Goal: Task Accomplishment & Management: Manage account settings

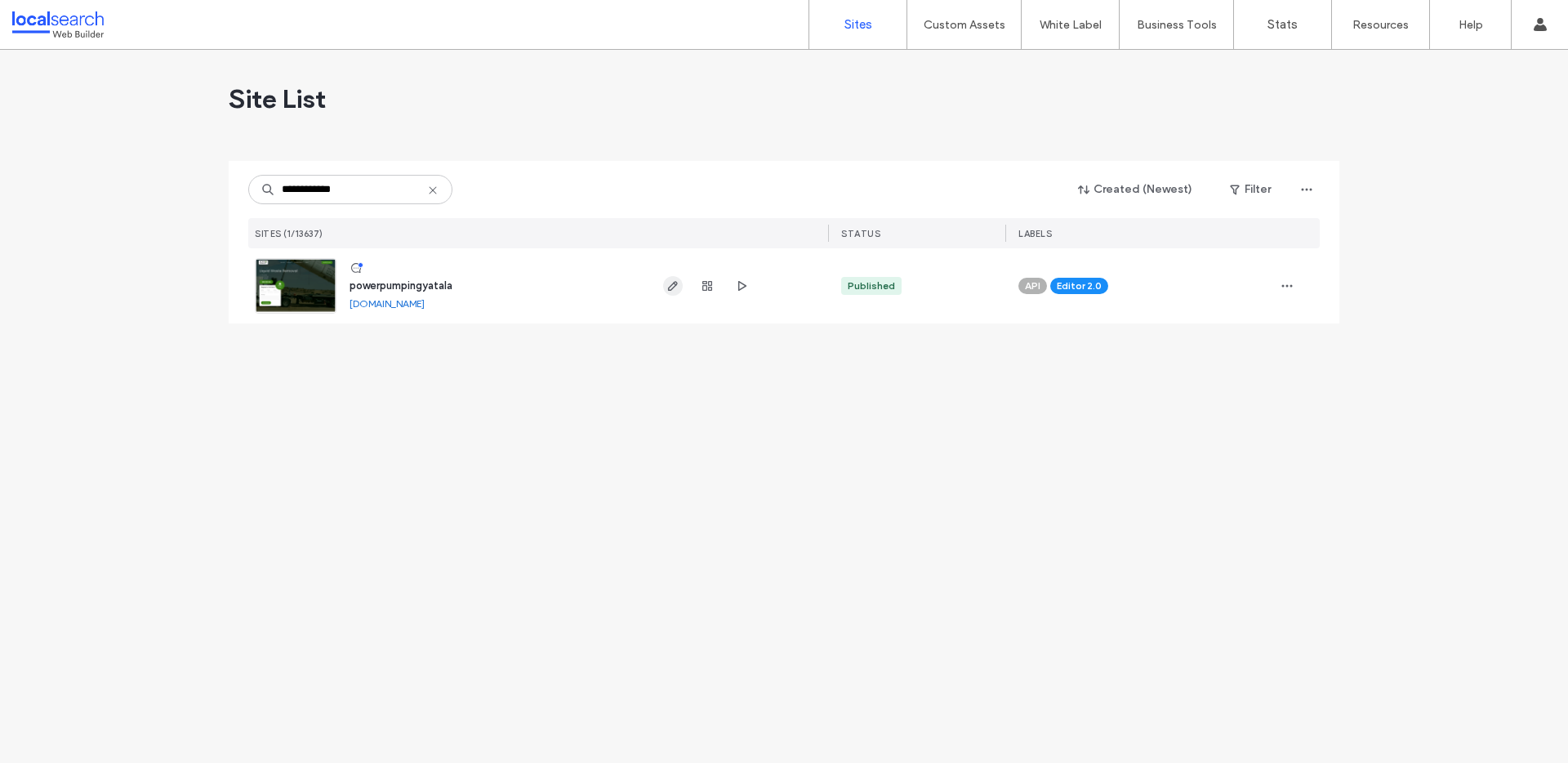
type input "**********"
click at [671, 286] on use "button" at bounding box center [672, 286] width 9 height 9
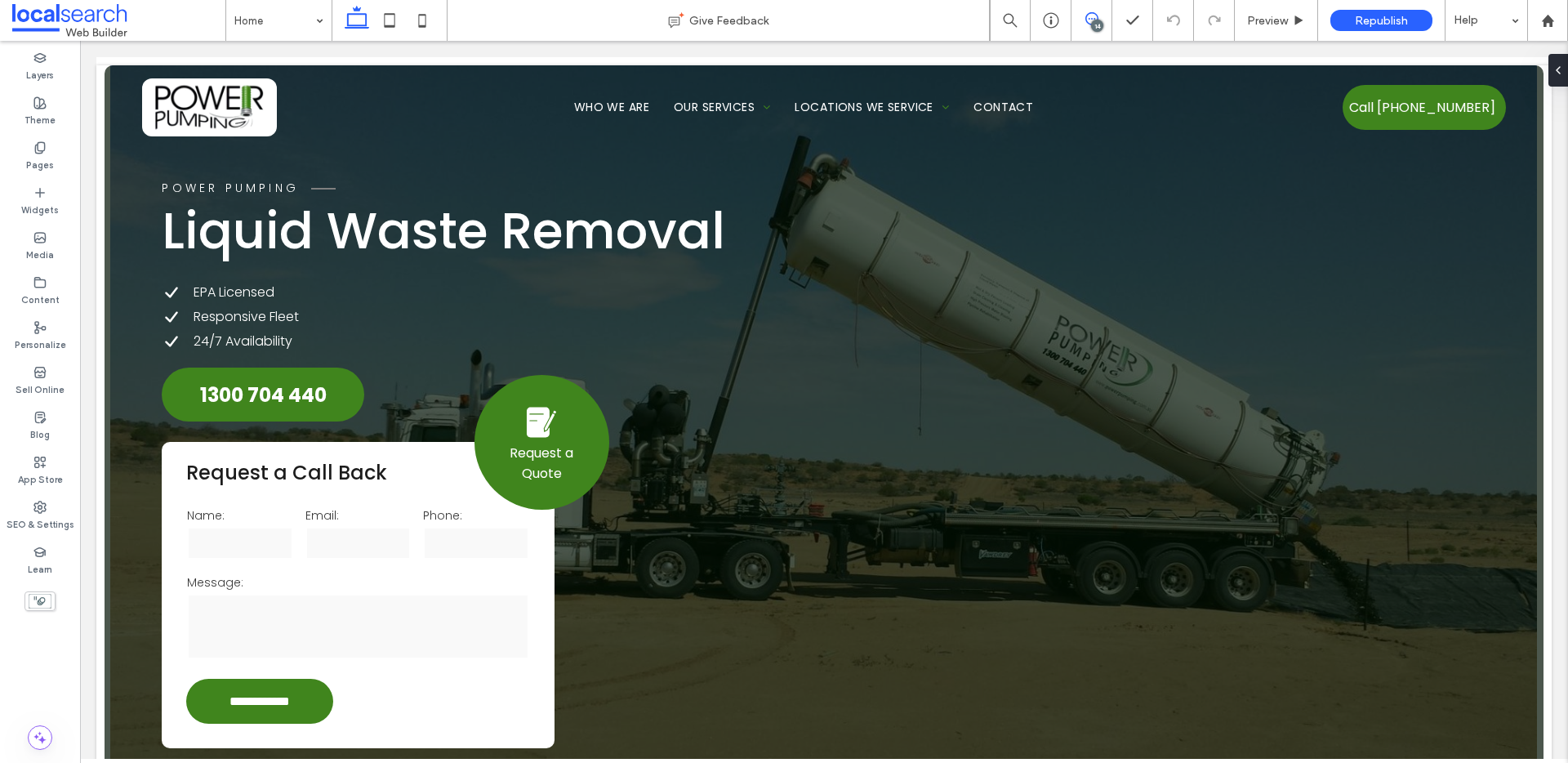
click at [1099, 11] on div "14" at bounding box center [1092, 20] width 41 height 41
click at [1095, 14] on use at bounding box center [1092, 18] width 13 height 13
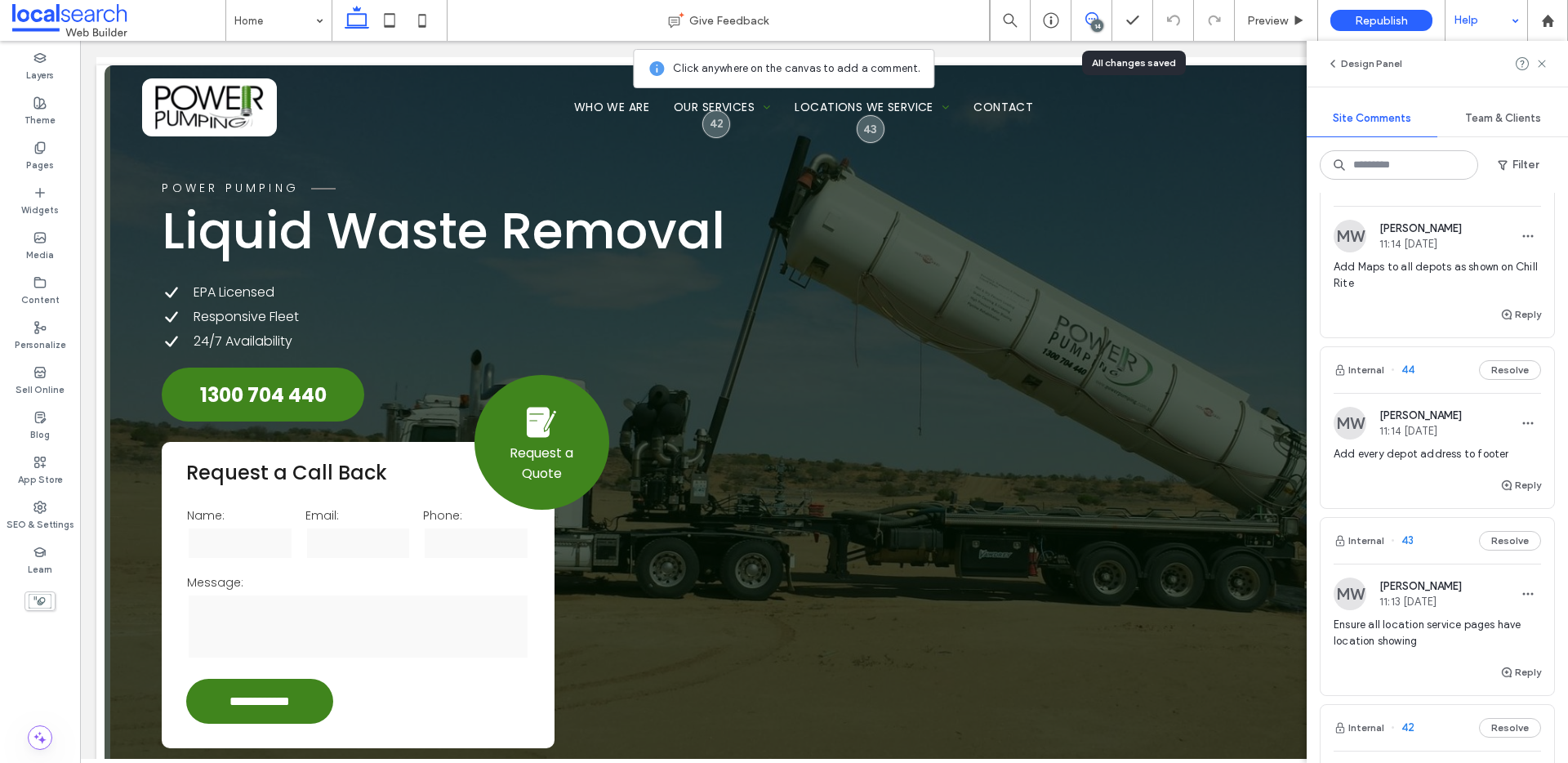
scroll to position [230, 0]
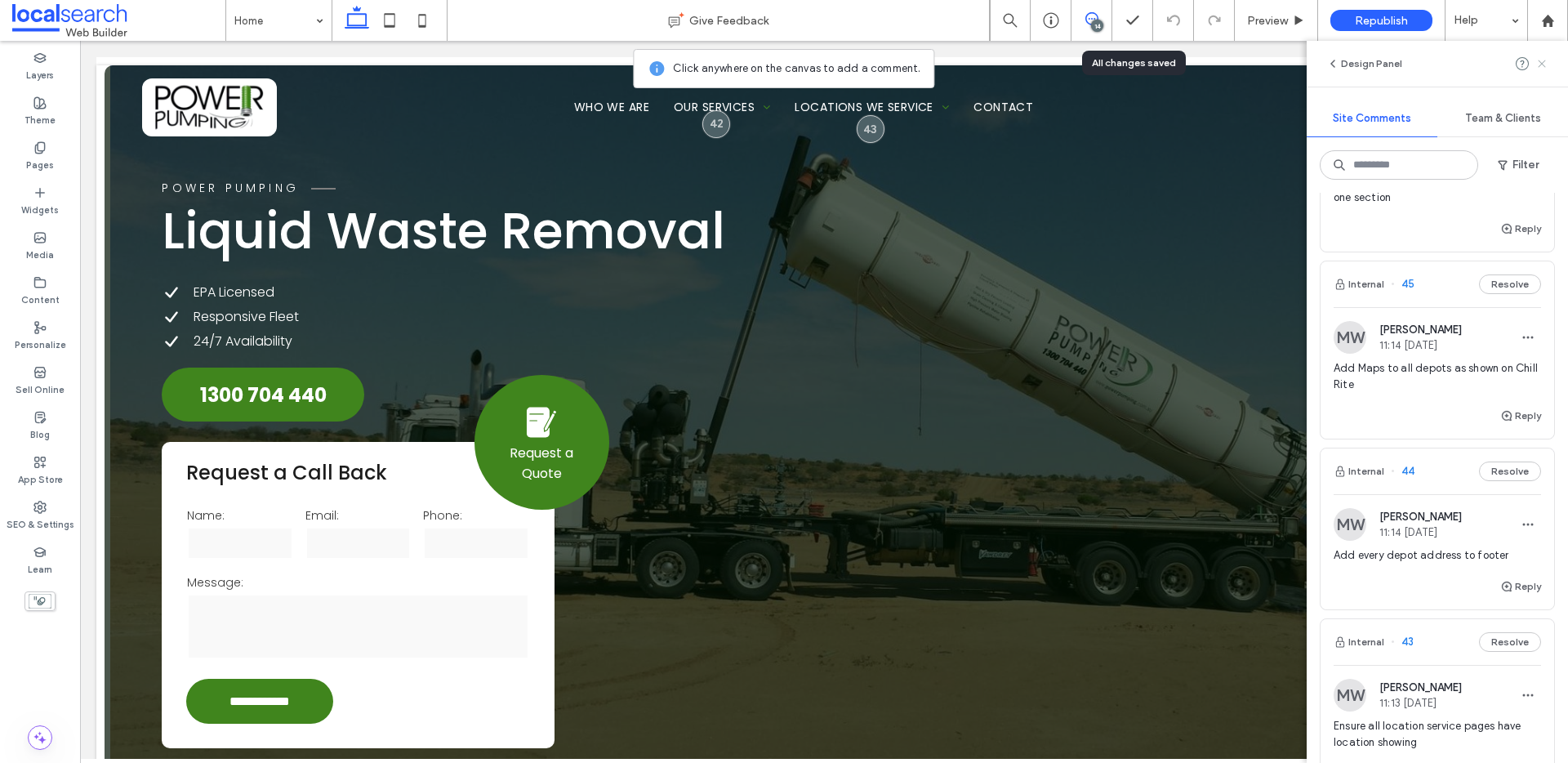
click at [1545, 65] on icon at bounding box center [1541, 63] width 13 height 13
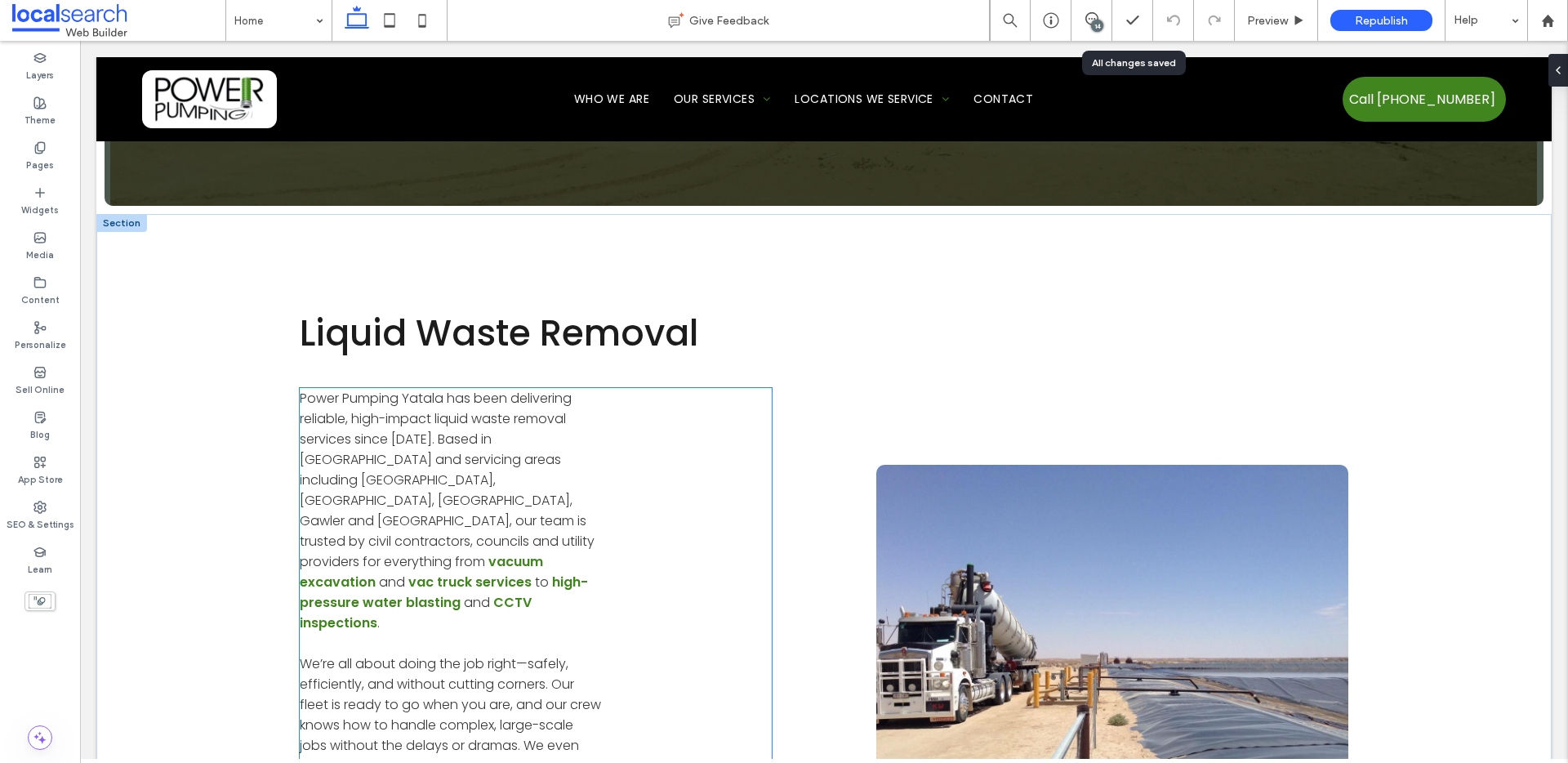
scroll to position [652, 0]
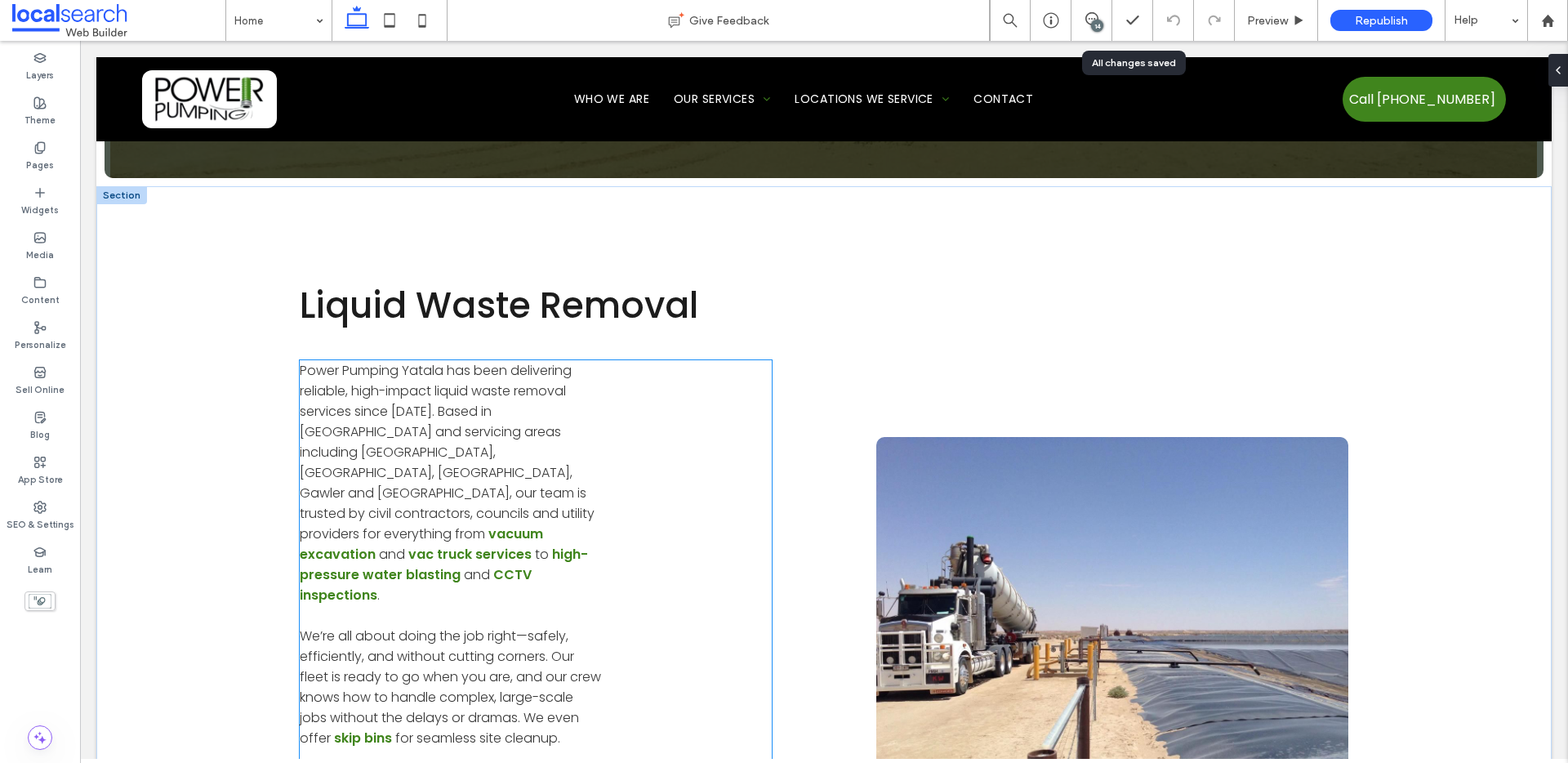
click at [412, 387] on span "Power Pumping Yatala has been delivering reliable, high-impact liquid waste rem…" at bounding box center [447, 451] width 295 height 182
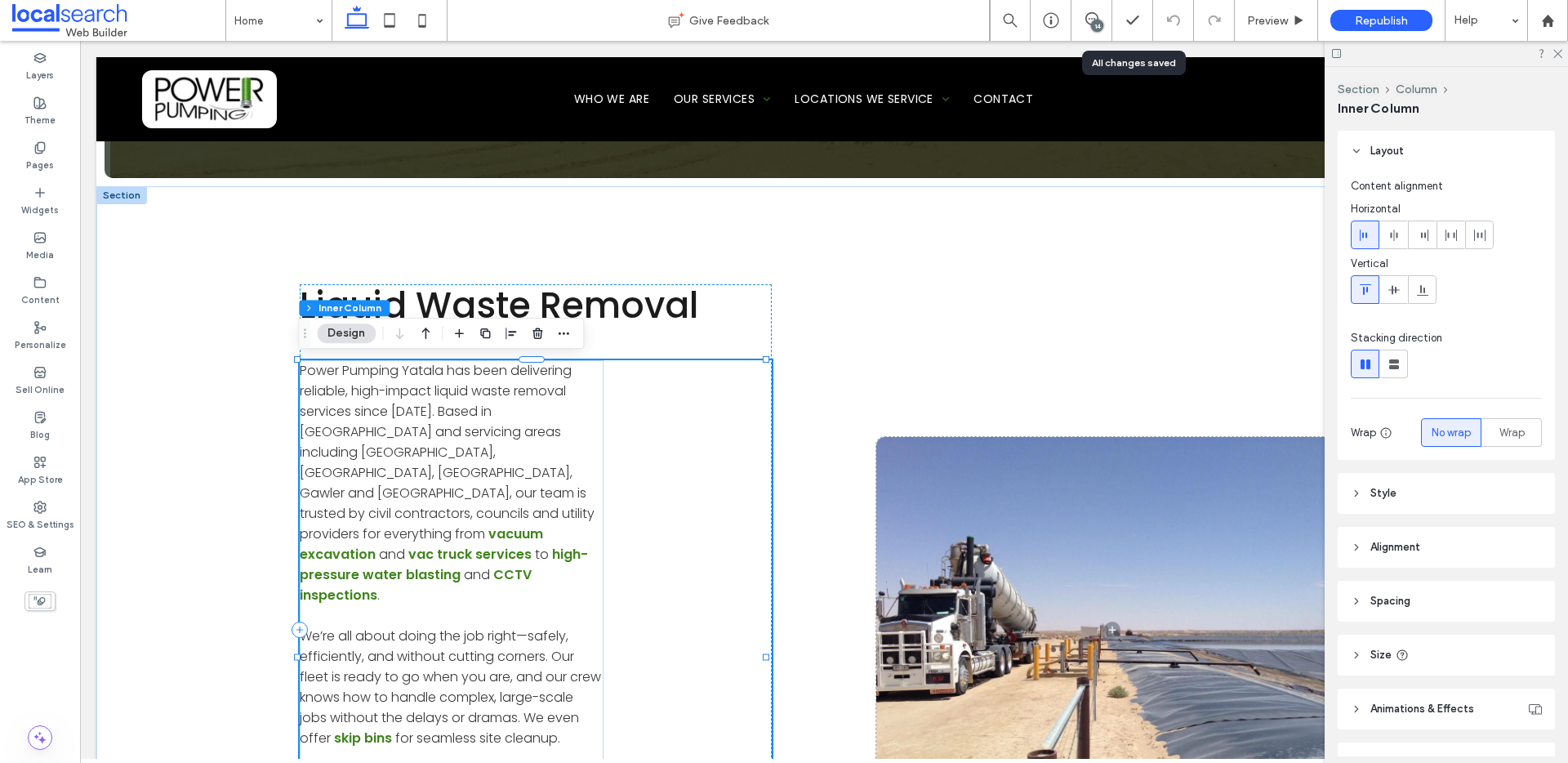
click at [431, 368] on span "Power Pumping Yatala has been delivering reliable, high-impact liquid waste rem…" at bounding box center [447, 451] width 295 height 182
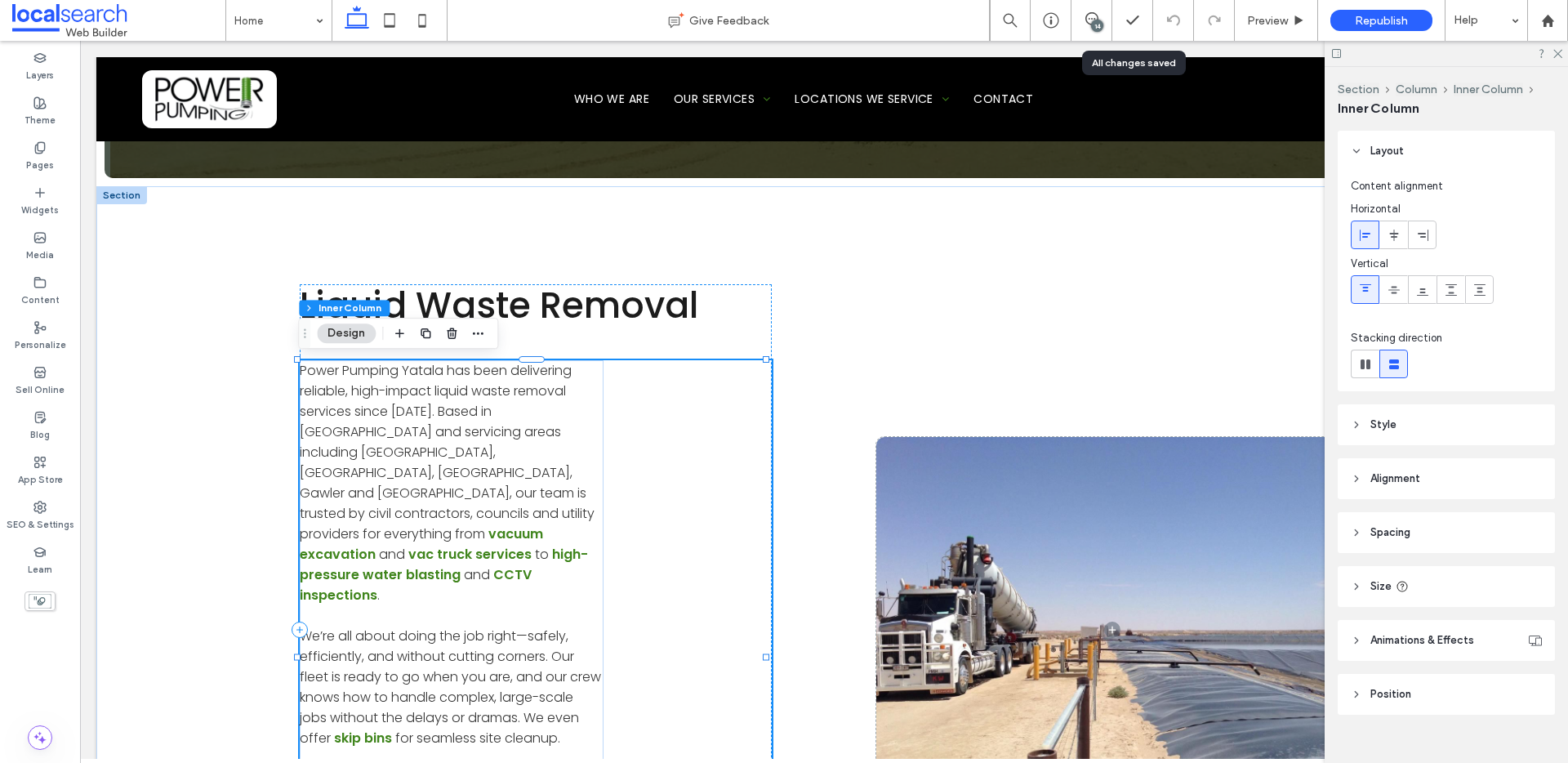
click at [433, 367] on span "Power Pumping Yatala has been delivering reliable, high-impact liquid waste rem…" at bounding box center [447, 451] width 295 height 182
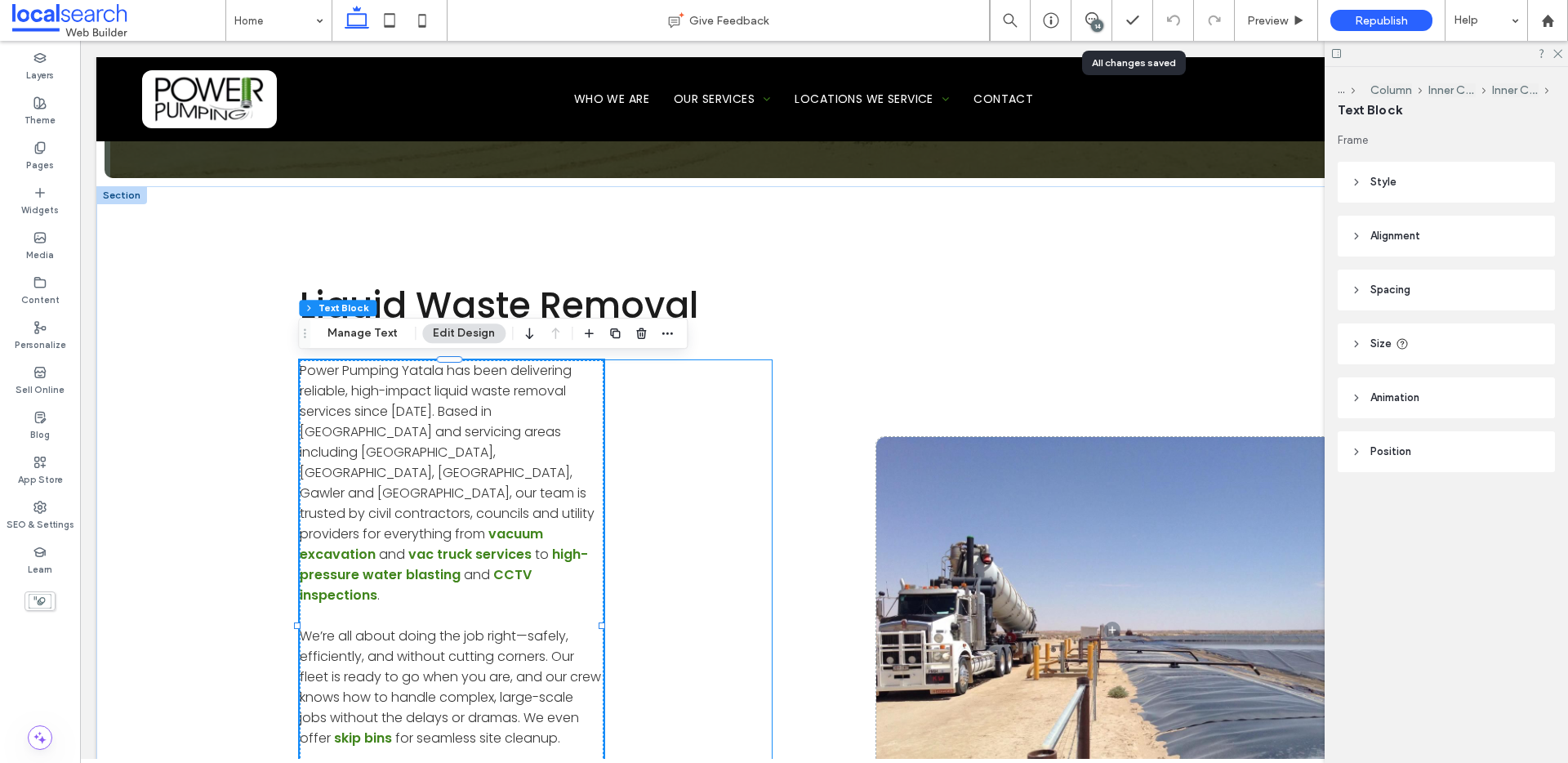
click at [430, 363] on span "Power Pumping Yatala has been delivering reliable, high-impact liquid waste rem…" at bounding box center [447, 451] width 295 height 182
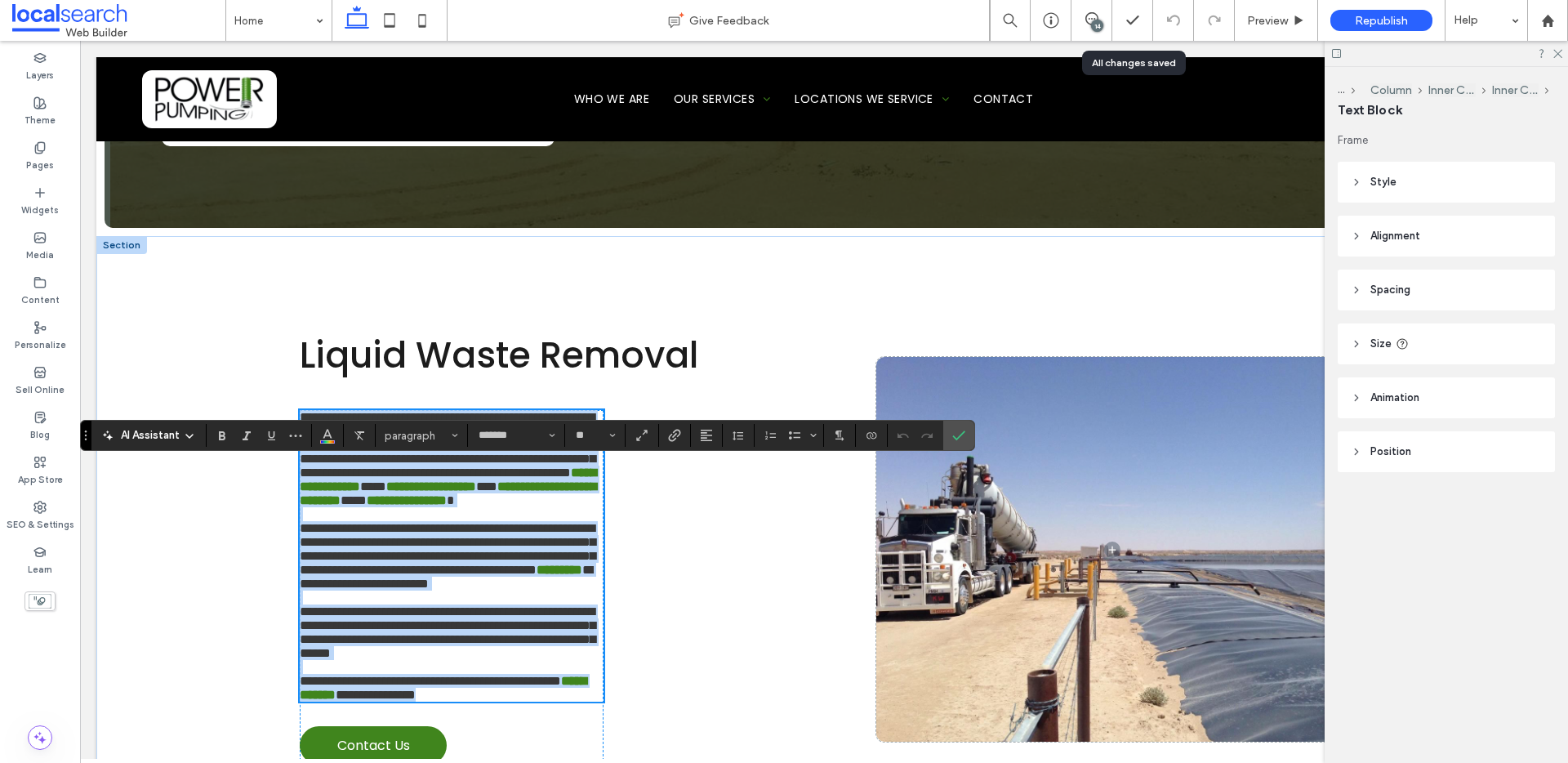
scroll to position [680, 0]
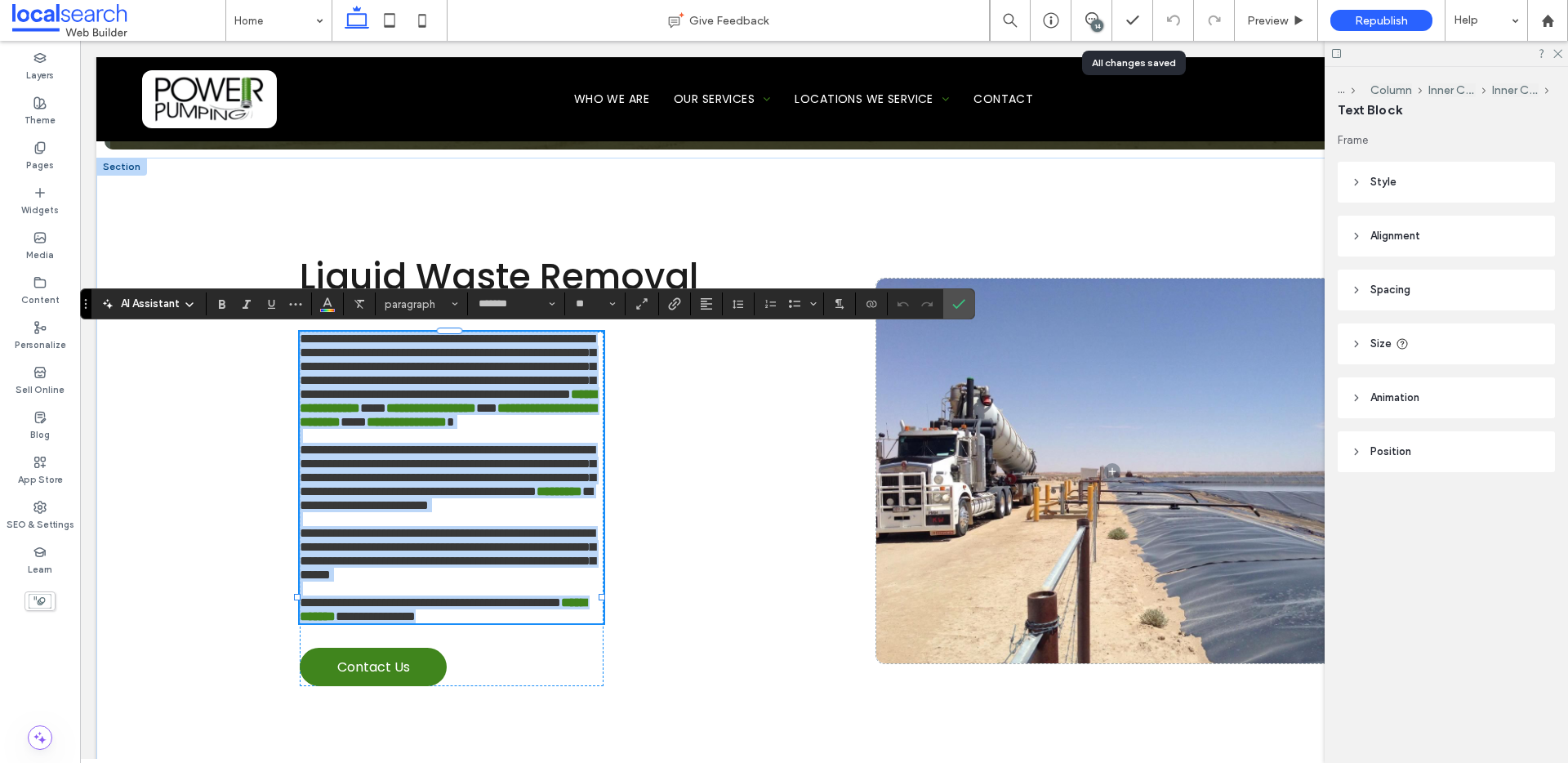
click at [428, 338] on span "**********" at bounding box center [447, 366] width 296 height 68
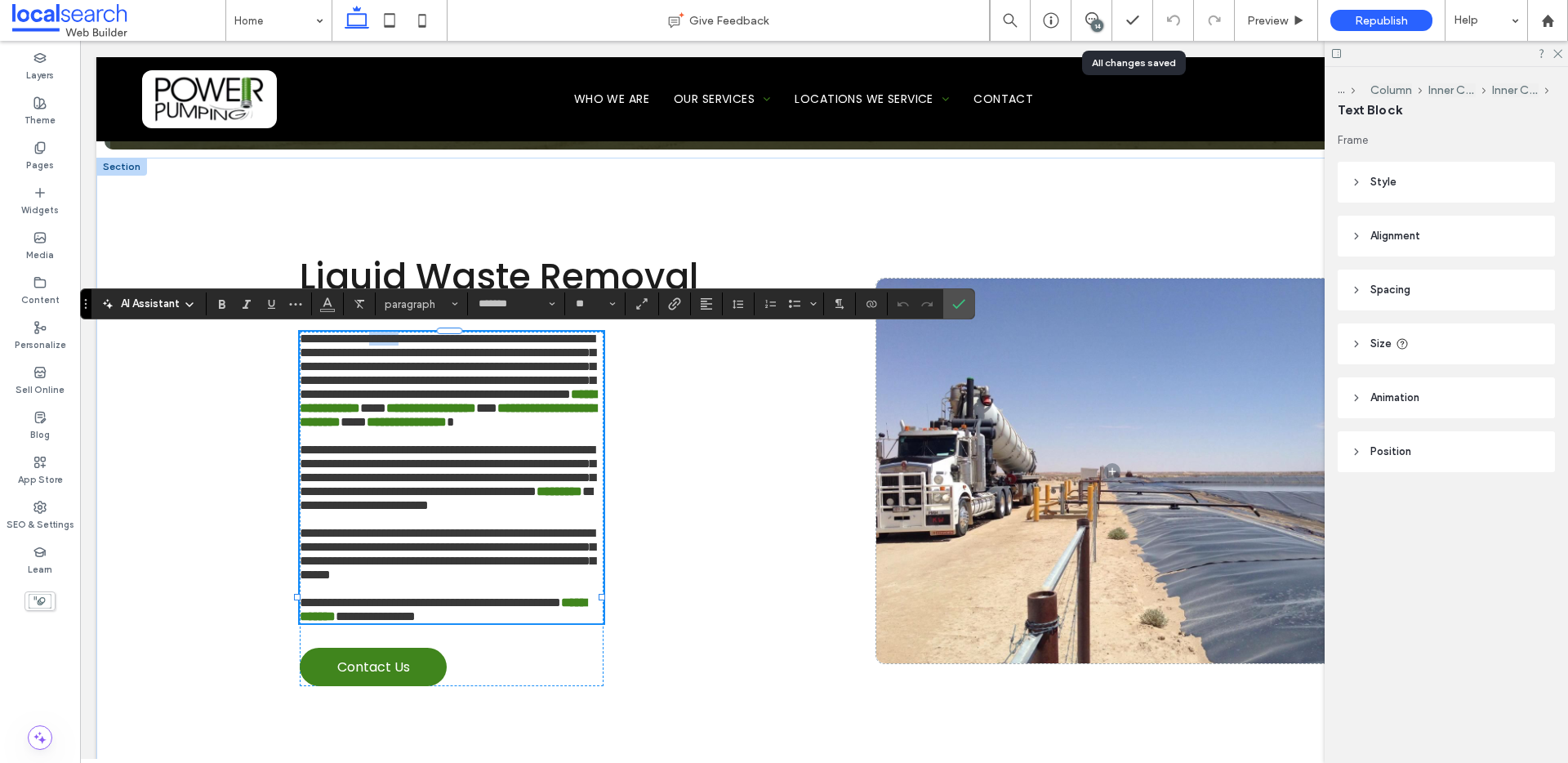
click at [428, 338] on span "**********" at bounding box center [447, 366] width 296 height 68
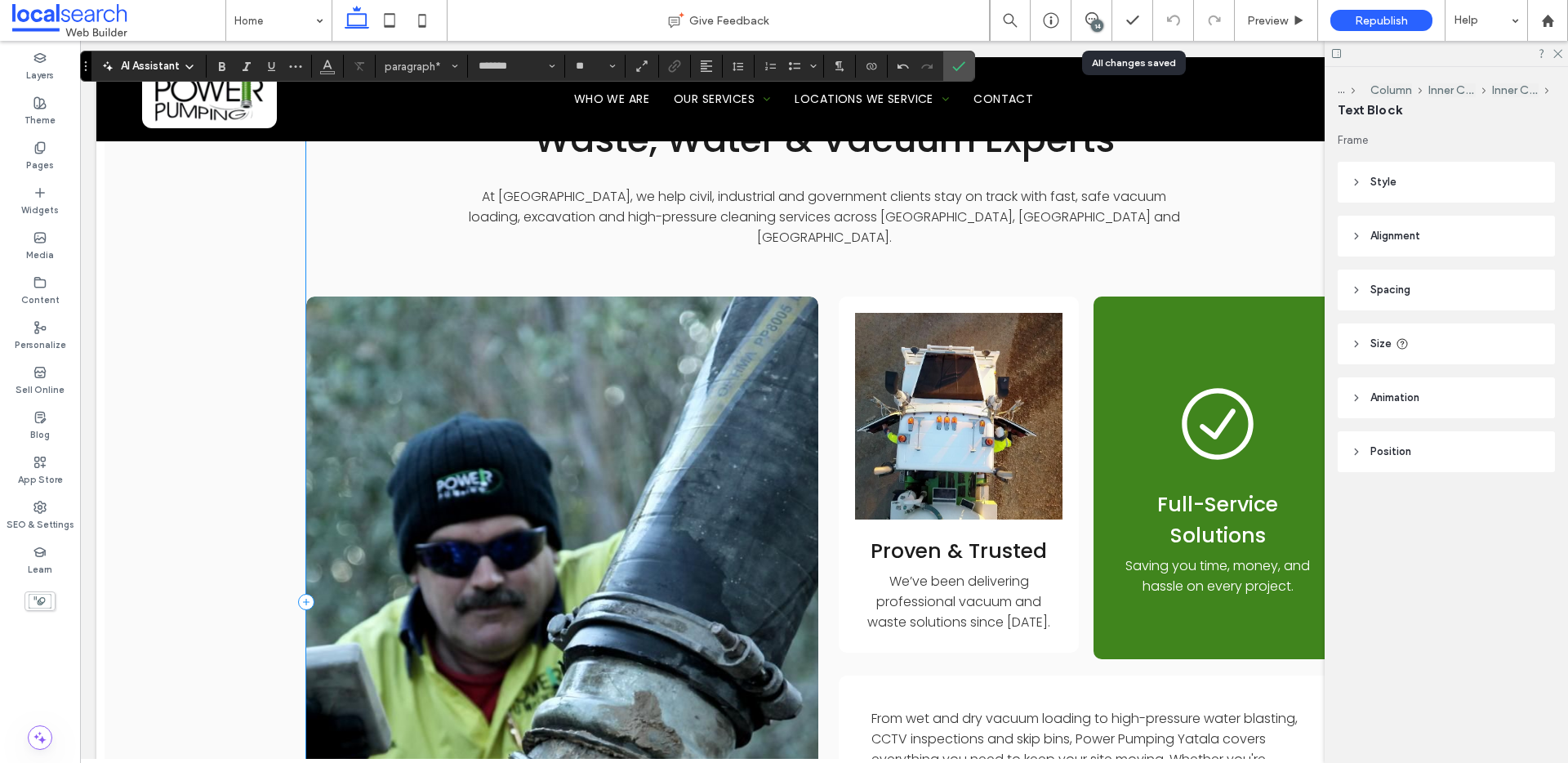
scroll to position [2255, 0]
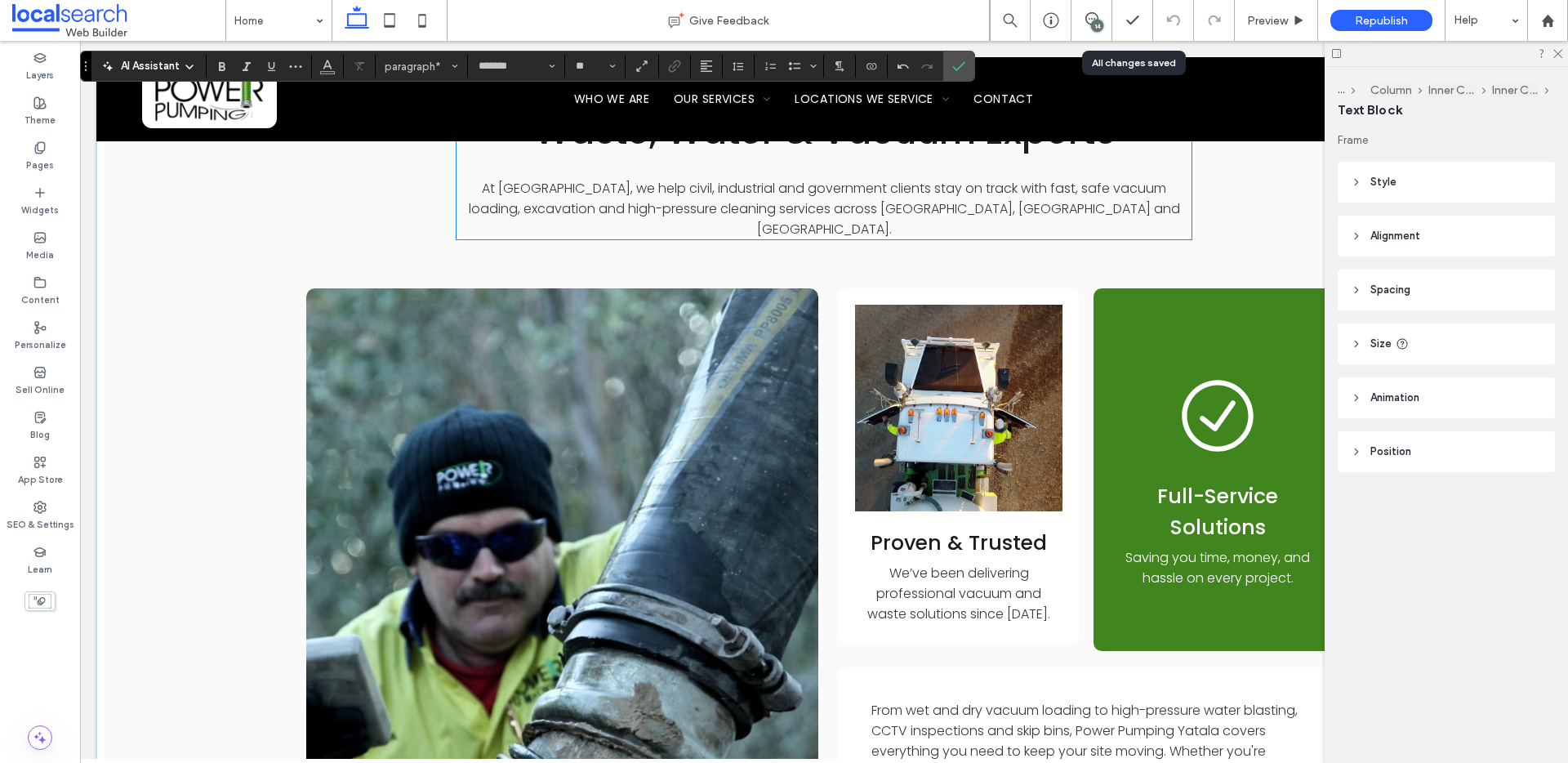
click at [598, 238] on span "At Power Pumping Yatala, we help civil, industrial and government clients stay …" at bounding box center [824, 208] width 711 height 60
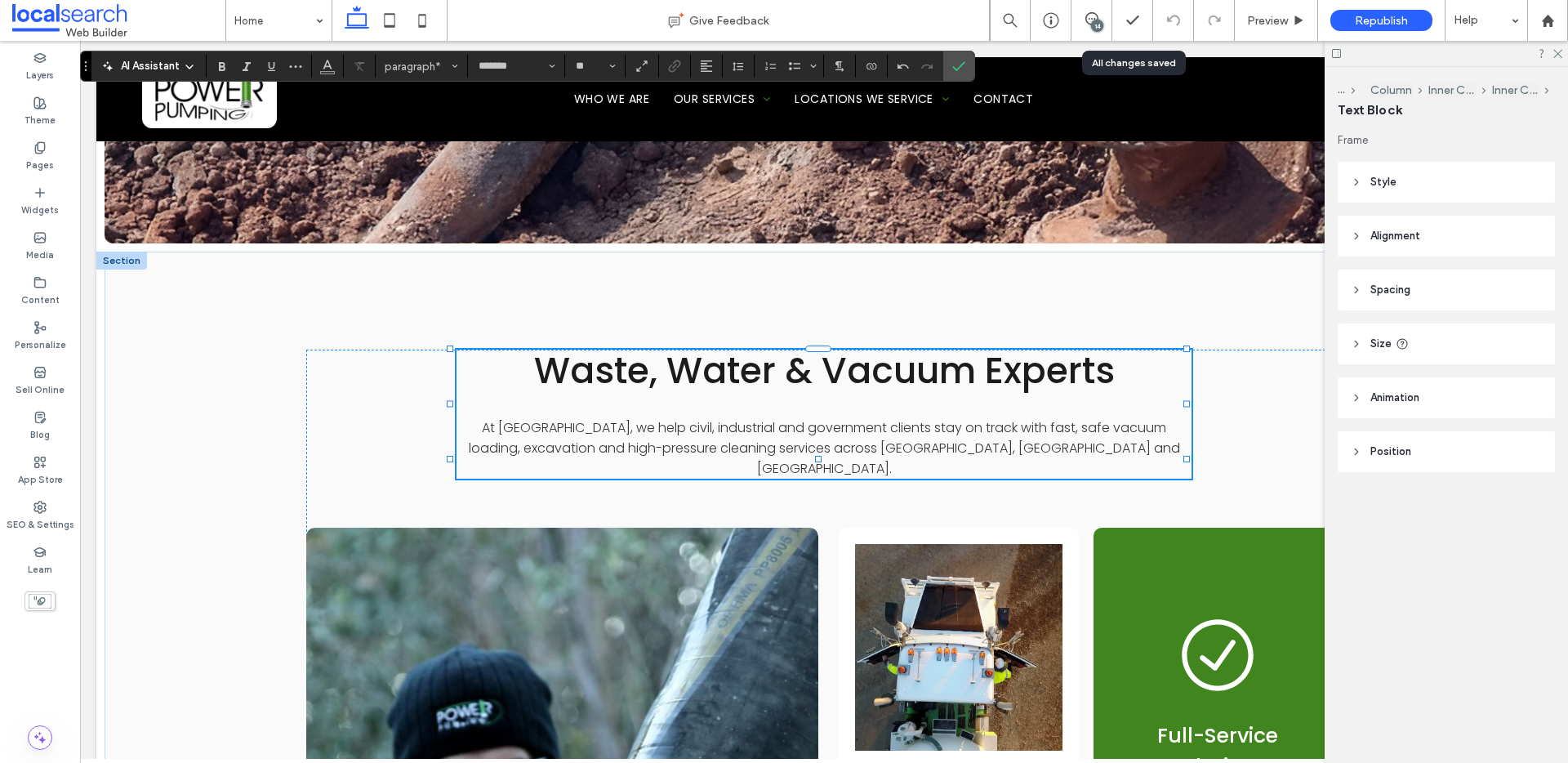
click at [598, 419] on span "At Power Pumping Yatala, we help civil, industrial and government clients stay …" at bounding box center [824, 448] width 711 height 60
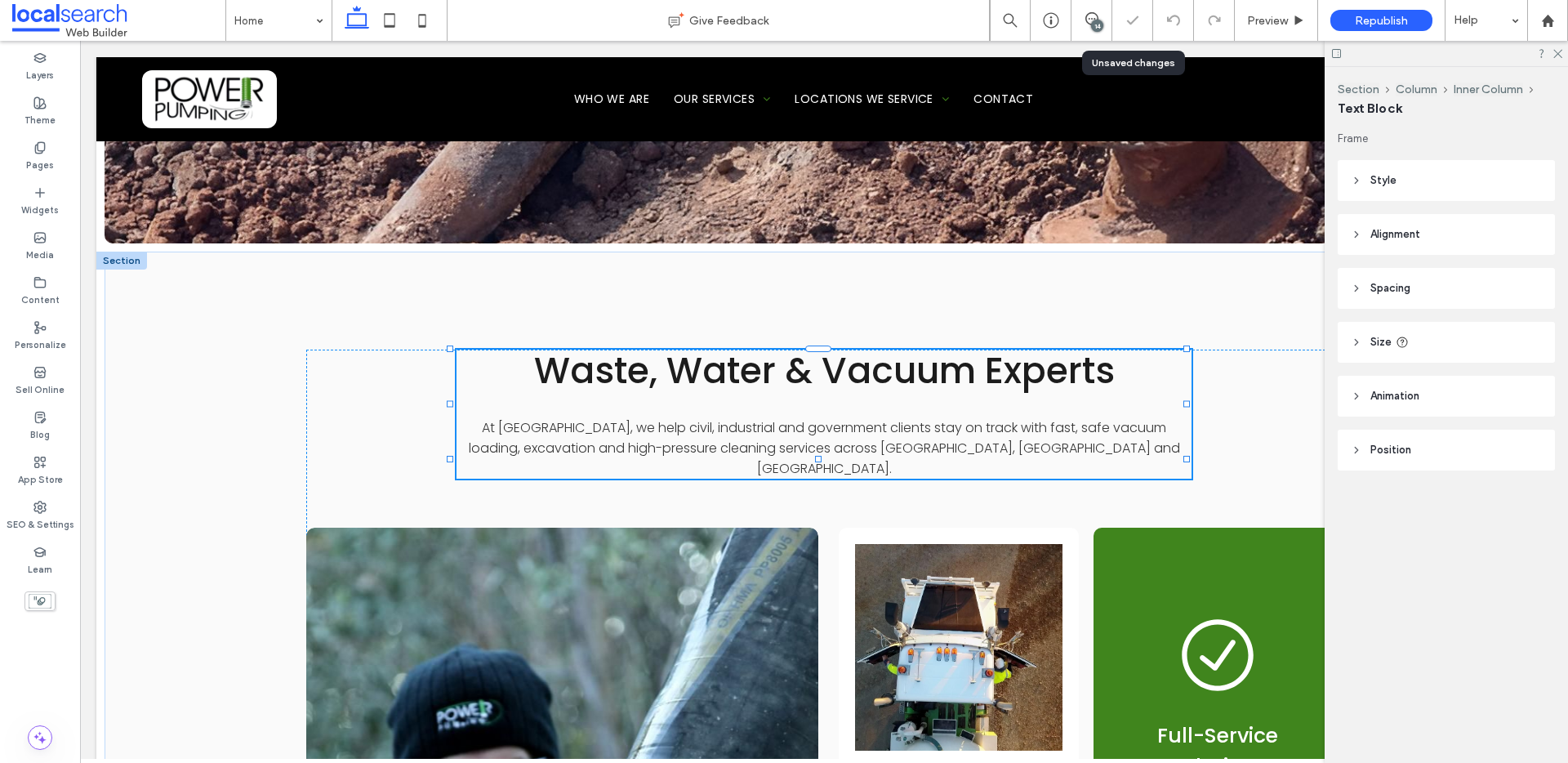
type input "*******"
type input "**"
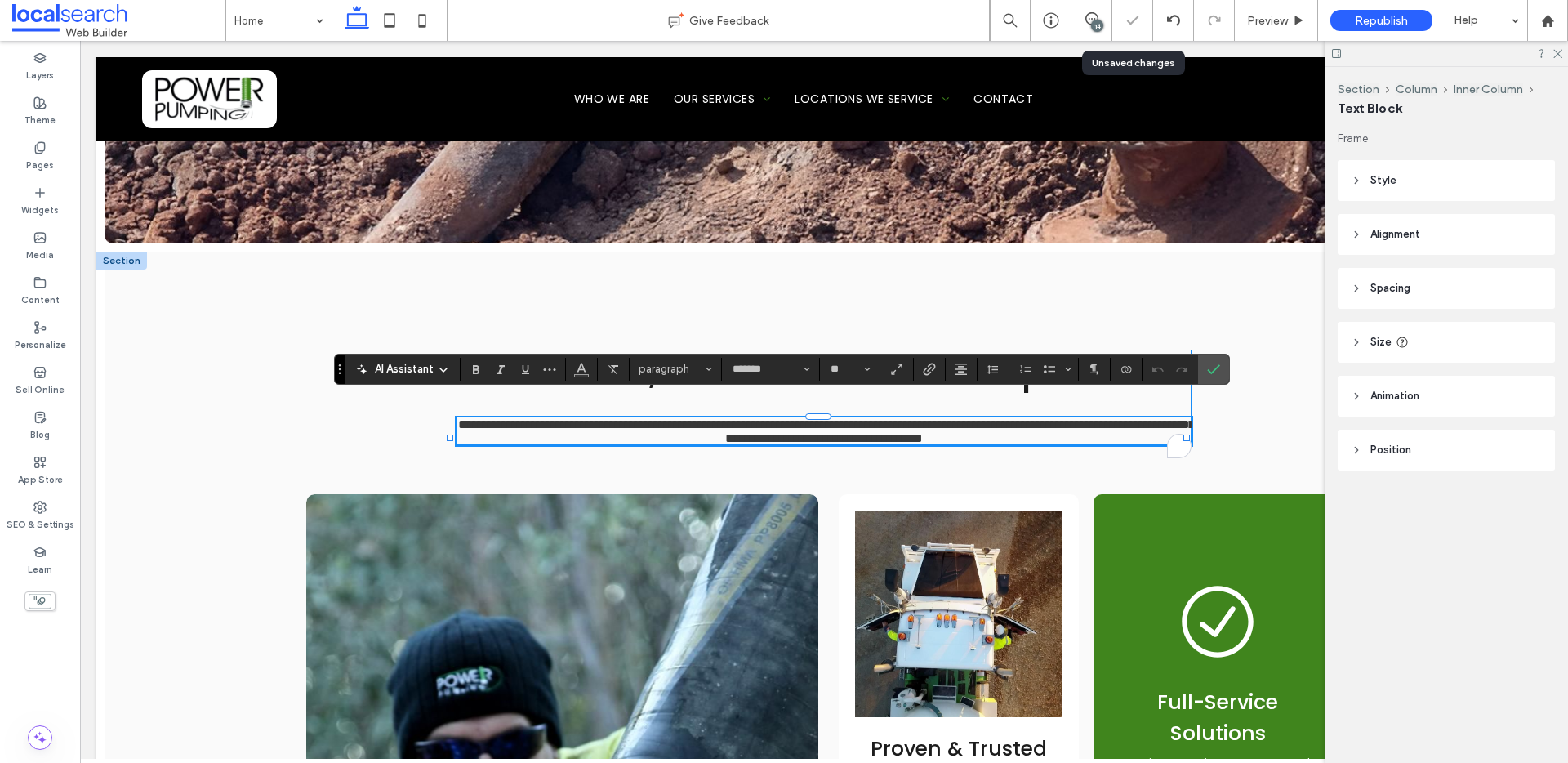
click at [600, 419] on span "**********" at bounding box center [827, 432] width 737 height 26
click at [1213, 373] on icon "Confirm" at bounding box center [1213, 369] width 13 height 13
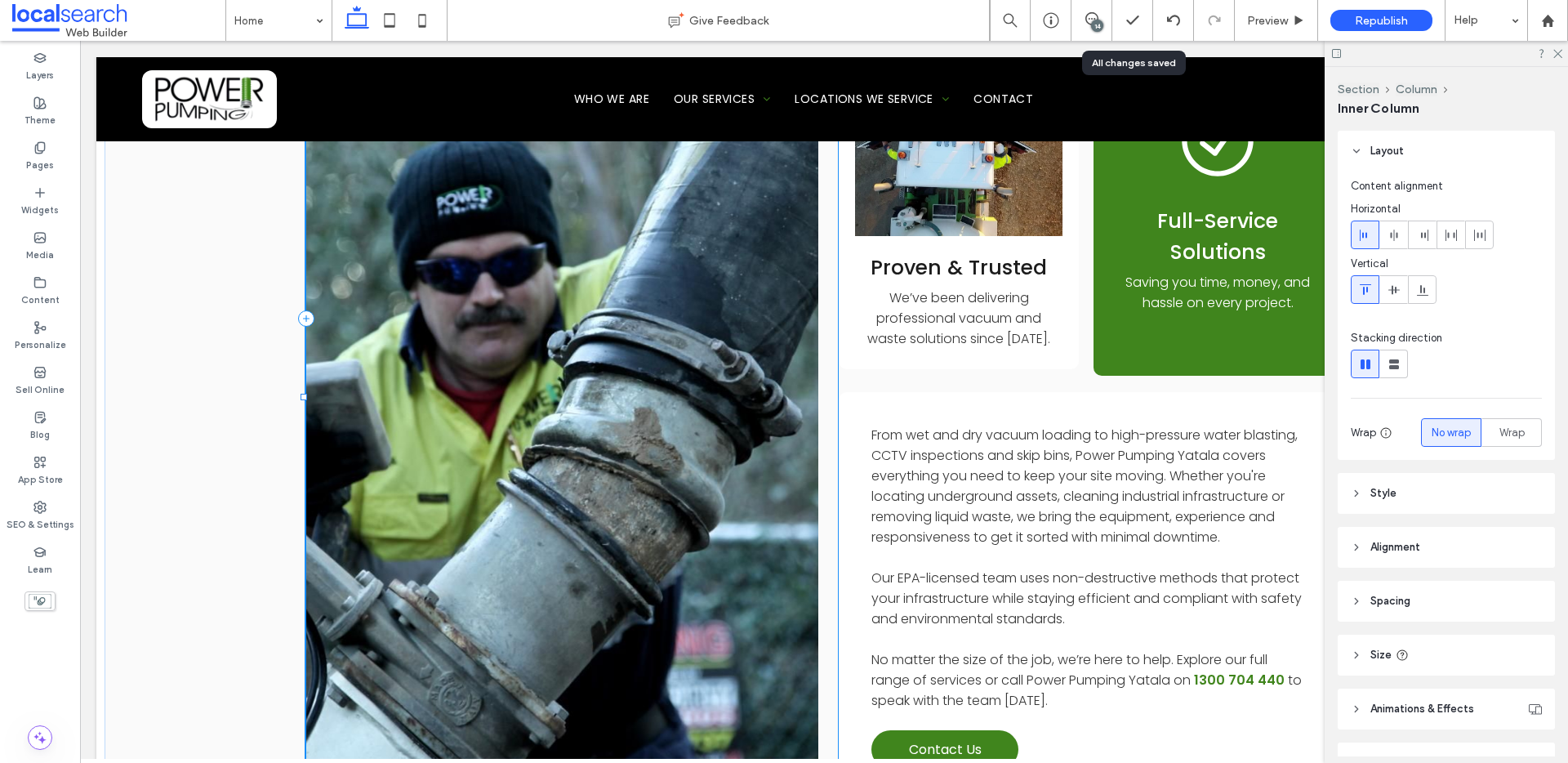
scroll to position [0, 0]
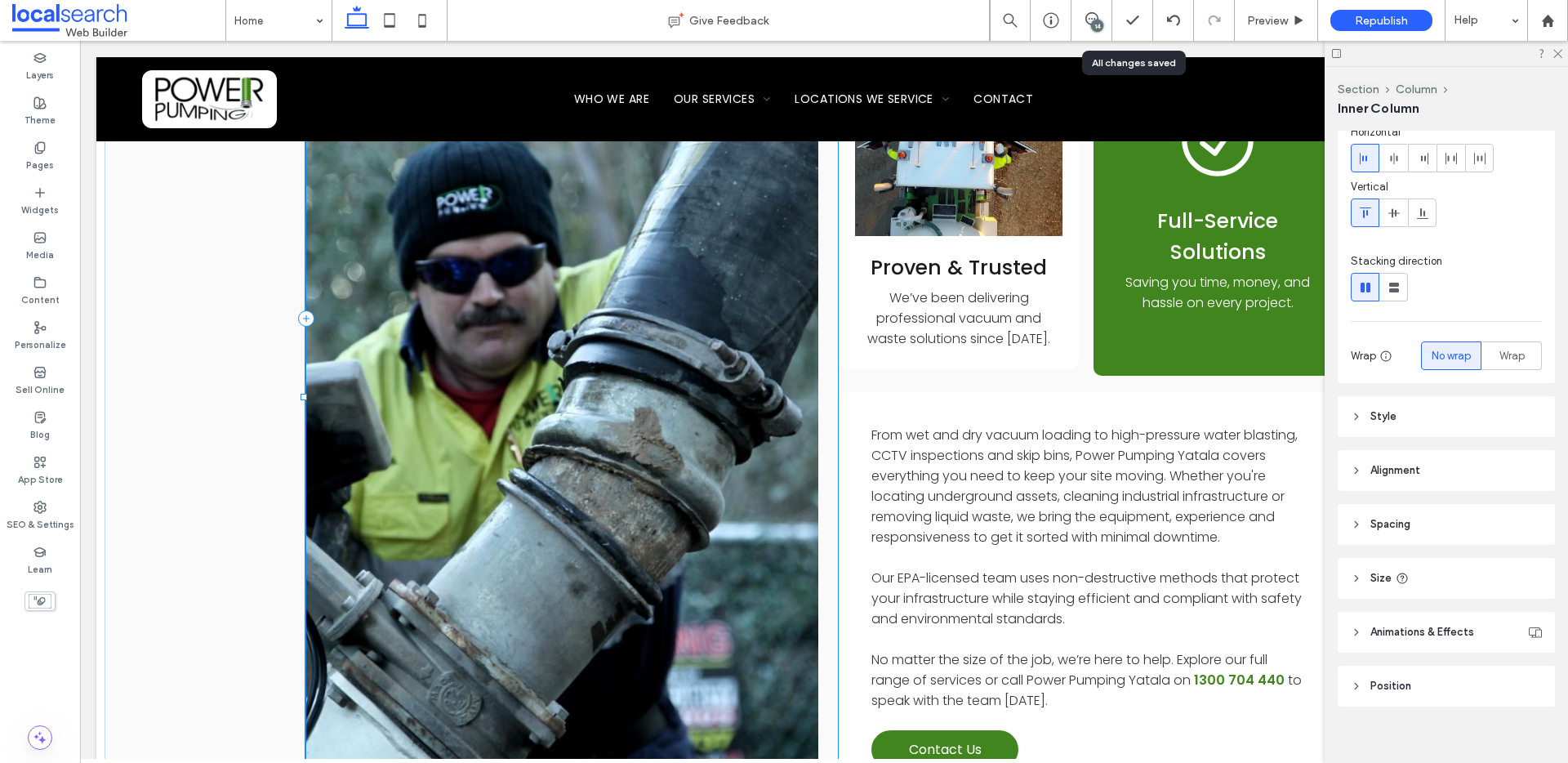
click at [1250, 426] on span "From wet and dry vacuum loading to high-pressure water blasting, CCTV inspectio…" at bounding box center [1085, 486] width 426 height 121
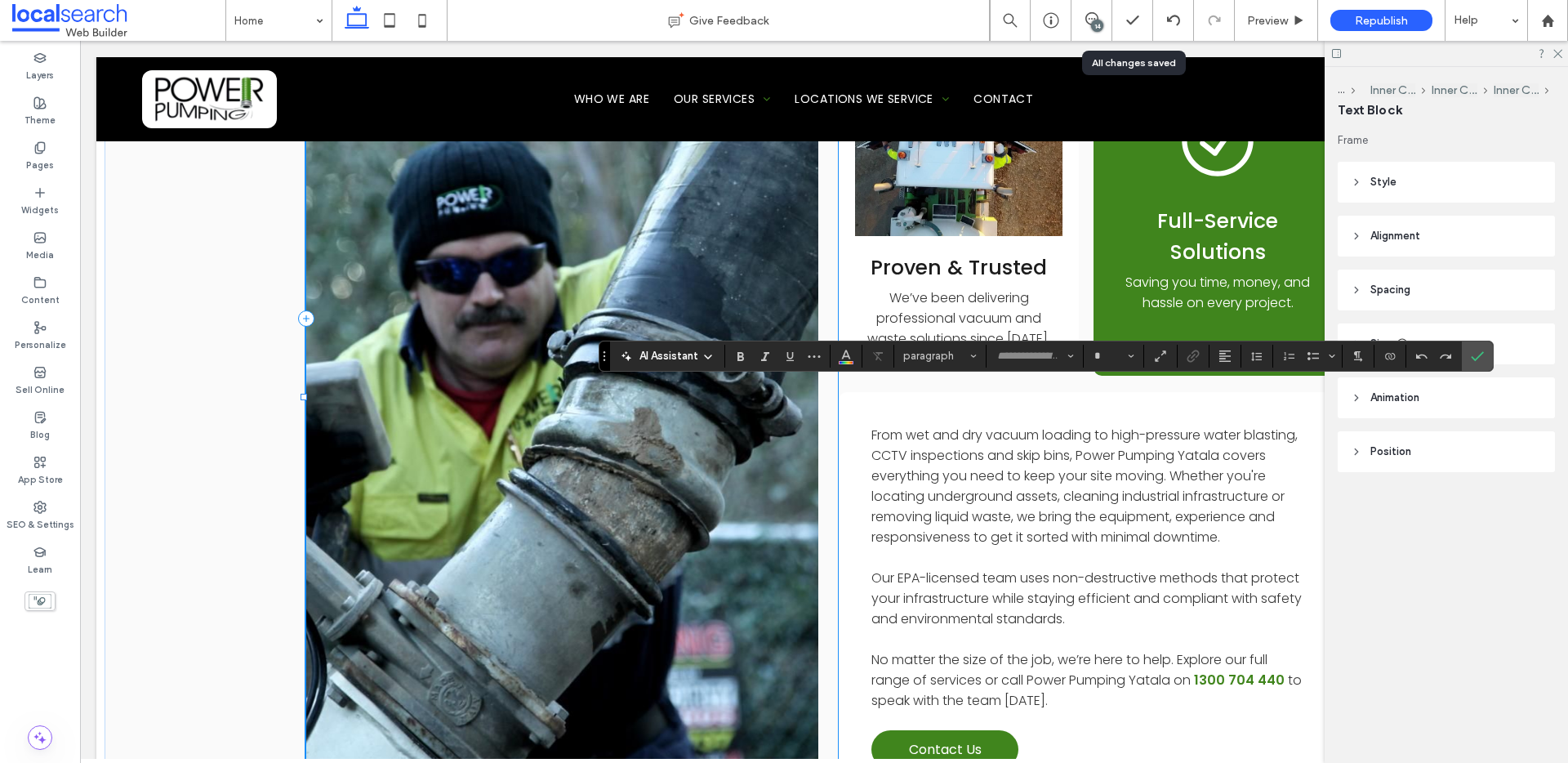
type input "*******"
type input "**"
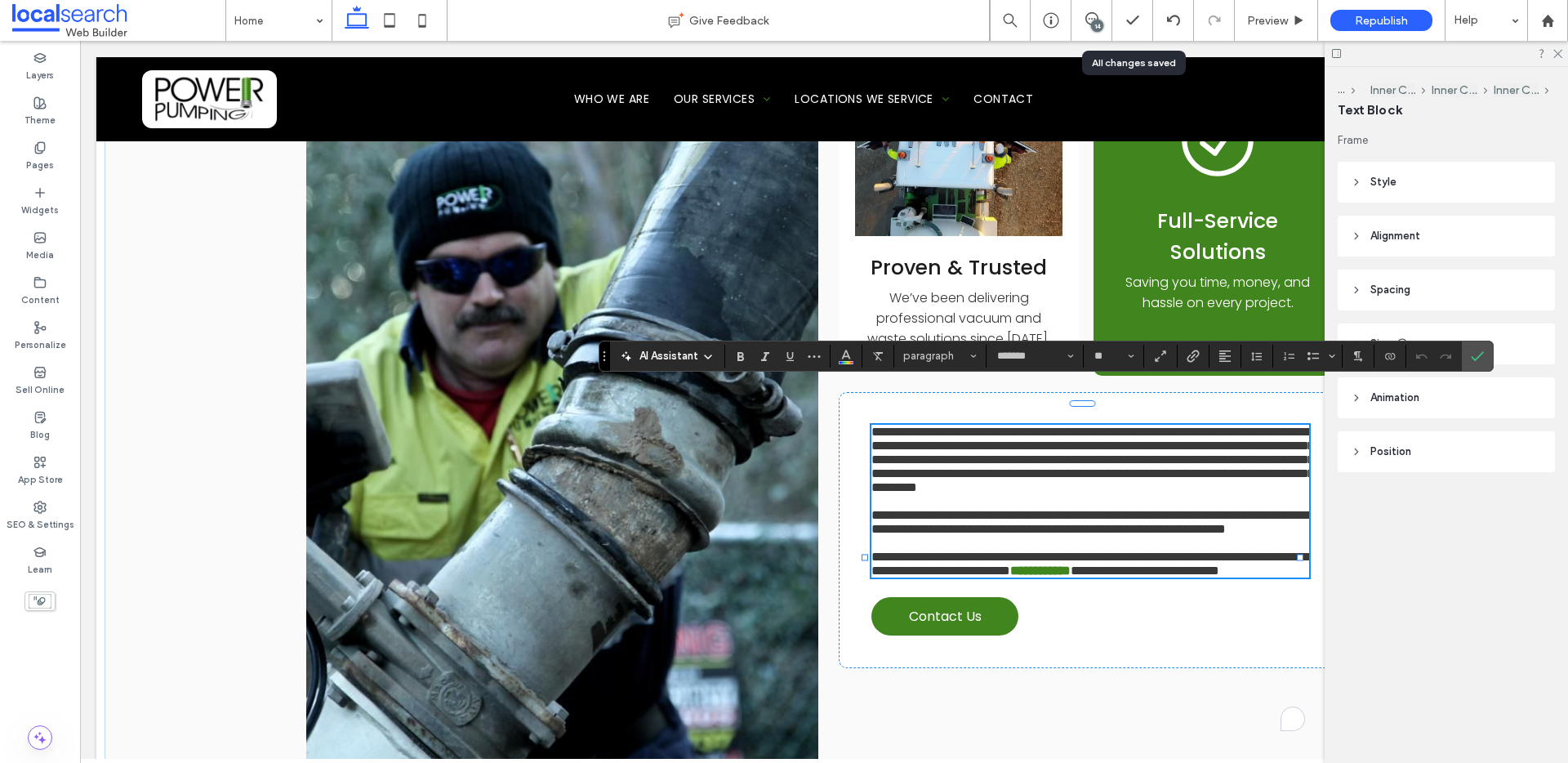
click at [1244, 426] on span "**********" at bounding box center [1093, 459] width 443 height 68
click at [1262, 426] on span "**********" at bounding box center [1093, 459] width 443 height 68
click at [1259, 426] on span "**********" at bounding box center [1093, 459] width 443 height 68
click at [1469, 355] on label "Confirm" at bounding box center [1477, 356] width 24 height 29
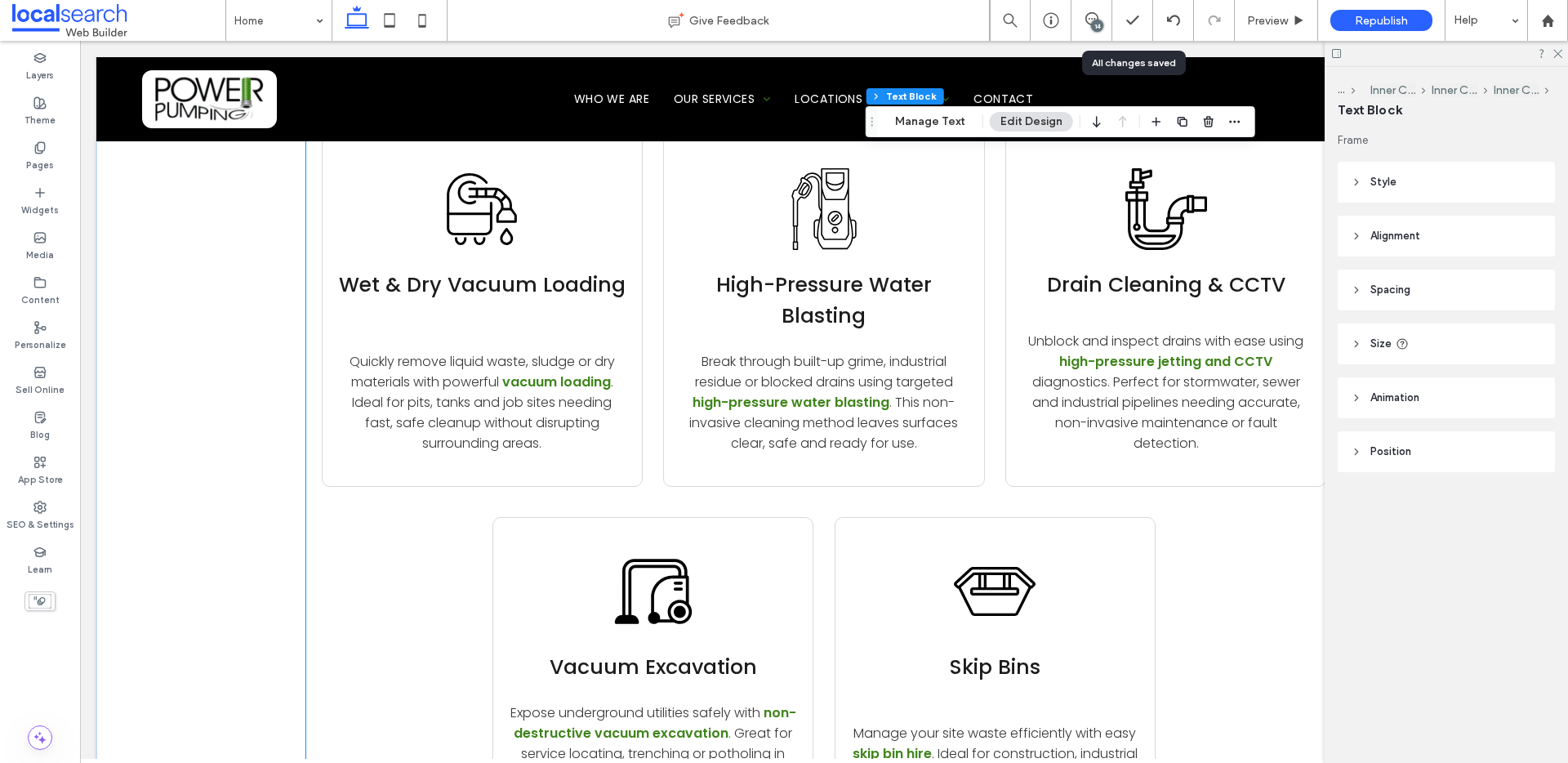
scroll to position [3741, 0]
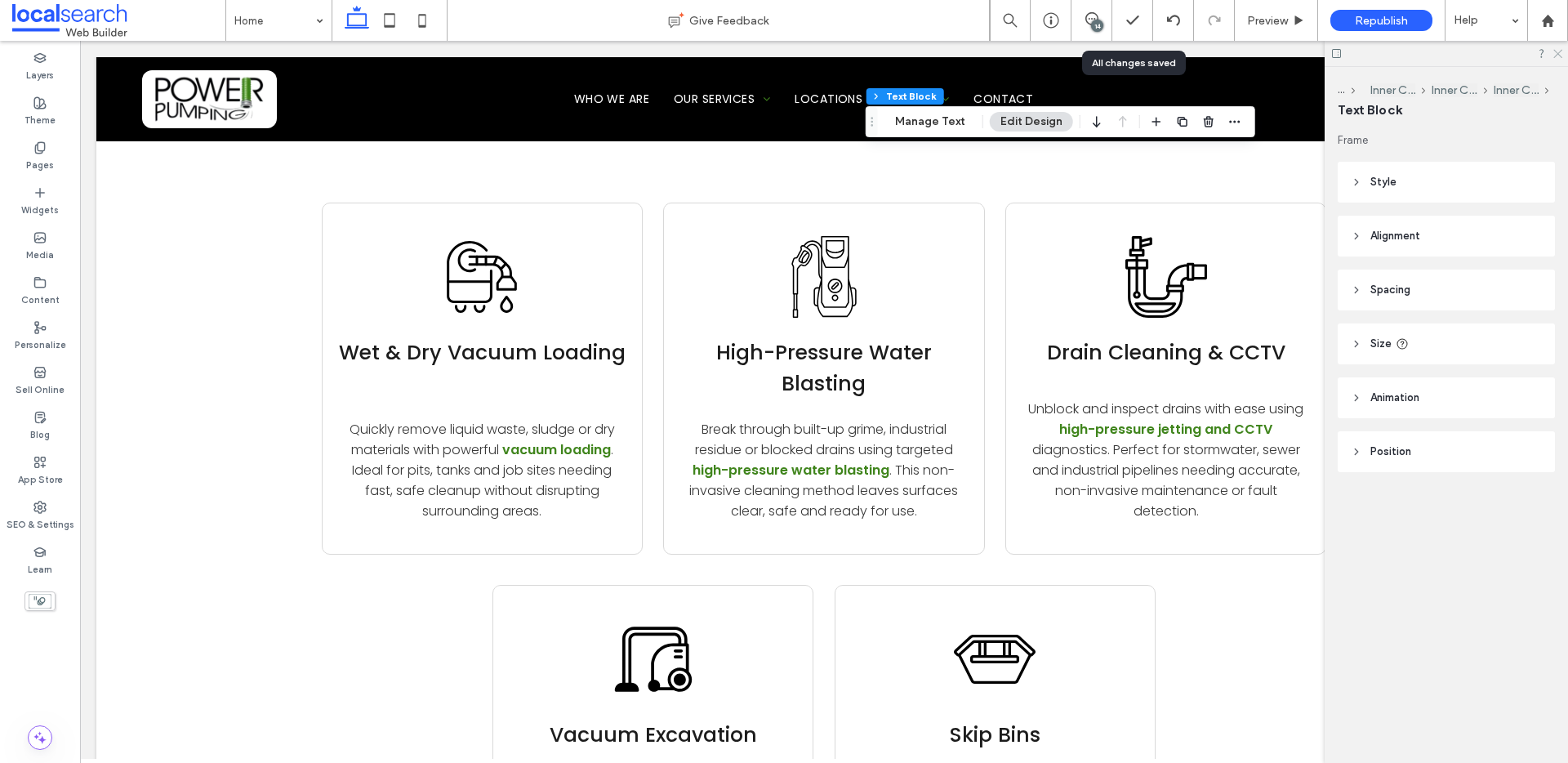
drag, startPoint x: 1556, startPoint y: 51, endPoint x: 1470, endPoint y: 11, distance: 94.8
click at [1556, 51] on icon at bounding box center [1557, 53] width 10 height 10
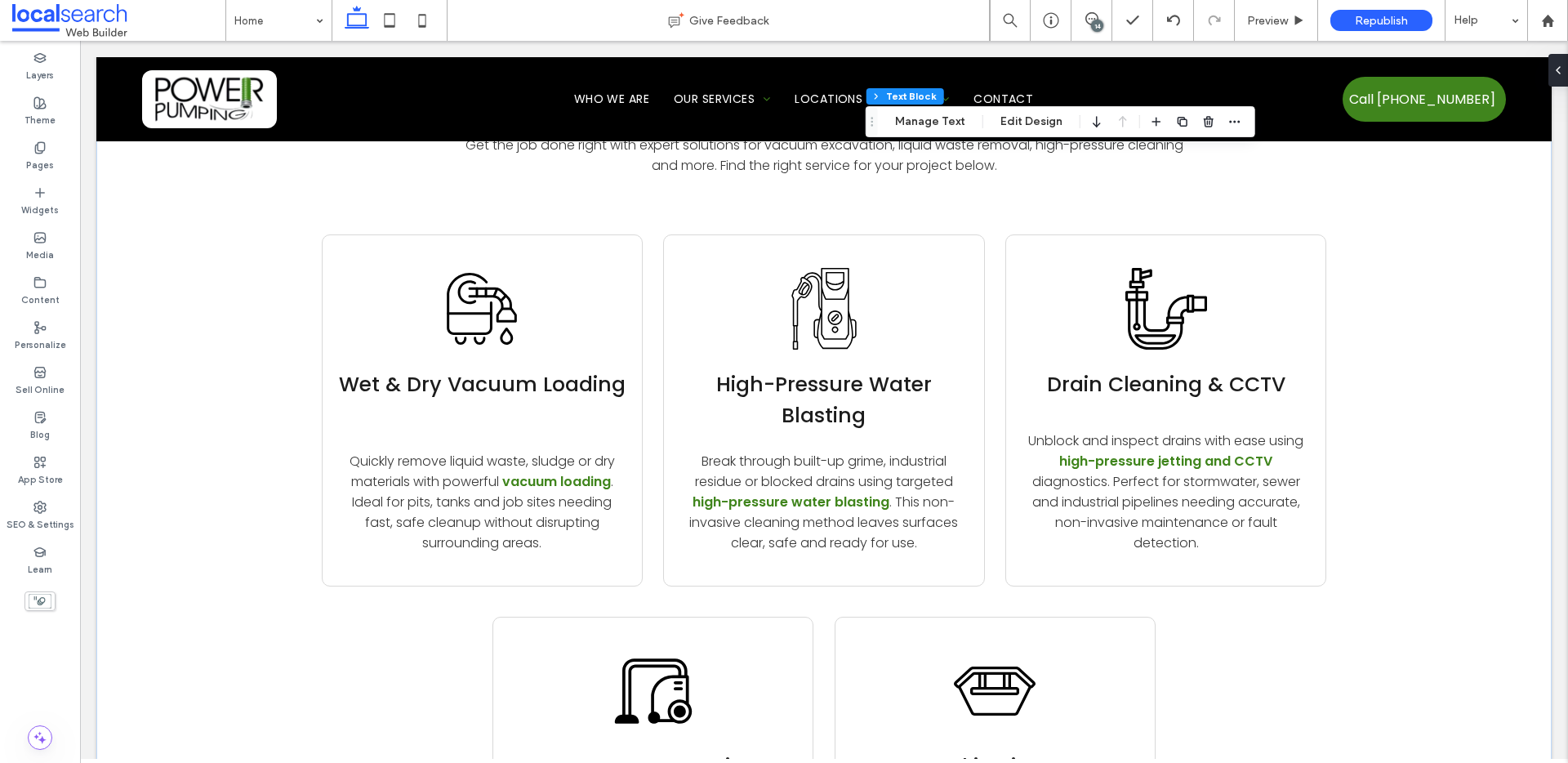
scroll to position [3583, 0]
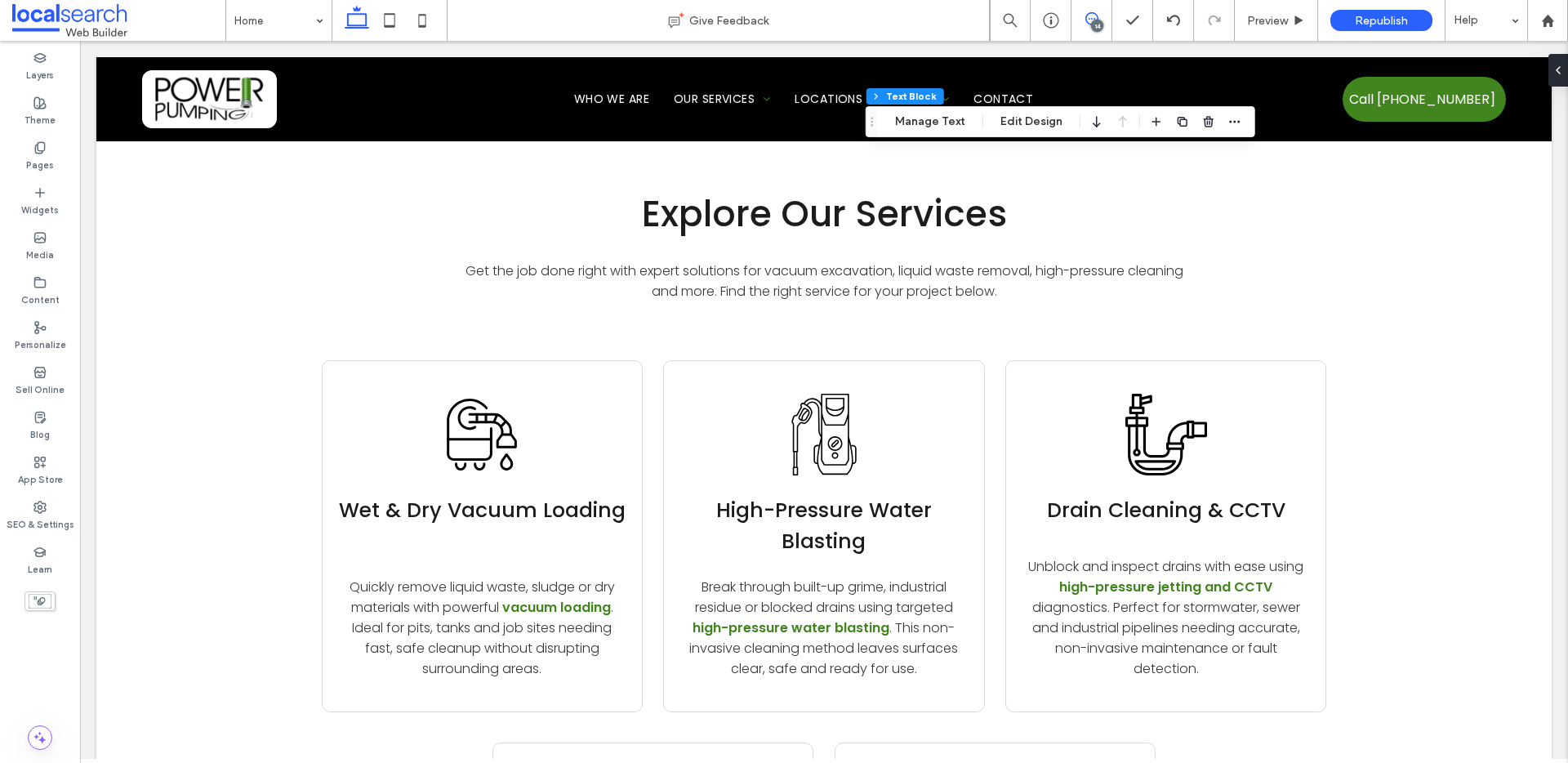
click at [1091, 16] on icon at bounding box center [1092, 18] width 13 height 13
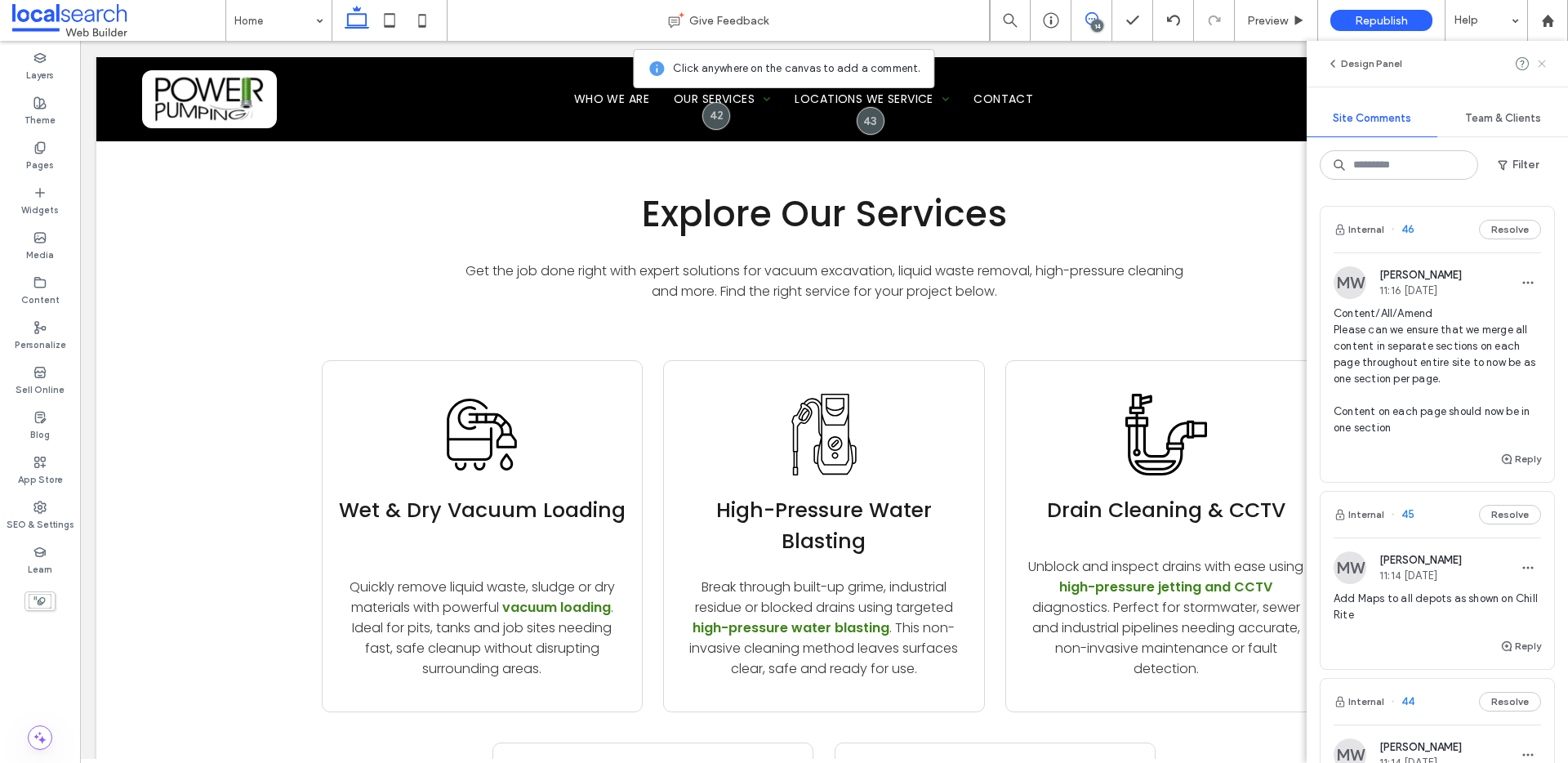
click at [1540, 66] on use at bounding box center [1541, 63] width 8 height 8
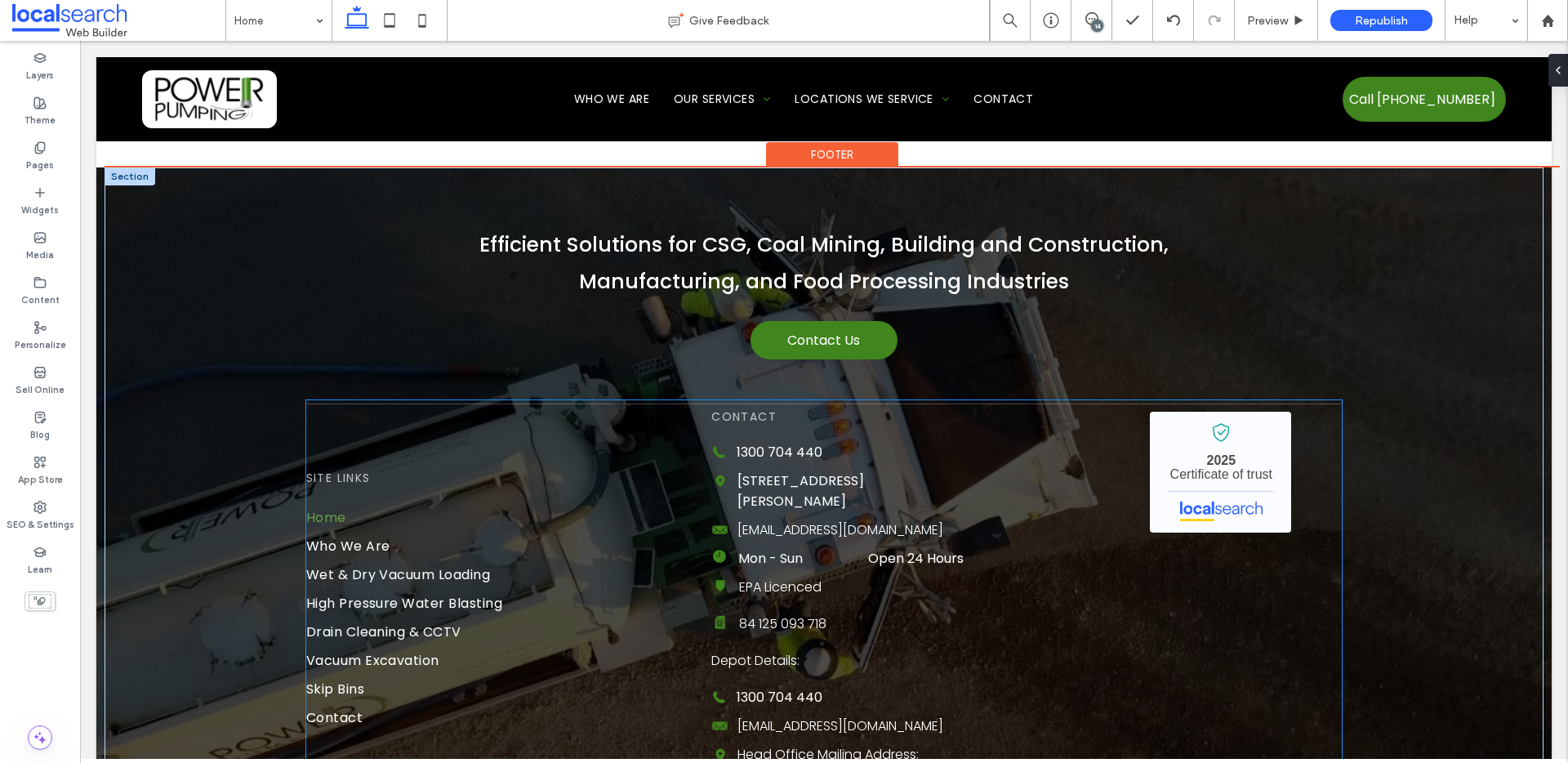
scroll to position [4582, 0]
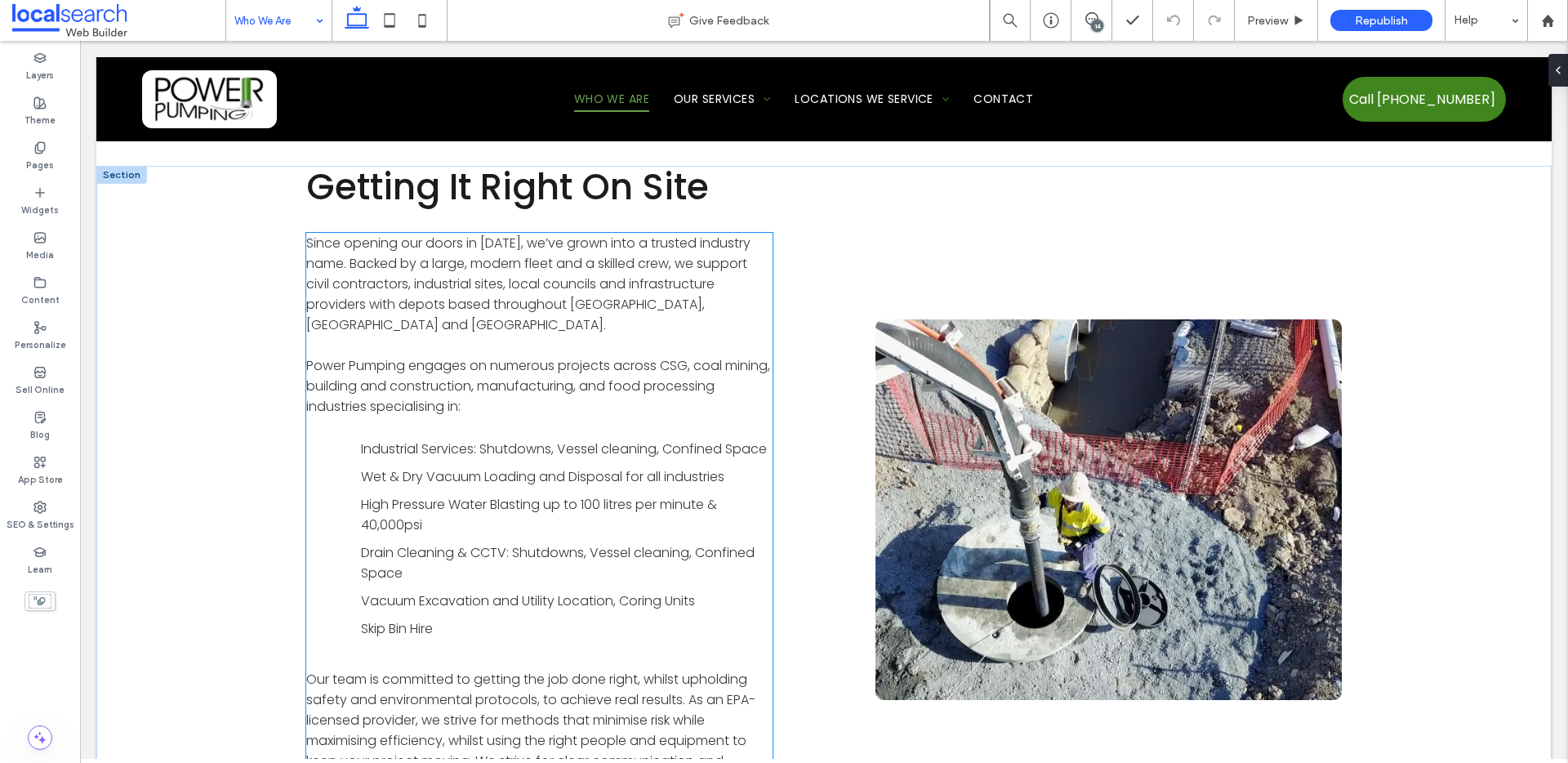
scroll to position [401, 0]
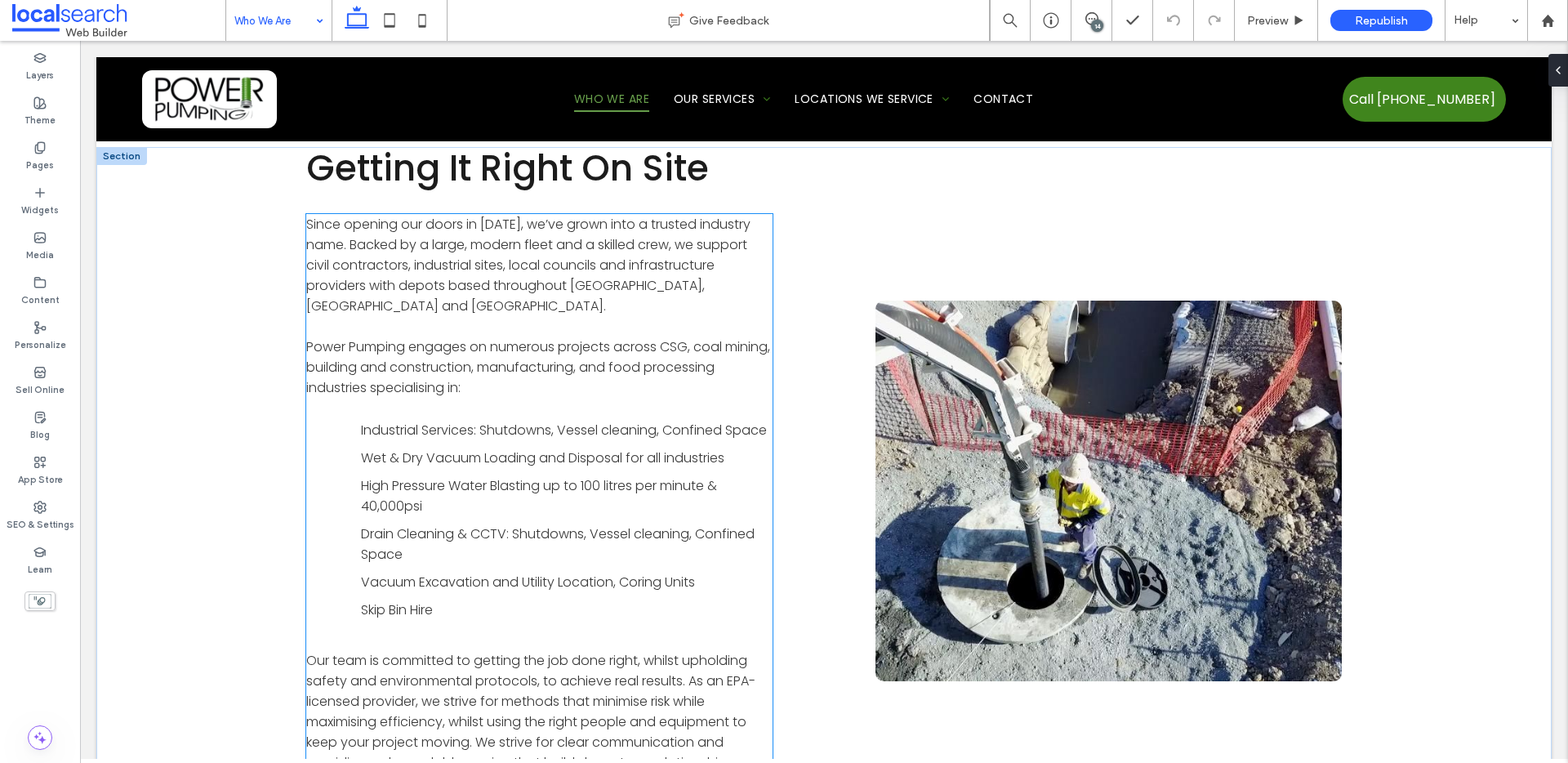
click at [457, 268] on span "Since opening our doors in 2007, we’ve grown into a trusted industry name. Back…" at bounding box center [528, 265] width 444 height 100
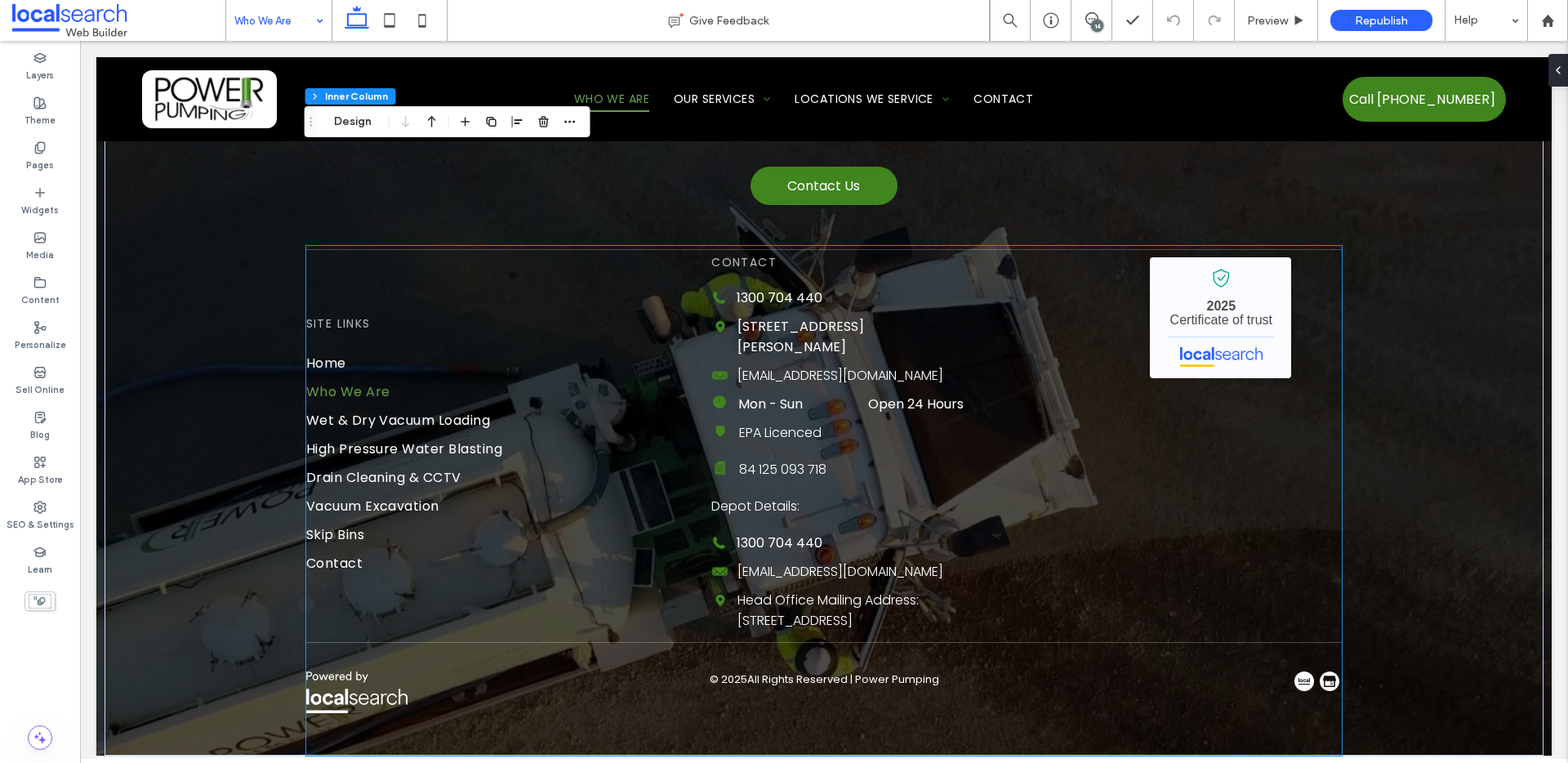
scroll to position [1322, 0]
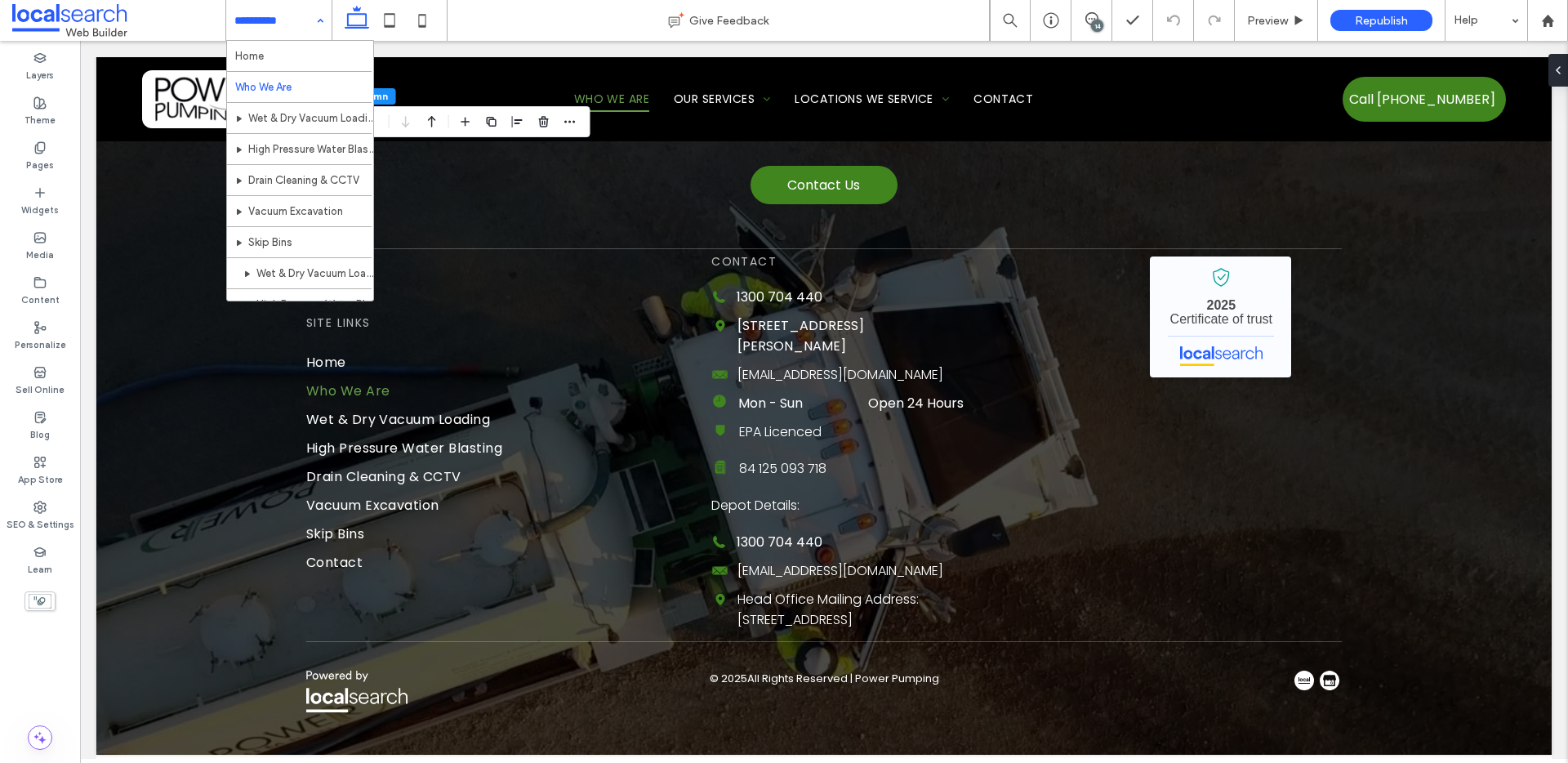
click at [268, 16] on input at bounding box center [275, 20] width 81 height 41
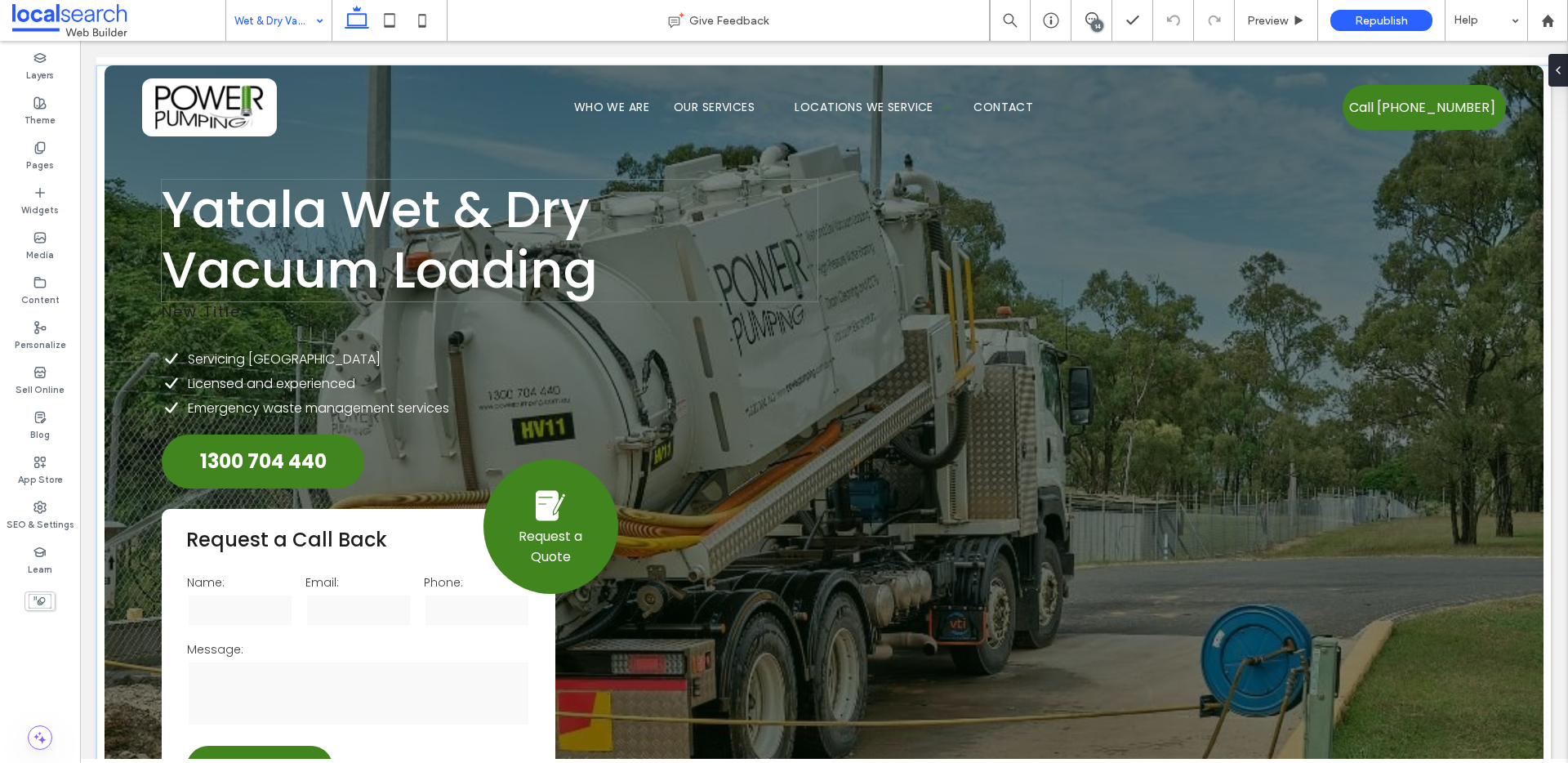
click at [296, 209] on span "Yatala Wet & Dry Vacuum Loading" at bounding box center [379, 240] width 436 height 131
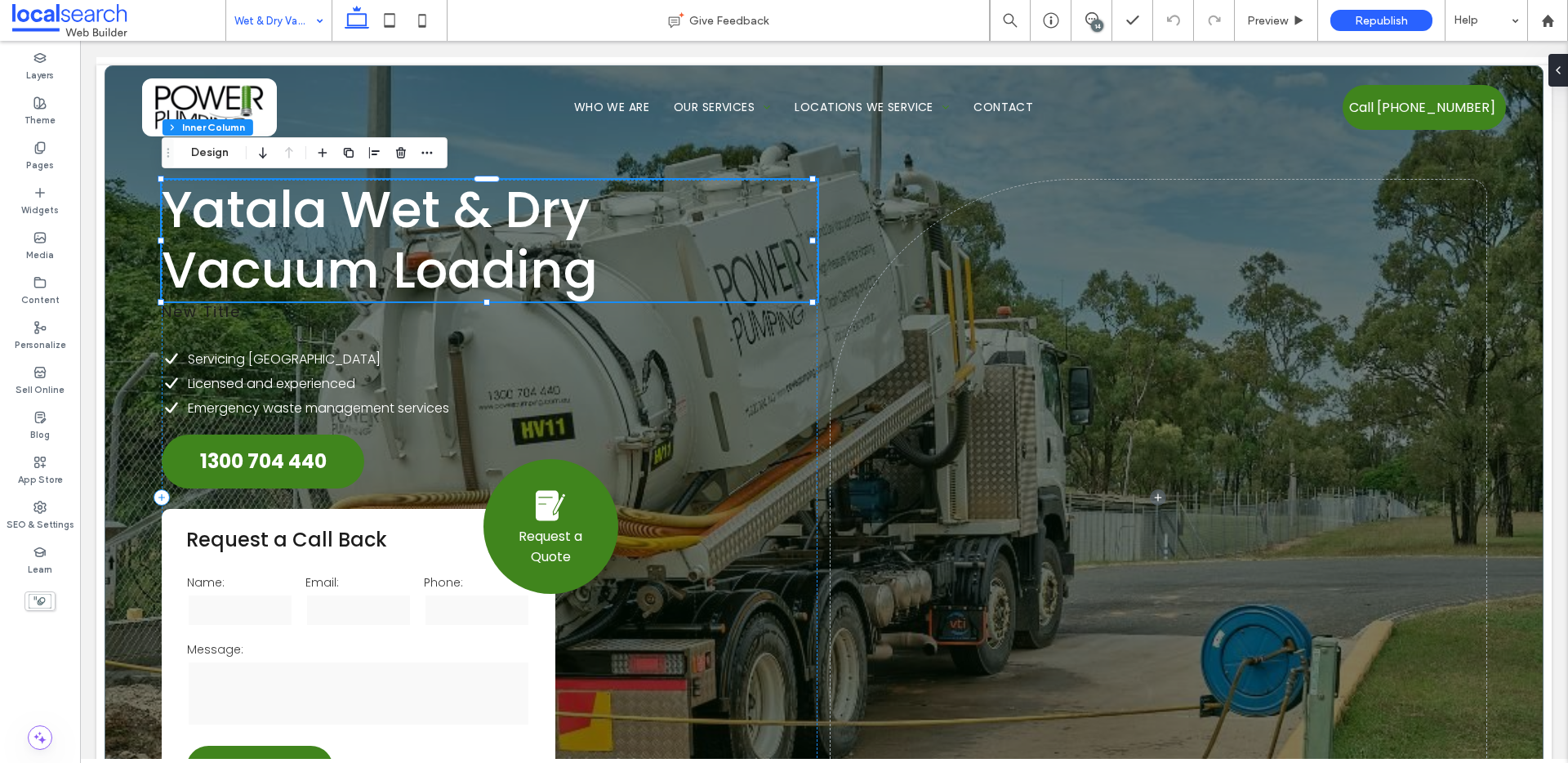
click at [296, 209] on span "Yatala Wet & Dry Vacuum Loading" at bounding box center [379, 240] width 436 height 131
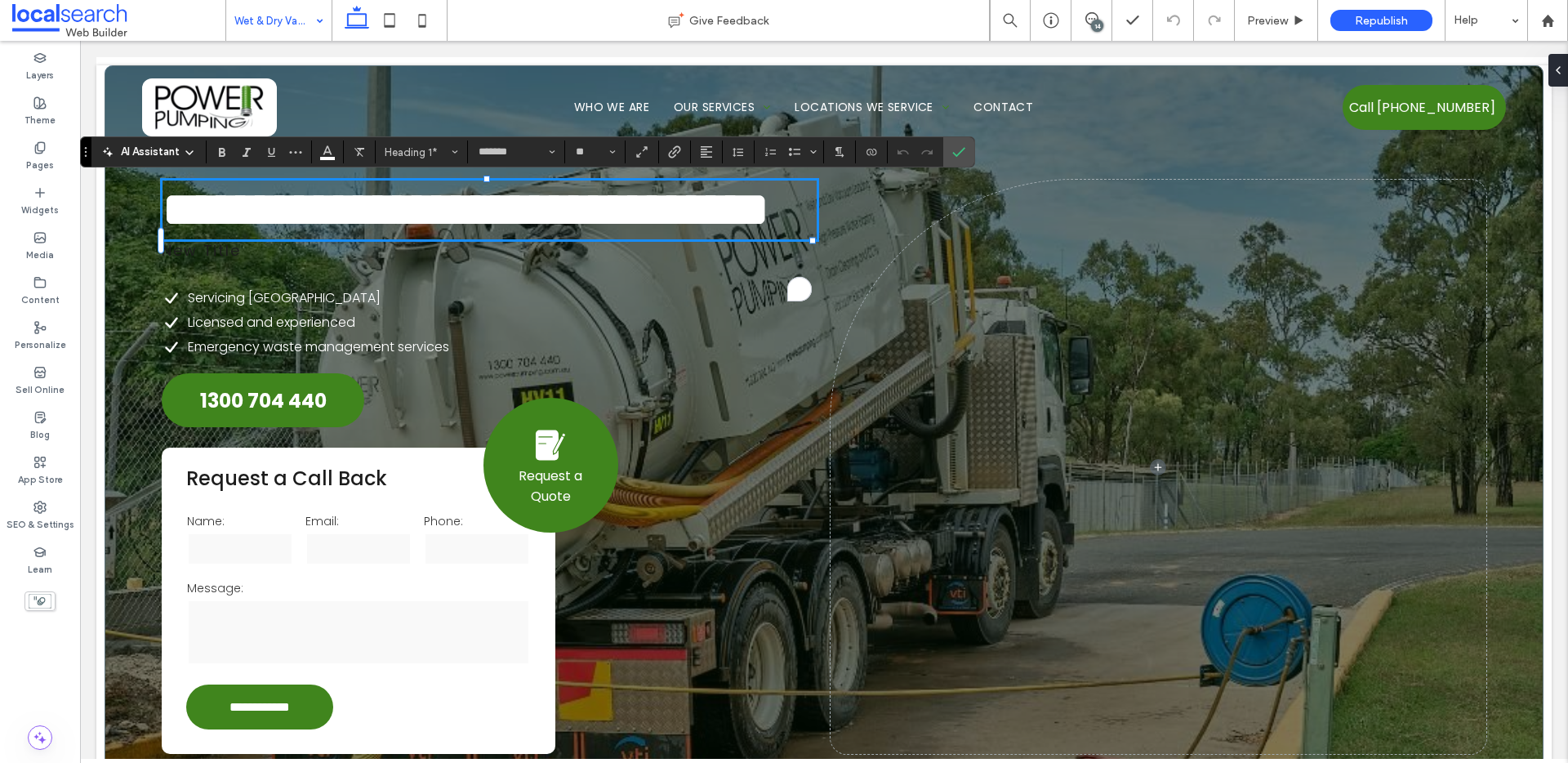
click at [293, 206] on span "**********" at bounding box center [465, 210] width 608 height 50
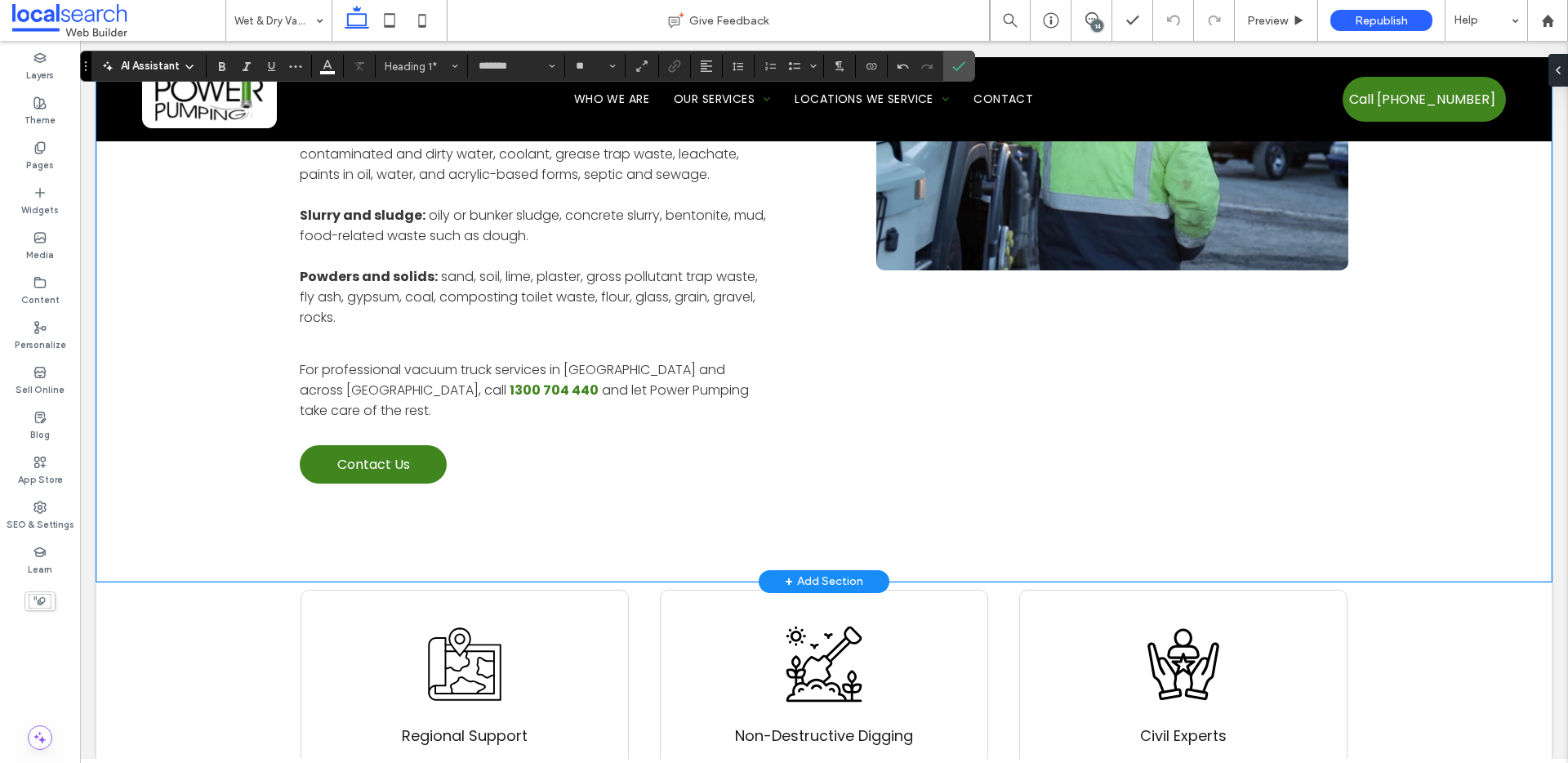
scroll to position [1460, 0]
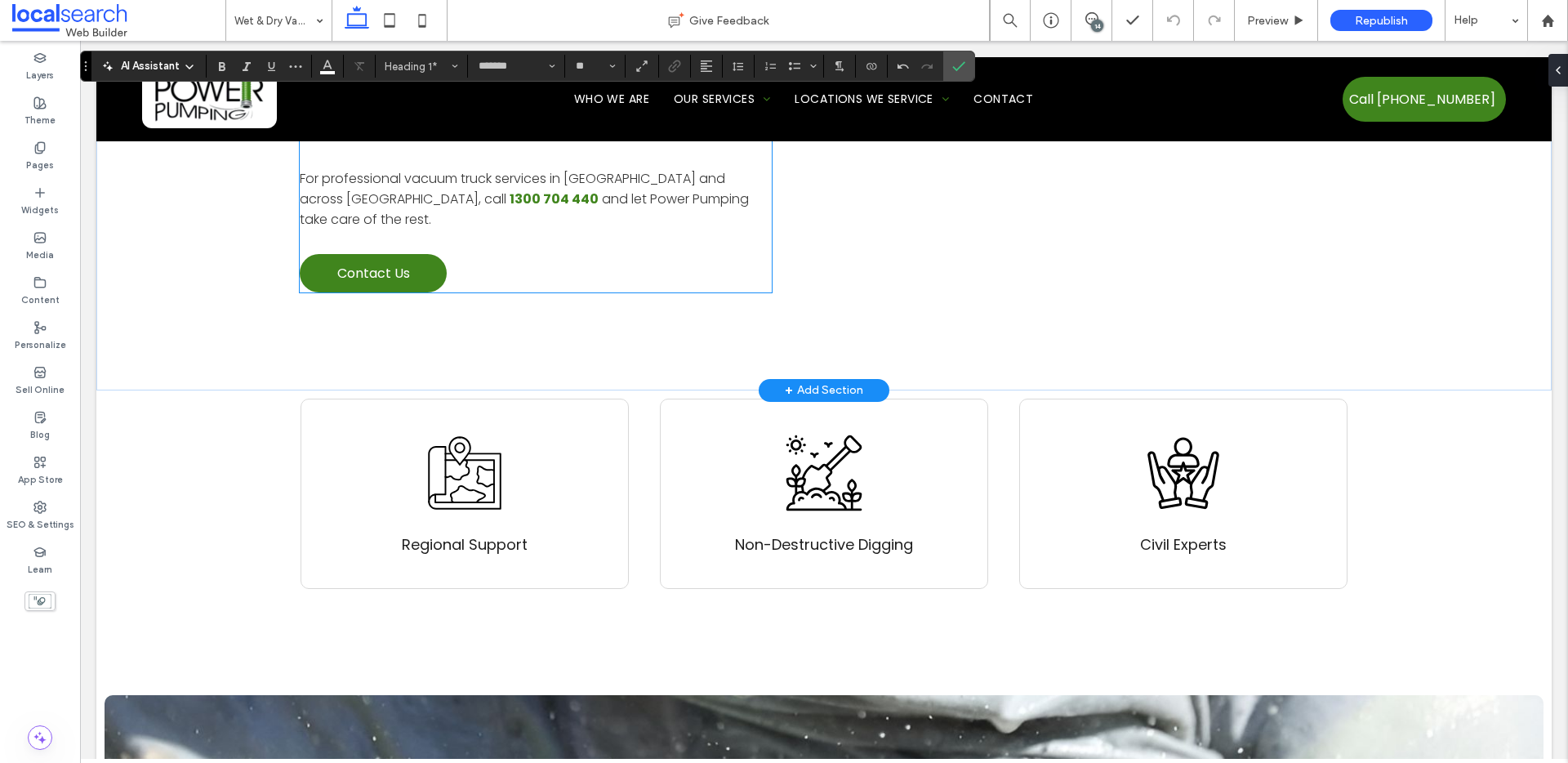
click at [602, 208] on span "For professional vacuum truck services in [GEOGRAPHIC_DATA] and across [GEOGRAP…" at bounding box center [512, 188] width 425 height 39
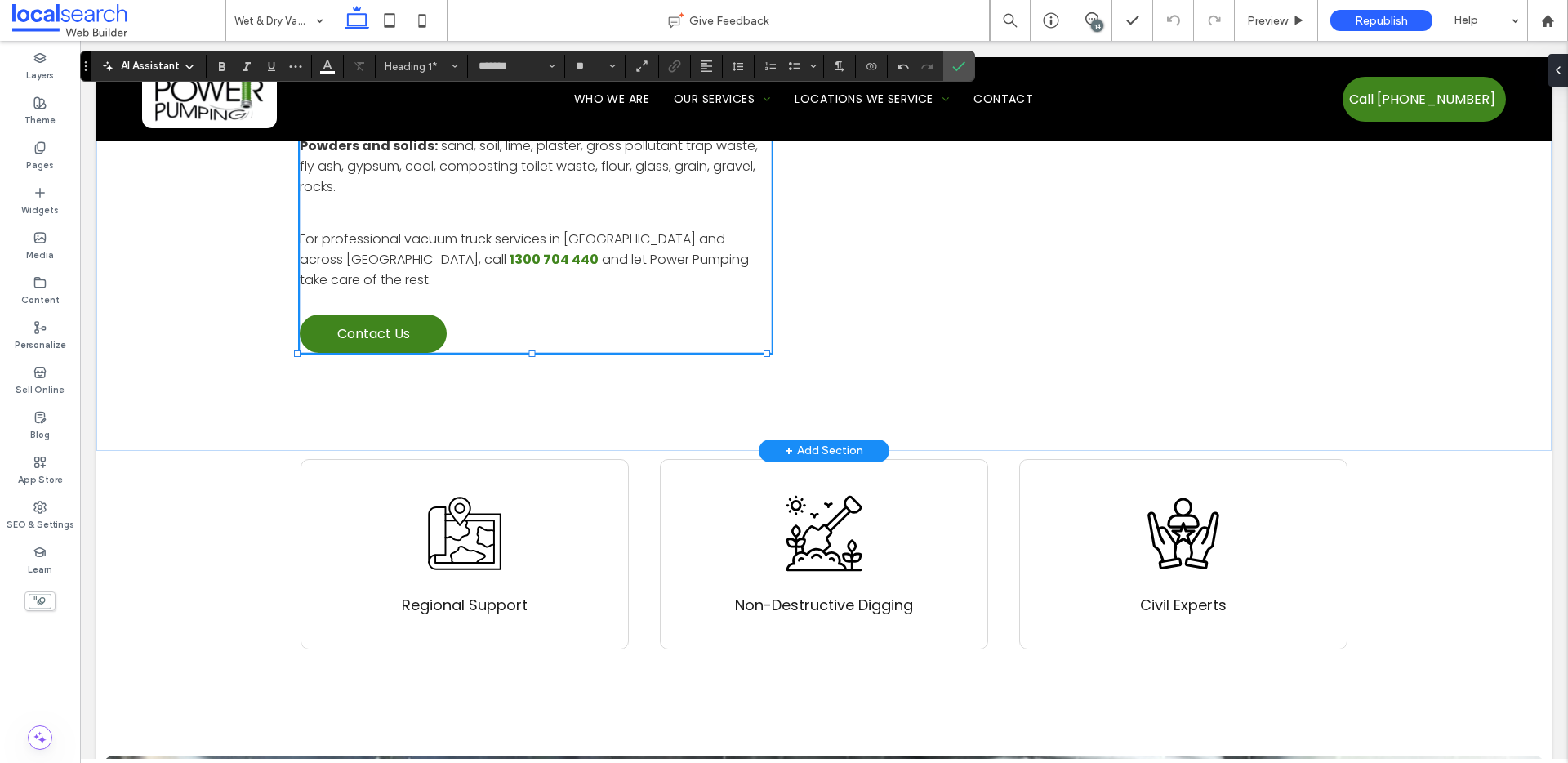
click at [602, 245] on span "For professional vacuum truck services in [GEOGRAPHIC_DATA] and across [GEOGRAP…" at bounding box center [512, 249] width 425 height 39
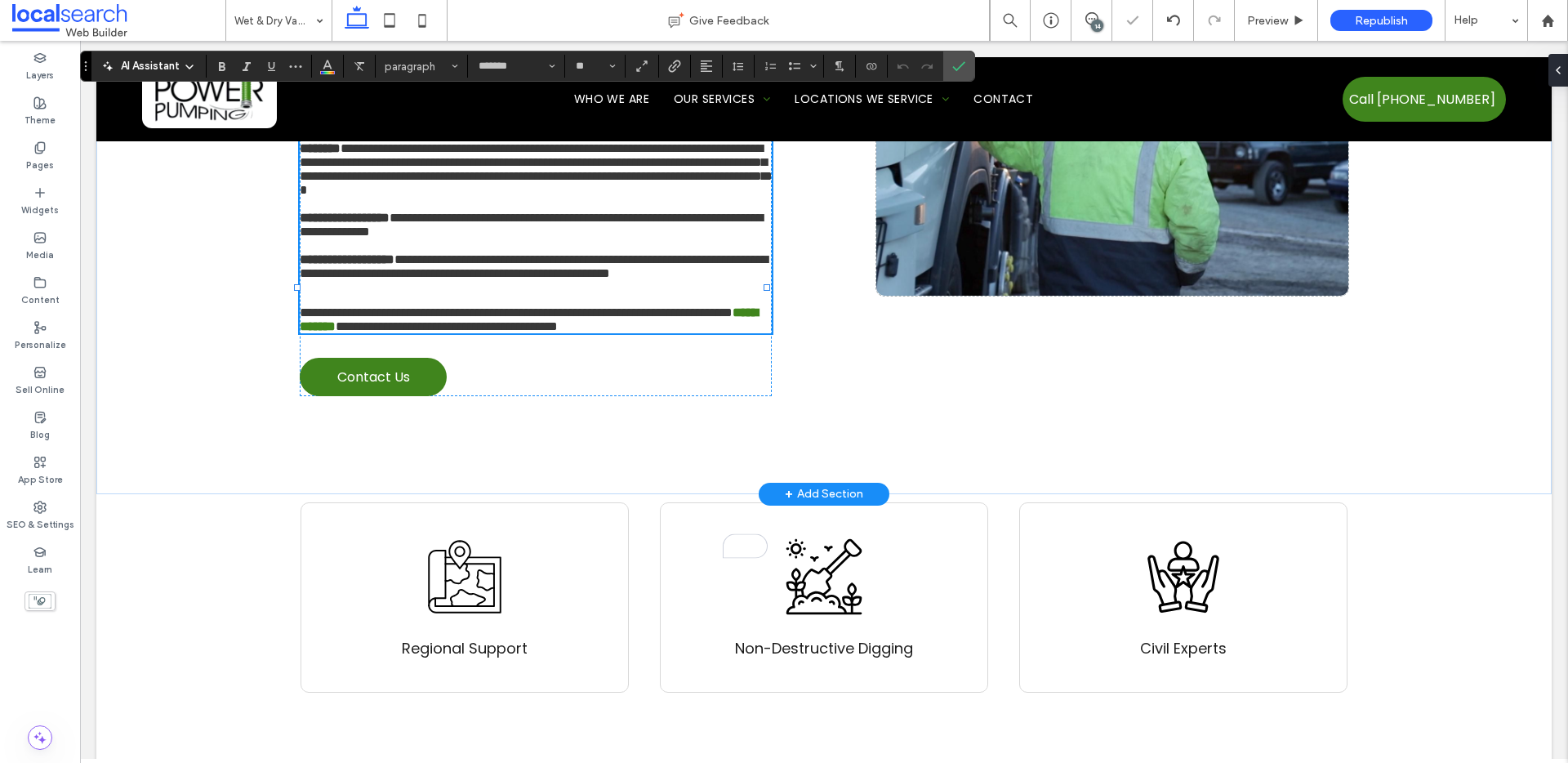
scroll to position [1272, 0]
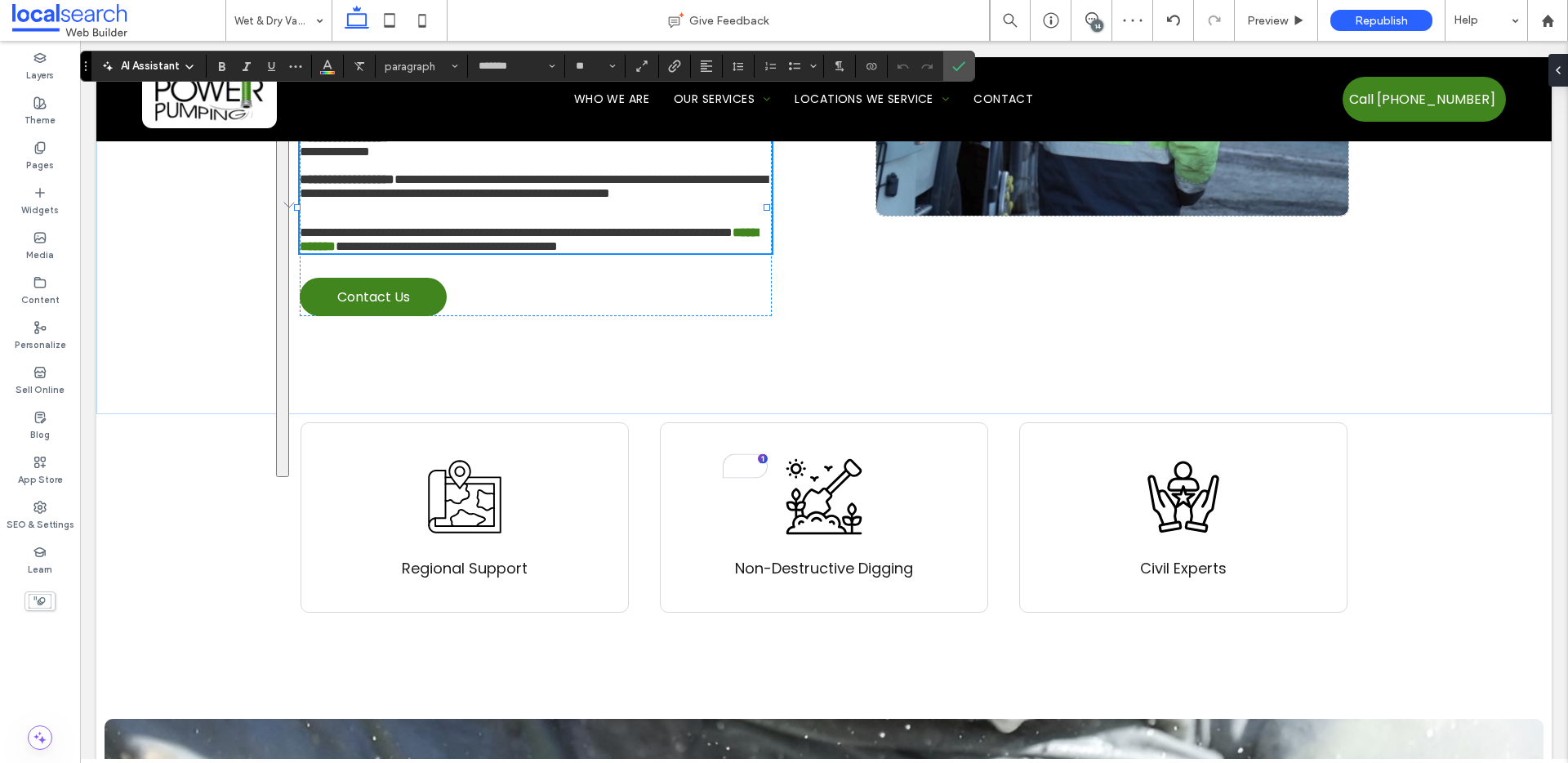
click at [557, 238] on span "**********" at bounding box center [516, 232] width 433 height 12
drag, startPoint x: 552, startPoint y: 429, endPoint x: 382, endPoint y: 450, distance: 171.3
click at [382, 238] on span "**********" at bounding box center [516, 232] width 433 height 12
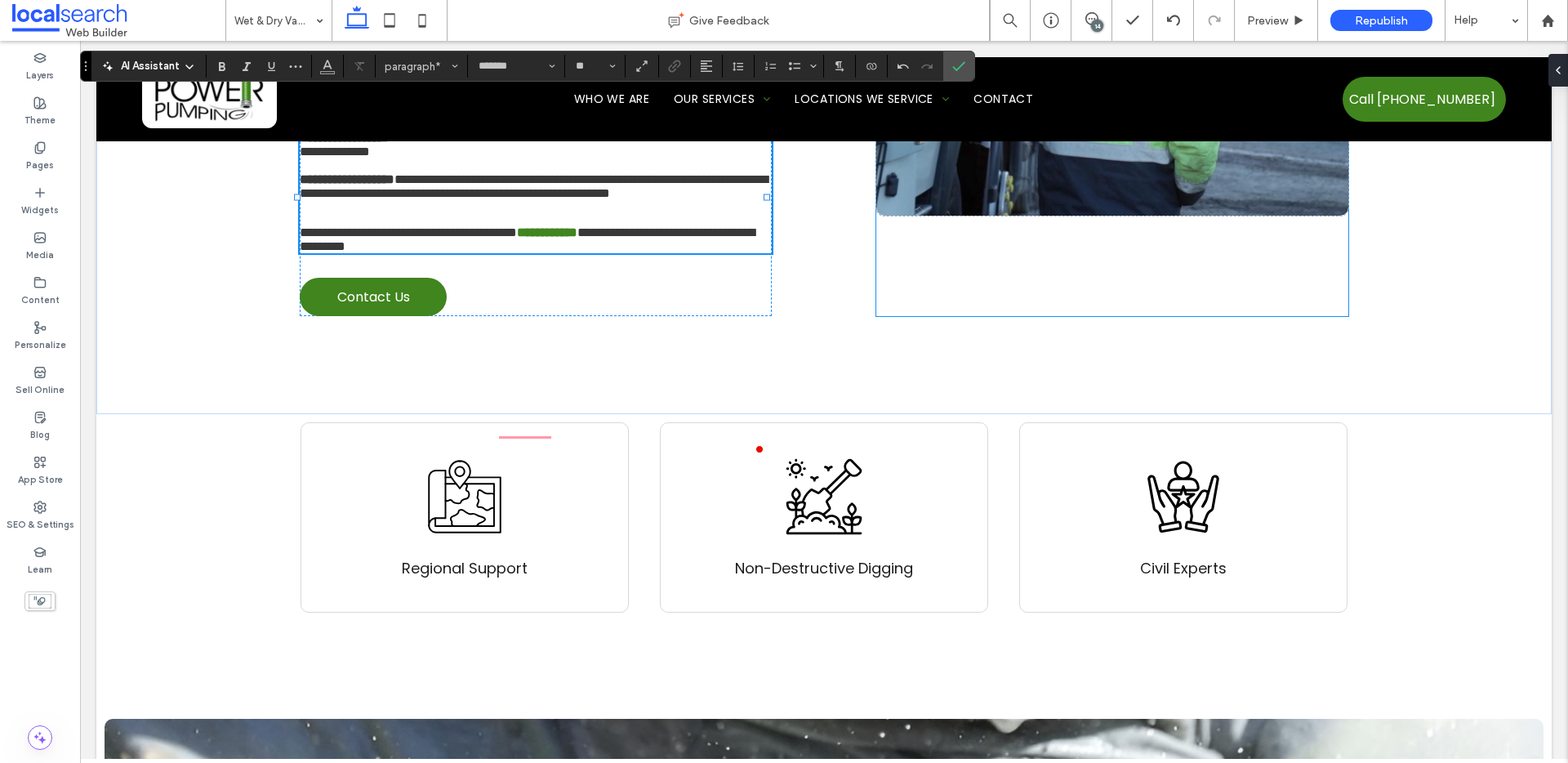
click at [923, 316] on div at bounding box center [1112, 24] width 471 height 585
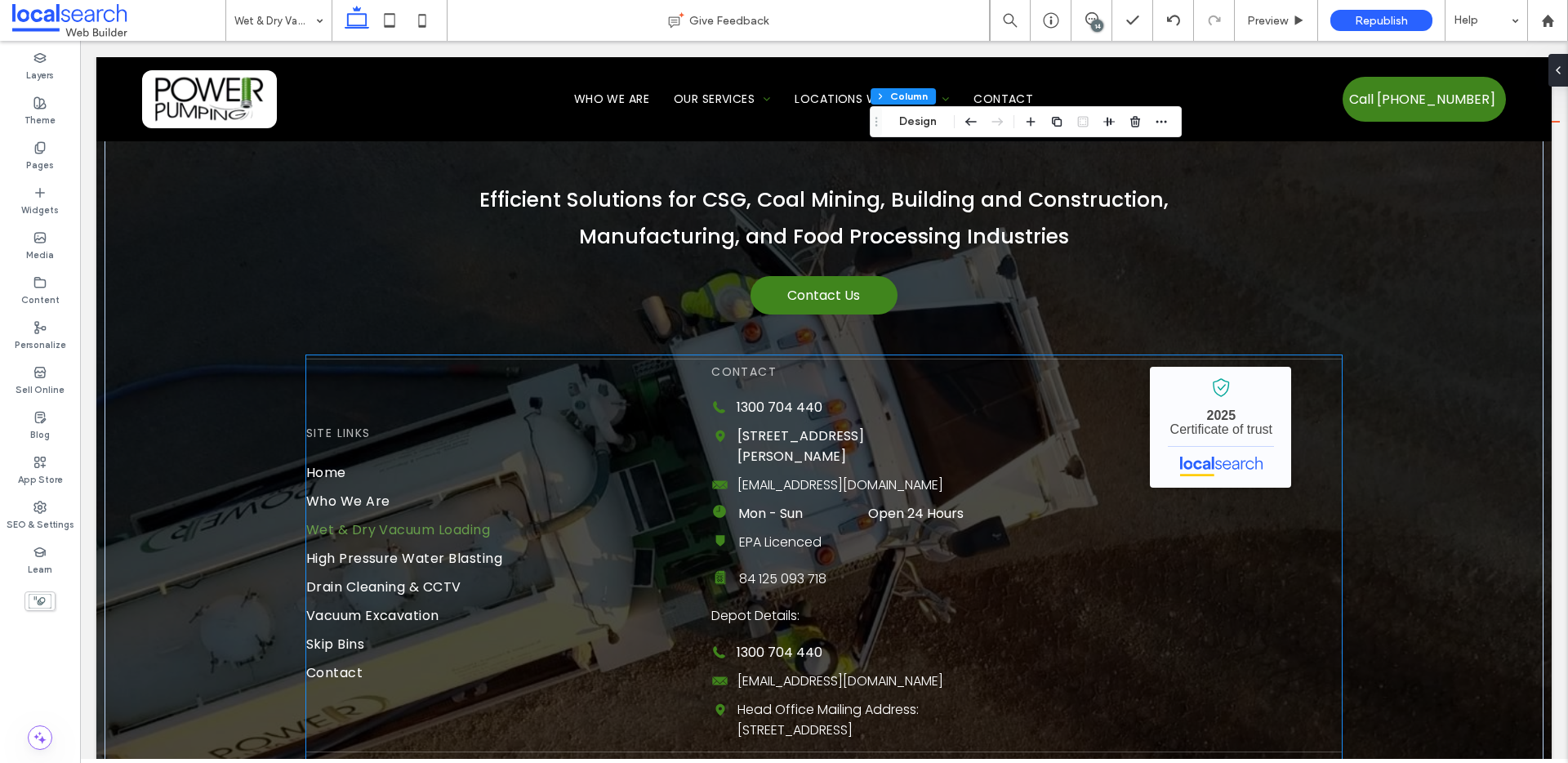
scroll to position [2662, 0]
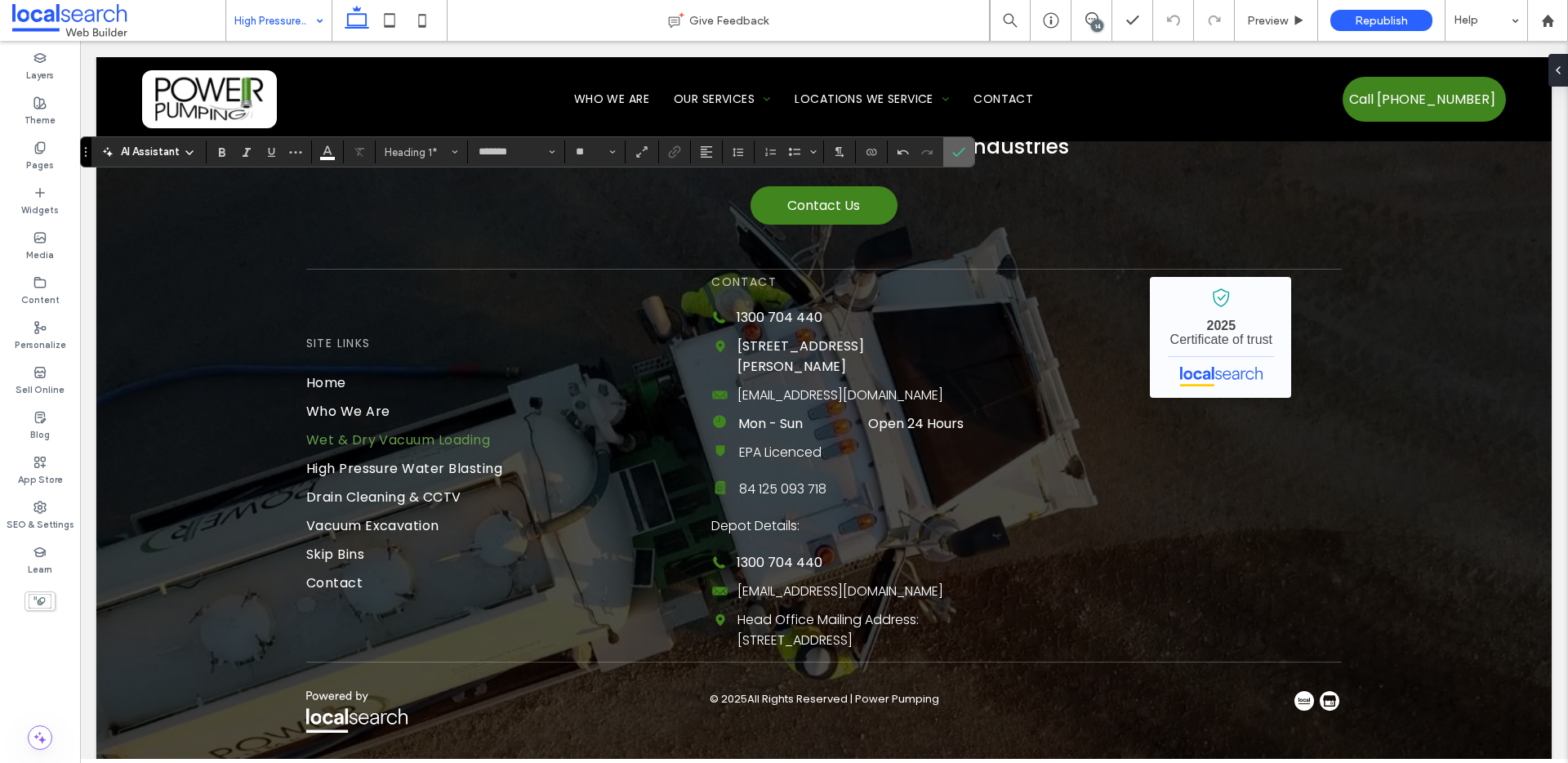
click at [966, 151] on label "Confirm" at bounding box center [959, 152] width 24 height 29
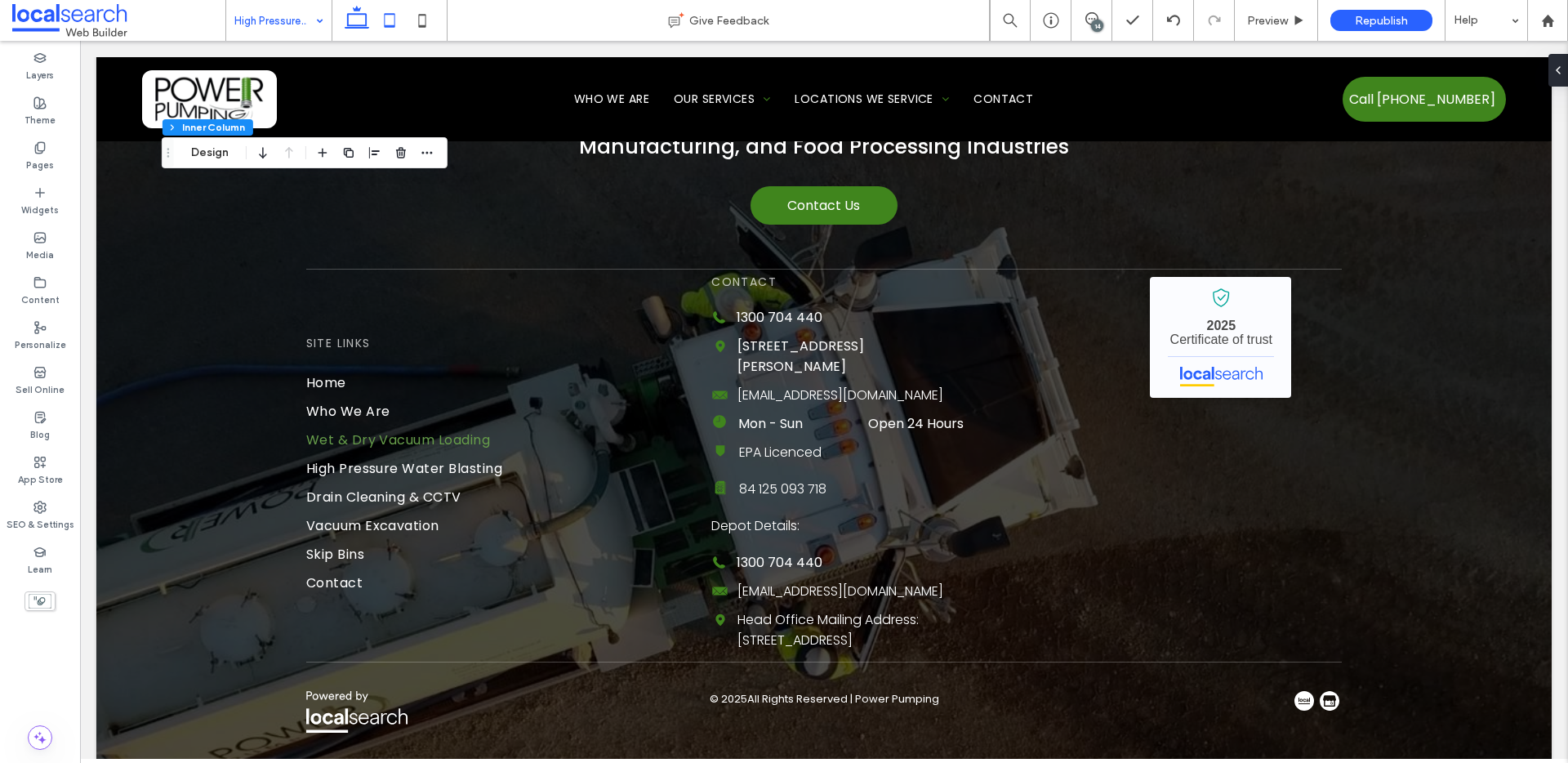
click at [389, 17] on icon at bounding box center [390, 21] width 33 height 33
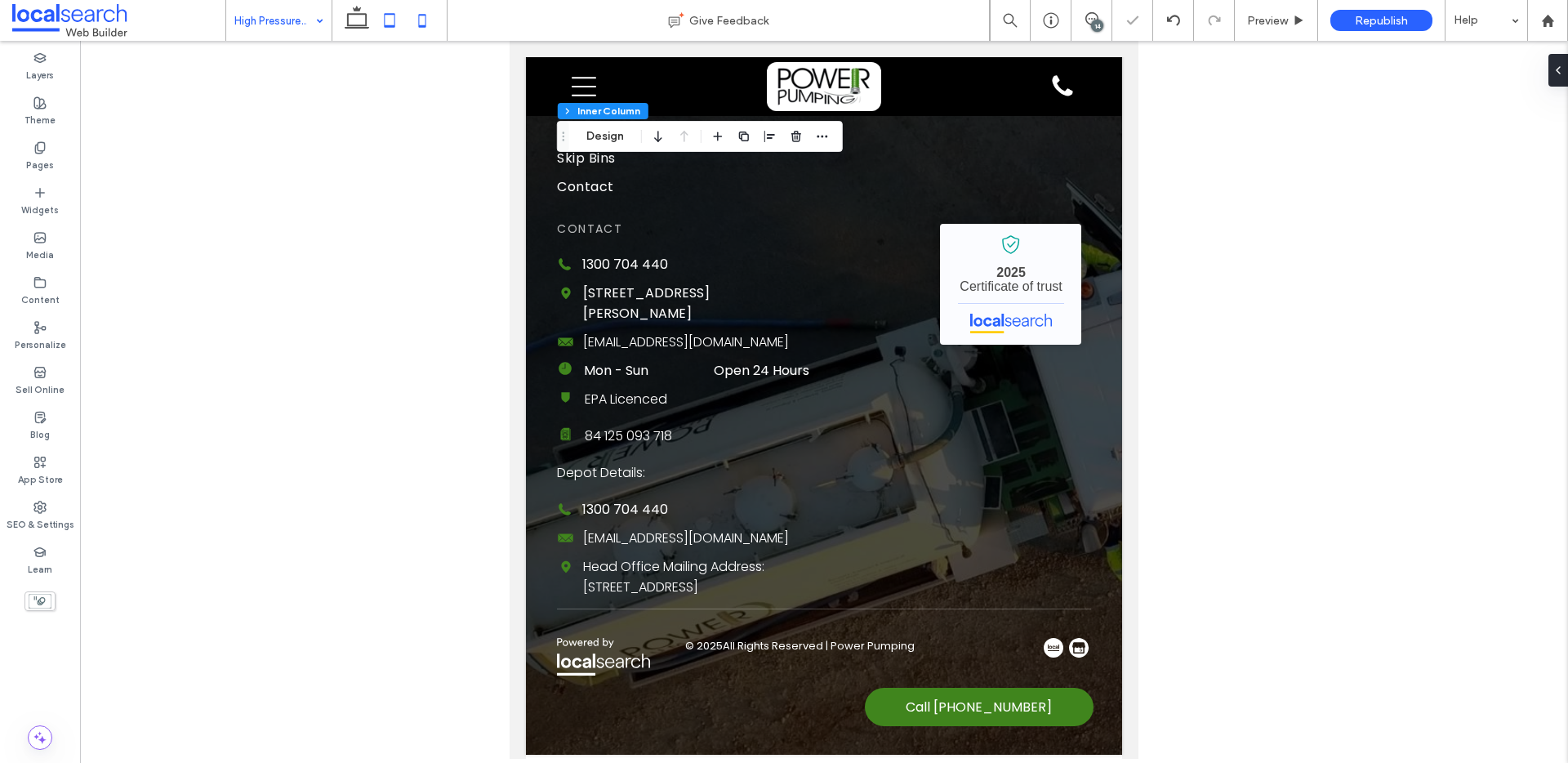
click at [414, 16] on icon at bounding box center [422, 21] width 33 height 33
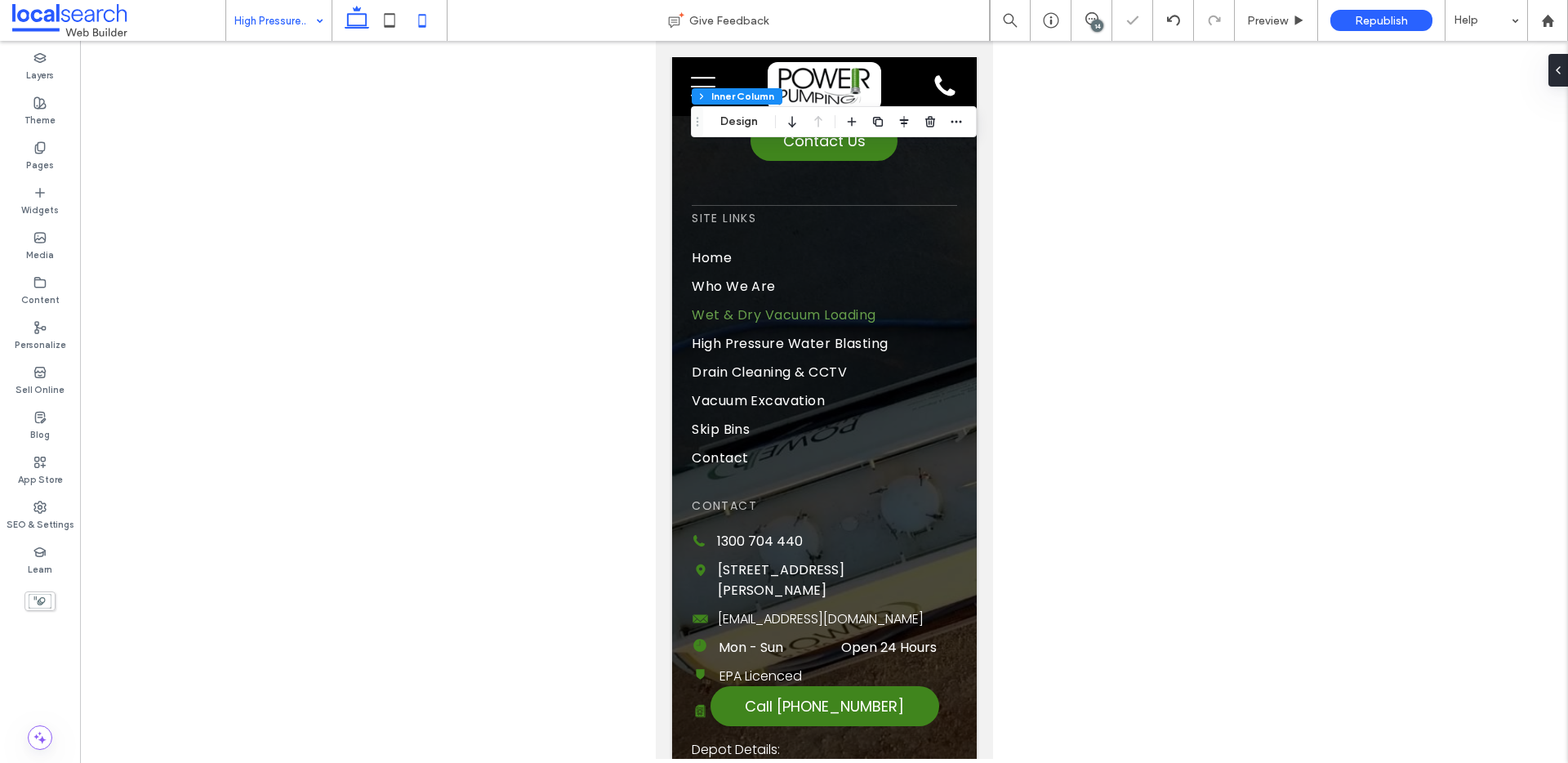
click at [366, 14] on use at bounding box center [356, 17] width 24 height 23
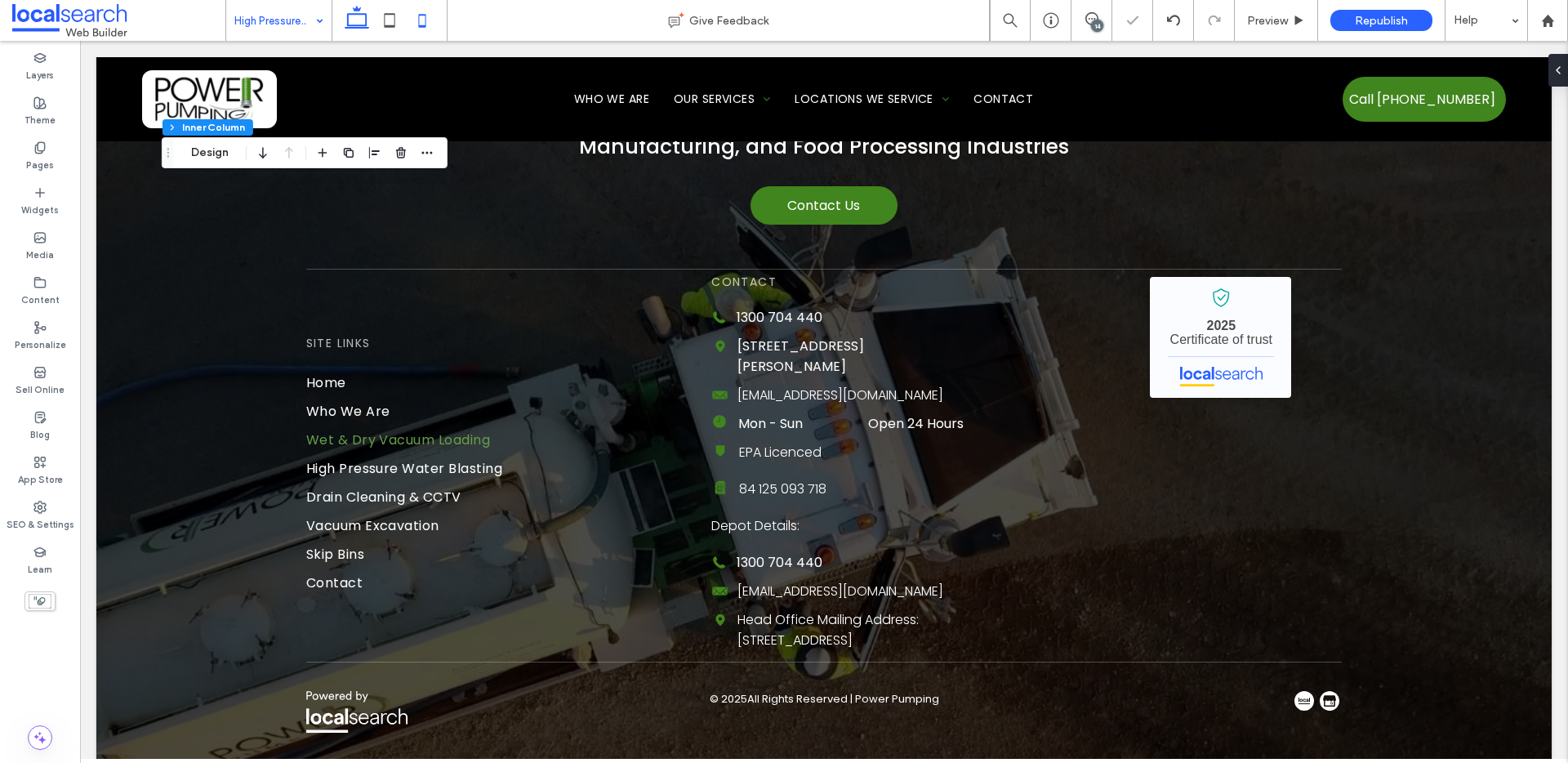
click at [423, 21] on icon at bounding box center [422, 21] width 33 height 33
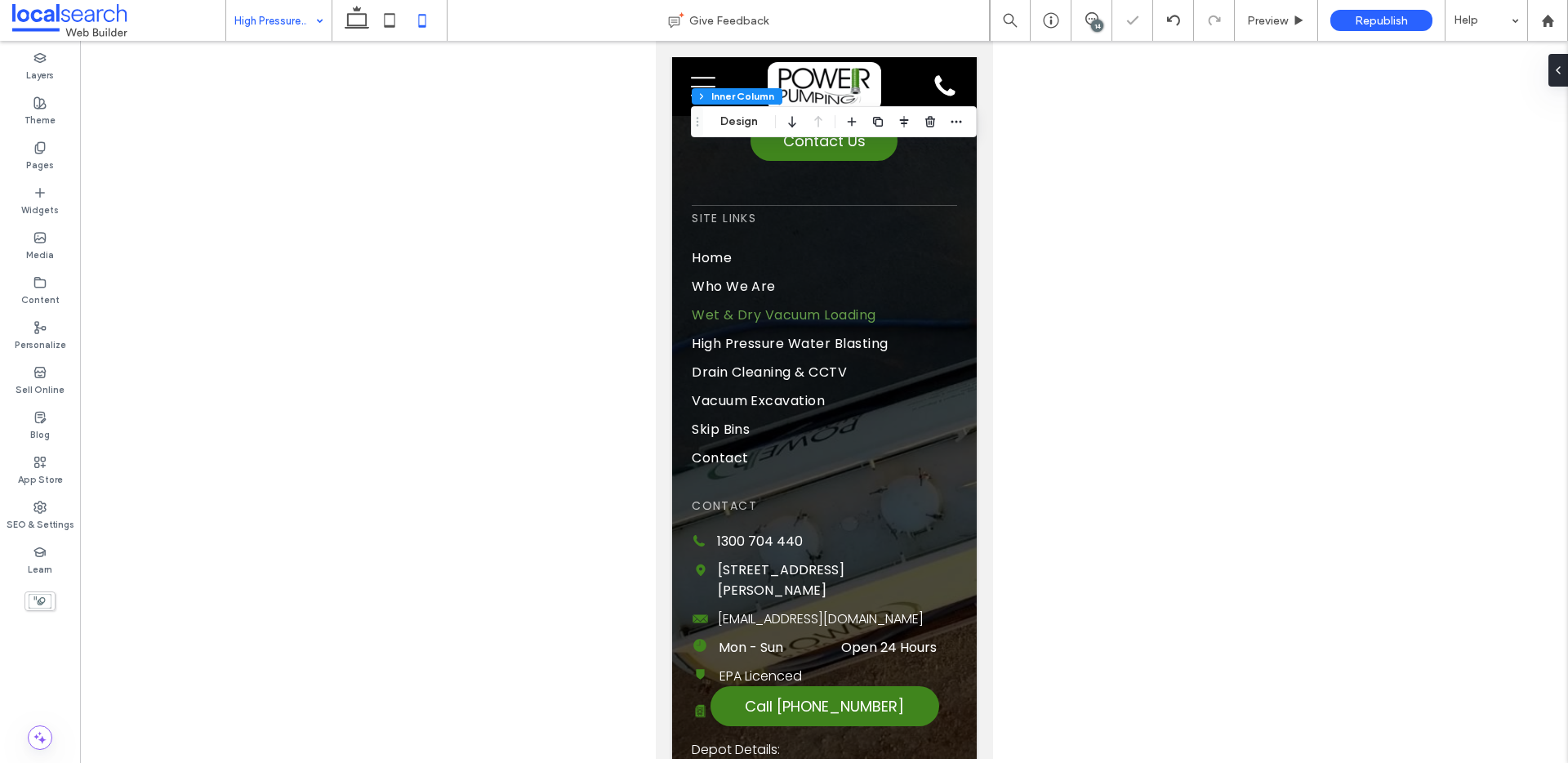
click at [338, 14] on div at bounding box center [389, 20] width 116 height 41
click at [356, 11] on icon at bounding box center [357, 21] width 33 height 33
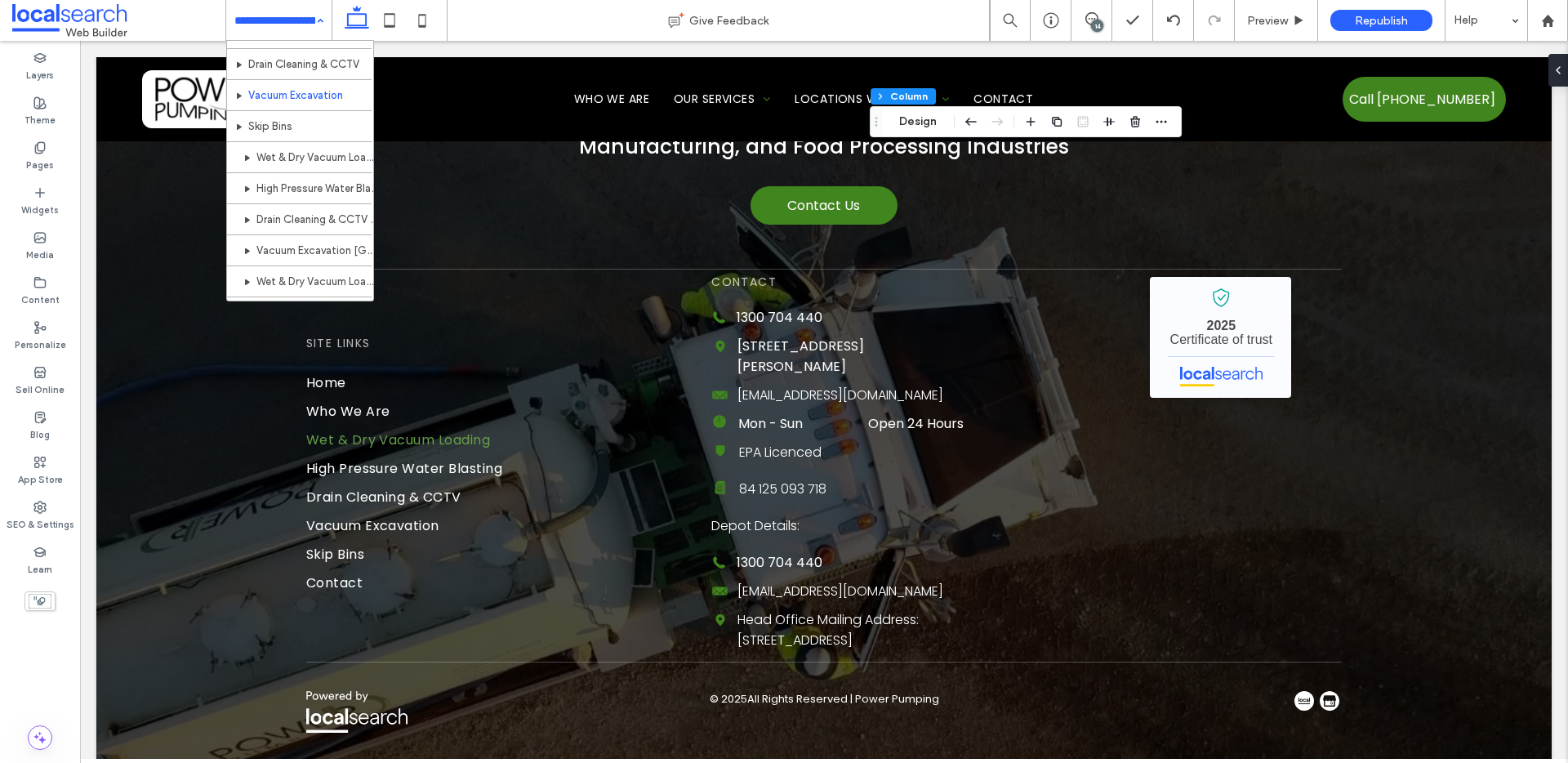
scroll to position [104, 0]
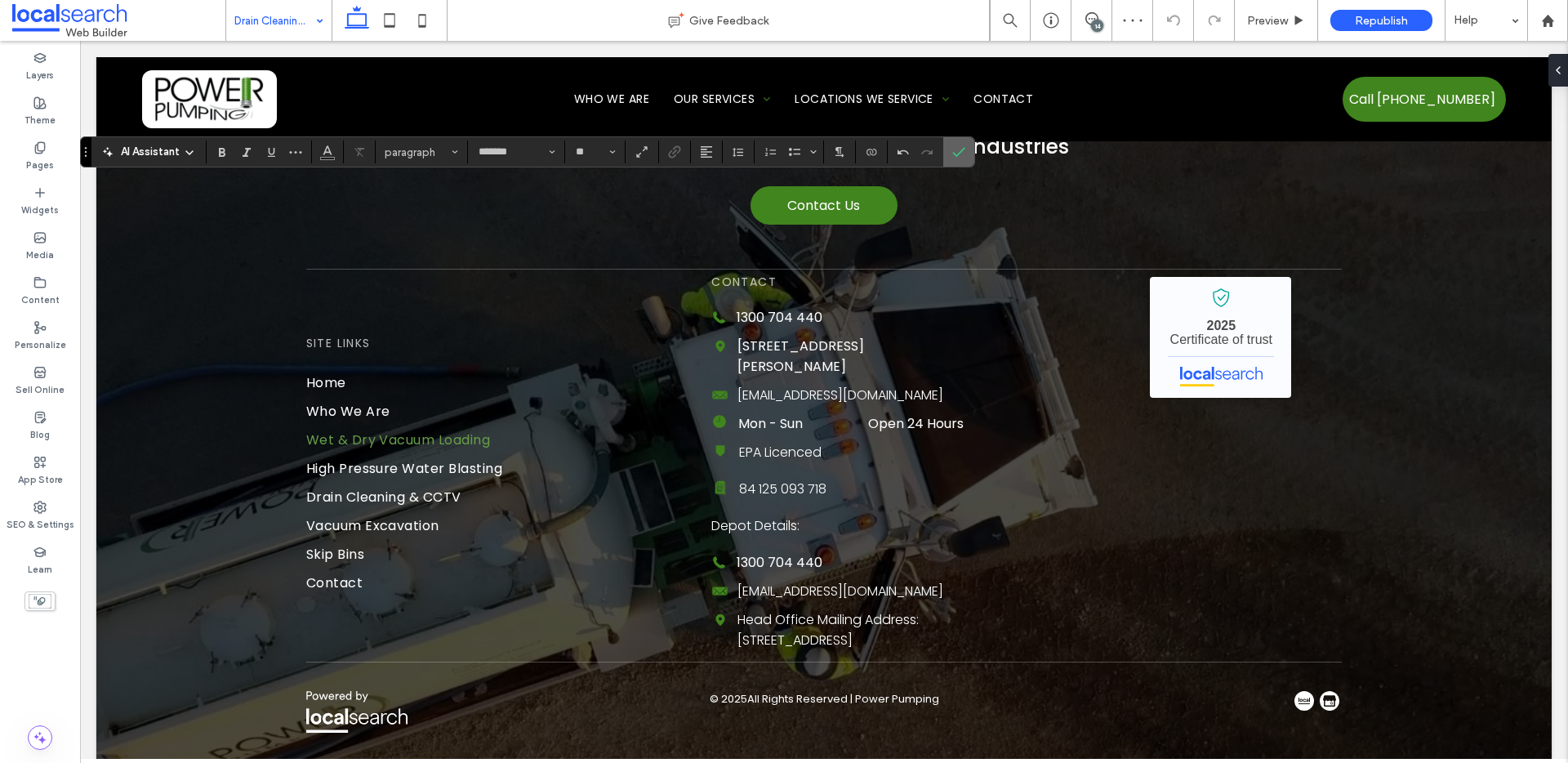
click at [955, 151] on icon "Confirm" at bounding box center [959, 151] width 13 height 13
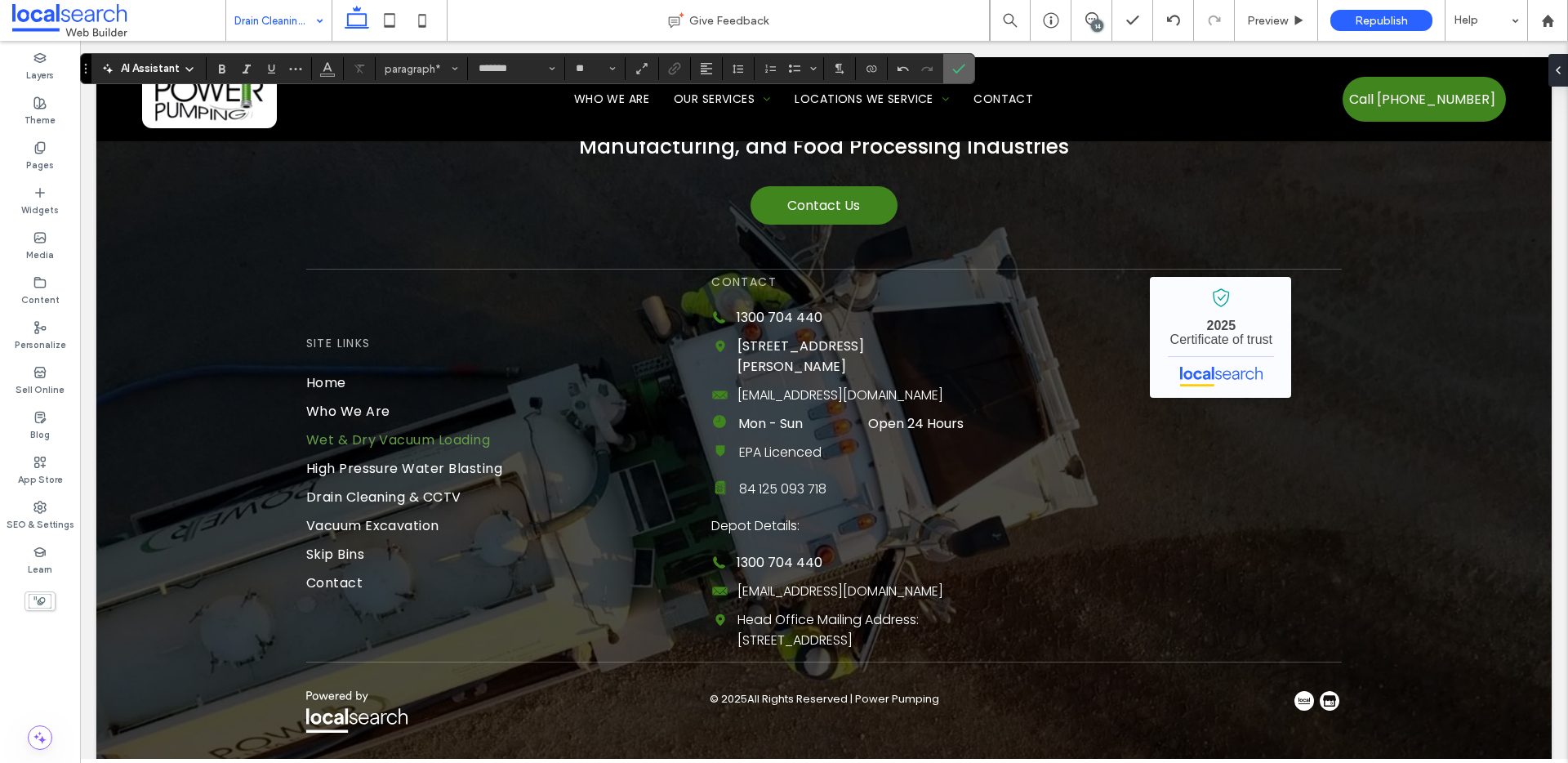
click at [960, 71] on icon "Confirm" at bounding box center [959, 68] width 13 height 13
click at [956, 69] on icon "Confirm" at bounding box center [959, 68] width 13 height 13
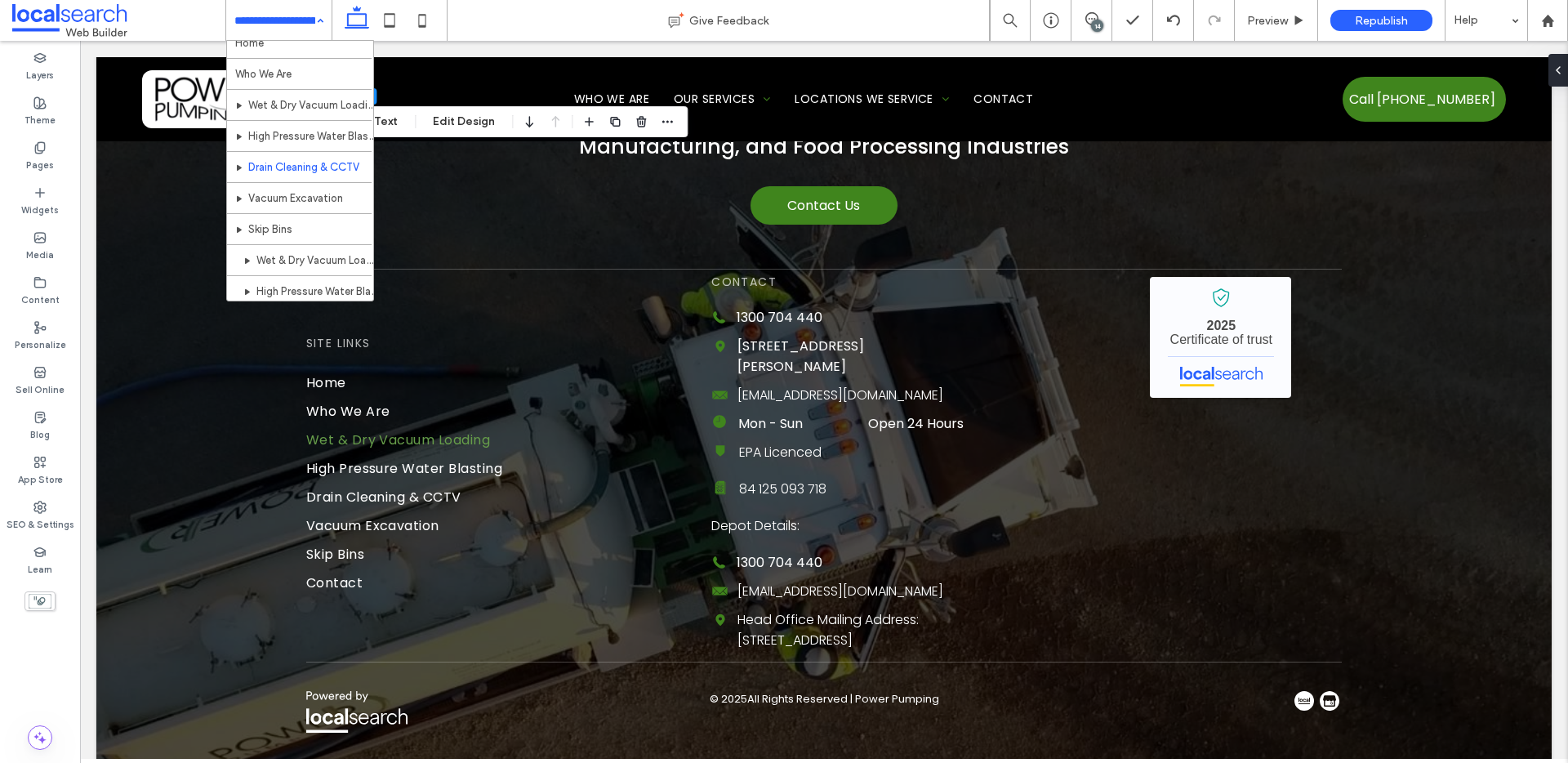
scroll to position [28, 0]
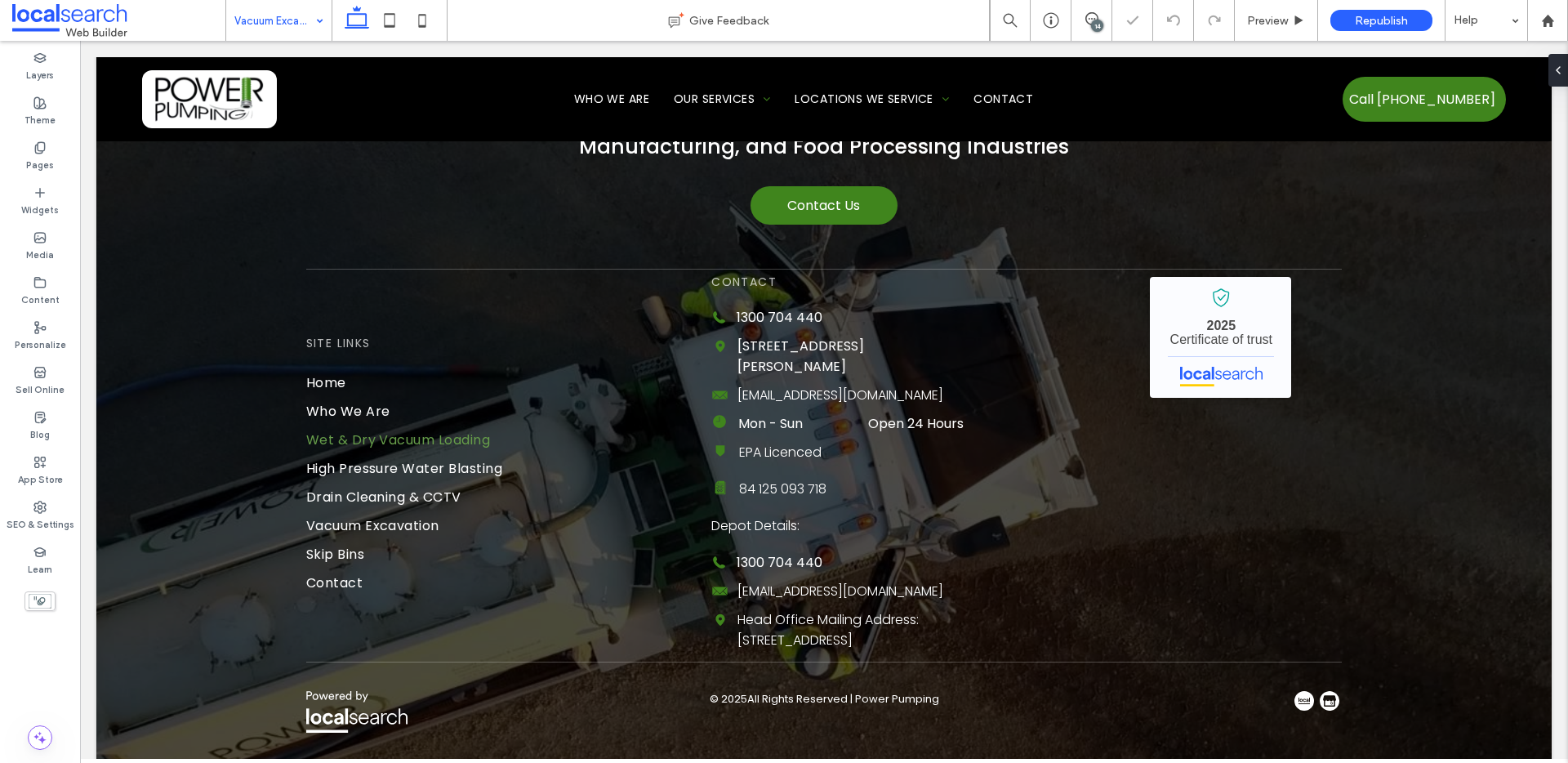
type input "*******"
type input "**"
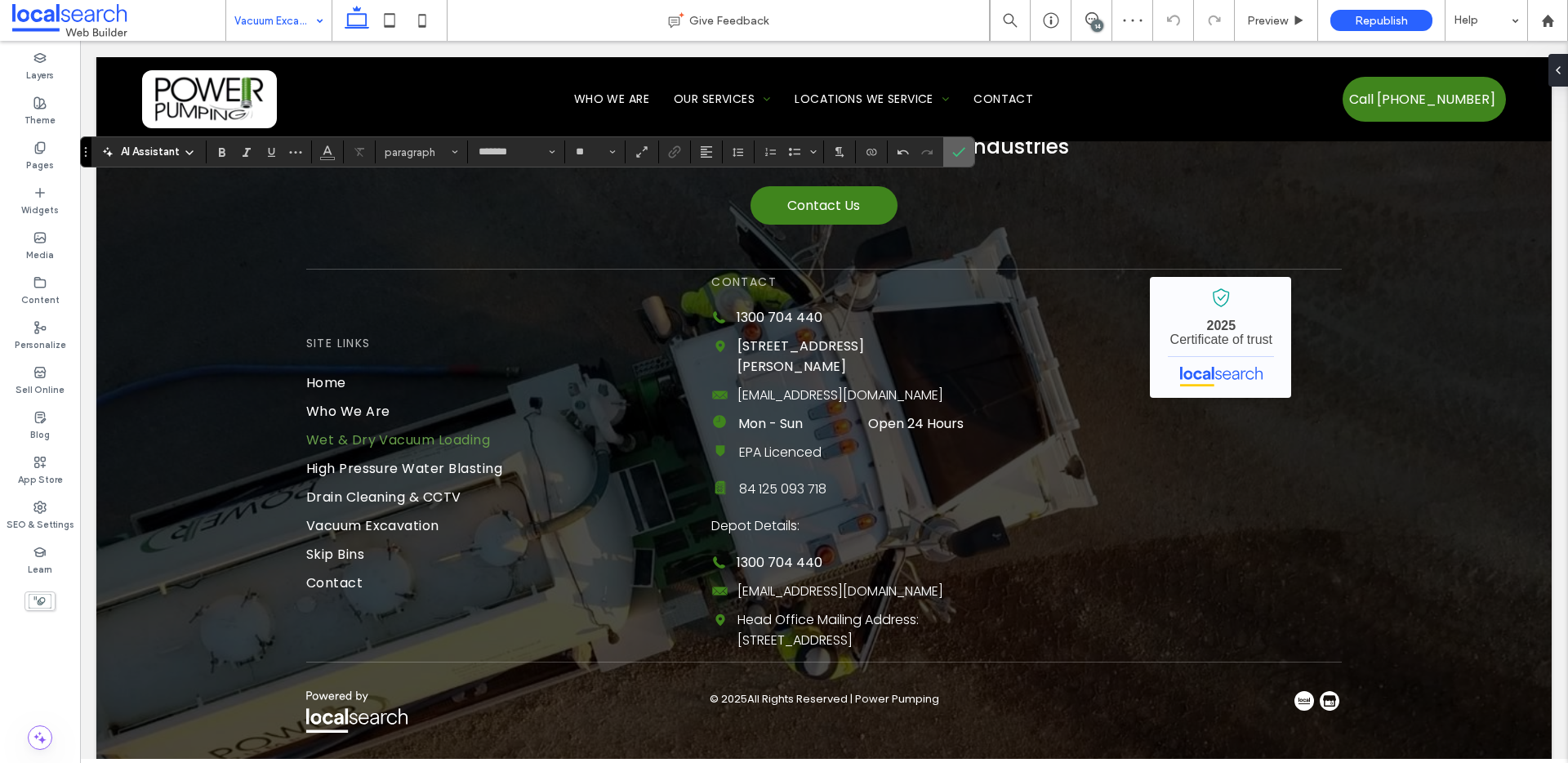
click at [956, 148] on icon "Confirm" at bounding box center [959, 151] width 13 height 13
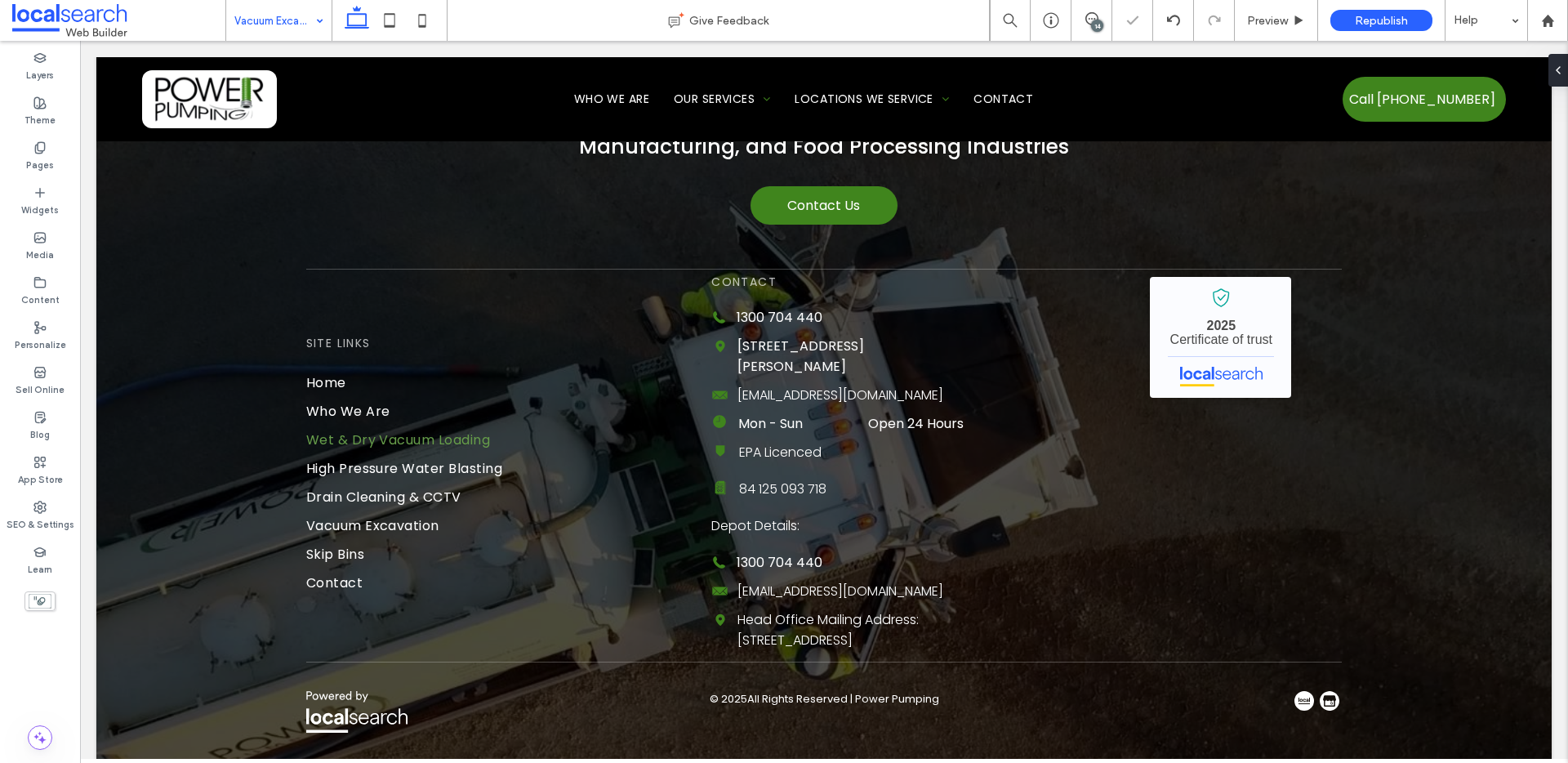
type input "*******"
type input "**"
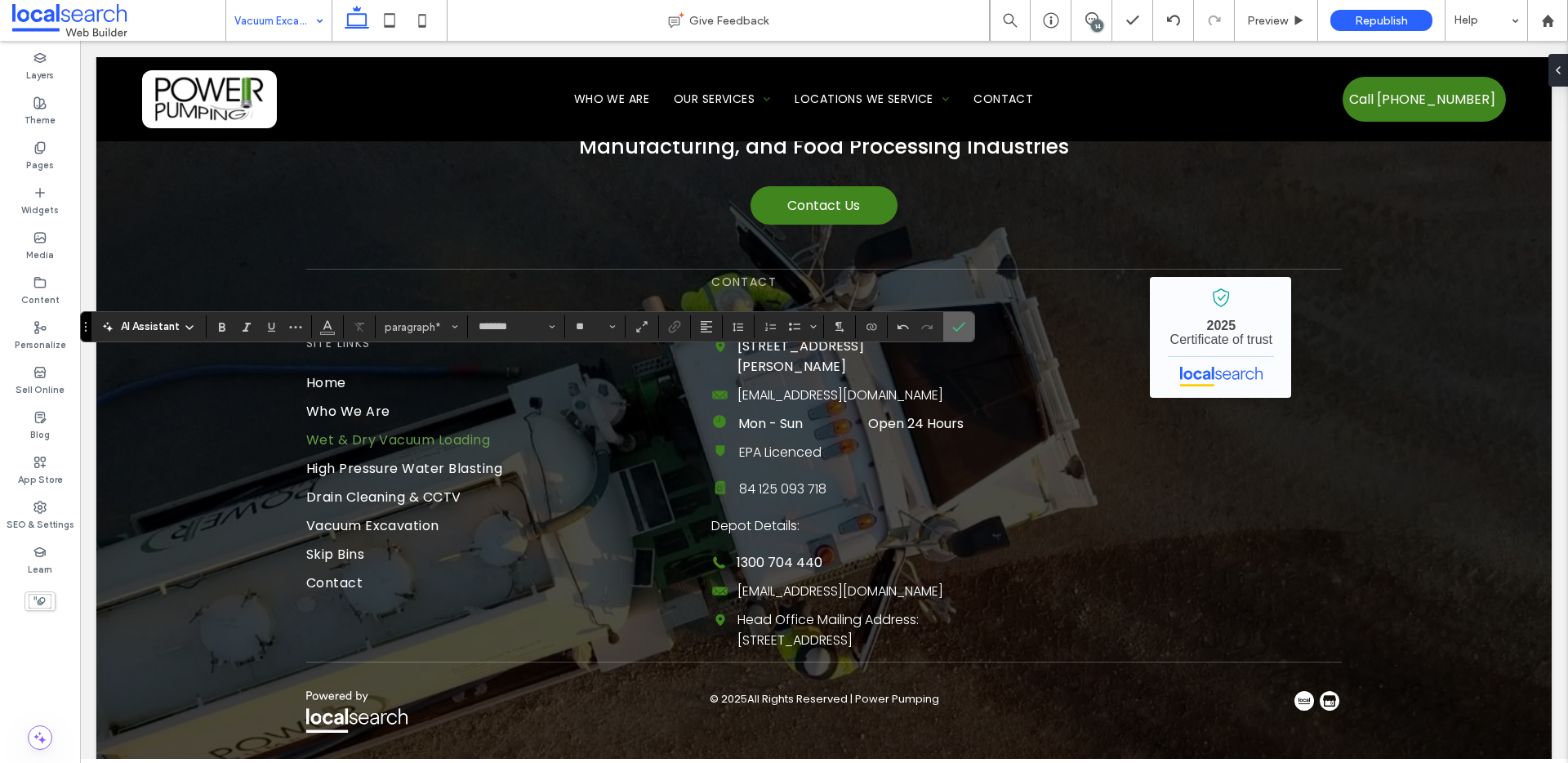
click at [959, 329] on icon "Confirm" at bounding box center [959, 326] width 13 height 13
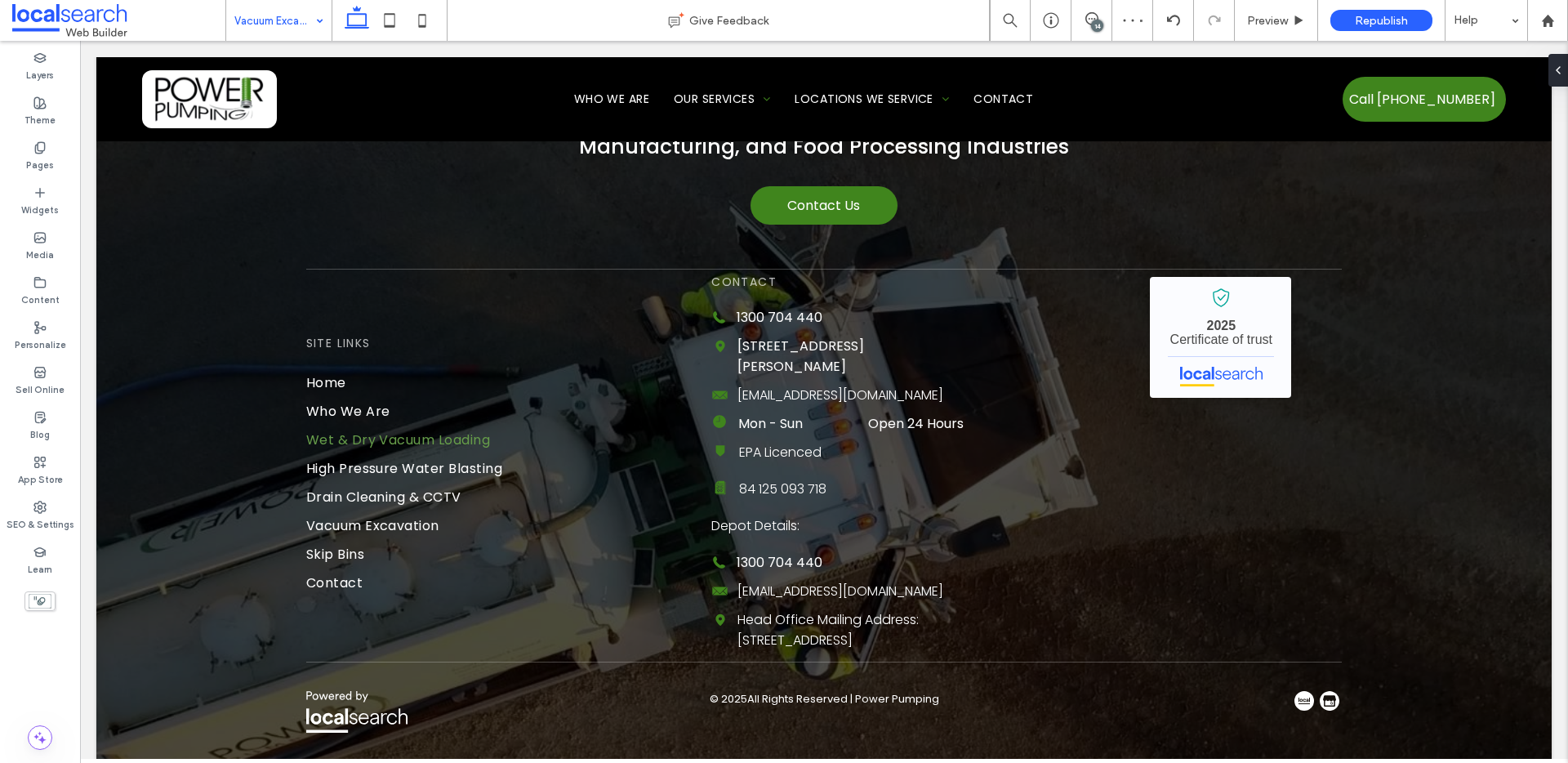
type input "*******"
type input "**"
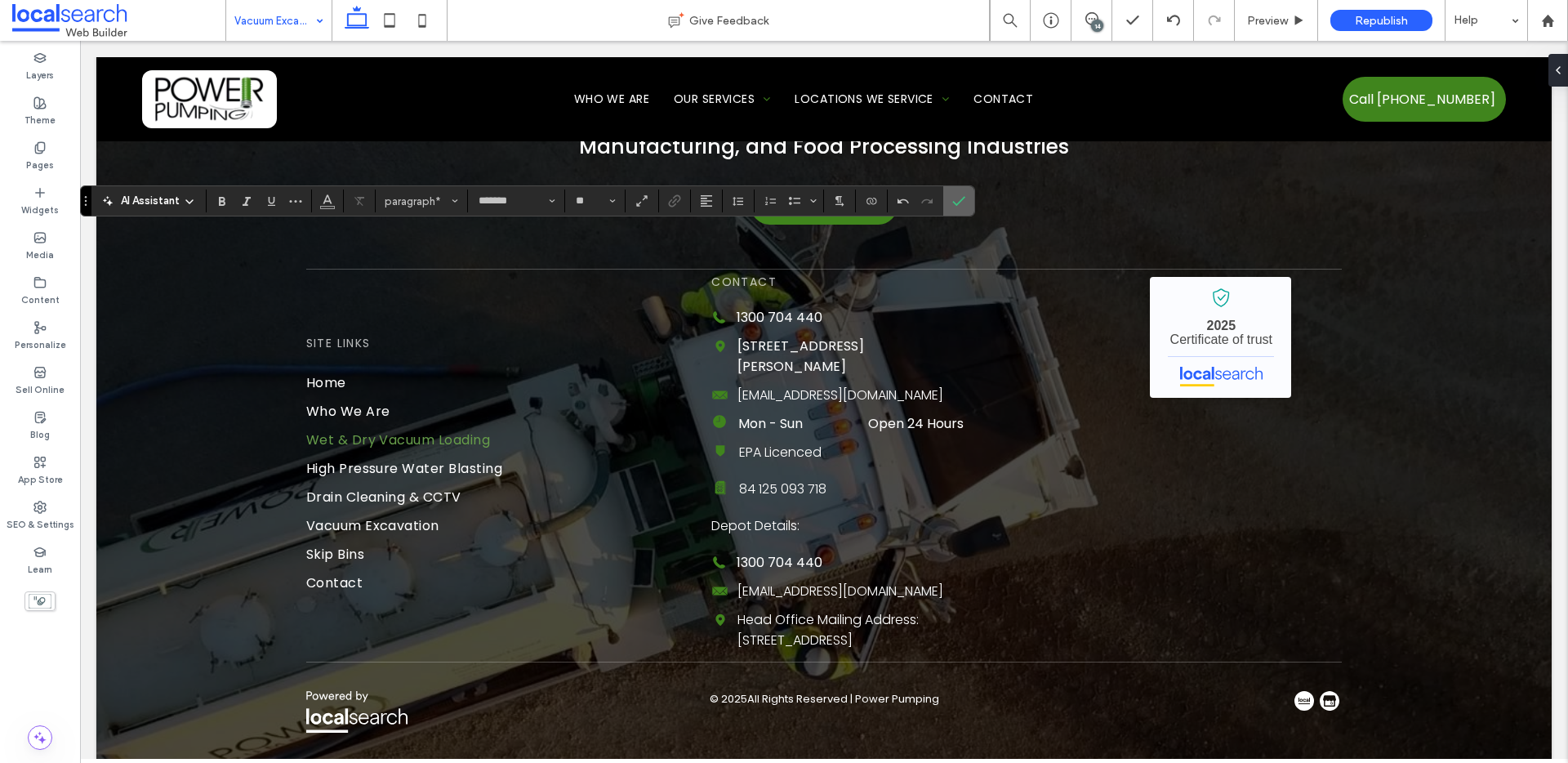
click at [958, 198] on icon "Confirm" at bounding box center [959, 200] width 13 height 13
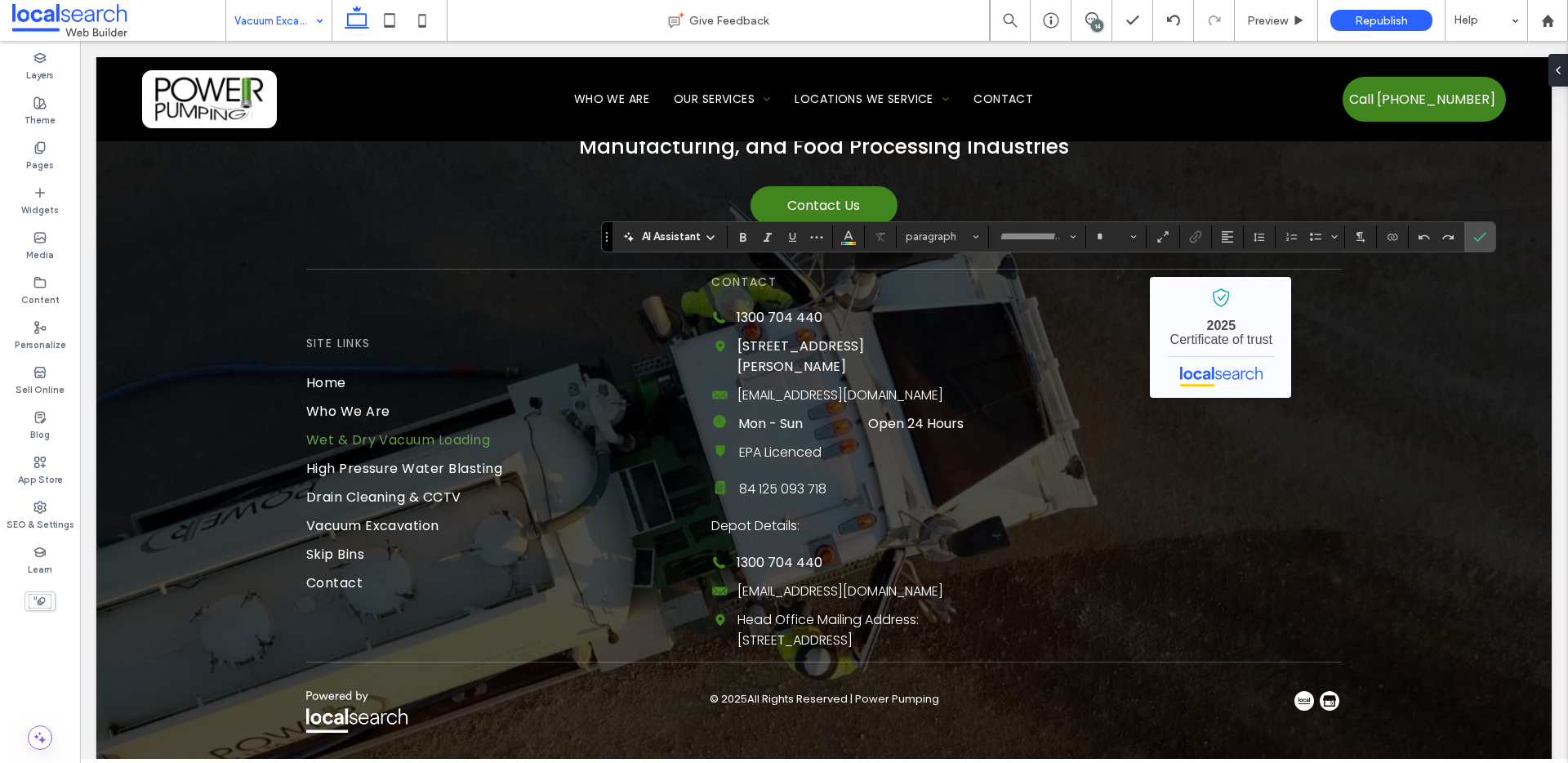
type input "*******"
type input "**"
click at [1479, 231] on icon "Confirm" at bounding box center [1479, 236] width 13 height 13
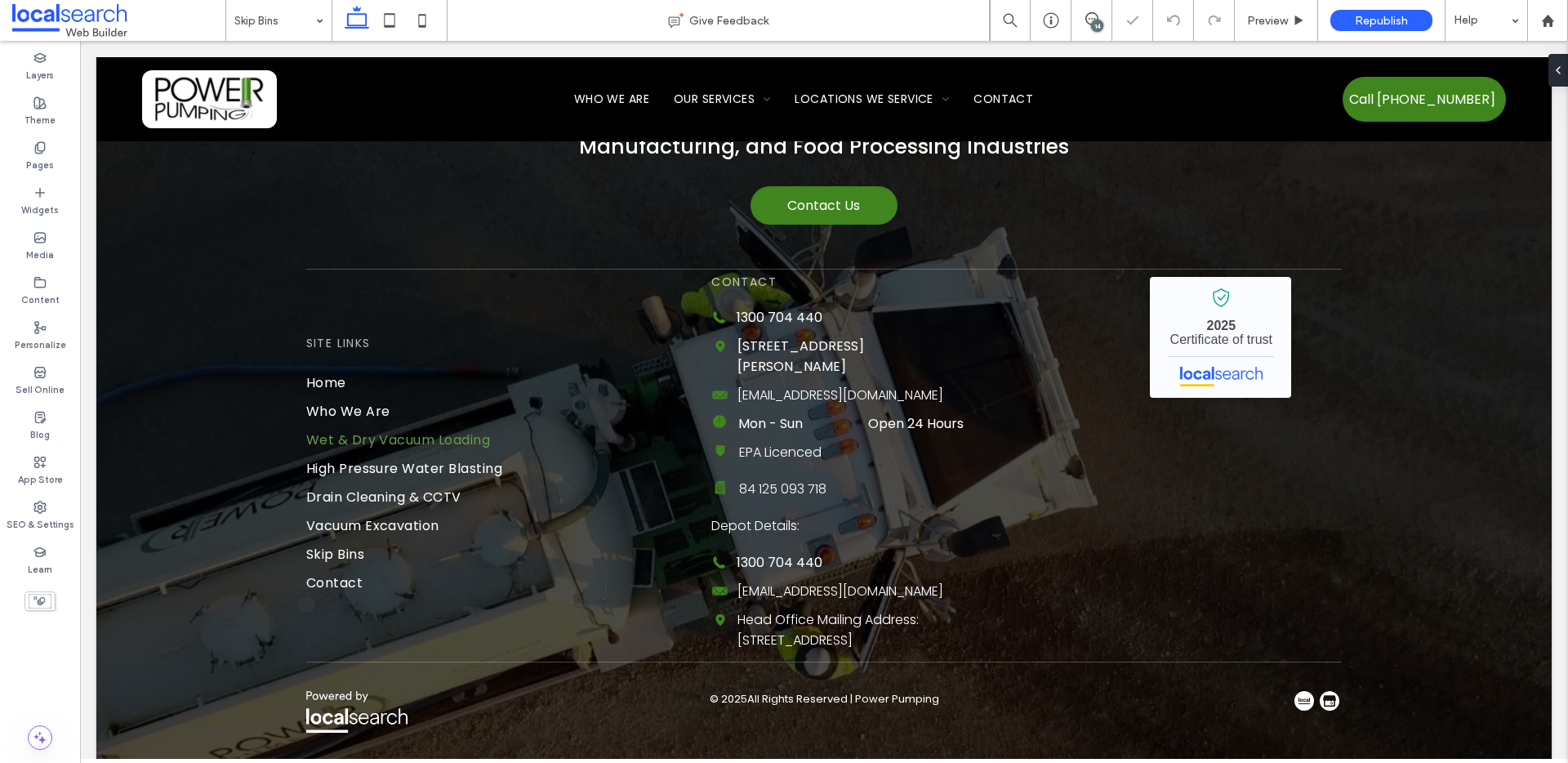
type input "*******"
type input "**"
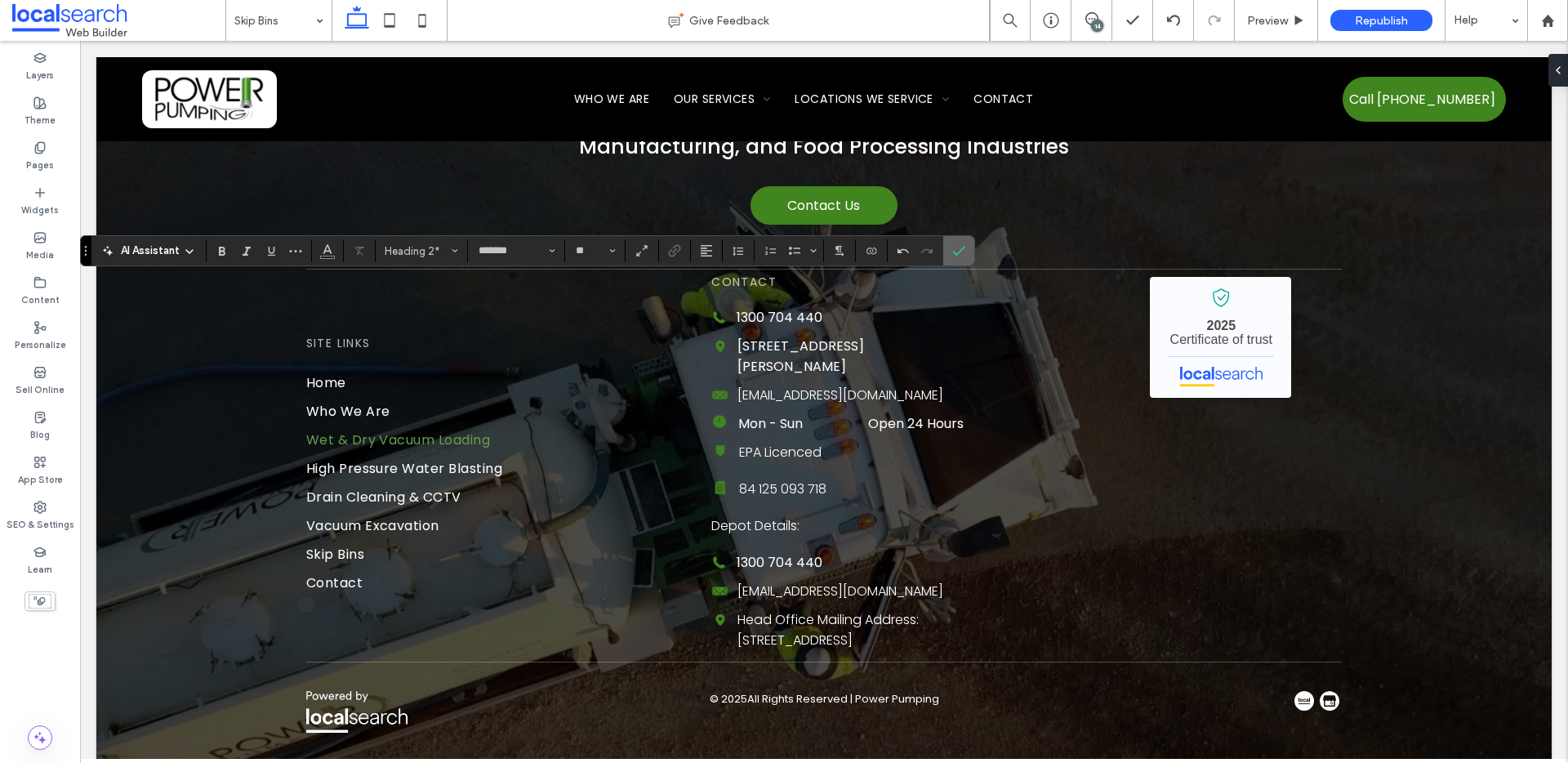
click at [967, 251] on label "Confirm" at bounding box center [959, 251] width 24 height 29
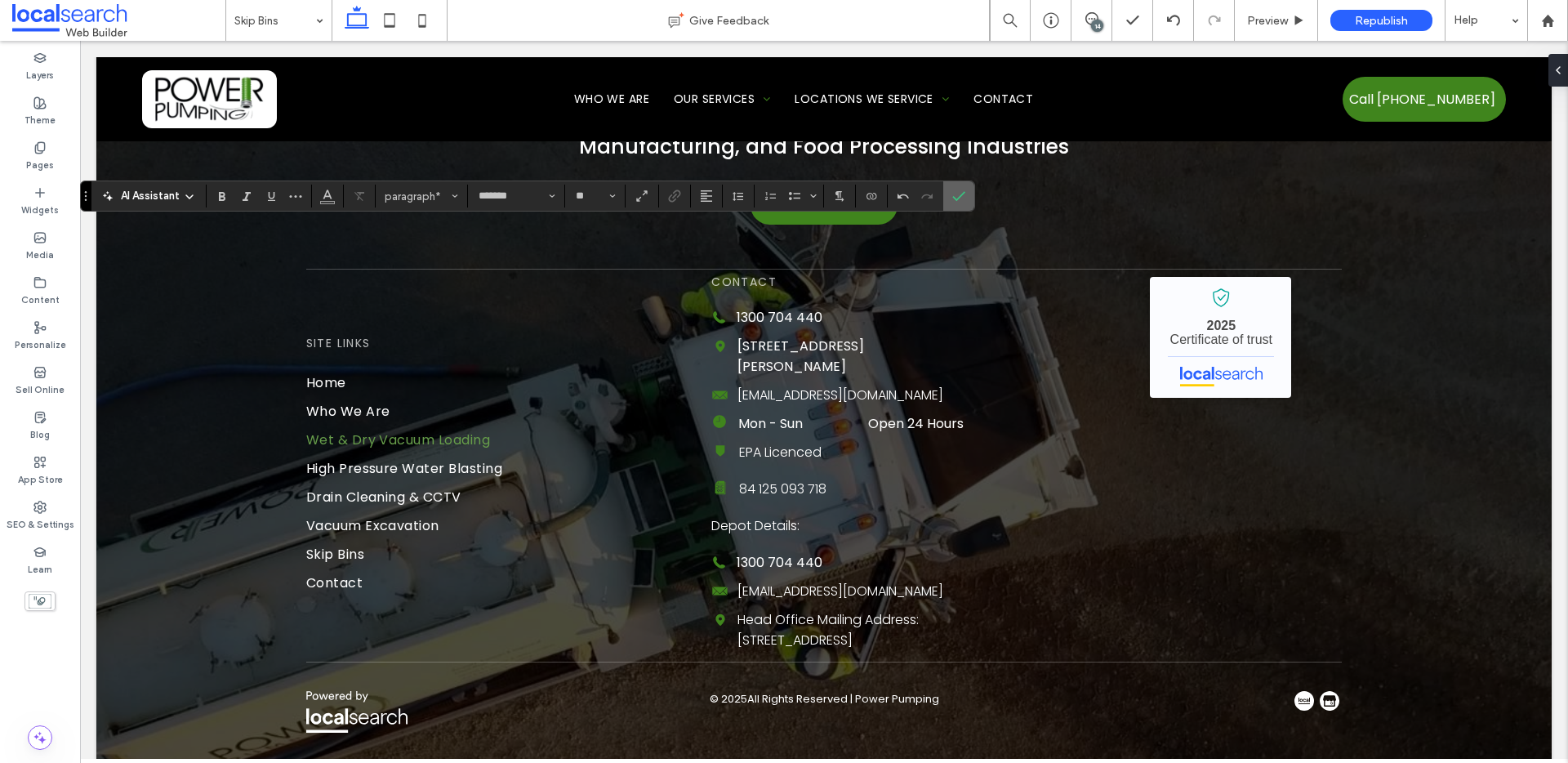
click at [962, 194] on use "Confirm" at bounding box center [960, 195] width 13 height 9
click at [962, 192] on icon "Confirm" at bounding box center [959, 196] width 13 height 13
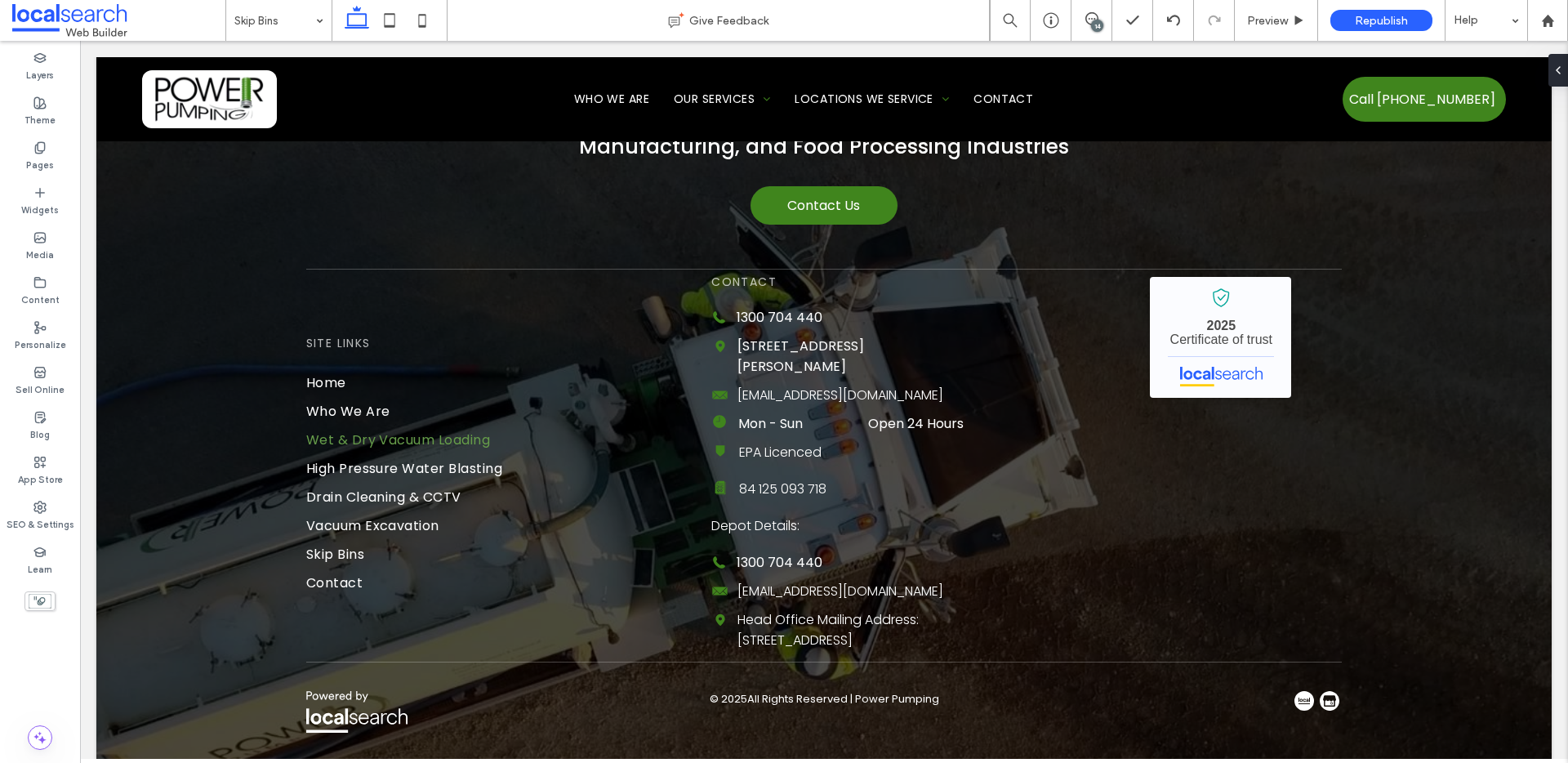
type input "*******"
type input "**"
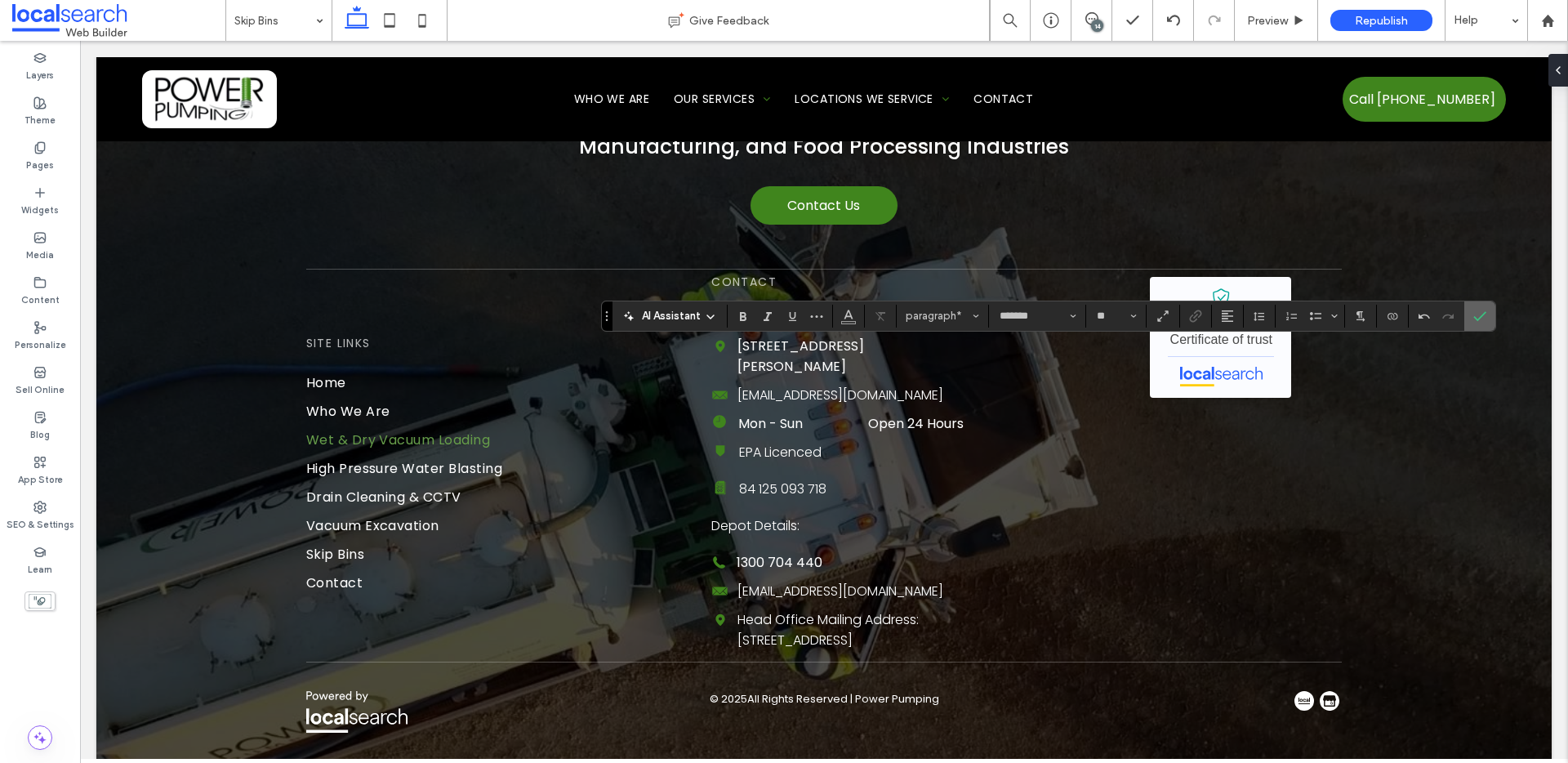
click at [1476, 312] on icon "Confirm" at bounding box center [1479, 316] width 13 height 13
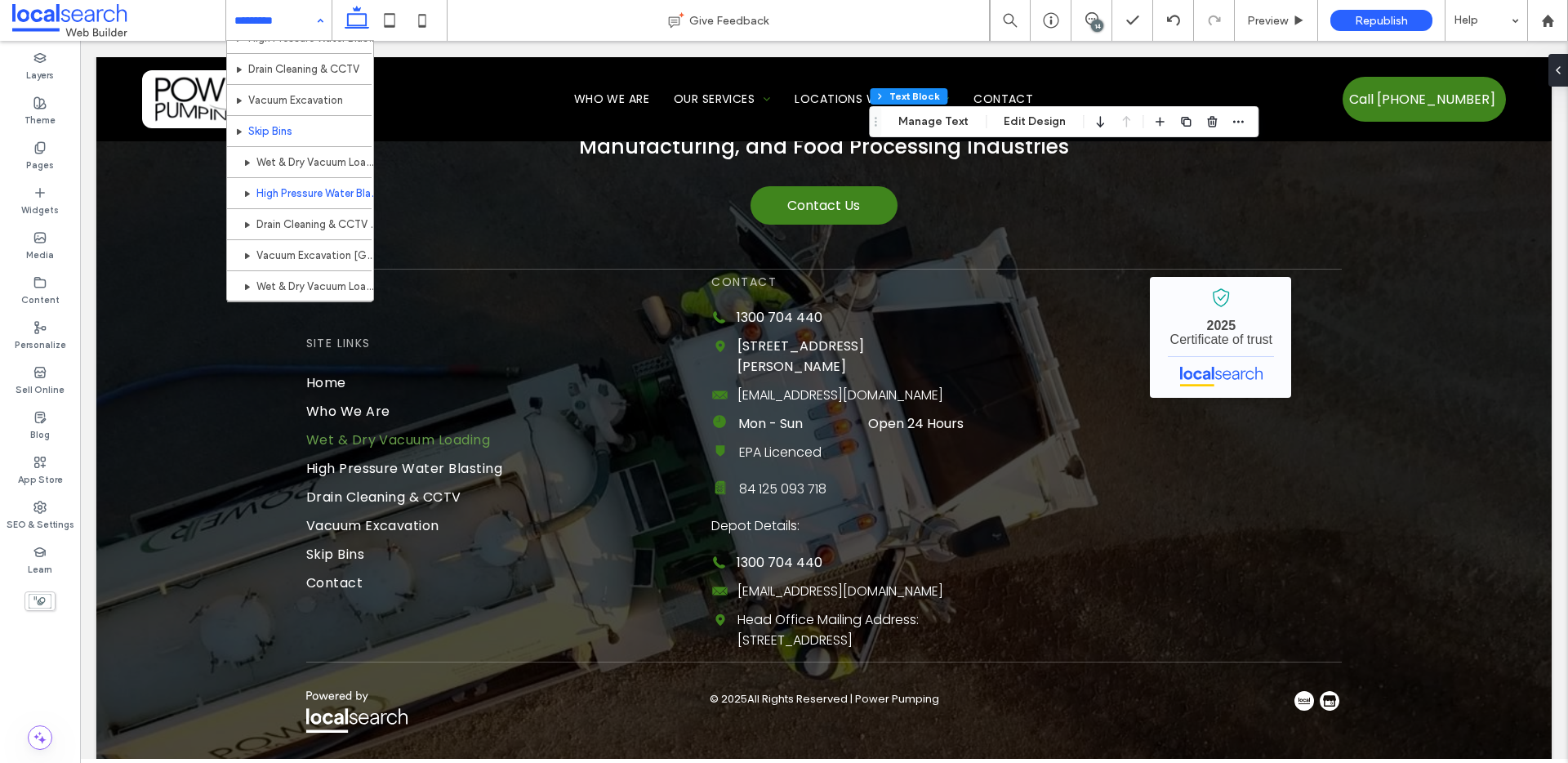
scroll to position [142, 0]
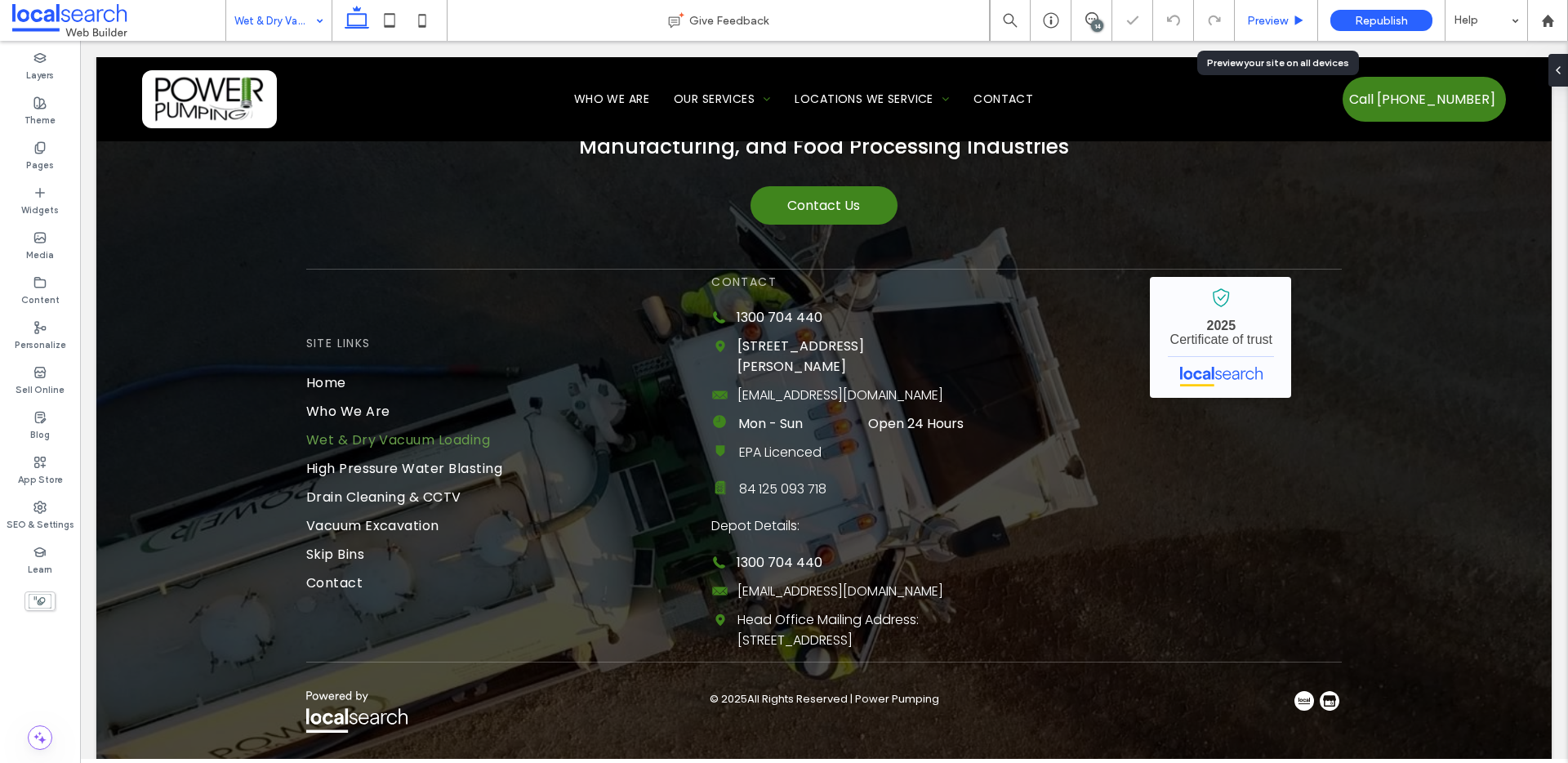
click at [1266, 20] on span "Preview" at bounding box center [1267, 21] width 41 height 14
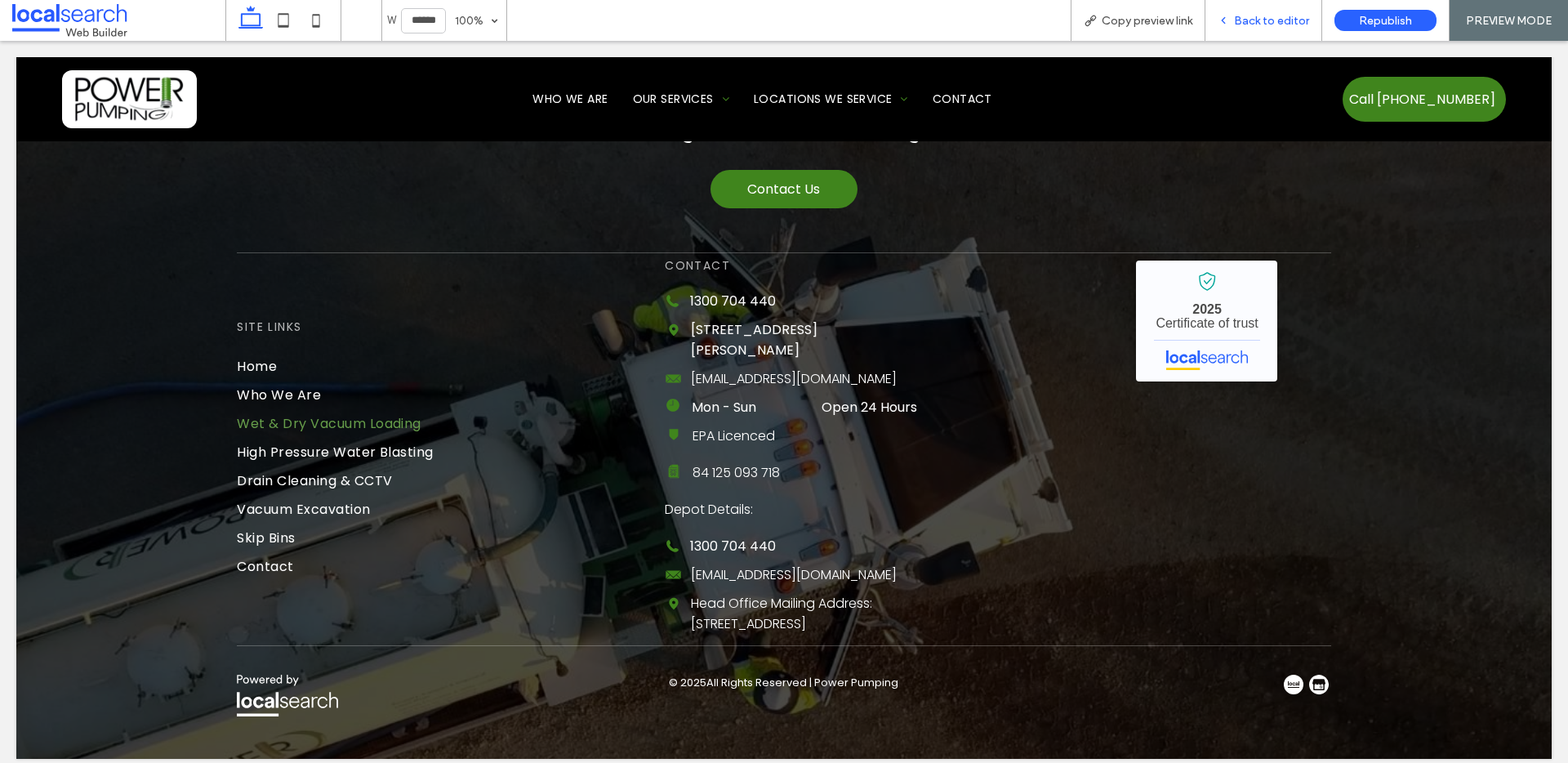
click at [1225, 18] on use at bounding box center [1224, 21] width 3 height 6
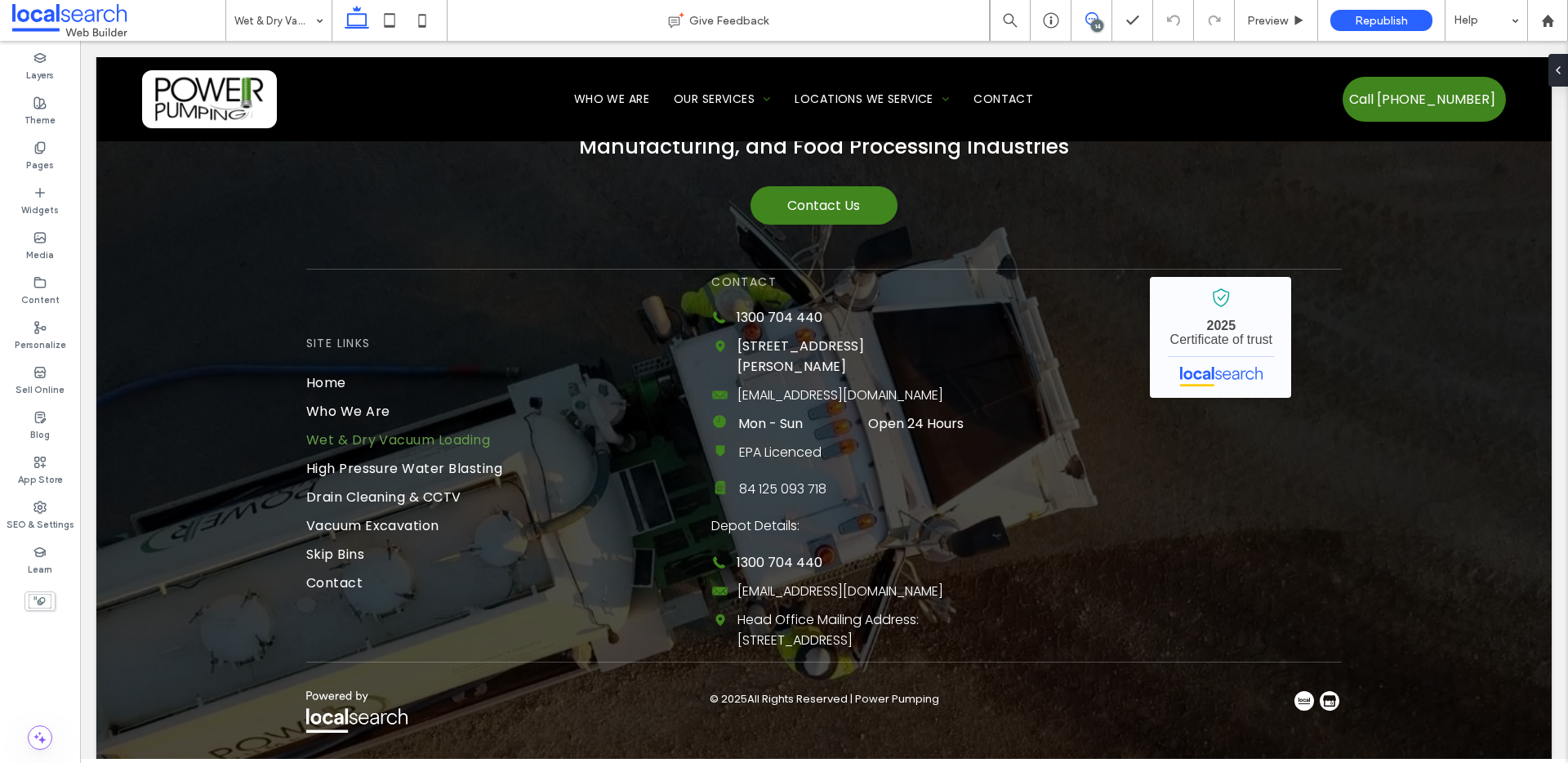
click at [1087, 23] on use at bounding box center [1092, 18] width 13 height 13
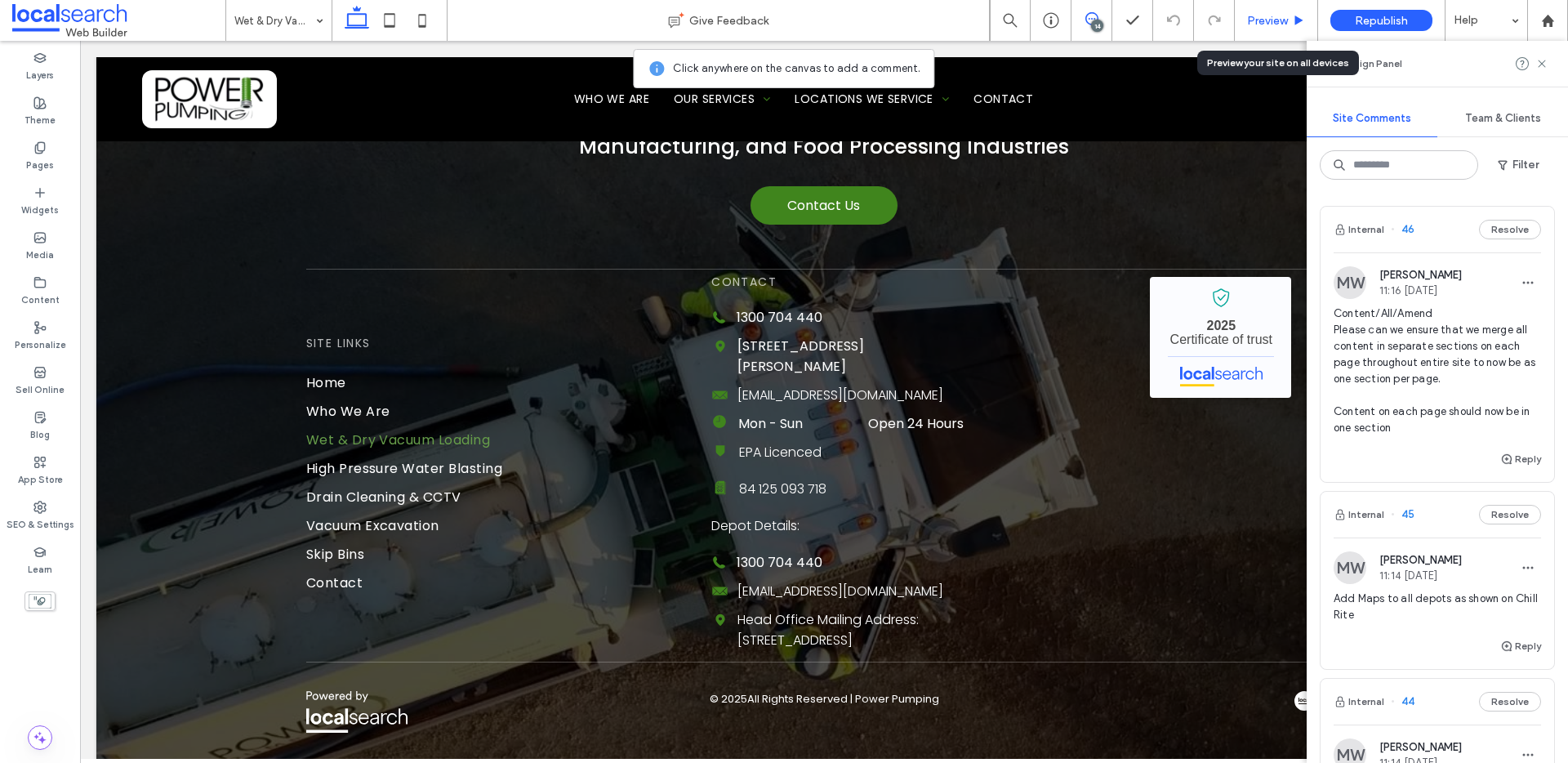
click at [1277, 23] on span "Preview" at bounding box center [1267, 21] width 41 height 14
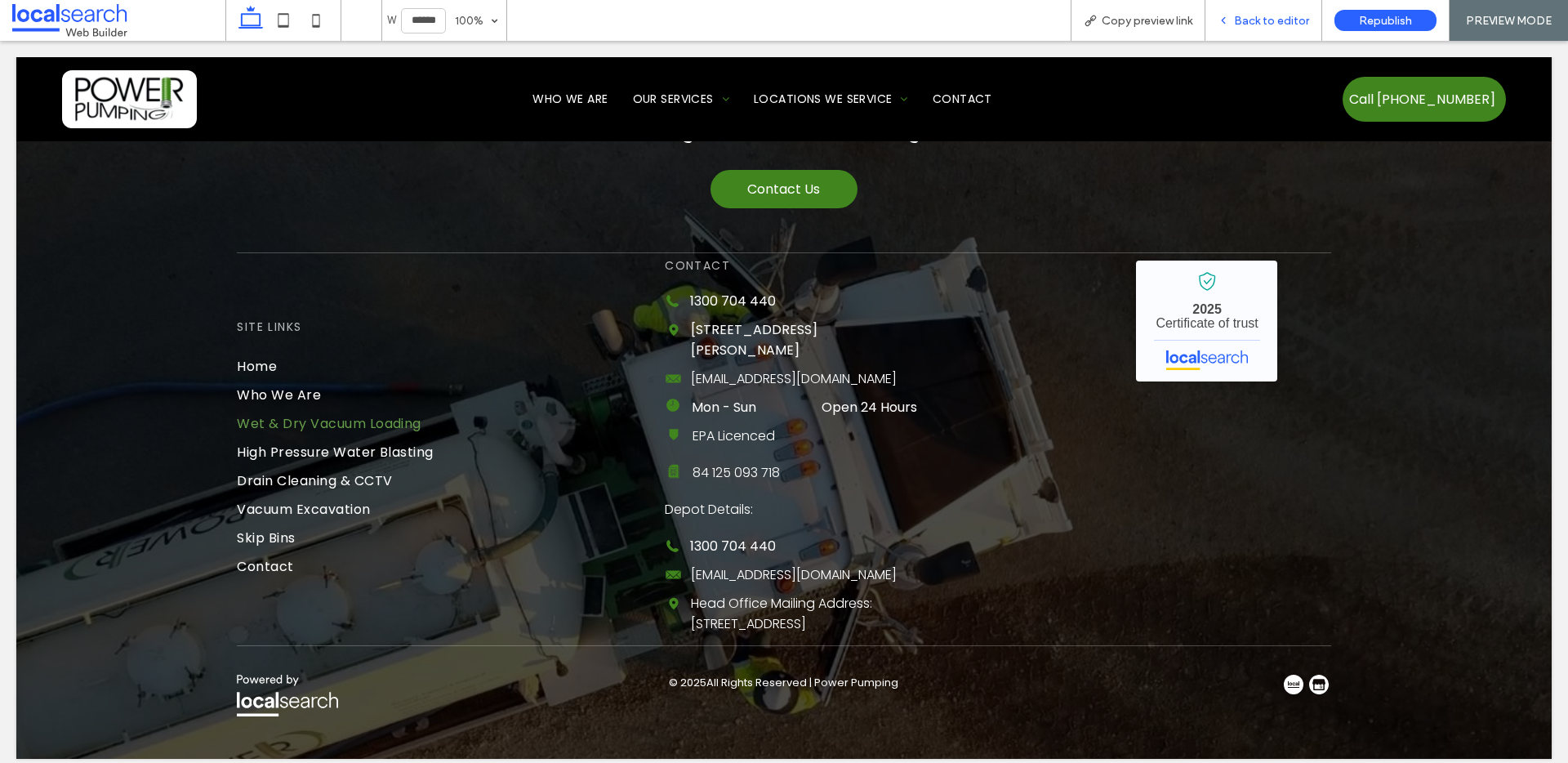
click at [1260, 20] on span "Back to editor" at bounding box center [1271, 21] width 75 height 14
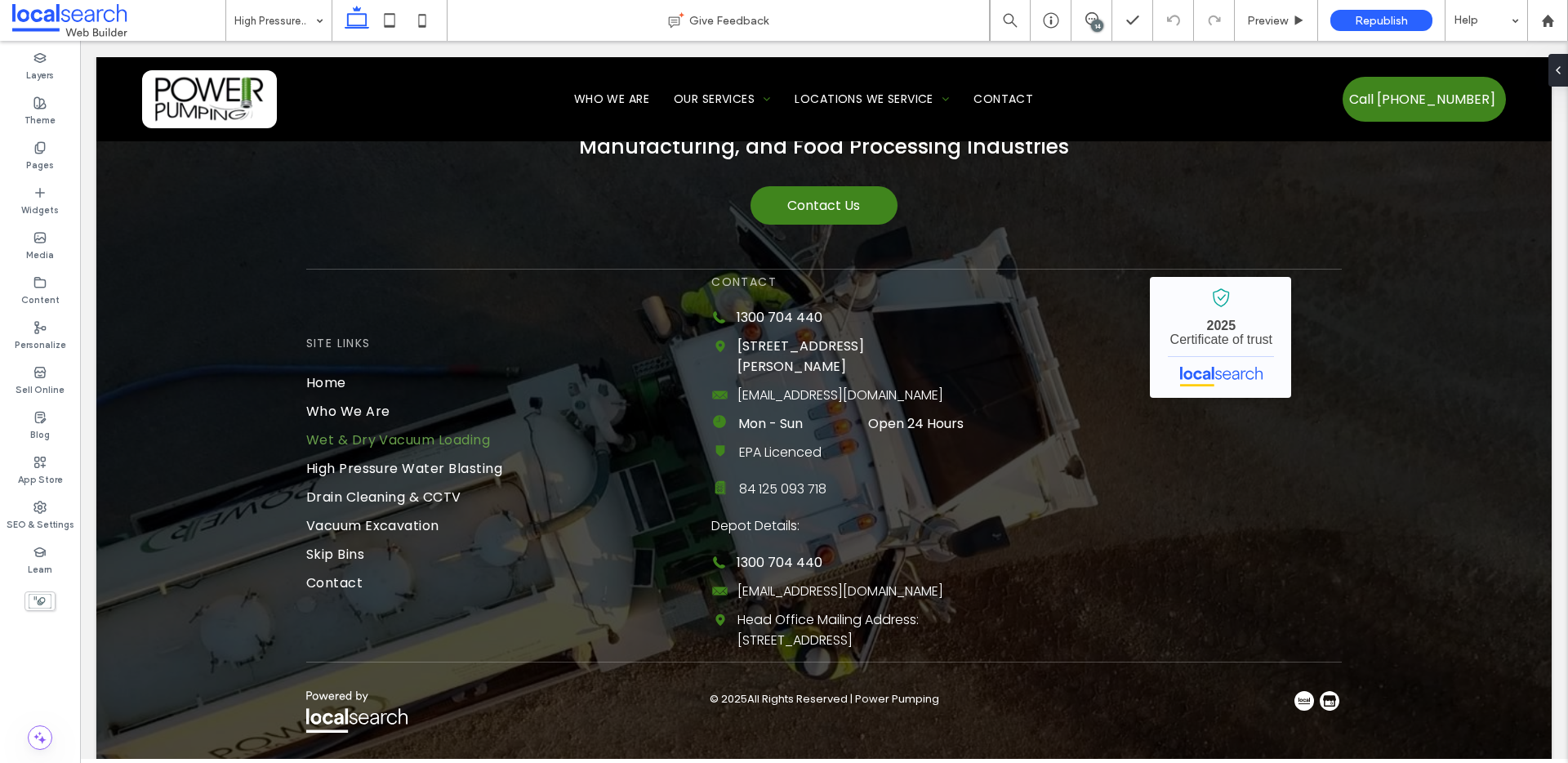
click at [1092, 24] on div "14" at bounding box center [1097, 26] width 12 height 12
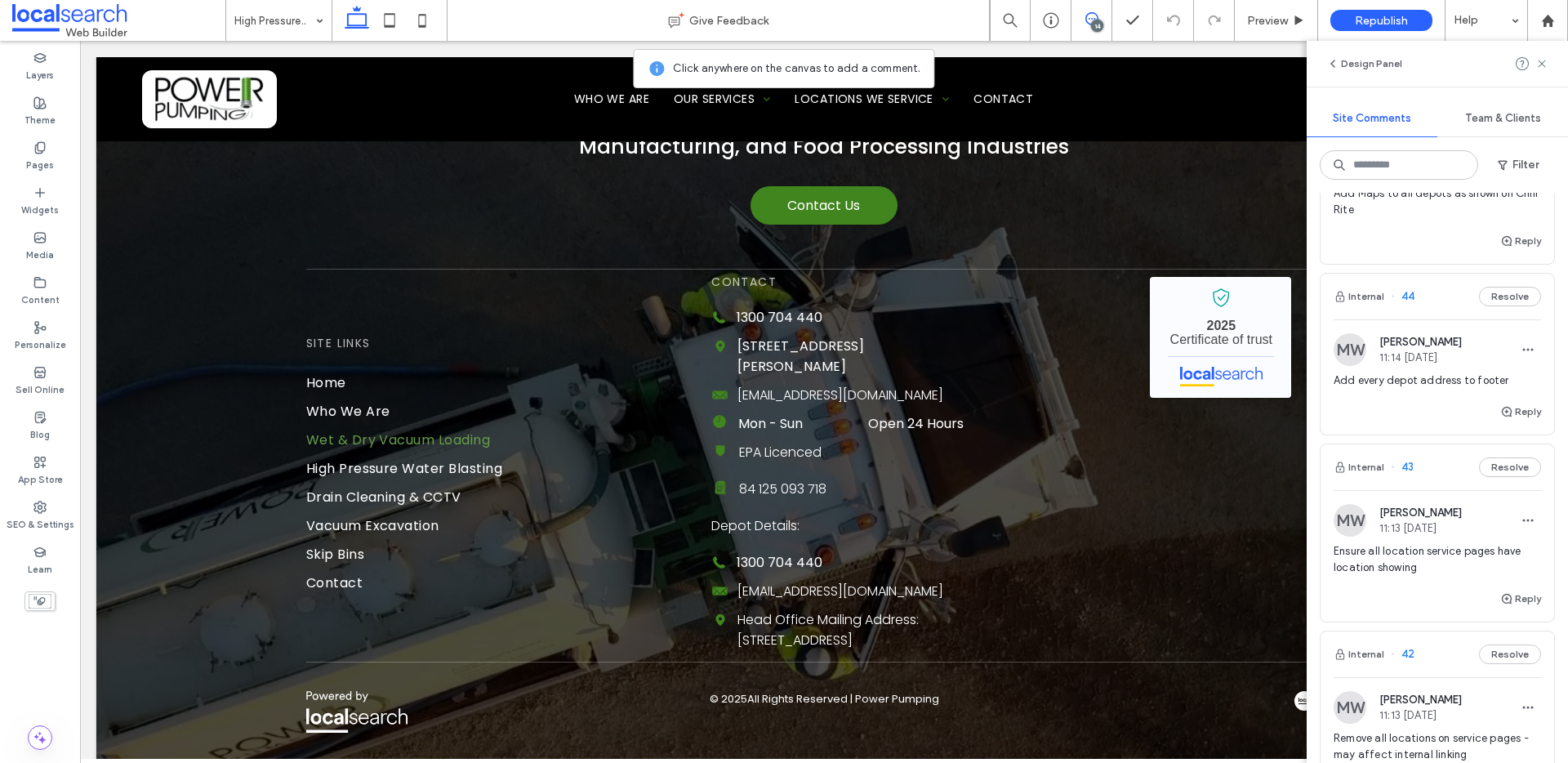
scroll to position [415, 0]
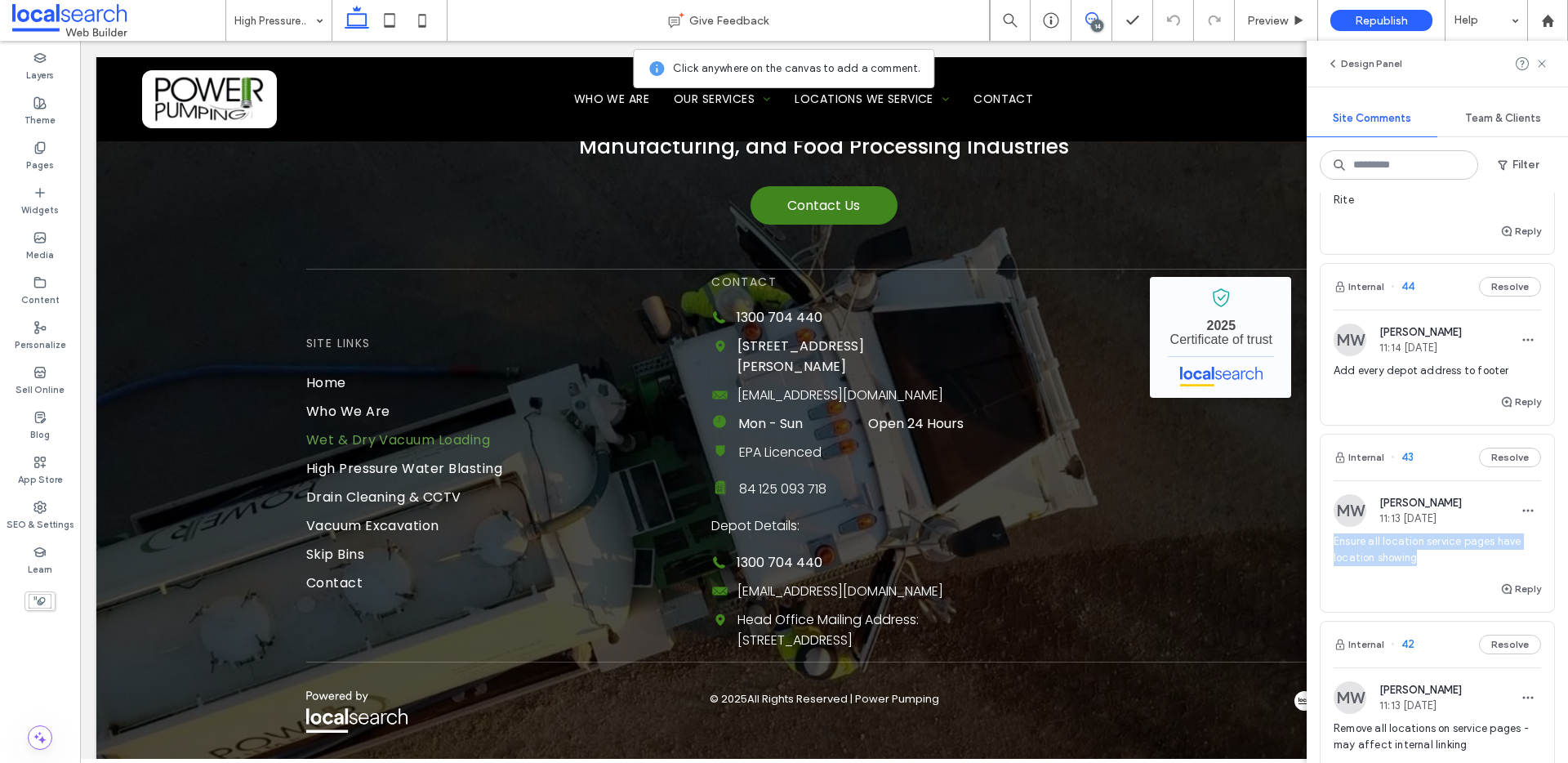
drag, startPoint x: 1417, startPoint y: 557, endPoint x: 1328, endPoint y: 543, distance: 90.1
click at [1328, 543] on div "MW Monique Windust 11:13 Sep 19 2025 Ensure all location service pages have loc…" at bounding box center [1437, 537] width 234 height 85
click at [1432, 558] on span "Ensure all location service pages have location showing" at bounding box center [1438, 550] width 207 height 33
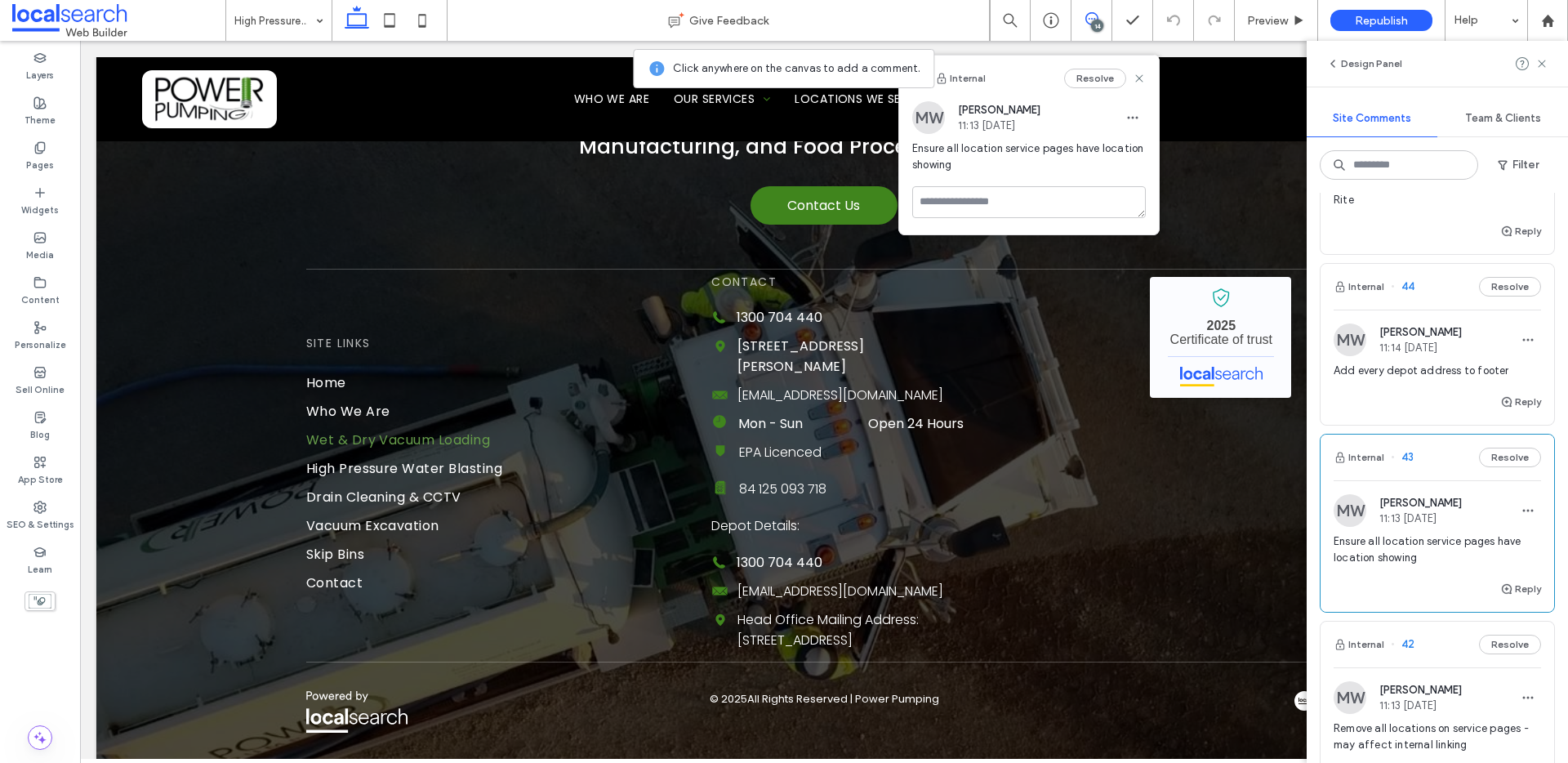
click at [1442, 361] on div "MW Monique Windust 11:14 Sep 19 2025 Add every depot address to footer" at bounding box center [1438, 358] width 207 height 69
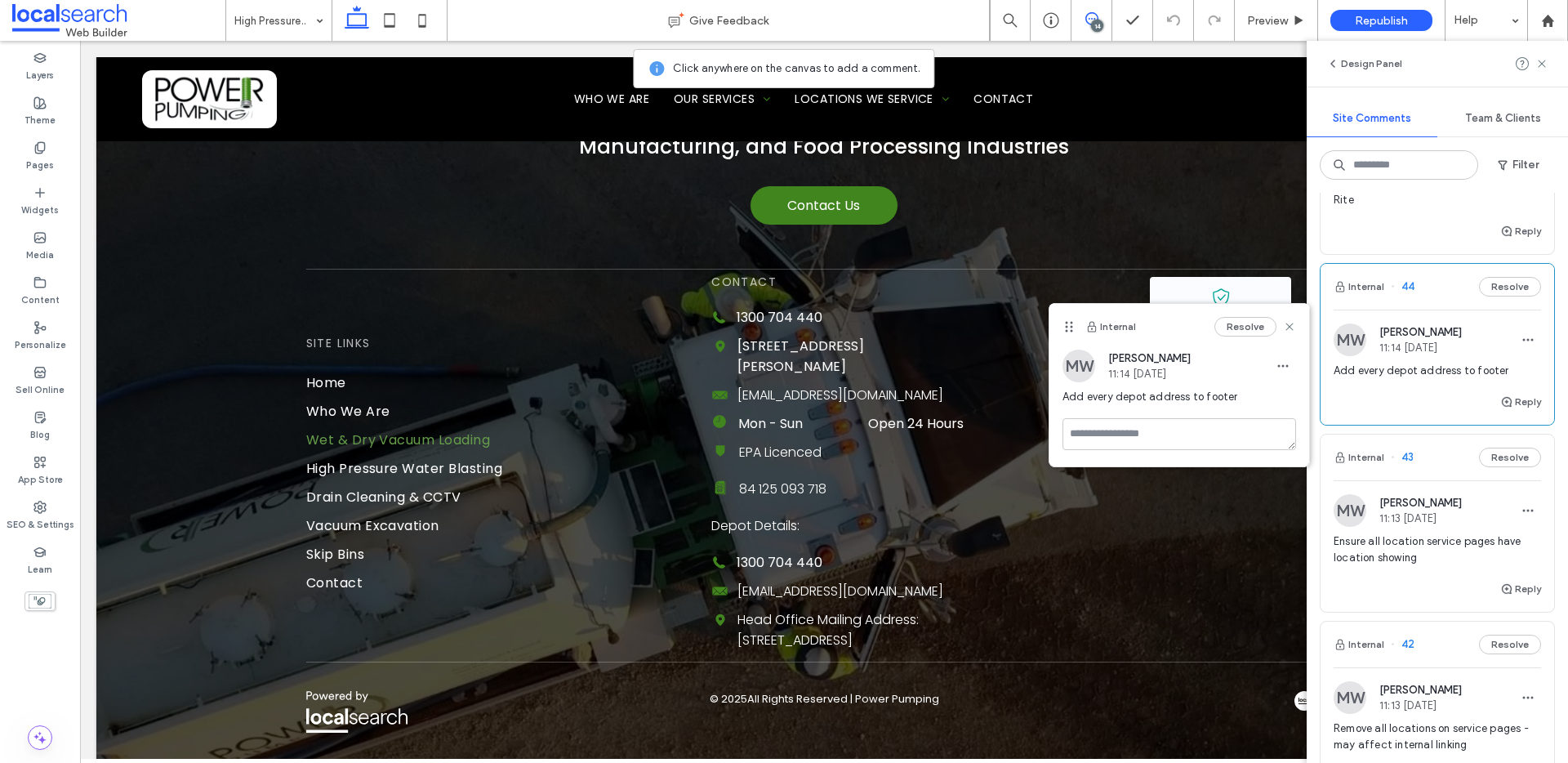
scroll to position [419, 0]
click at [1520, 514] on span "button" at bounding box center [1528, 508] width 26 height 26
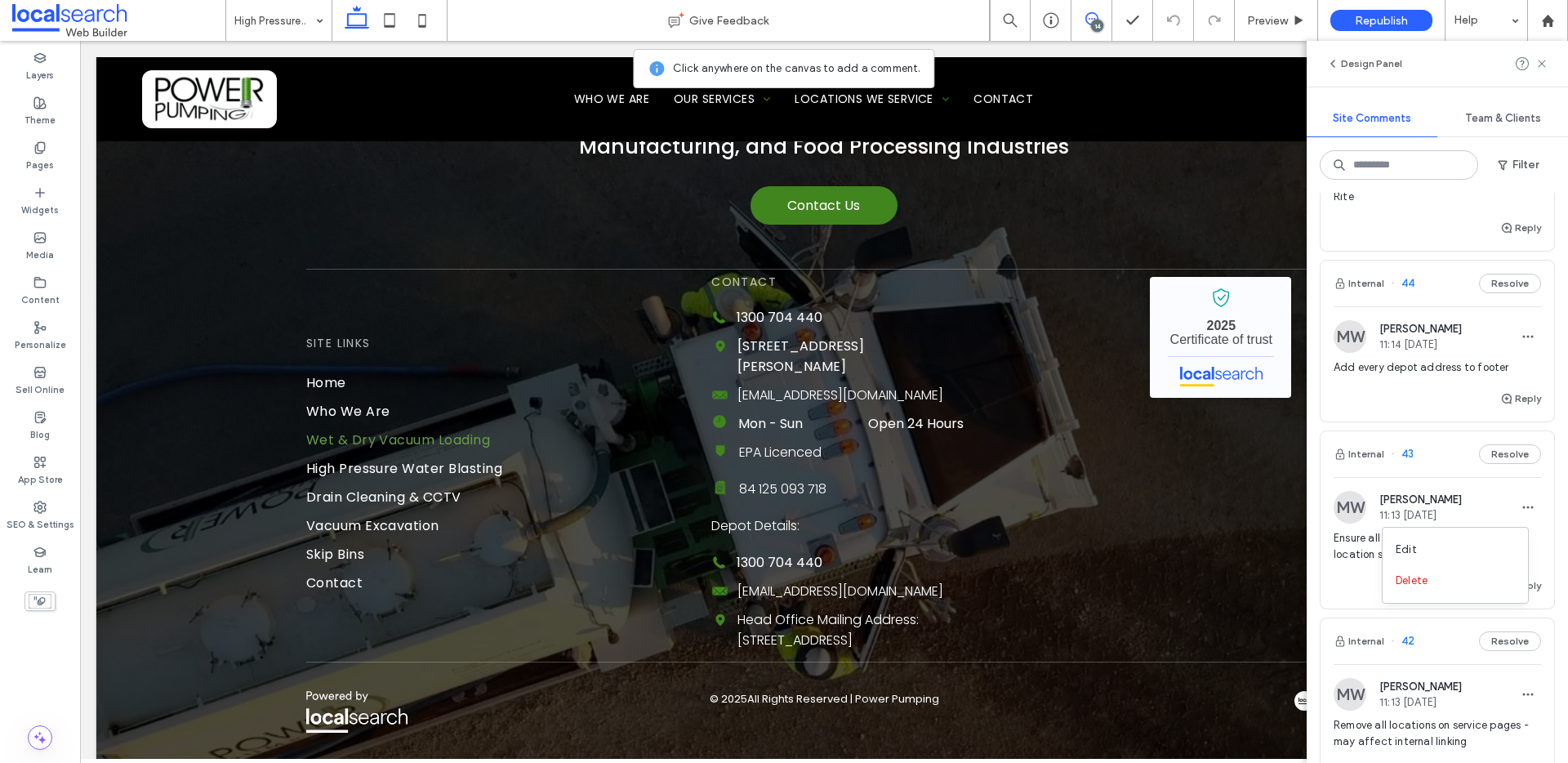
click at [1443, 543] on div "Edit" at bounding box center [1455, 550] width 145 height 31
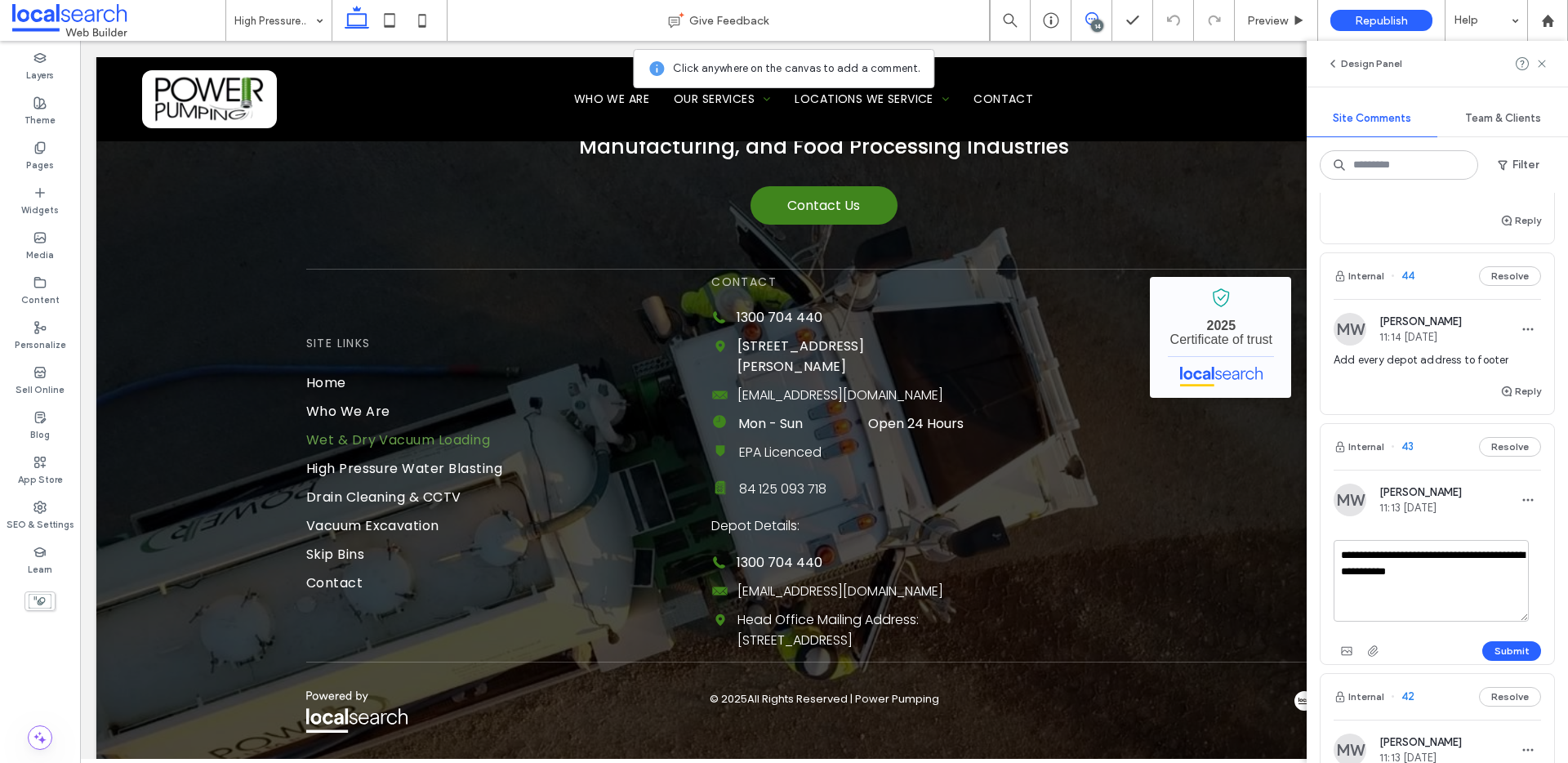
scroll to position [439, 0]
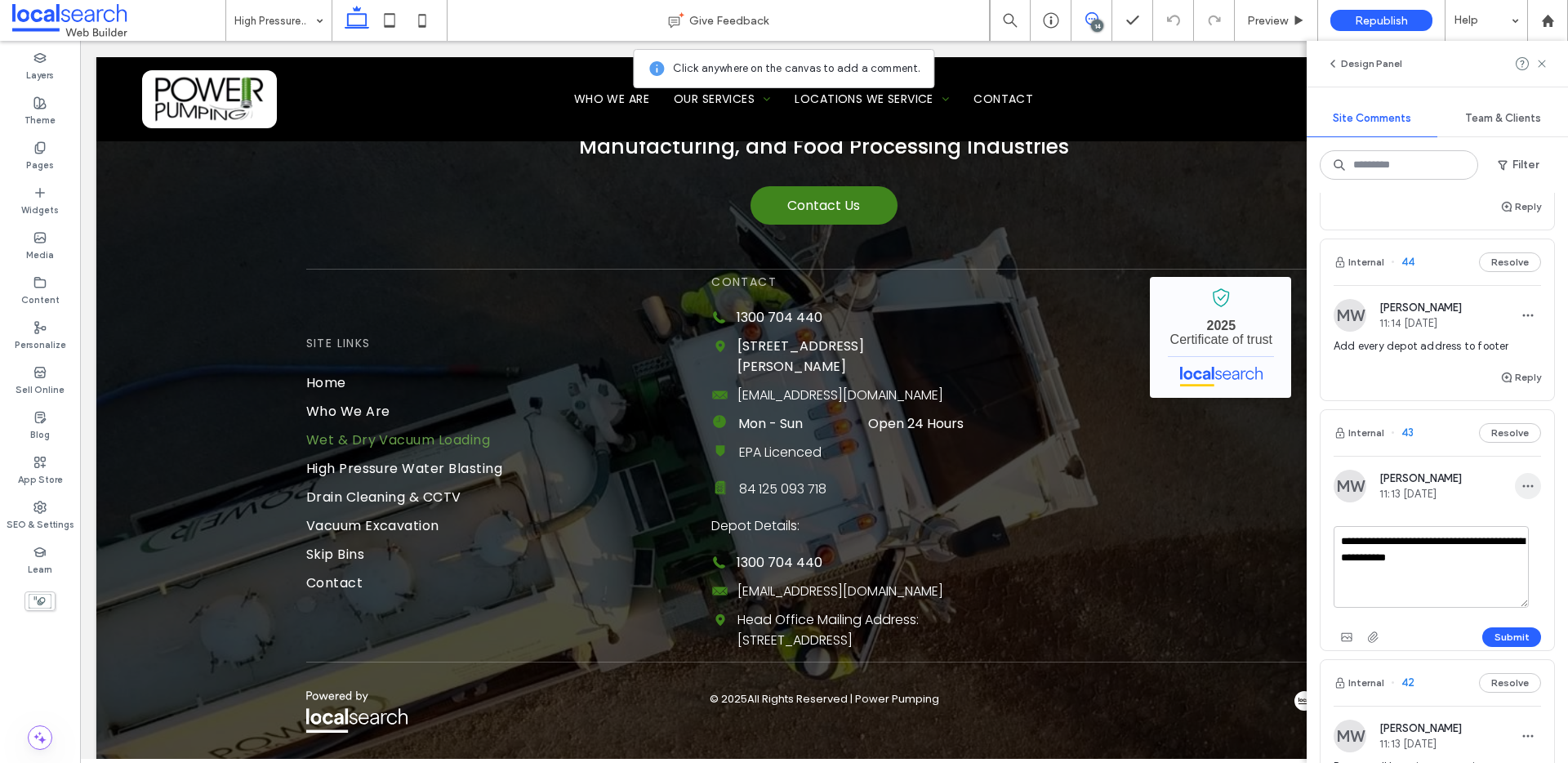
click at [1521, 482] on icon "button" at bounding box center [1527, 486] width 13 height 13
click at [1437, 552] on div "Delete" at bounding box center [1455, 559] width 145 height 31
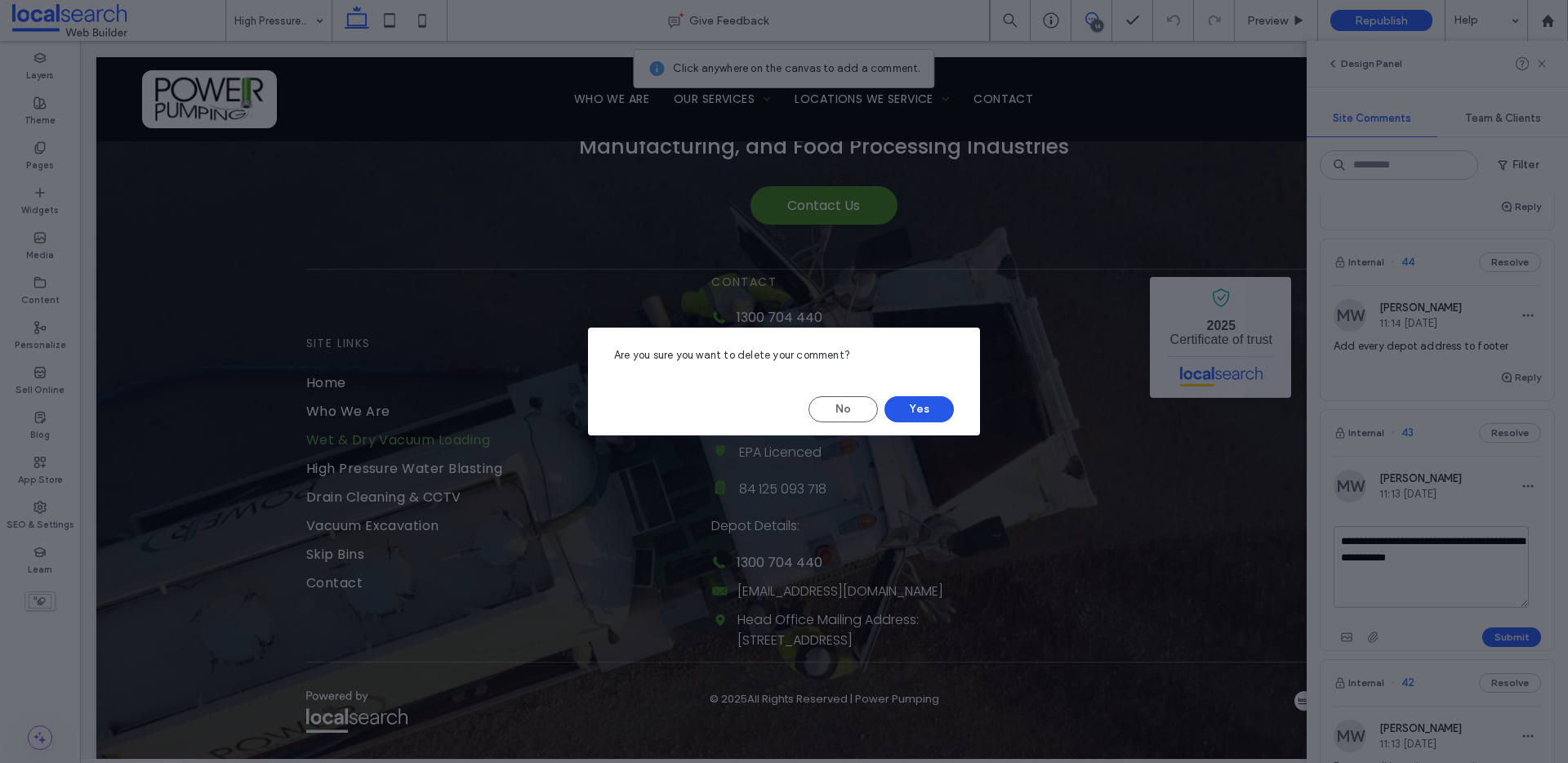
click at [948, 410] on button "Yes" at bounding box center [919, 409] width 69 height 26
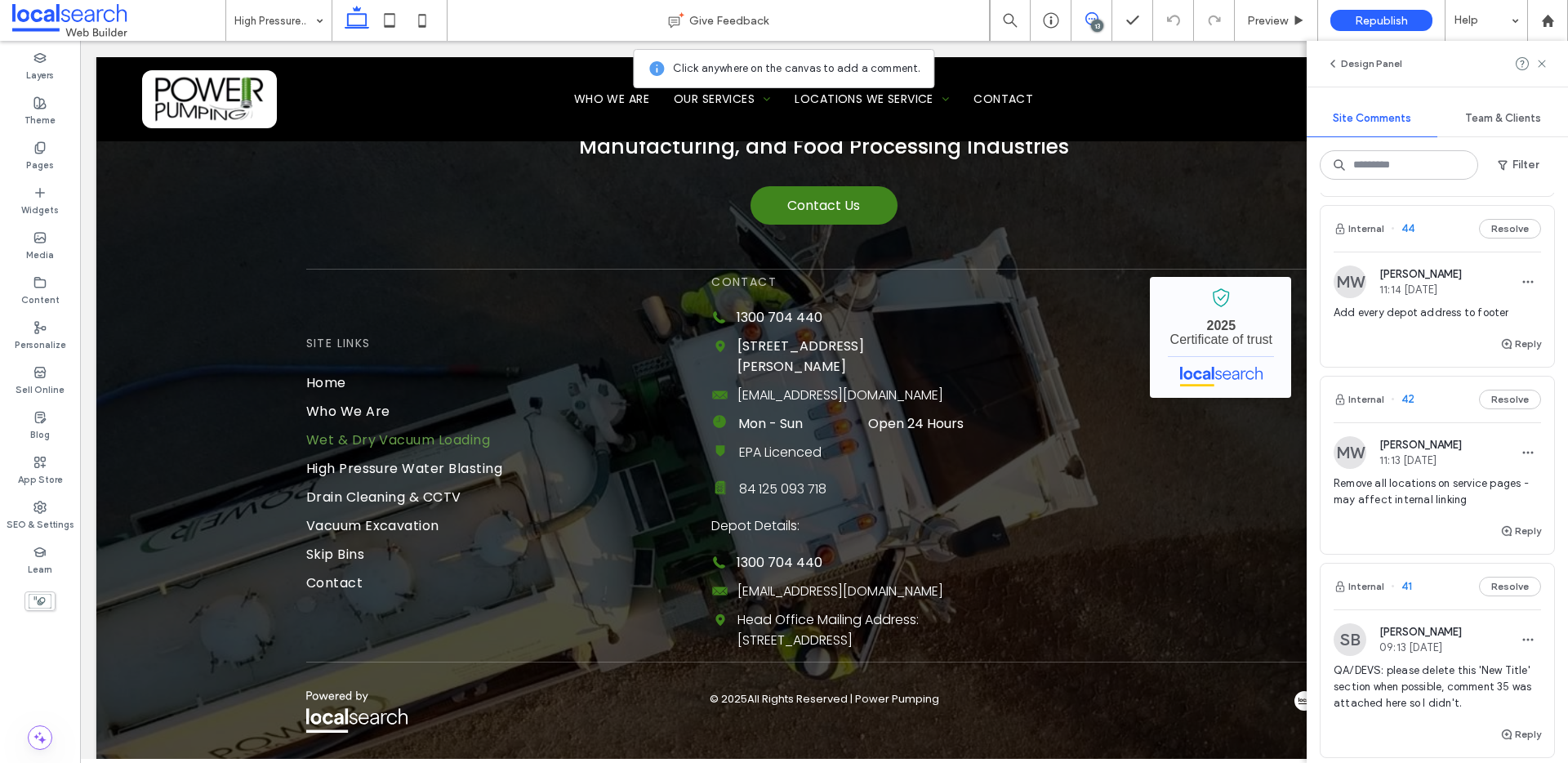
scroll to position [494, 0]
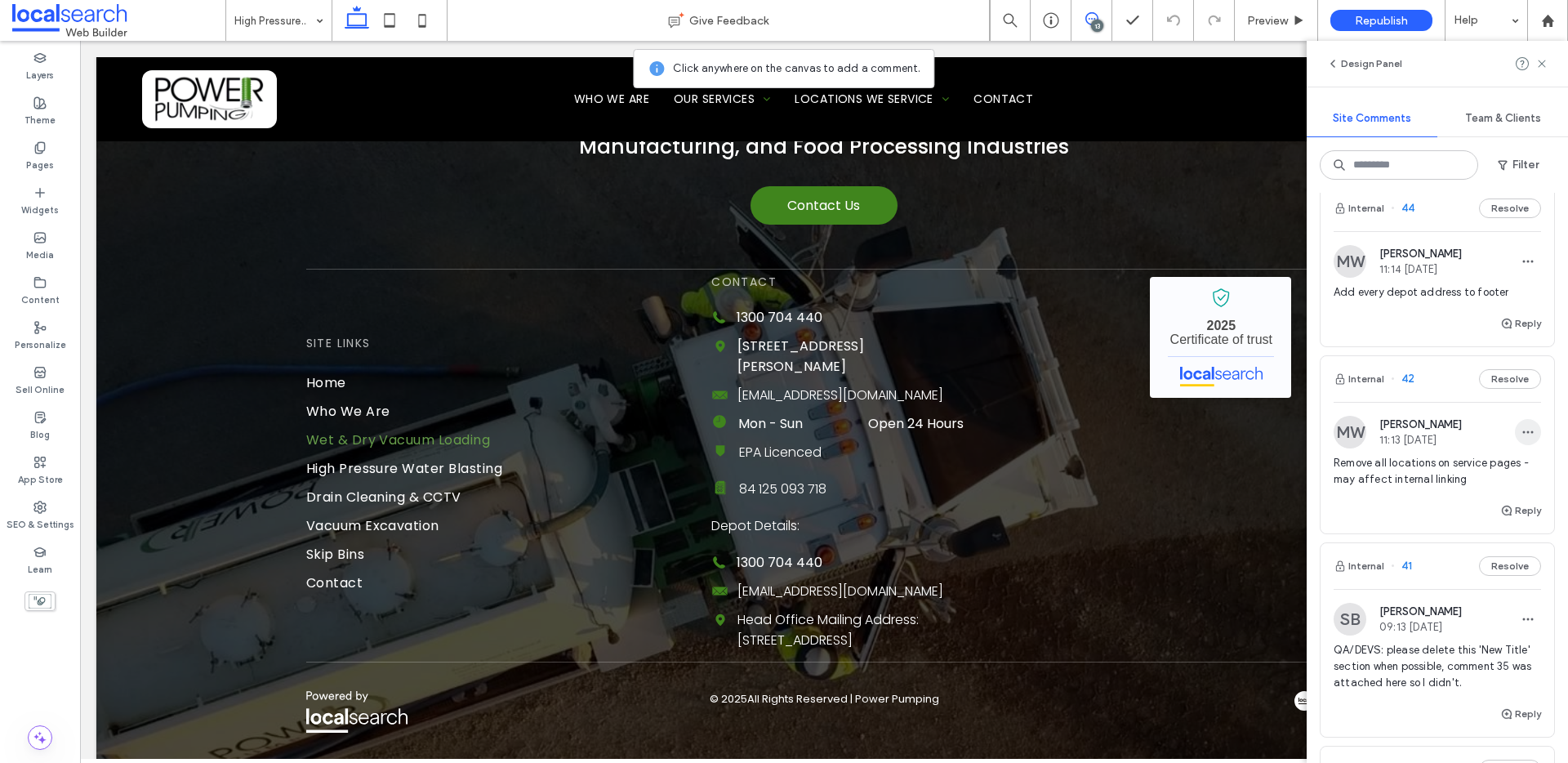
click at [1515, 422] on span "button" at bounding box center [1528, 432] width 26 height 26
click at [1433, 493] on div "Delete" at bounding box center [1455, 506] width 145 height 31
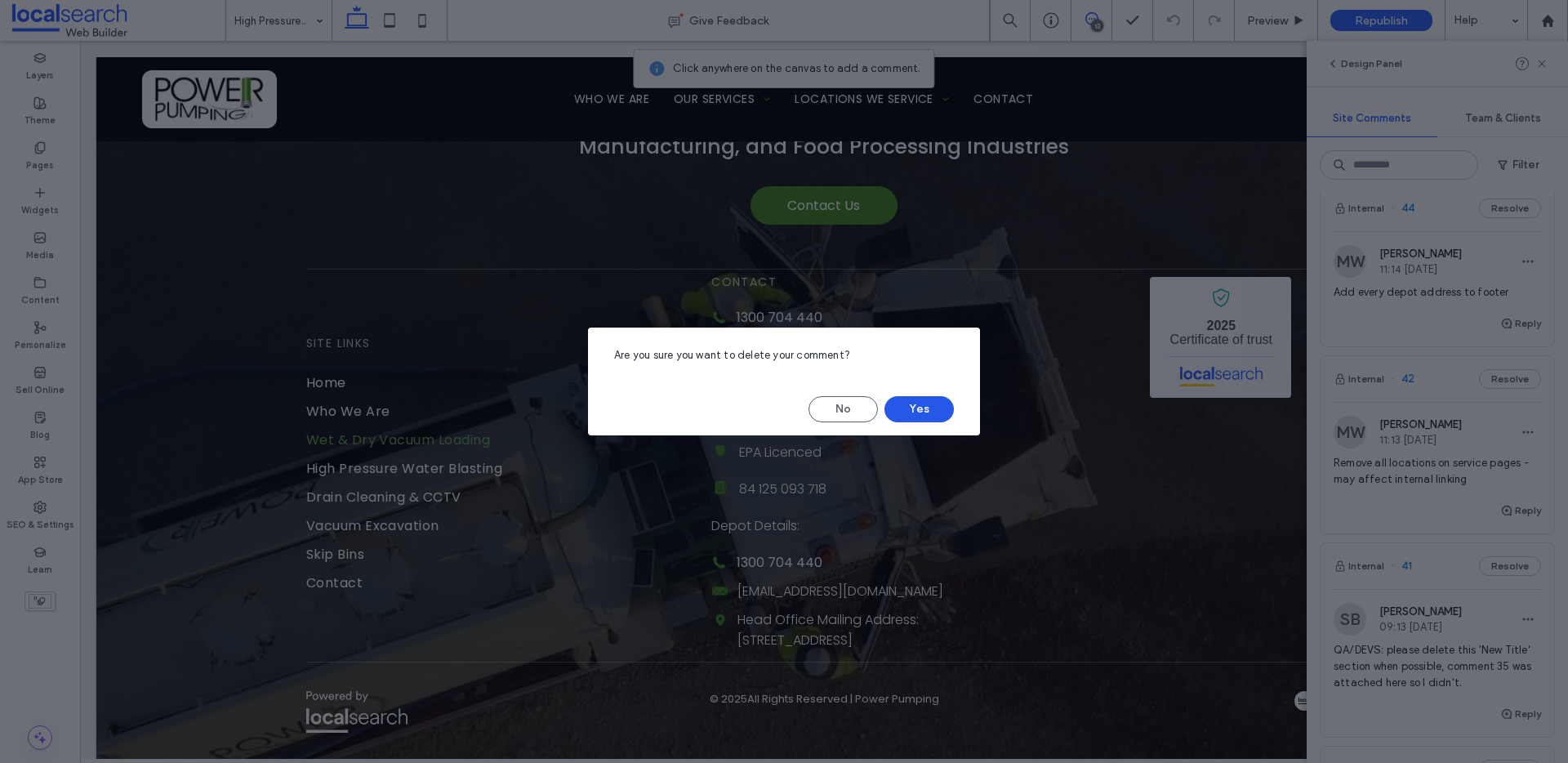
click at [910, 406] on button "Yes" at bounding box center [919, 409] width 69 height 26
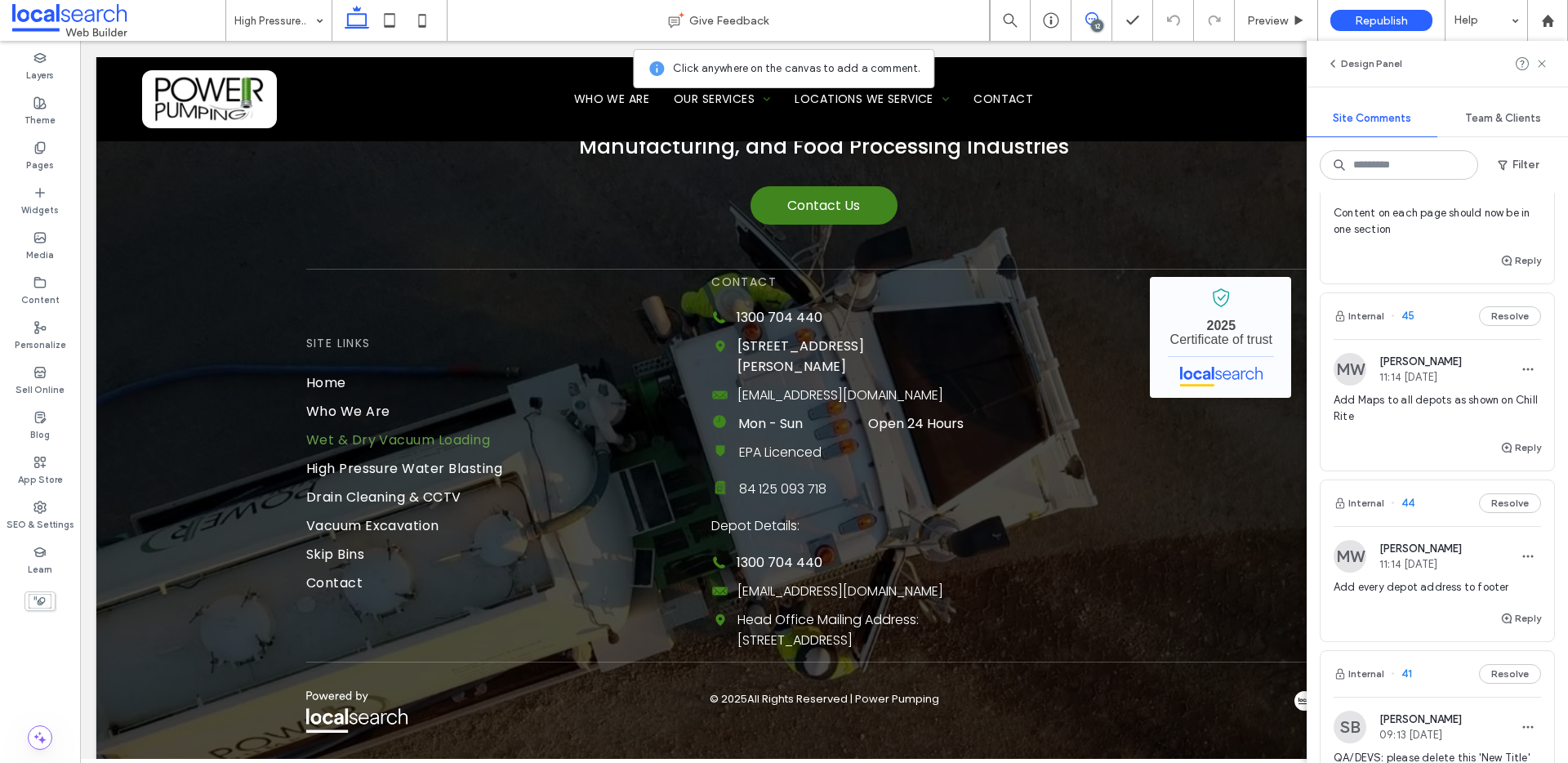
scroll to position [195, 0]
click at [1521, 368] on icon "button" at bounding box center [1527, 372] width 13 height 13
click at [1420, 409] on div "Edit" at bounding box center [1455, 415] width 145 height 31
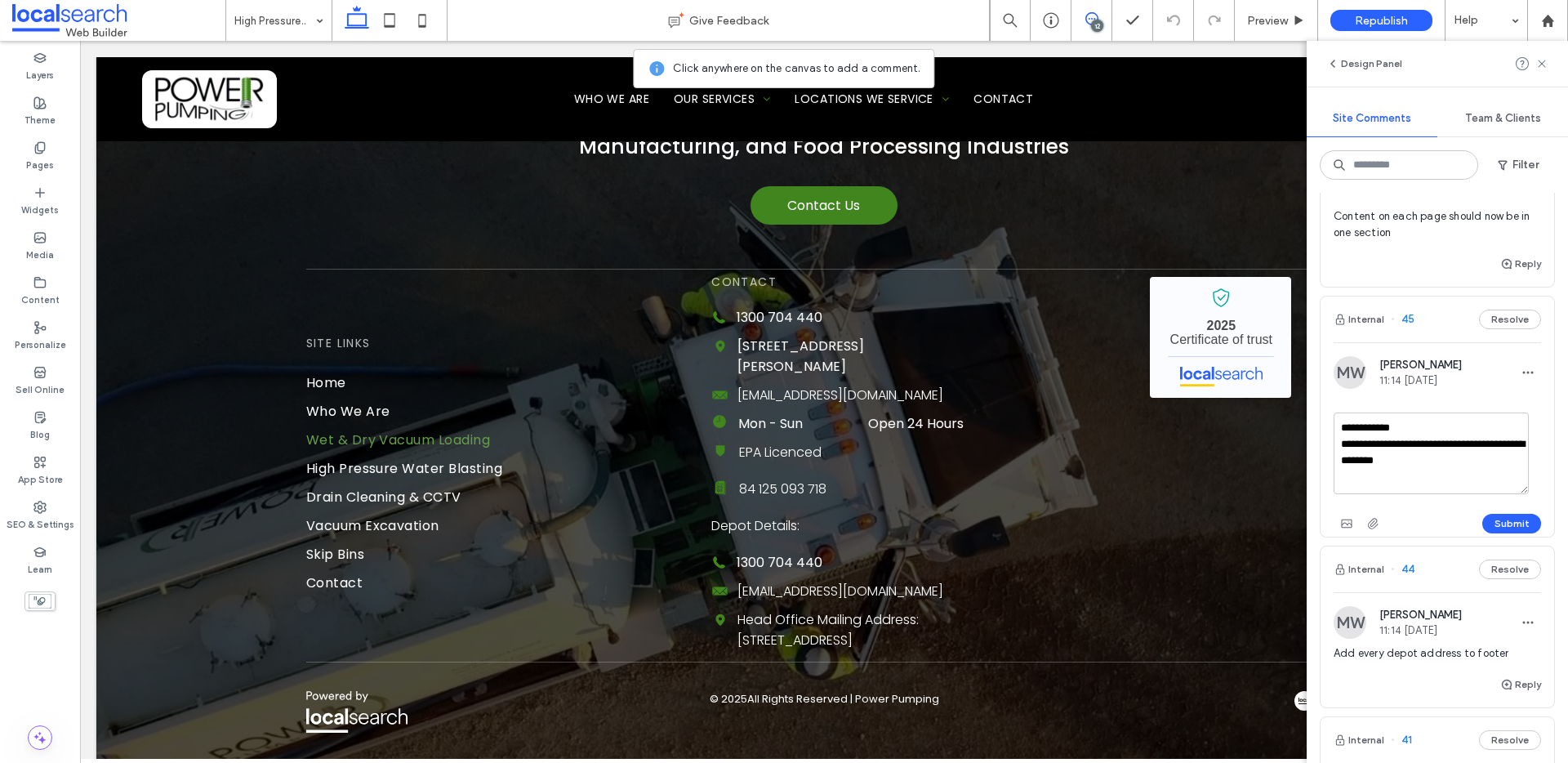
click at [1394, 445] on textarea "**********" at bounding box center [1432, 453] width 195 height 82
click at [1454, 460] on textarea "**********" at bounding box center [1432, 453] width 195 height 82
drag, startPoint x: 1454, startPoint y: 459, endPoint x: 1390, endPoint y: 462, distance: 64.1
click at [1390, 462] on textarea "**********" at bounding box center [1432, 453] width 195 height 82
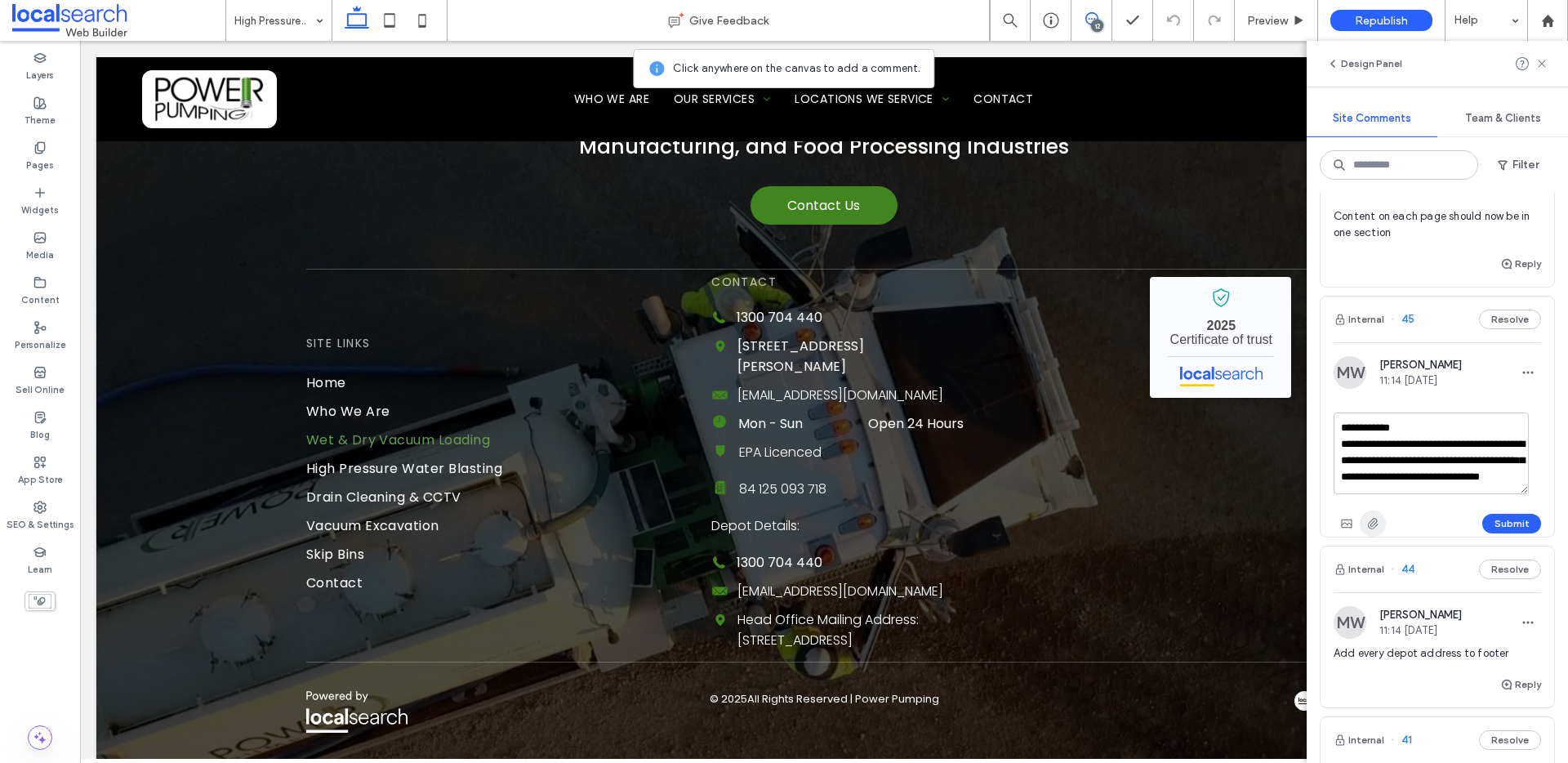
type textarea "**********"
click at [1371, 520] on use "button" at bounding box center [1373, 523] width 10 height 10
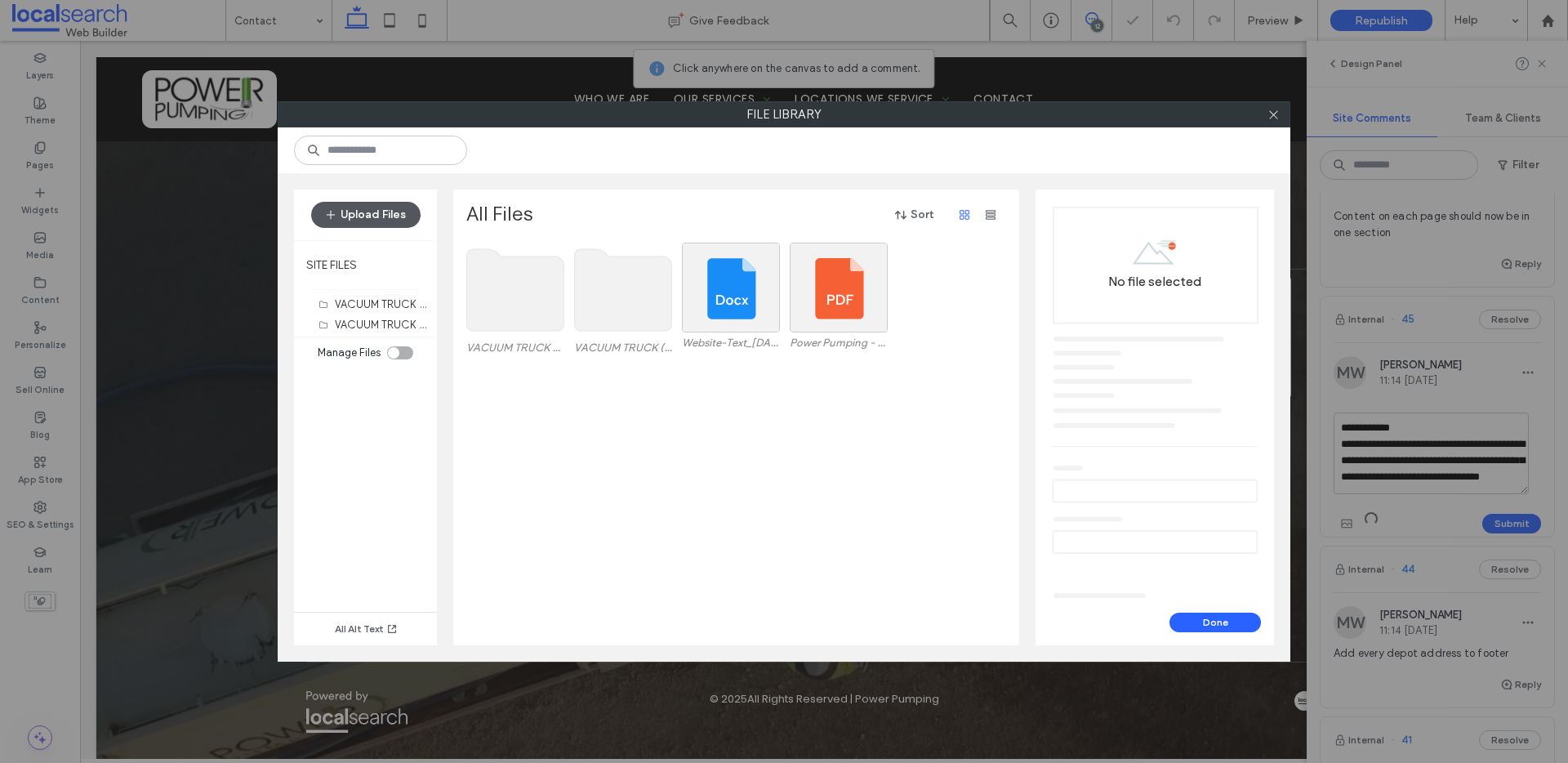
click at [345, 222] on button "Upload Files" at bounding box center [366, 215] width 110 height 26
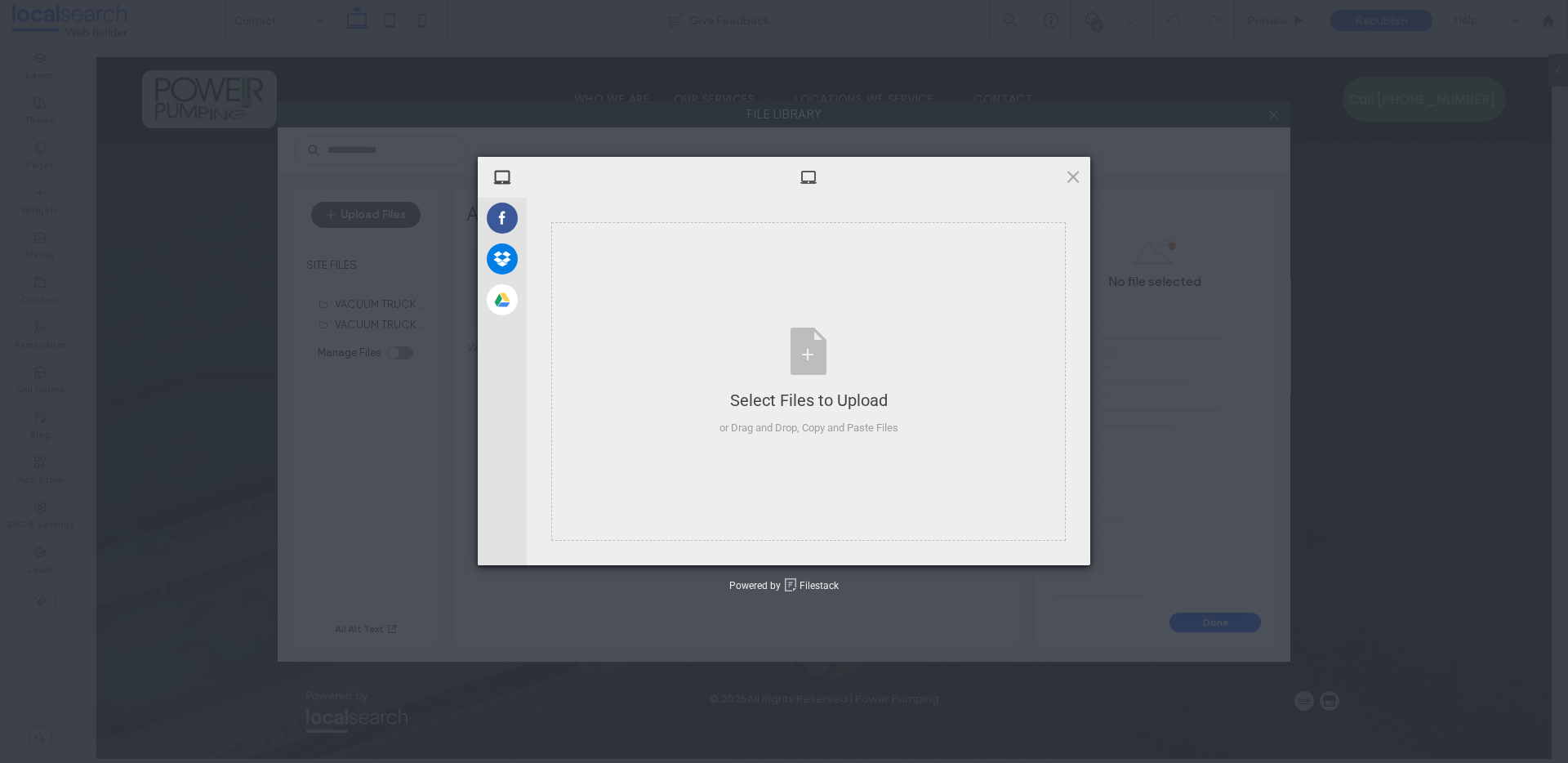
click at [368, 213] on div "My Device Facebook Dropbox Google Drive Select Files to Upload or Drag and Drop…" at bounding box center [784, 382] width 1568 height 763
click at [753, 362] on div "Select Files to Upload or Drag and Drop, Copy and Paste Files" at bounding box center [809, 382] width 179 height 109
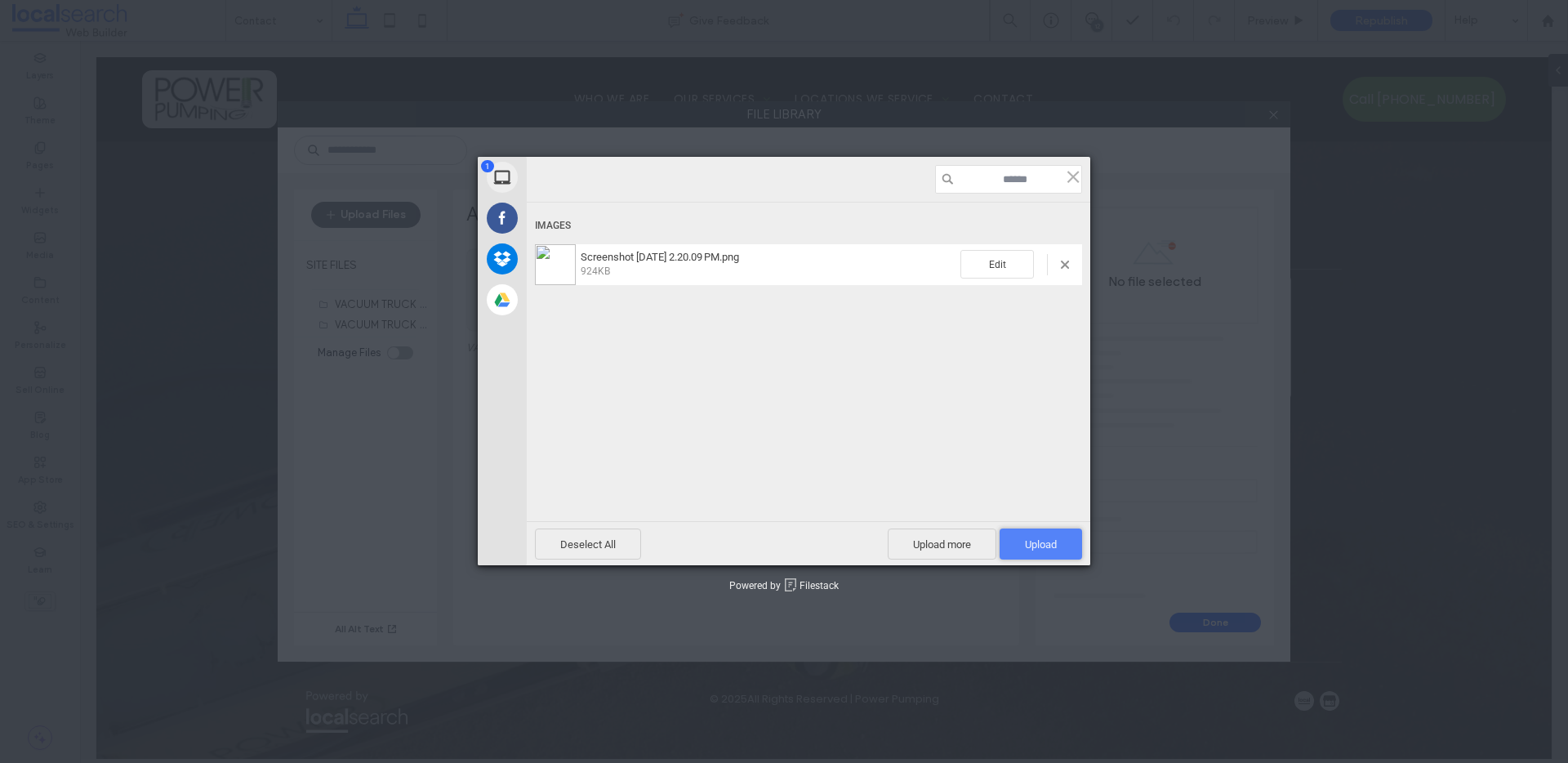
click at [1056, 549] on span "Upload 1" at bounding box center [1041, 545] width 32 height 12
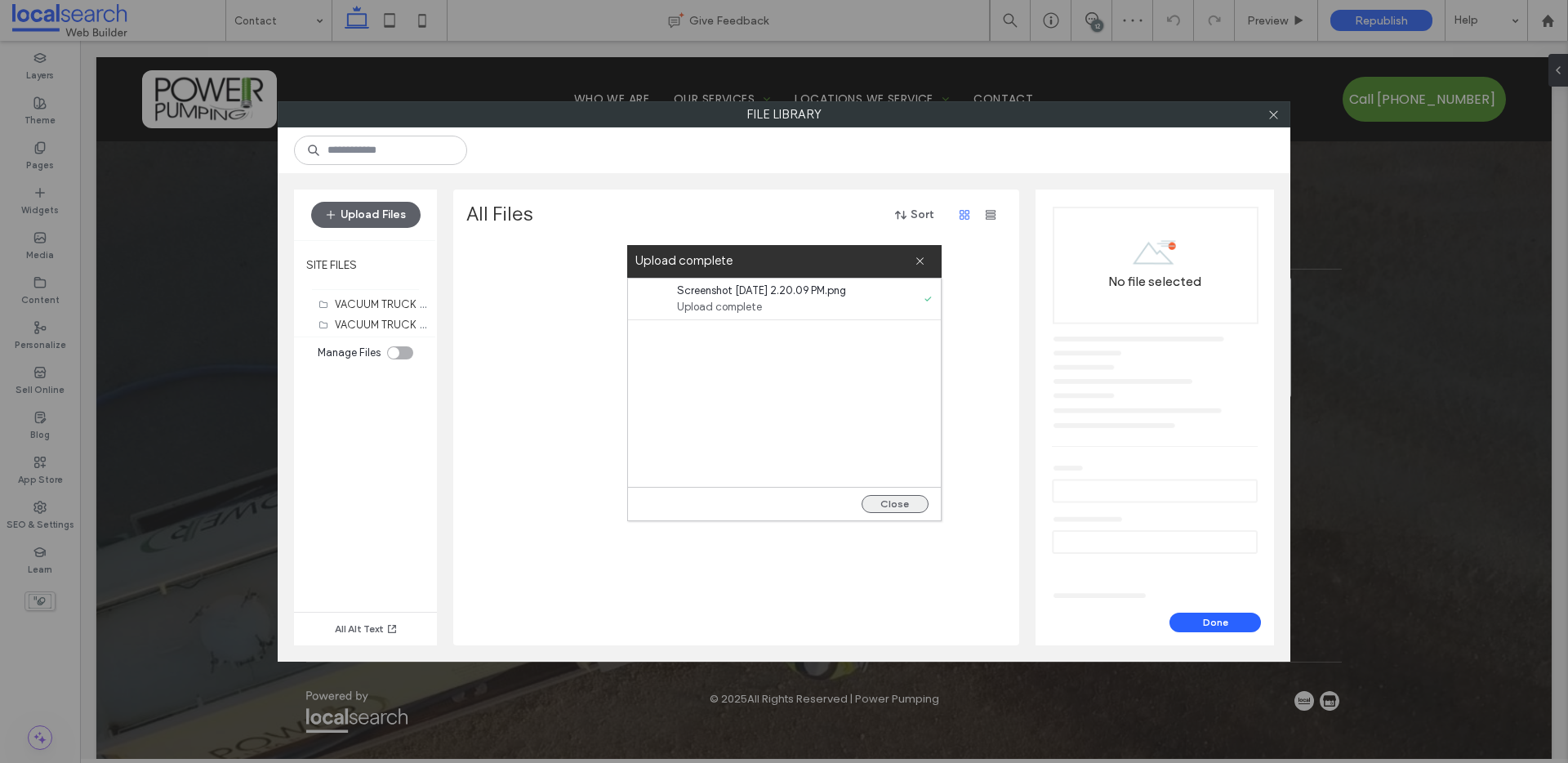
click at [911, 498] on button "Close" at bounding box center [896, 504] width 67 height 18
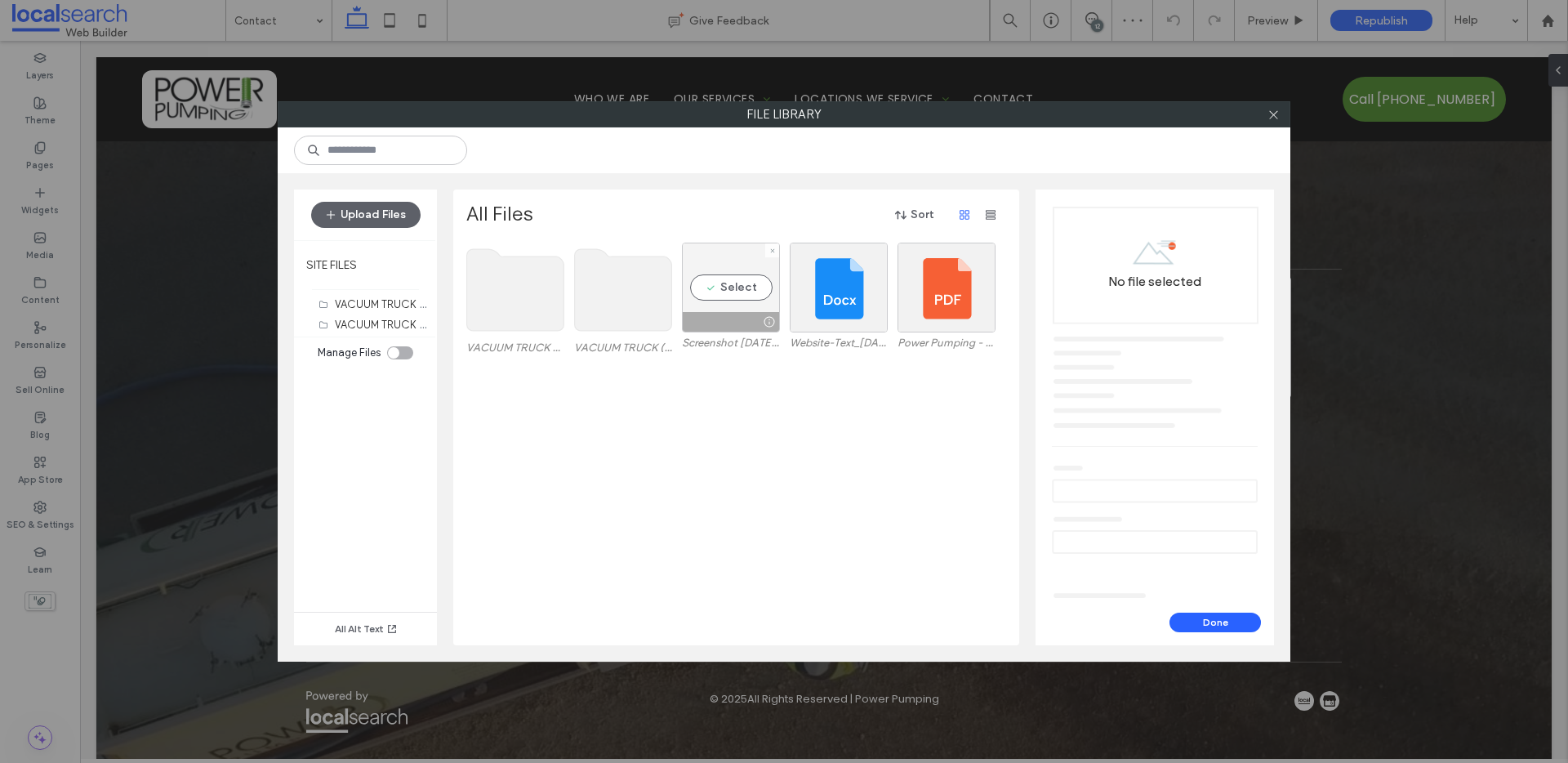
click at [735, 249] on div "Select" at bounding box center [731, 287] width 98 height 90
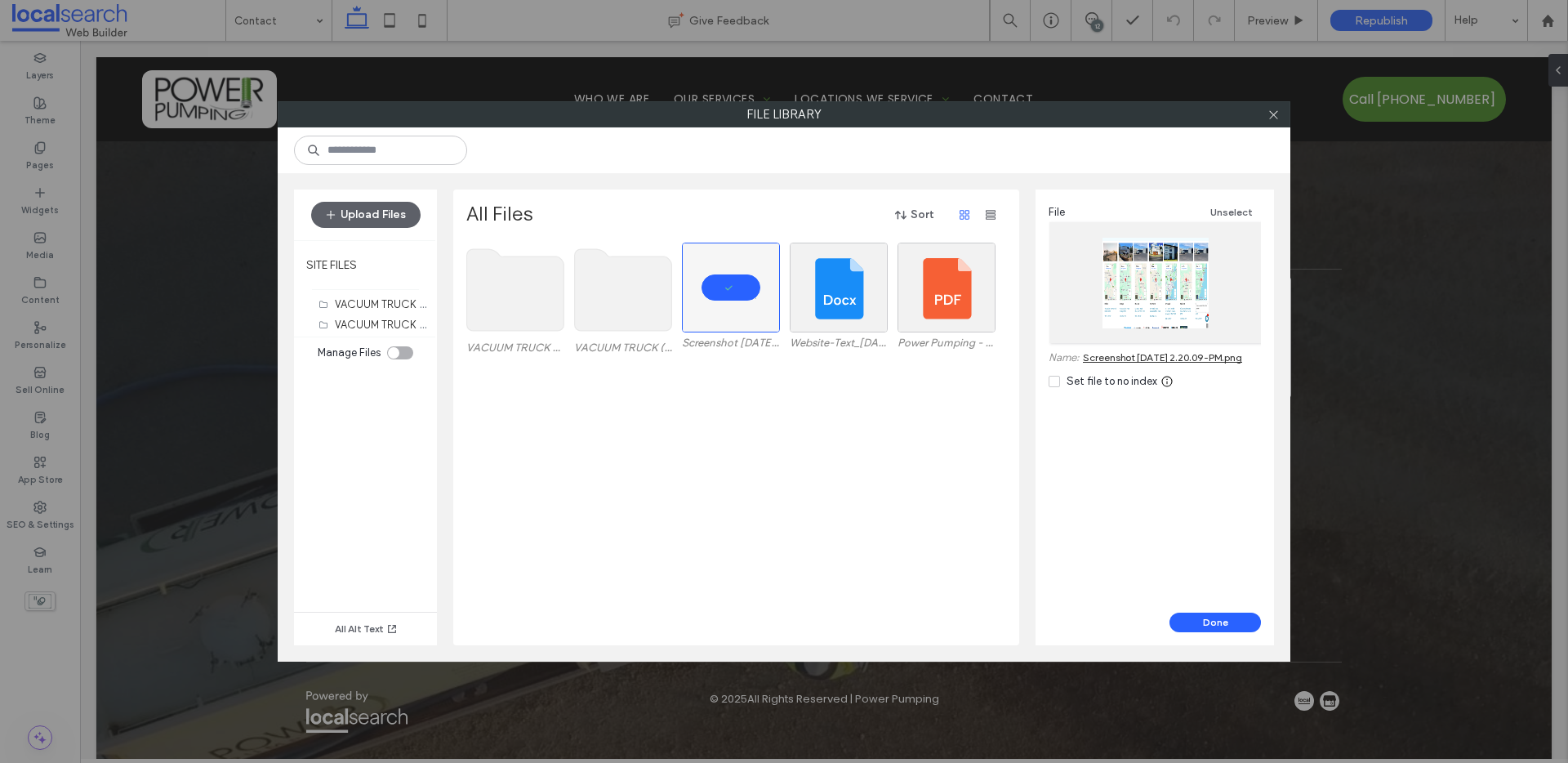
click at [1223, 634] on div "Done" at bounding box center [1155, 629] width 238 height 33
click at [1224, 627] on button "Done" at bounding box center [1215, 622] width 91 height 20
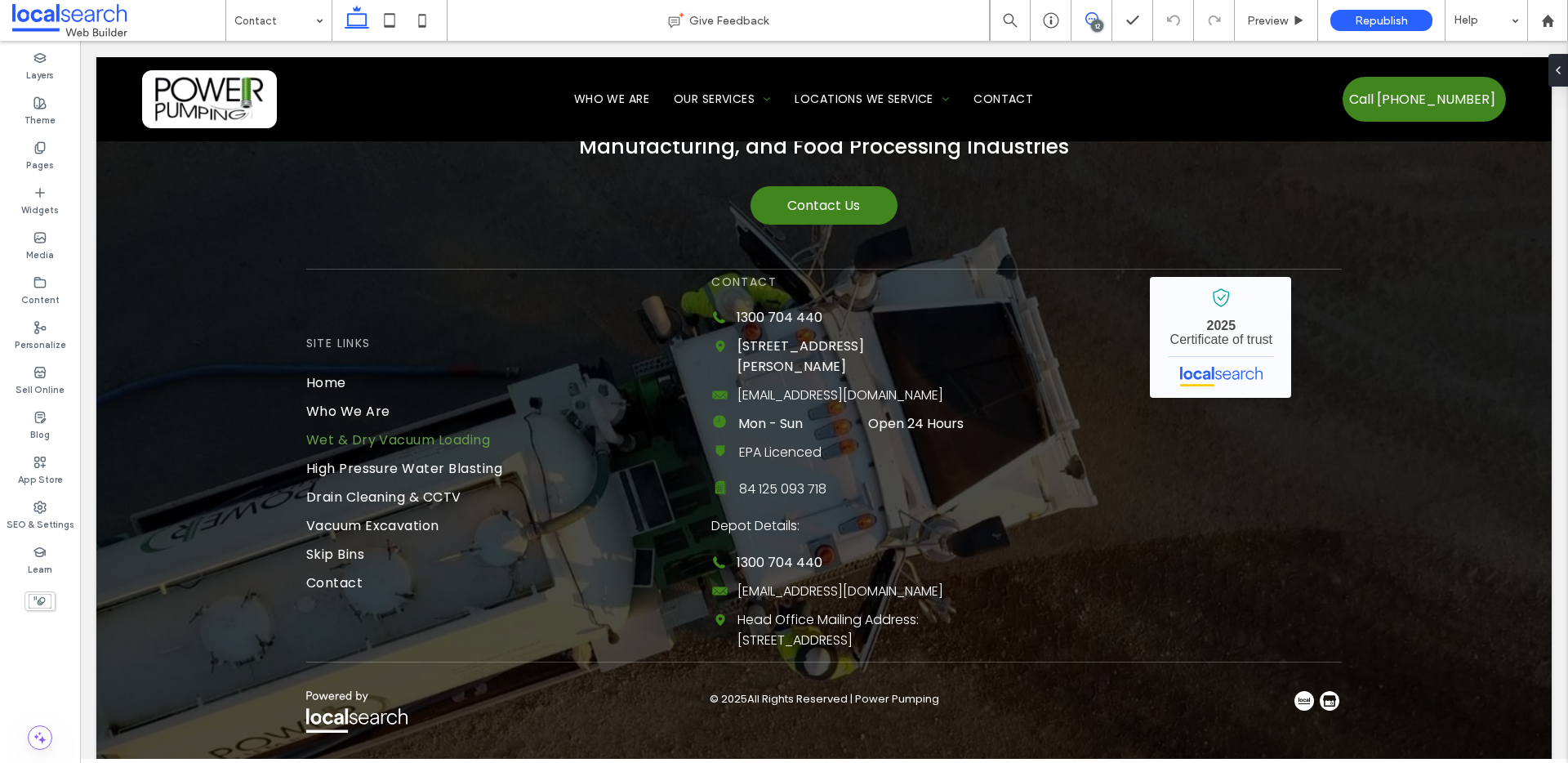
click at [1094, 16] on icon at bounding box center [1092, 18] width 13 height 13
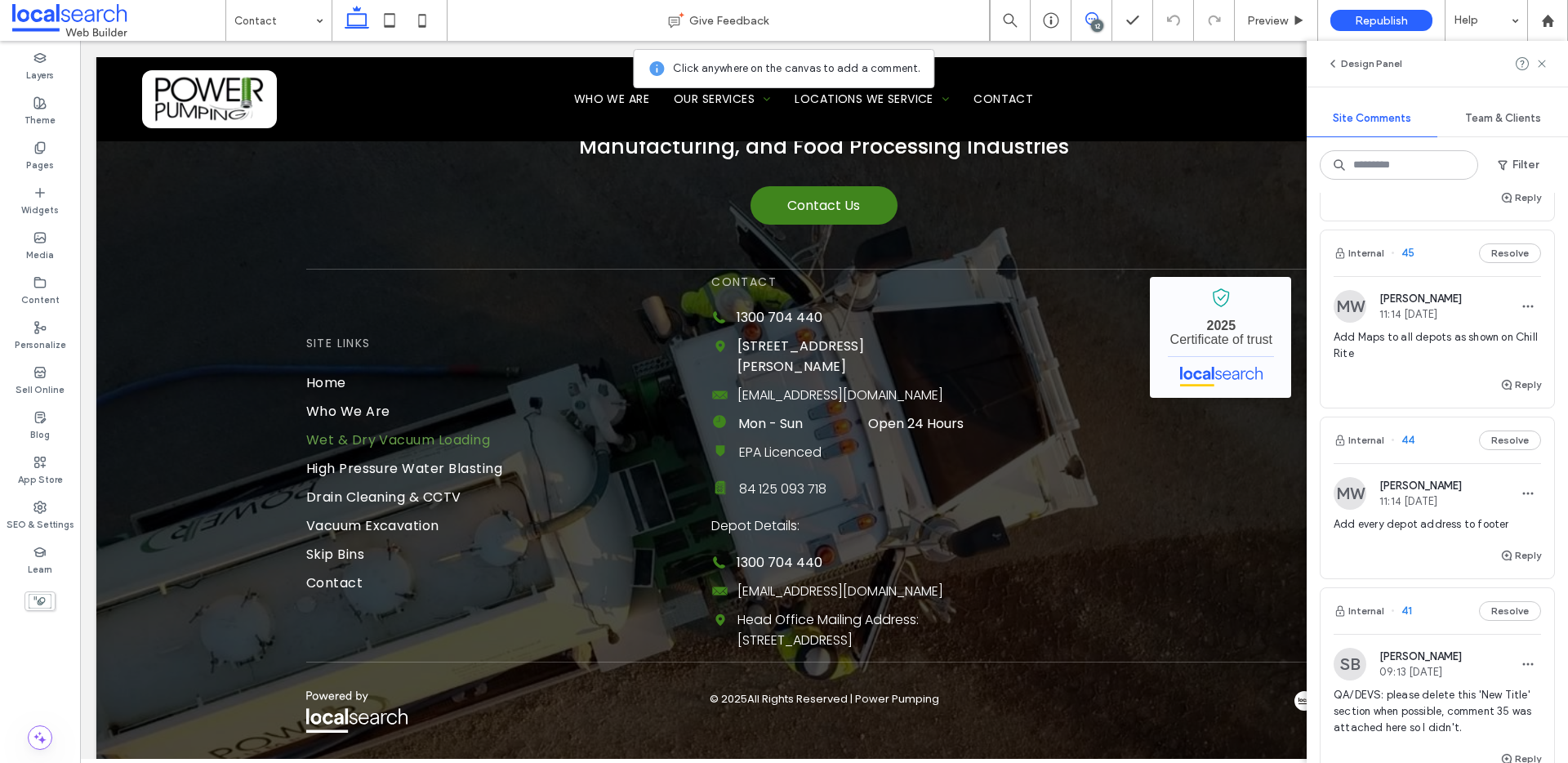
scroll to position [252, 0]
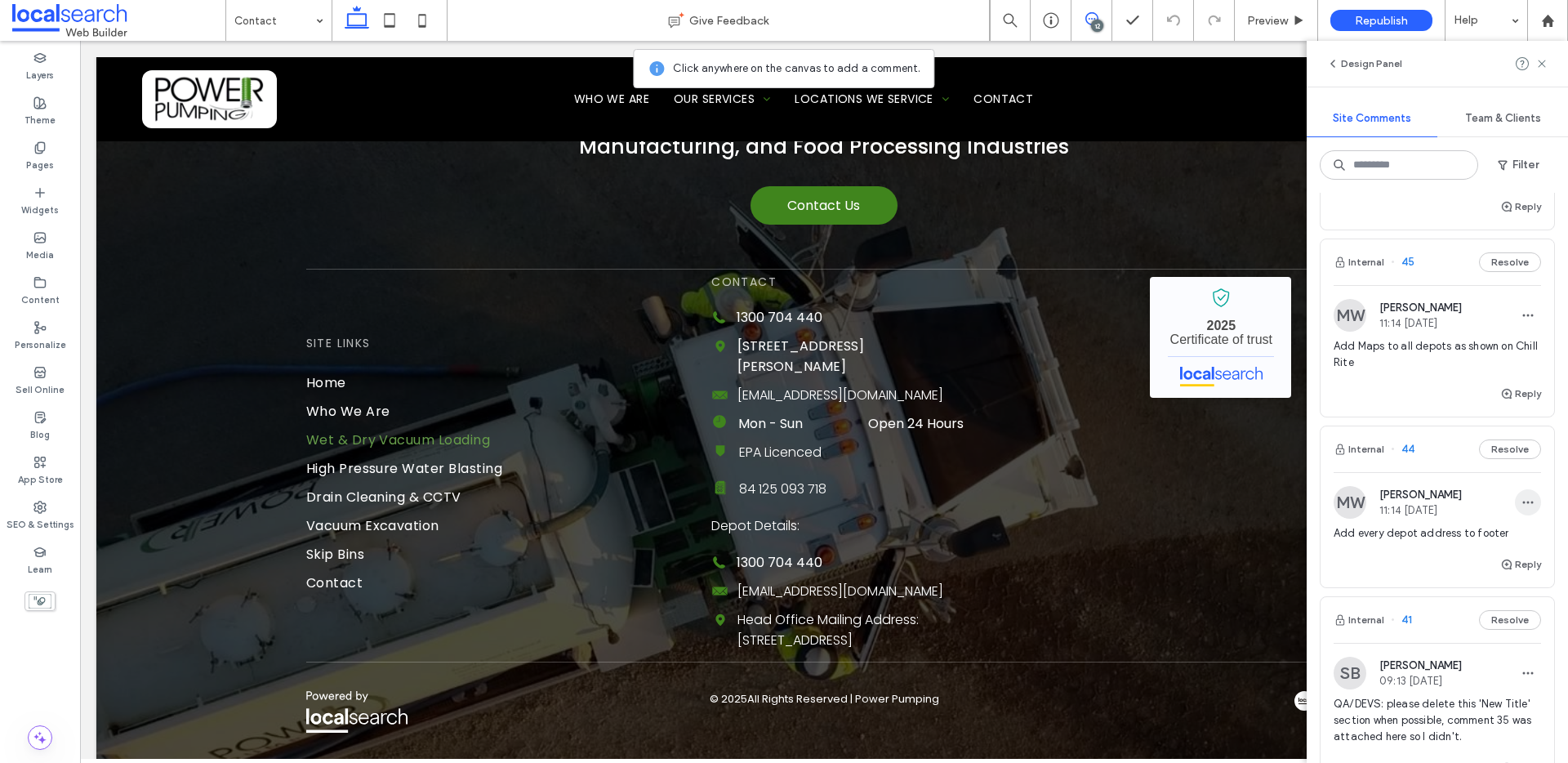
click at [1521, 499] on icon "button" at bounding box center [1527, 502] width 13 height 13
click at [1429, 572] on div "Delete" at bounding box center [1455, 576] width 145 height 31
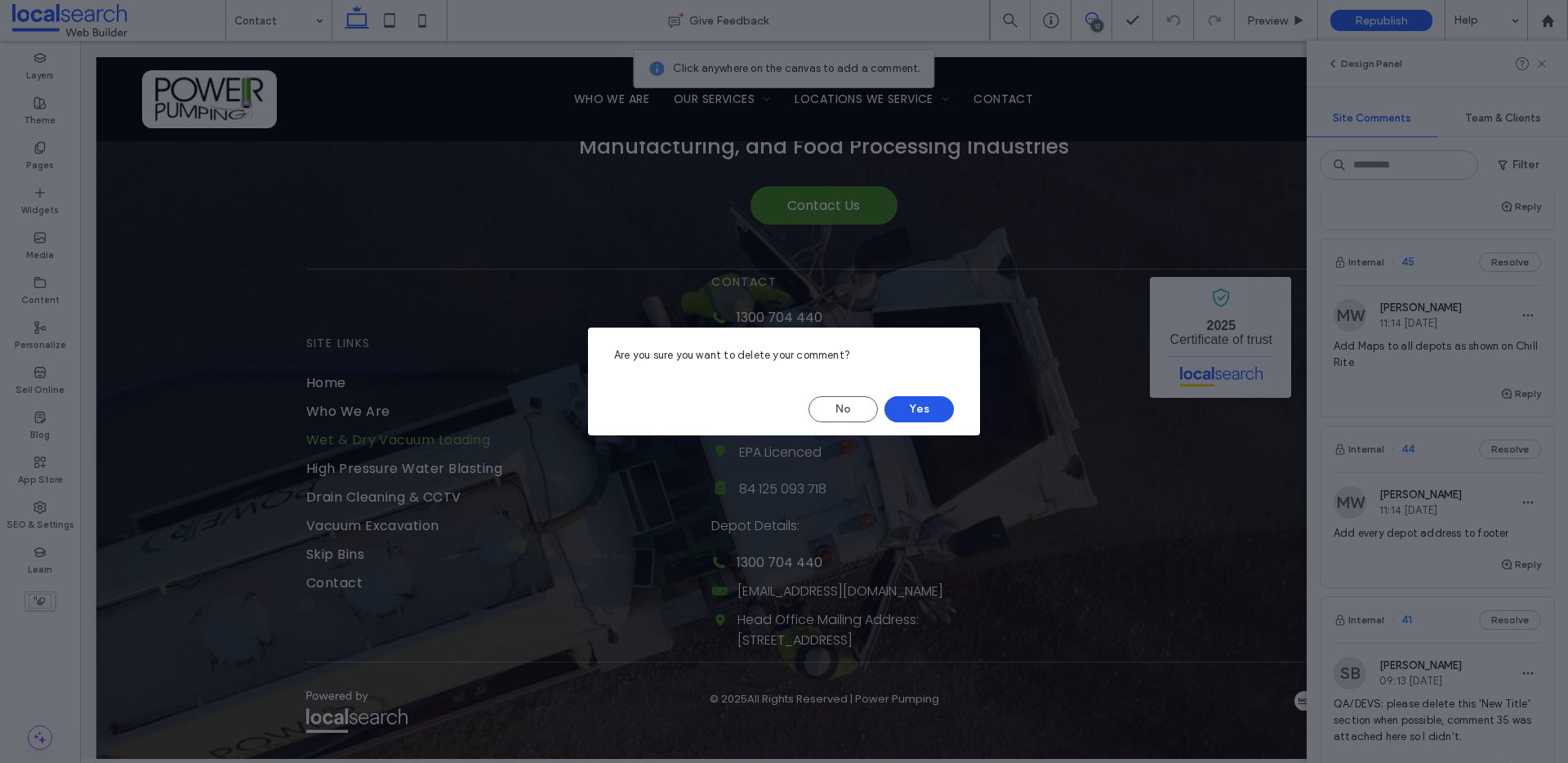
click at [912, 408] on button "Yes" at bounding box center [919, 409] width 69 height 26
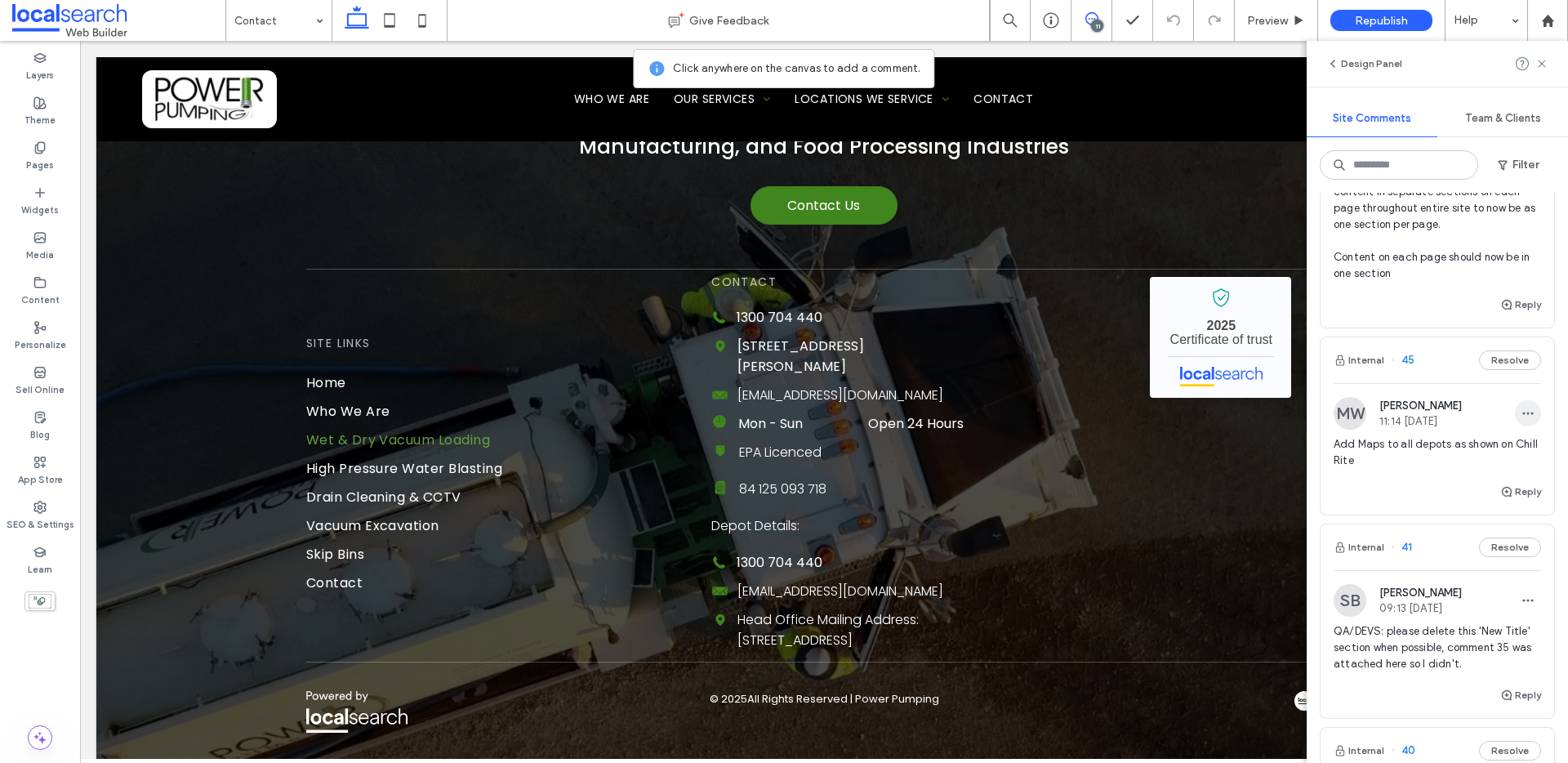
scroll to position [152, 0]
click at [1515, 407] on span "button" at bounding box center [1528, 416] width 26 height 26
click at [1416, 463] on div "Edit" at bounding box center [1455, 458] width 145 height 31
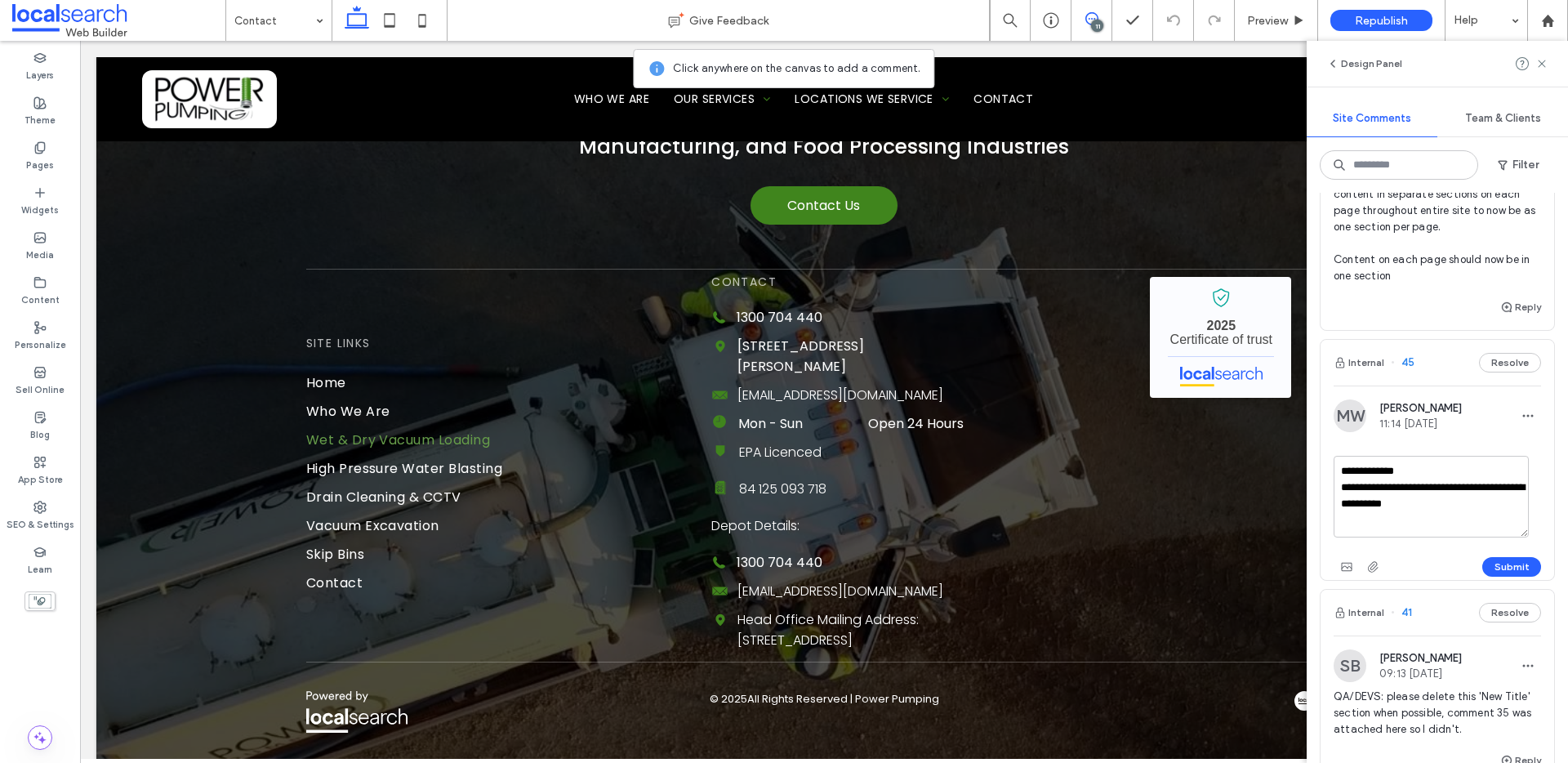
click at [1435, 487] on textarea "**********" at bounding box center [1432, 496] width 195 height 82
click at [1493, 504] on textarea "**********" at bounding box center [1432, 496] width 195 height 82
drag, startPoint x: 1426, startPoint y: 507, endPoint x: 1489, endPoint y: 504, distance: 63.1
click at [1489, 504] on textarea "**********" at bounding box center [1432, 496] width 195 height 82
click at [1492, 503] on textarea "**********" at bounding box center [1432, 496] width 195 height 82
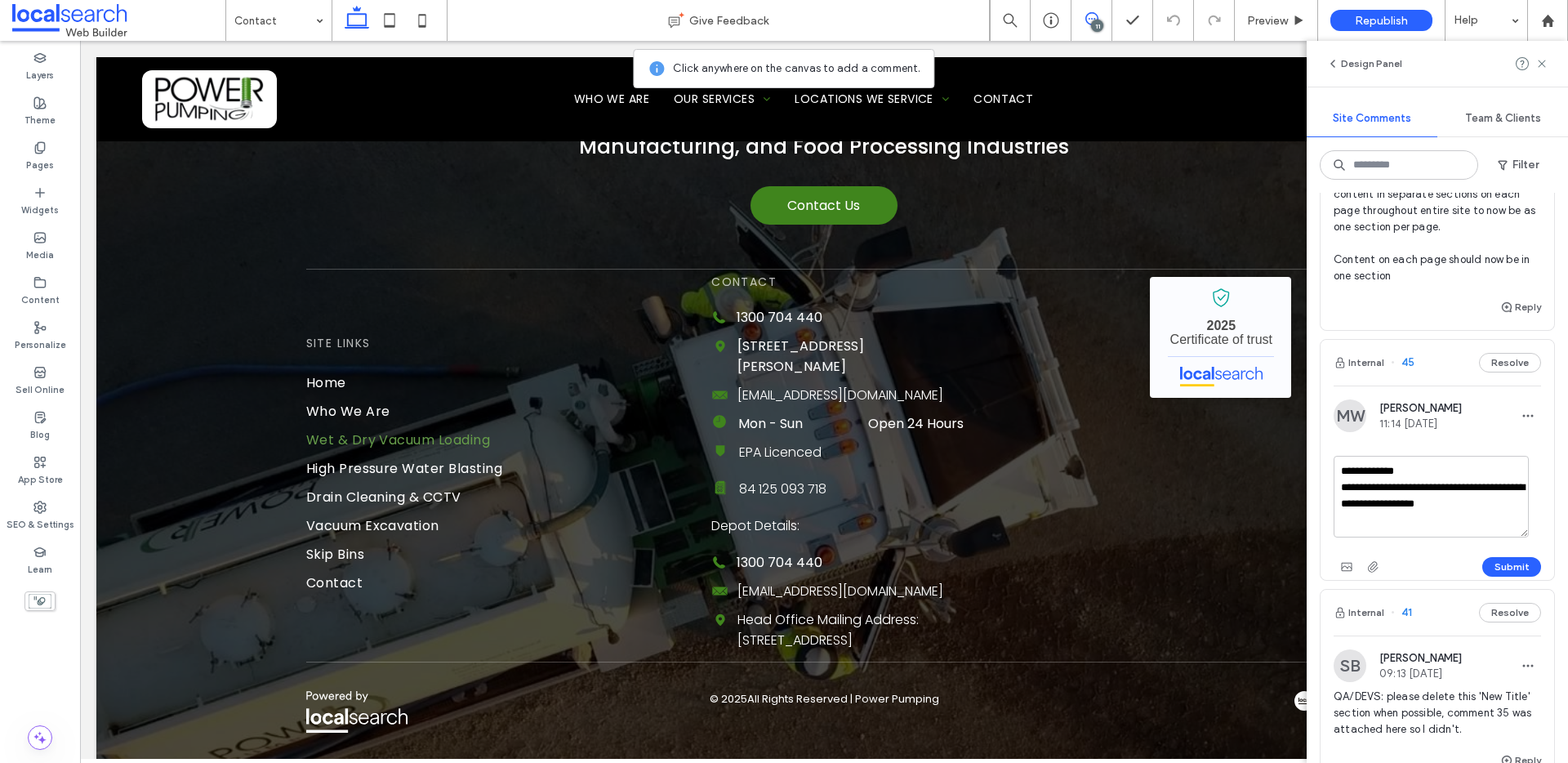
drag, startPoint x: 1444, startPoint y: 501, endPoint x: 1502, endPoint y: 502, distance: 58.0
click at [1502, 502] on textarea "**********" at bounding box center [1432, 496] width 195 height 82
type textarea "**********"
click at [1501, 565] on button "Submit" at bounding box center [1512, 566] width 59 height 20
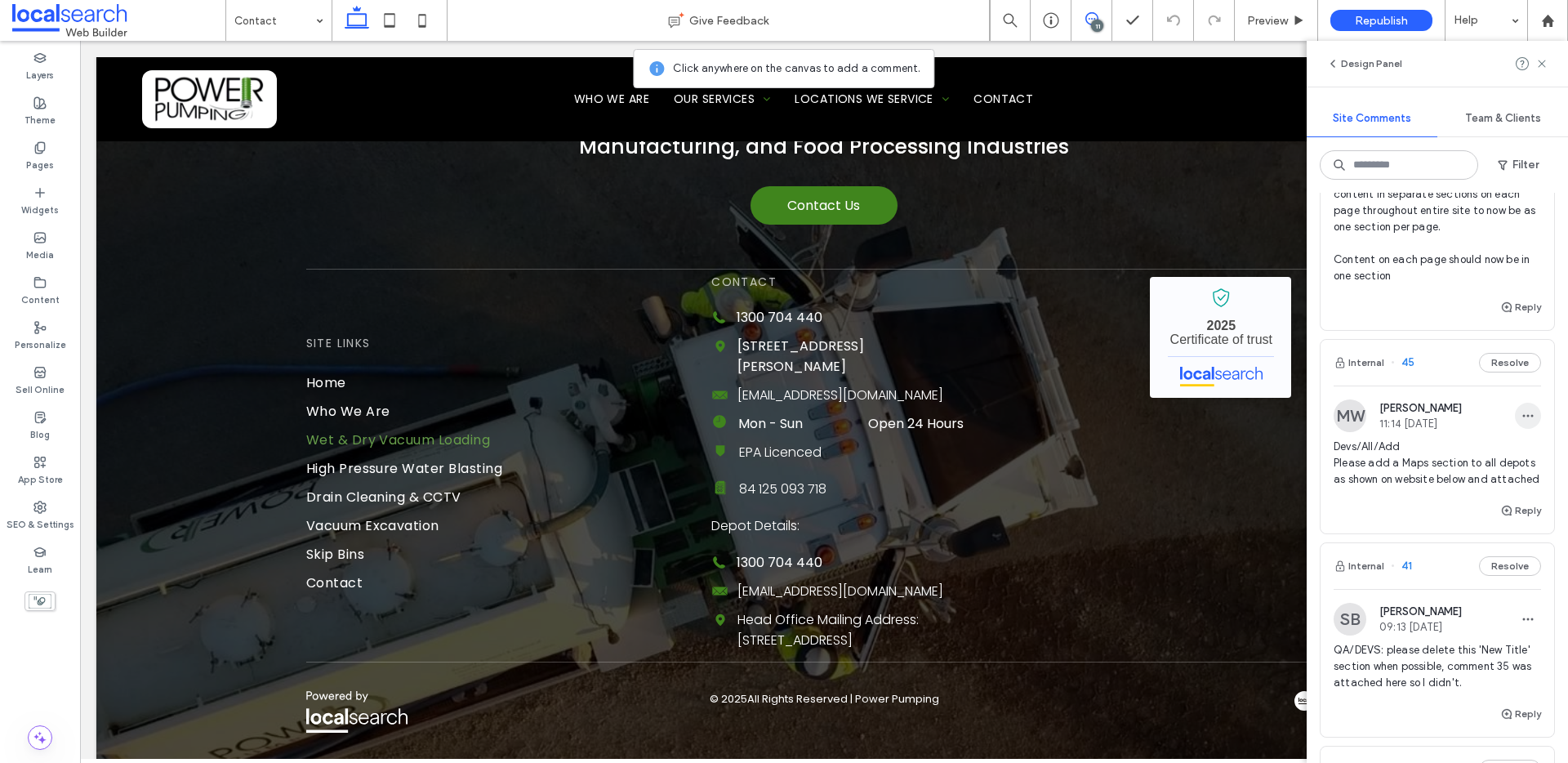
click at [1523, 415] on use "button" at bounding box center [1528, 416] width 10 height 3
click at [1463, 451] on div "Edit" at bounding box center [1455, 458] width 145 height 31
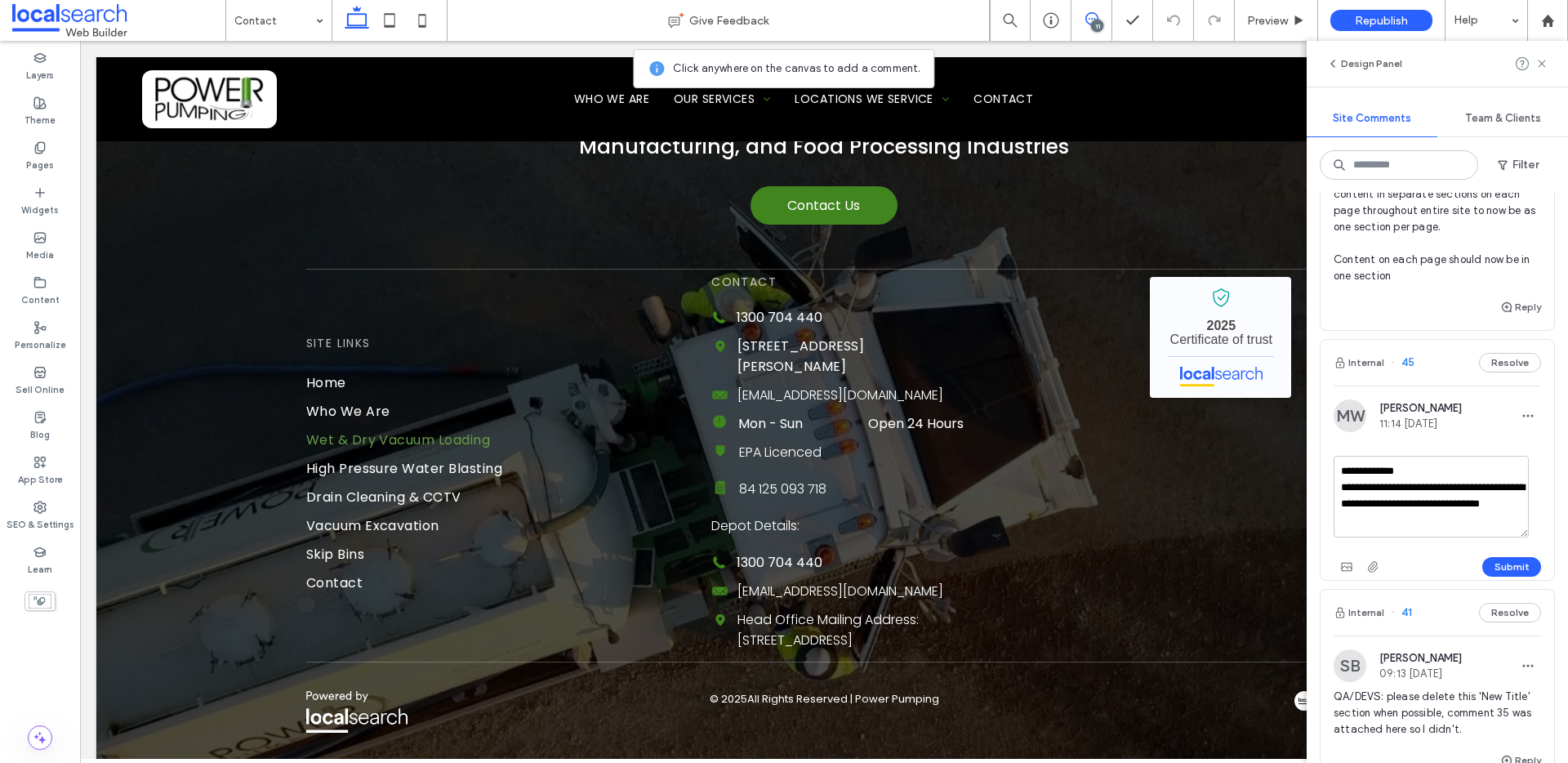
click at [1419, 520] on textarea "**********" at bounding box center [1432, 496] width 195 height 82
click at [1341, 561] on icon "button" at bounding box center [1346, 566] width 13 height 13
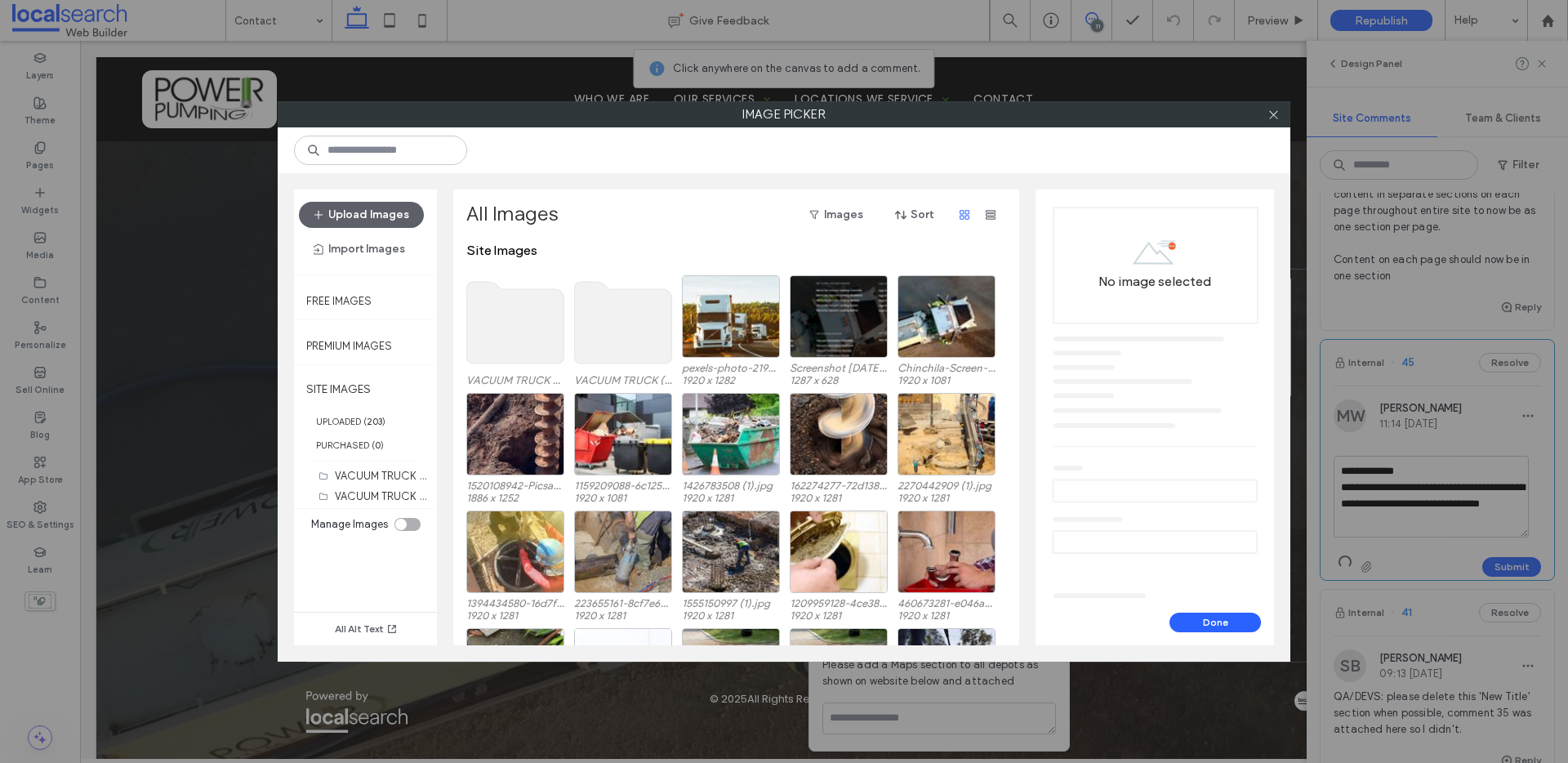
scroll to position [3, 0]
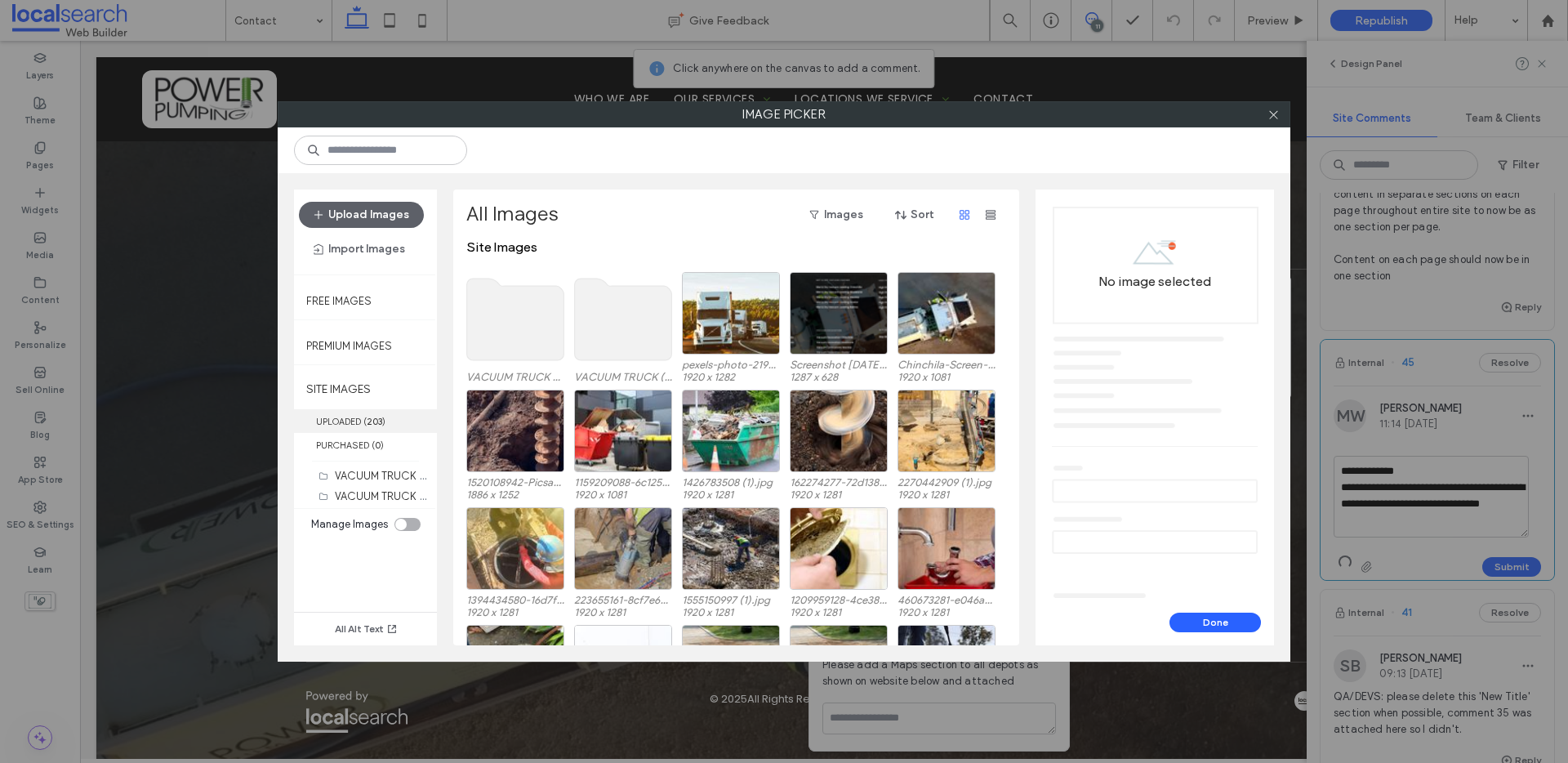
click at [384, 414] on label "UPLOADED ( 203 )" at bounding box center [366, 420] width 143 height 23
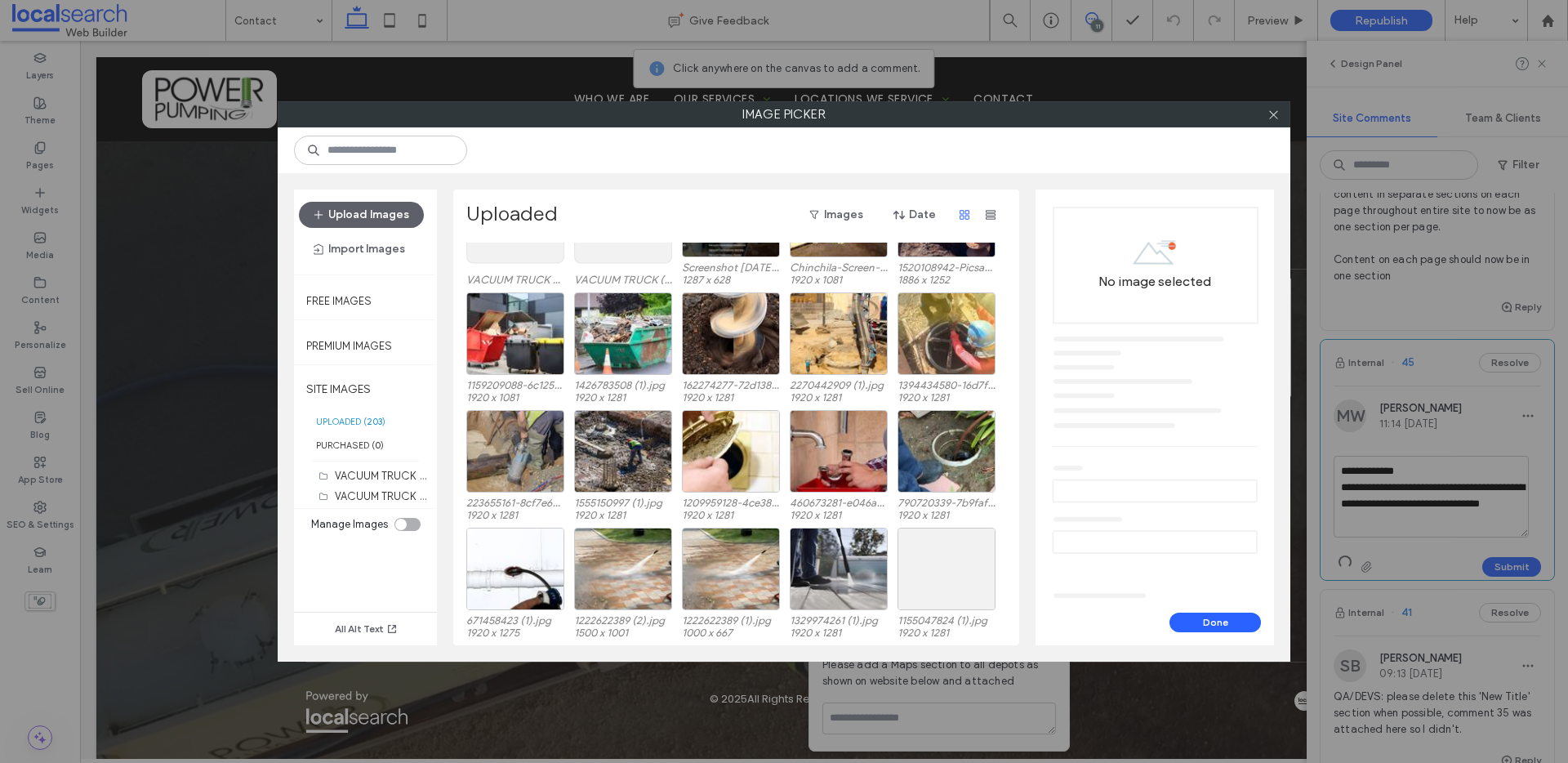
scroll to position [0, 0]
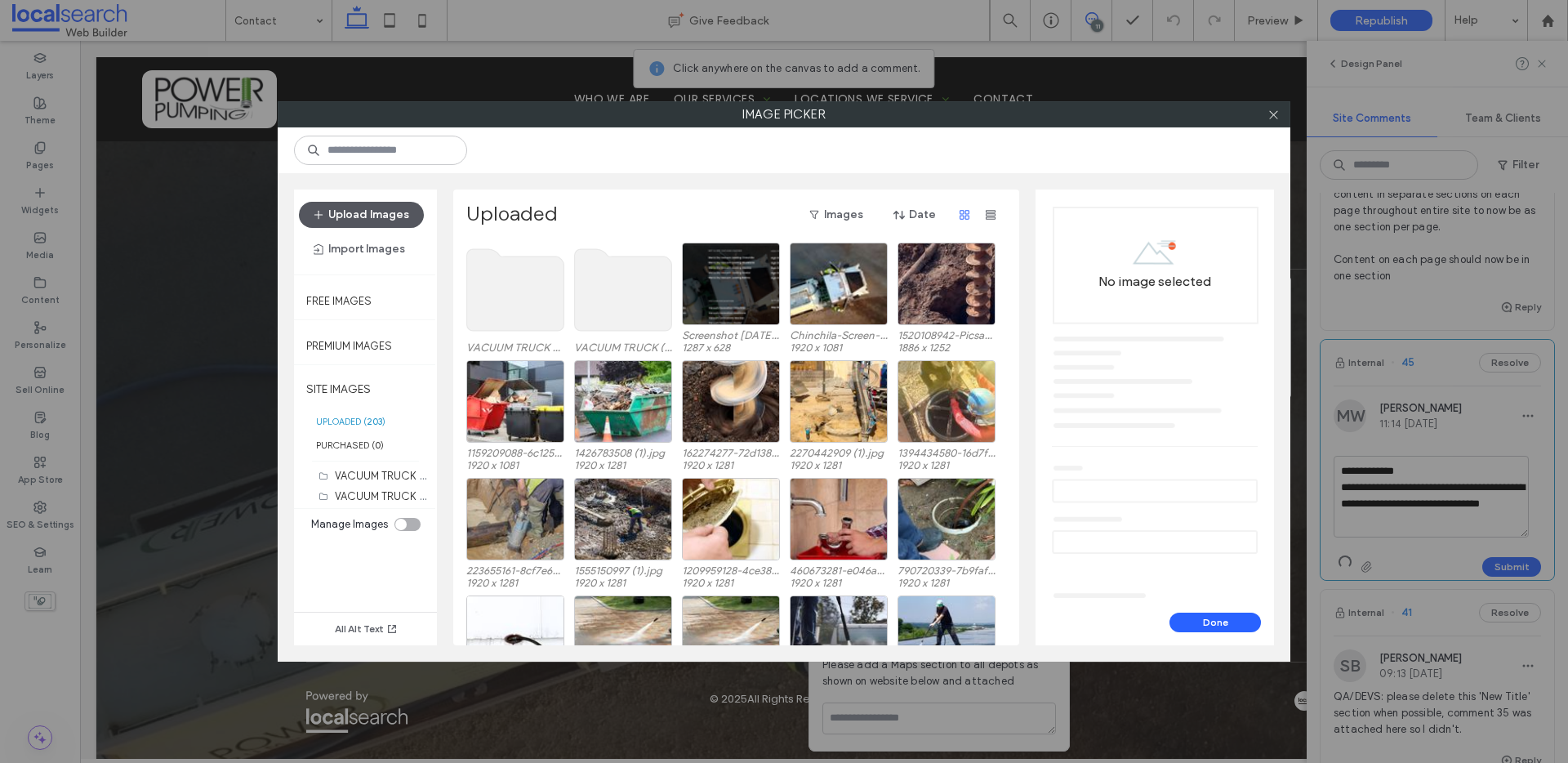
click at [360, 205] on button "Upload Images" at bounding box center [361, 215] width 125 height 26
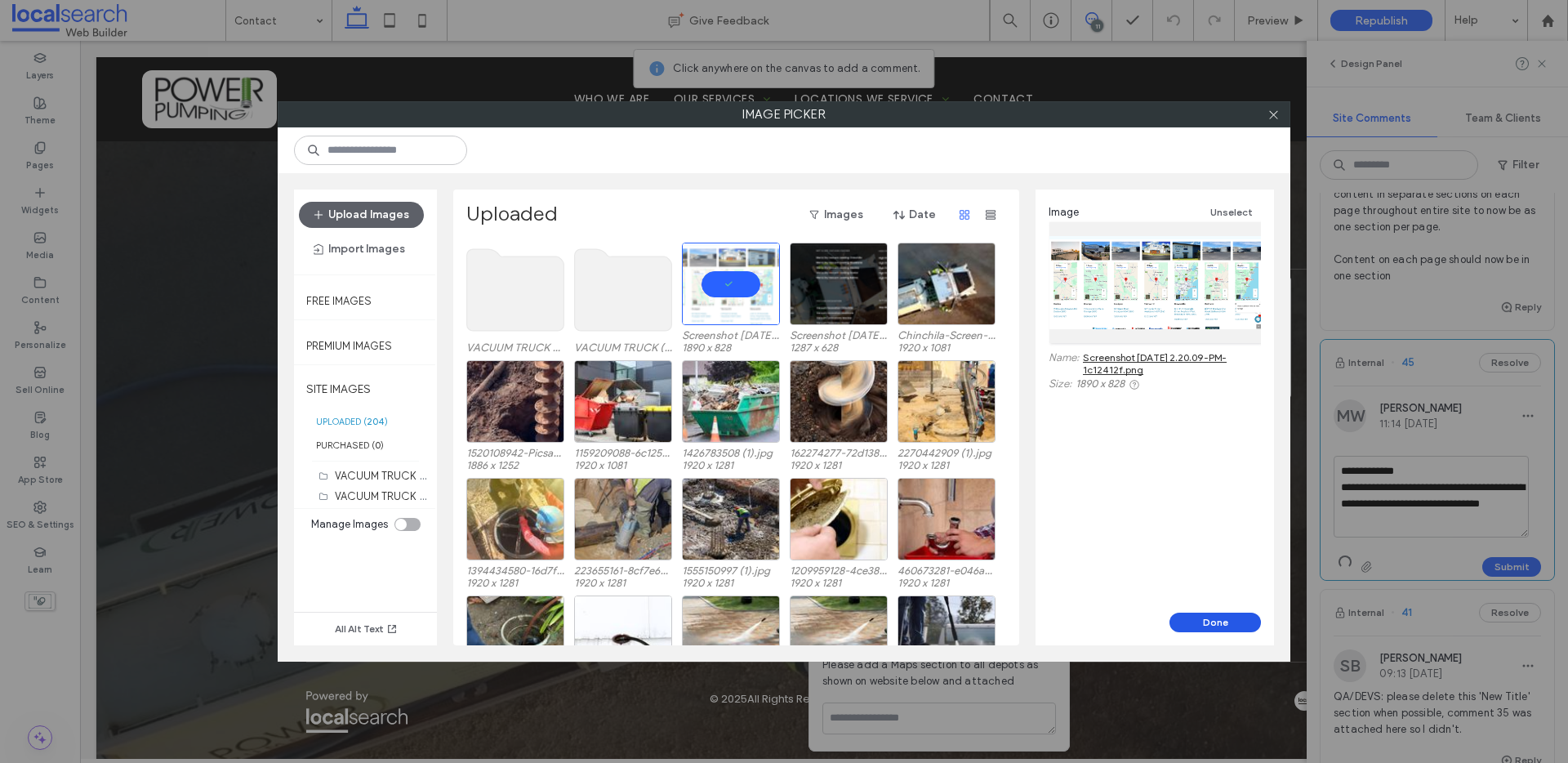
click at [1219, 621] on button "Done" at bounding box center [1215, 622] width 91 height 20
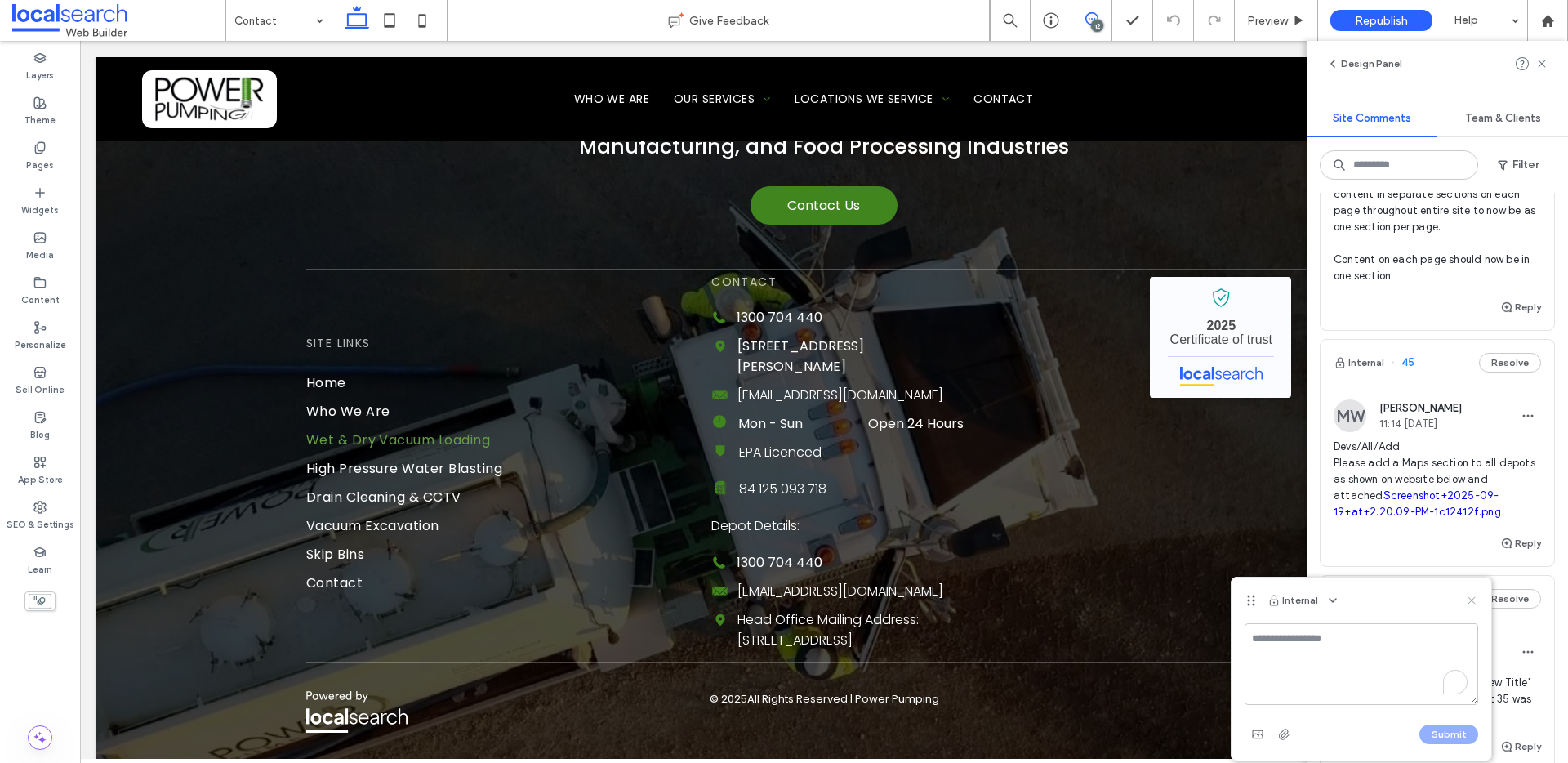
click at [1469, 602] on use at bounding box center [1471, 600] width 8 height 8
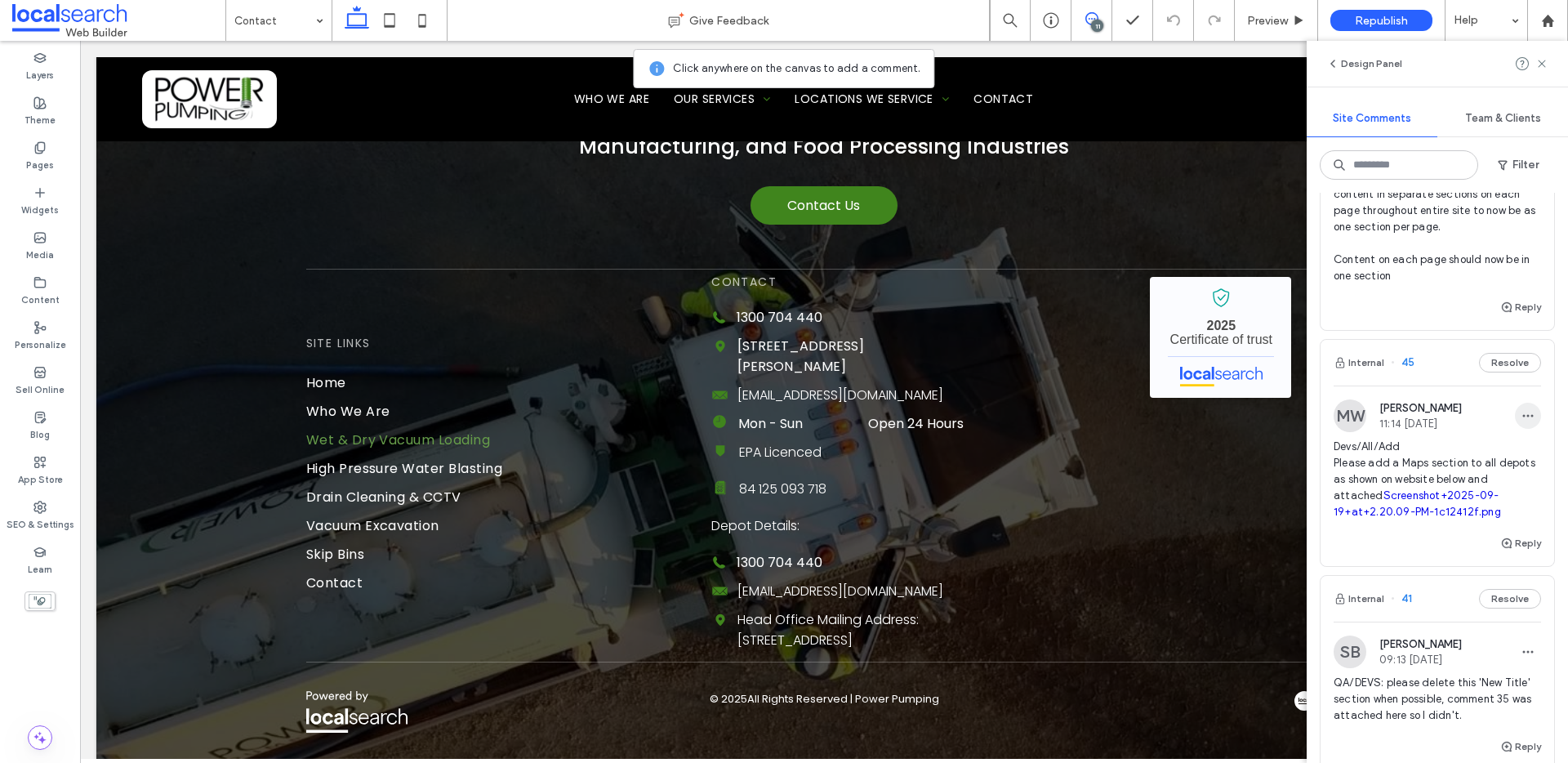
click at [1521, 413] on icon "button" at bounding box center [1527, 415] width 13 height 13
click at [1449, 454] on div "Edit" at bounding box center [1455, 458] width 145 height 31
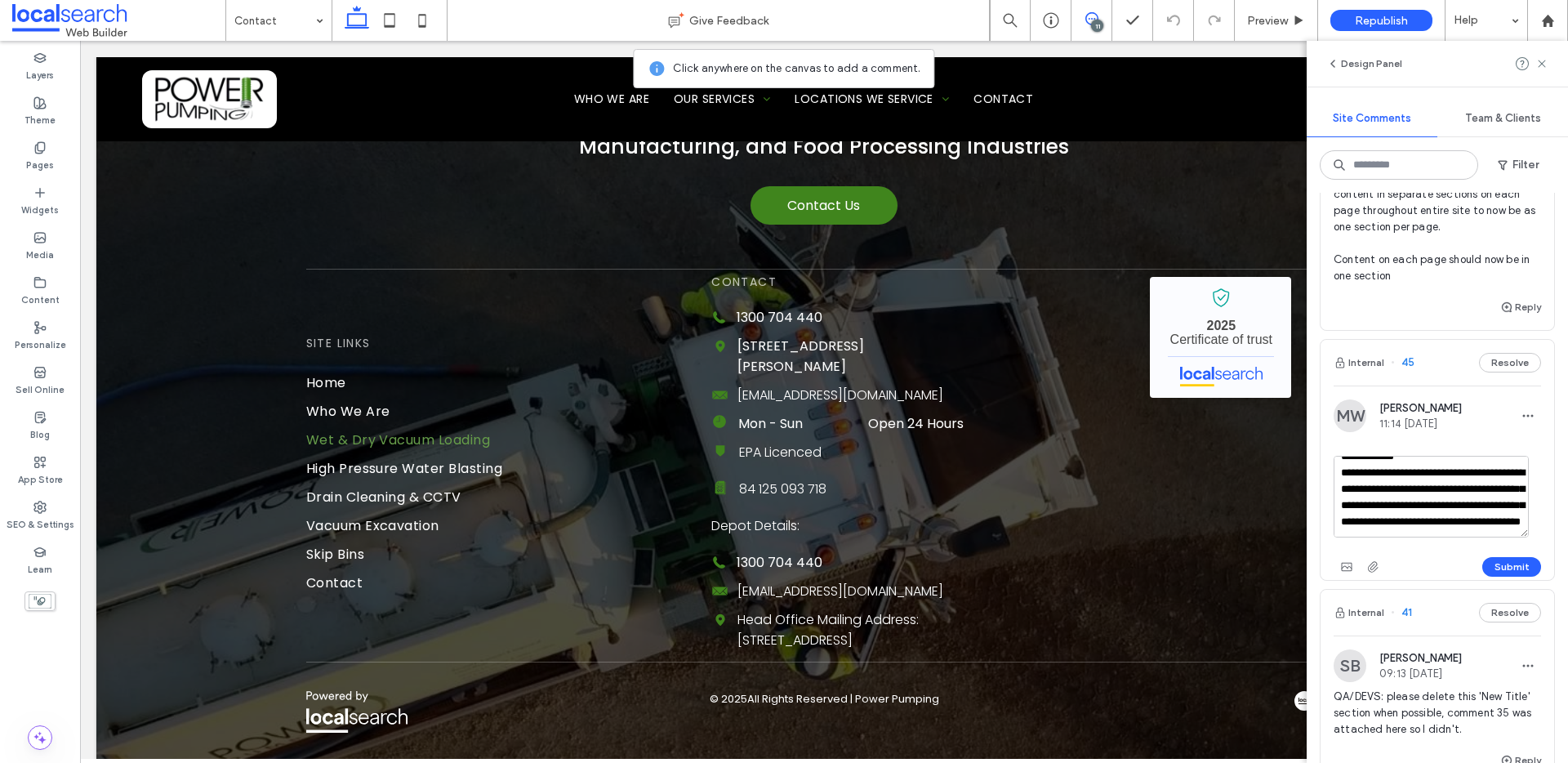
scroll to position [64, 0]
click at [1502, 523] on textarea "**********" at bounding box center [1432, 496] width 195 height 82
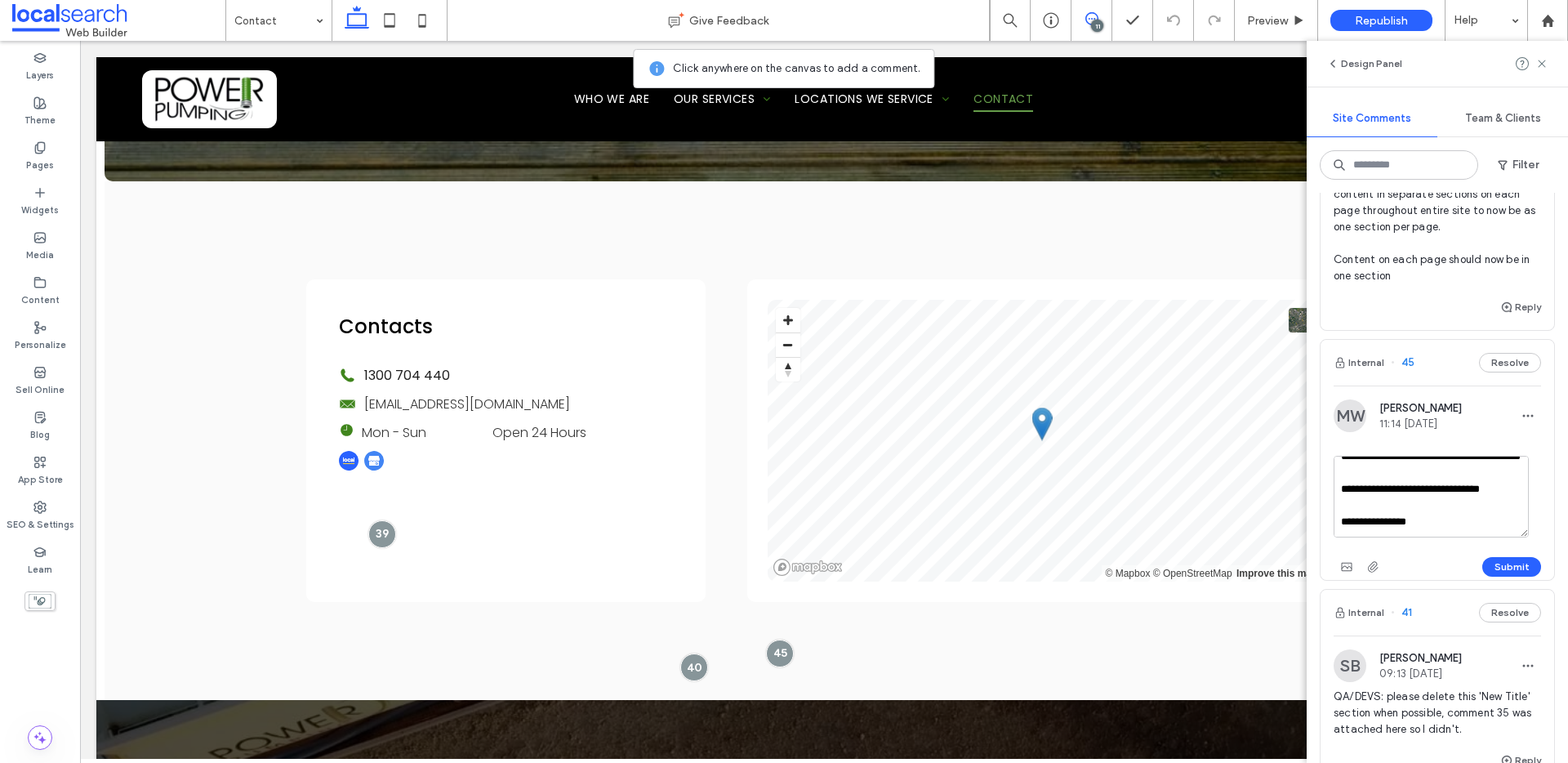
scroll to position [169, 0]
type textarea "**********"
click at [1507, 566] on button "Submit" at bounding box center [1512, 566] width 59 height 20
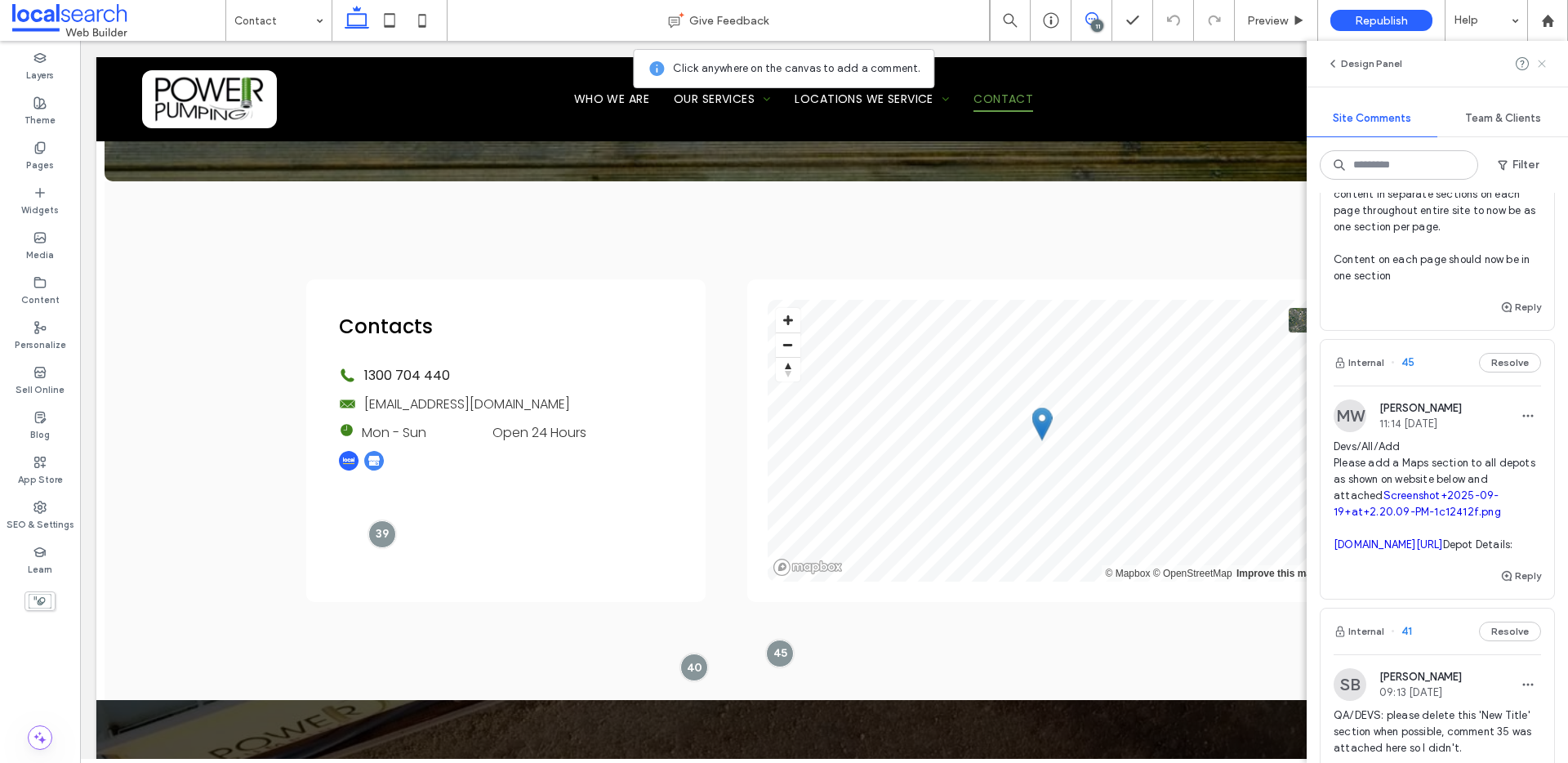
click at [1540, 65] on use at bounding box center [1541, 63] width 8 height 8
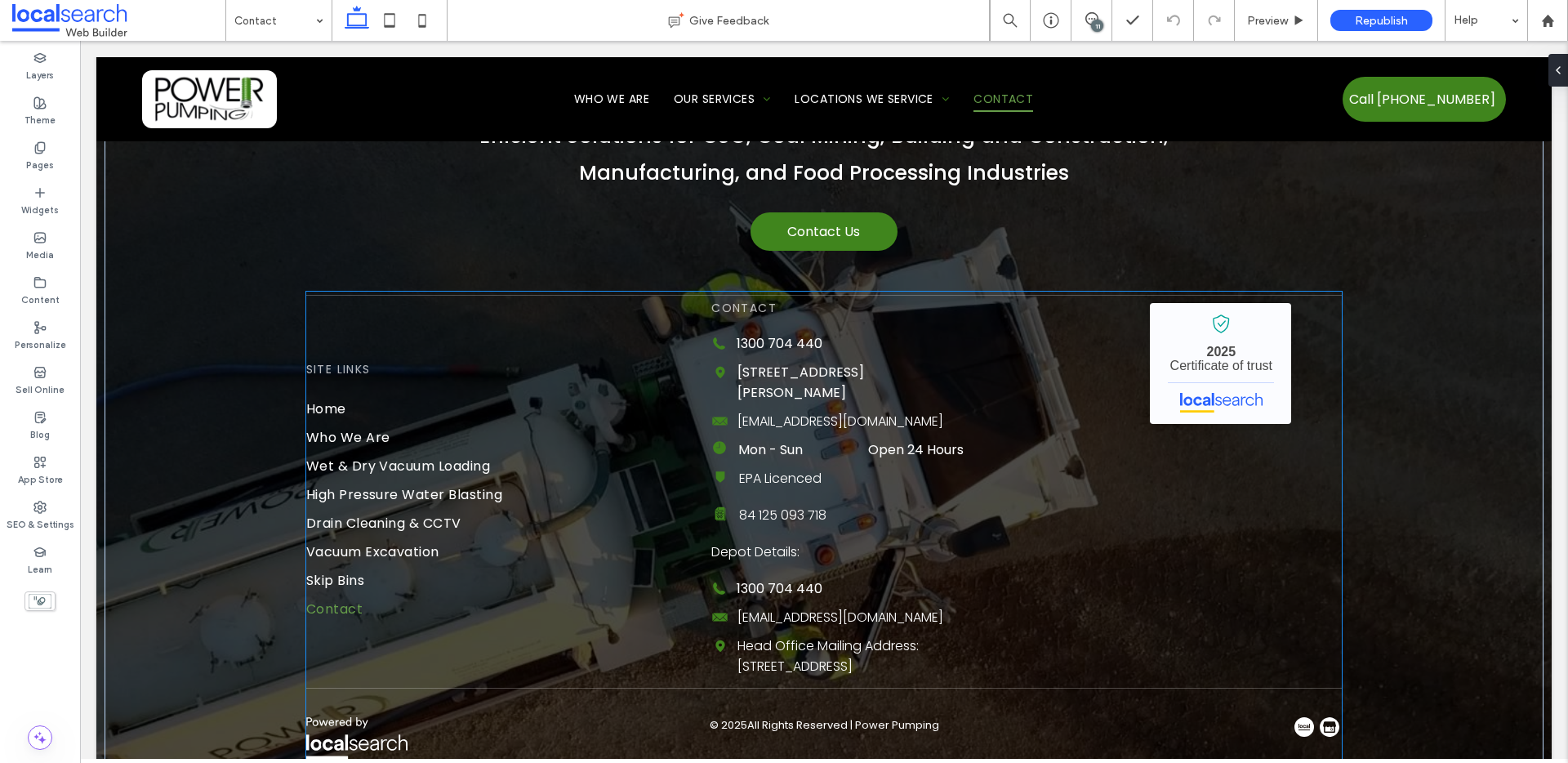
scroll to position [1061, 0]
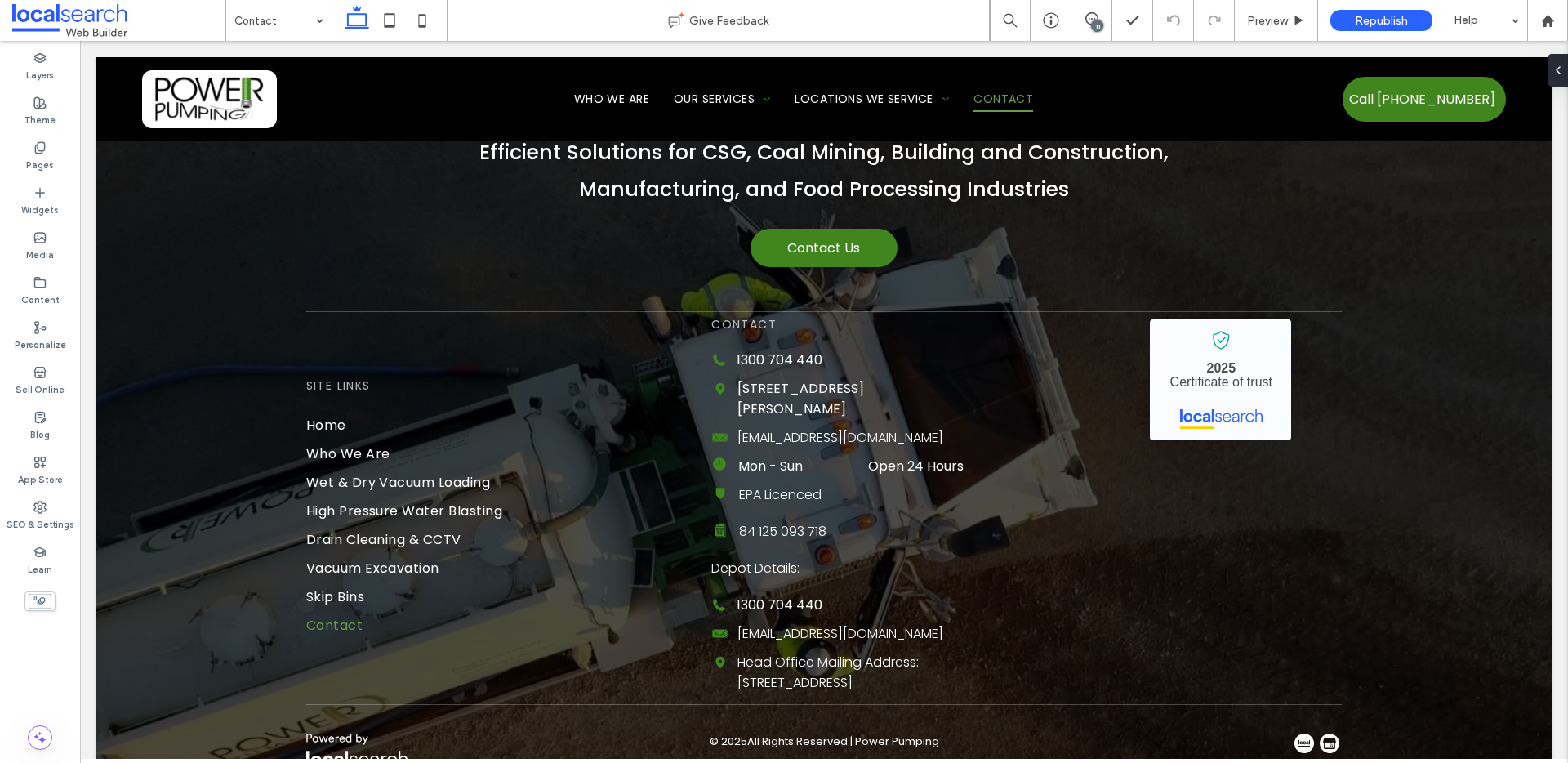
click at [1093, 20] on div "11" at bounding box center [1097, 26] width 12 height 12
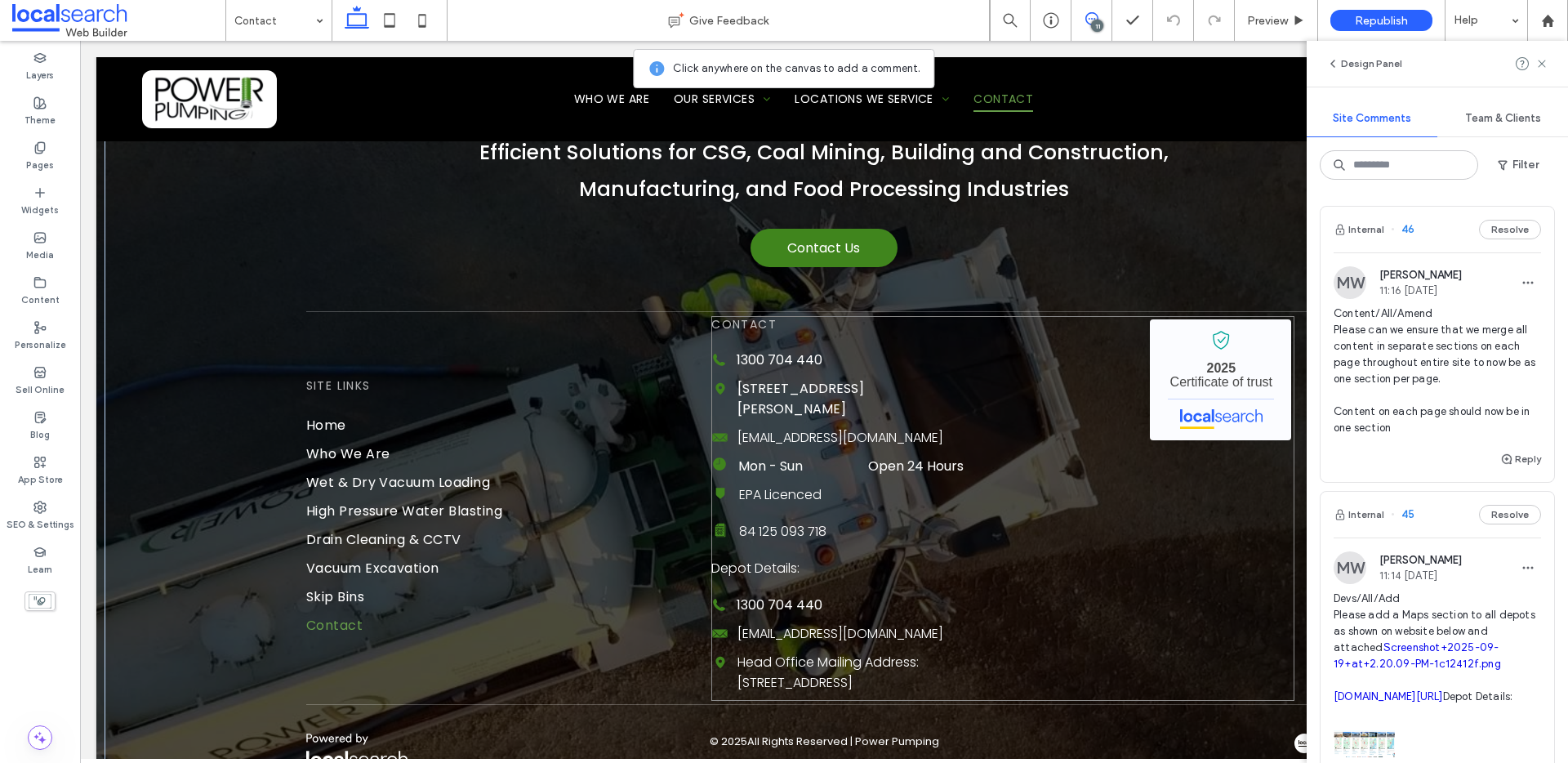
click at [1022, 537] on div "Contact Phone Icon 1300 704 440 Pin Icon 14 Aliciajay Cct, Yatala QLD 4207 Emai…" at bounding box center [1003, 508] width 583 height 385
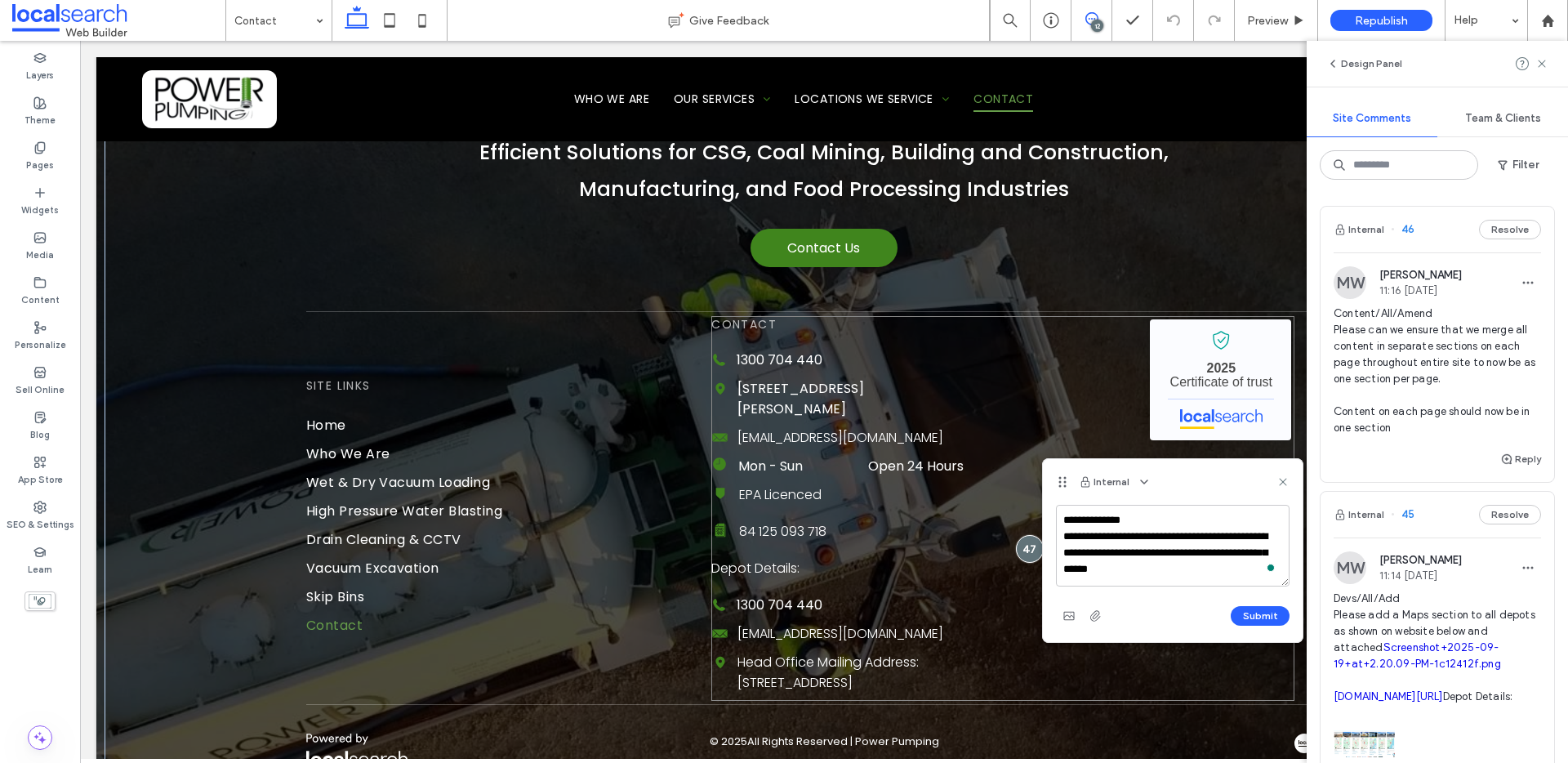
scroll to position [6, 0]
type textarea "**********"
click at [1062, 615] on icon "button" at bounding box center [1068, 615] width 13 height 13
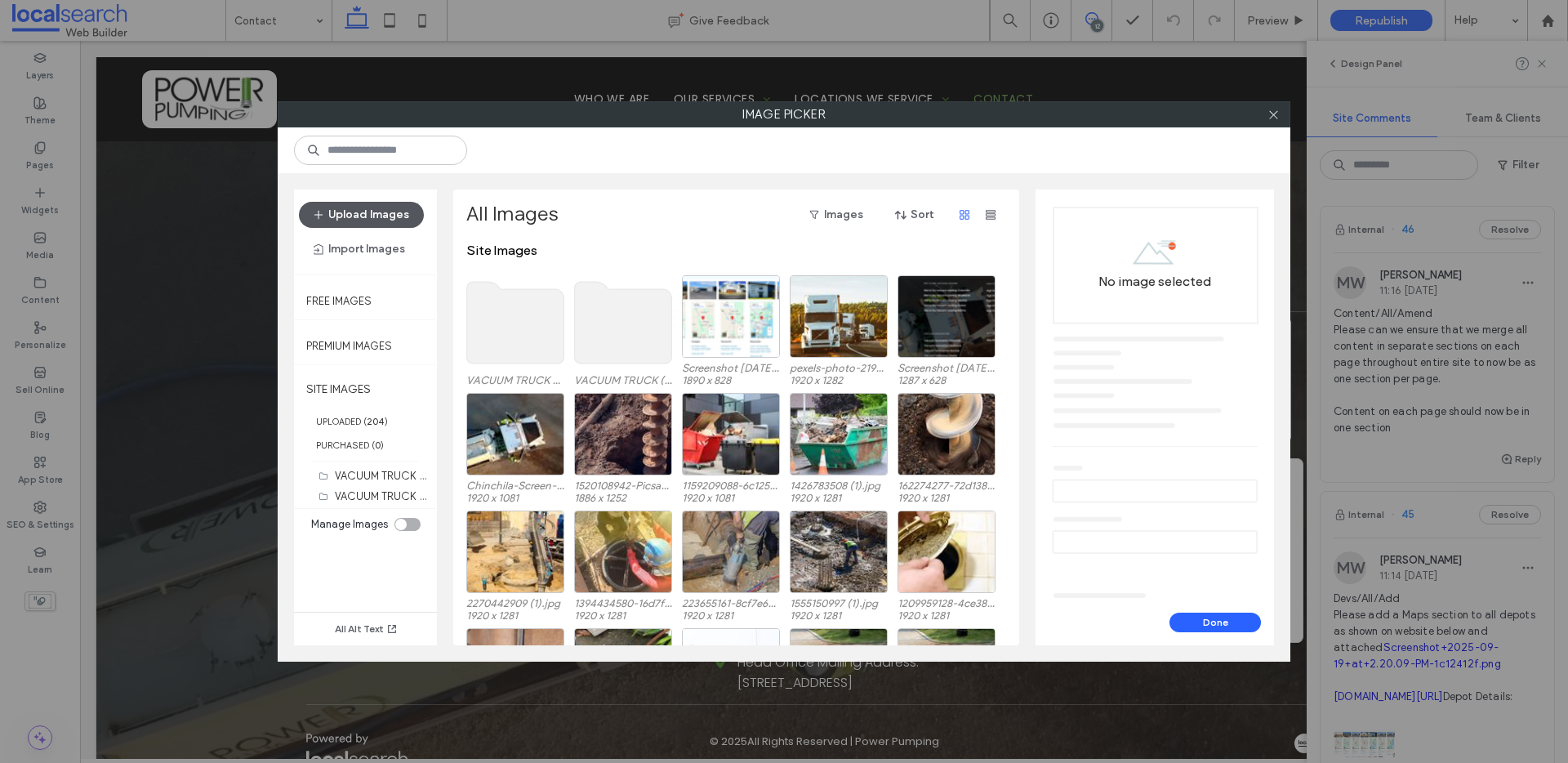
click at [345, 208] on button "Upload Images" at bounding box center [361, 215] width 125 height 26
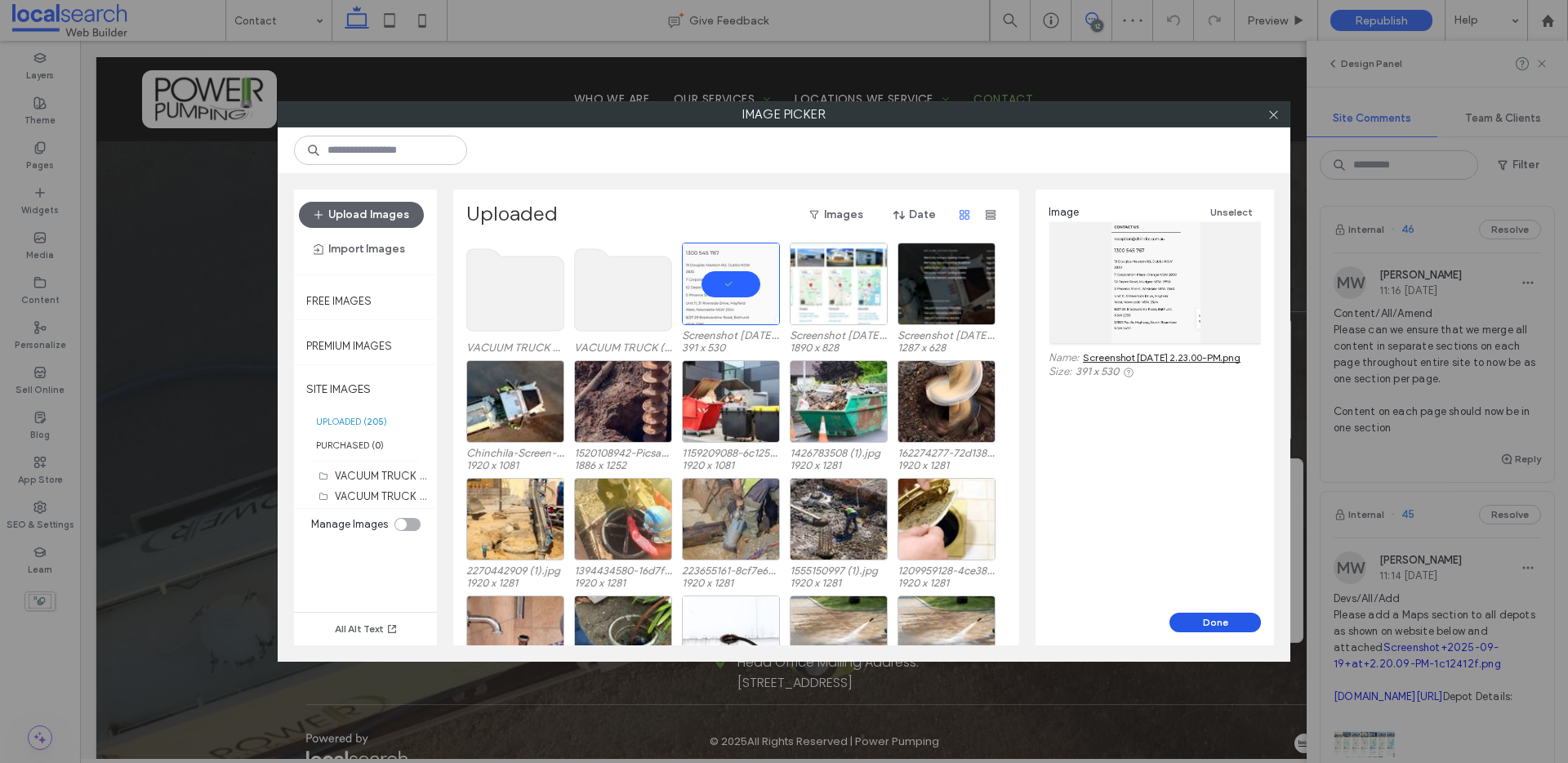
click at [1213, 621] on button "Done" at bounding box center [1215, 622] width 91 height 20
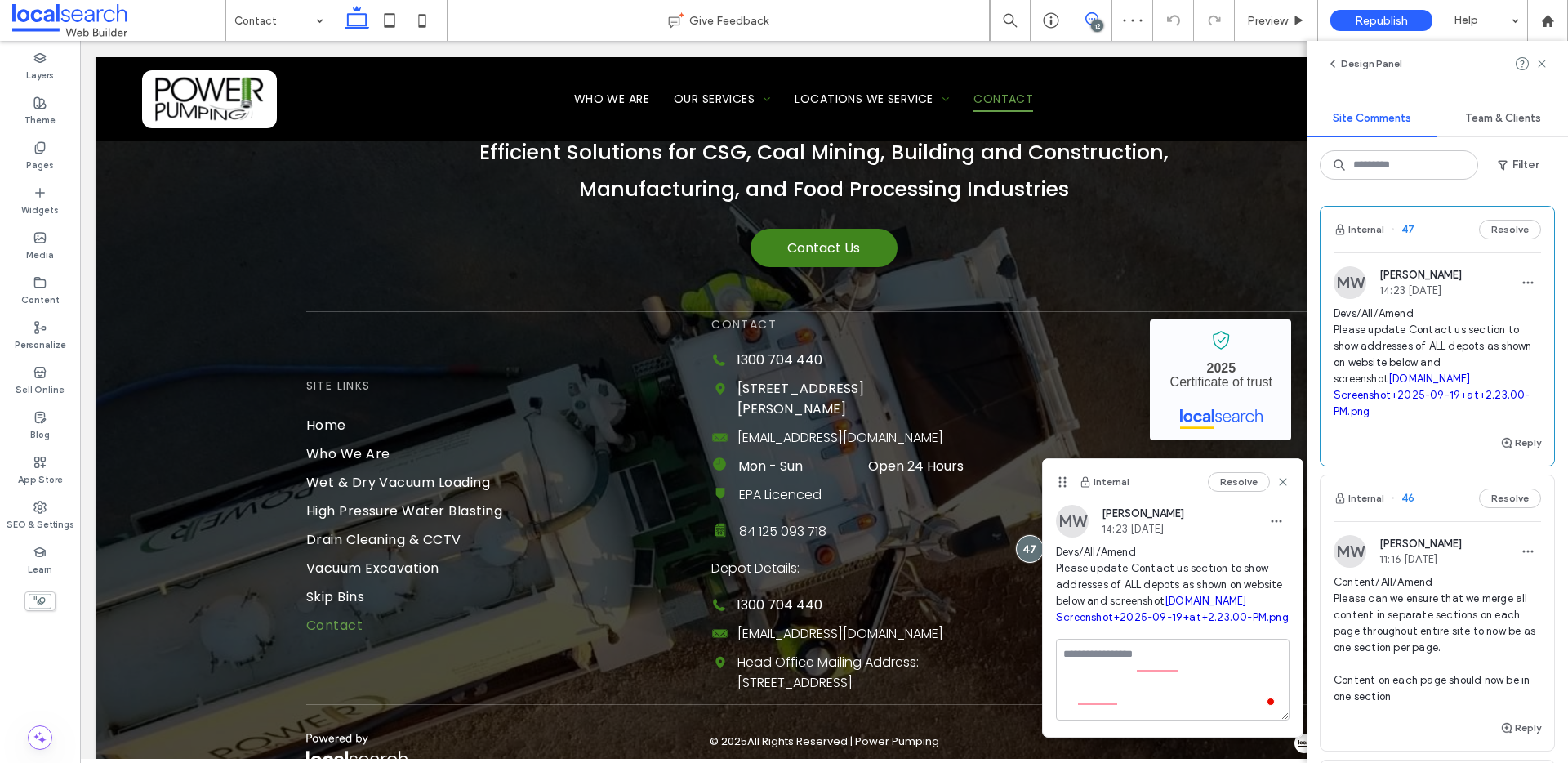
scroll to position [0, 0]
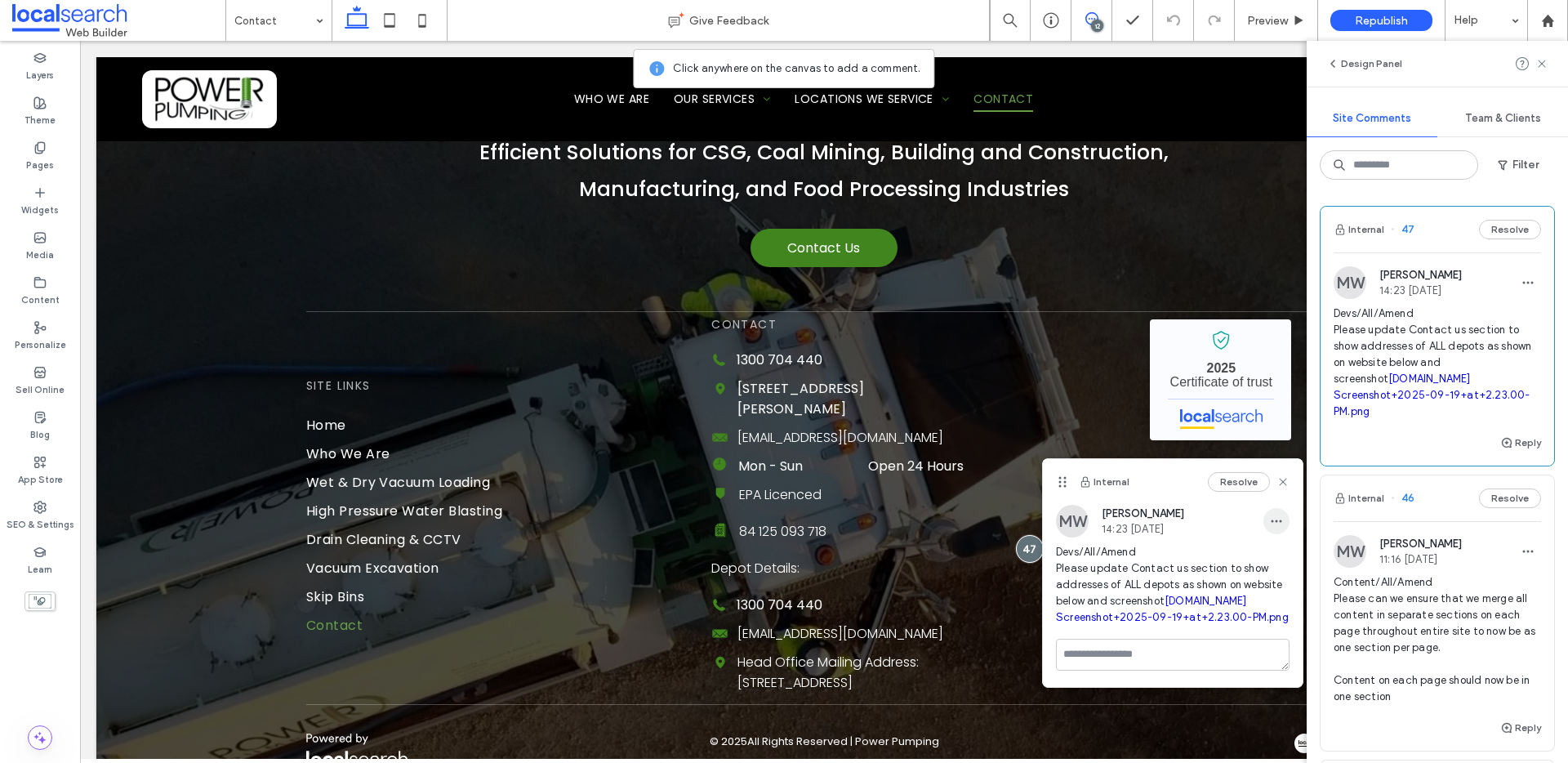
click at [1272, 521] on use "button" at bounding box center [1277, 521] width 10 height 3
click at [1285, 553] on div "Edit" at bounding box center [1337, 564] width 145 height 31
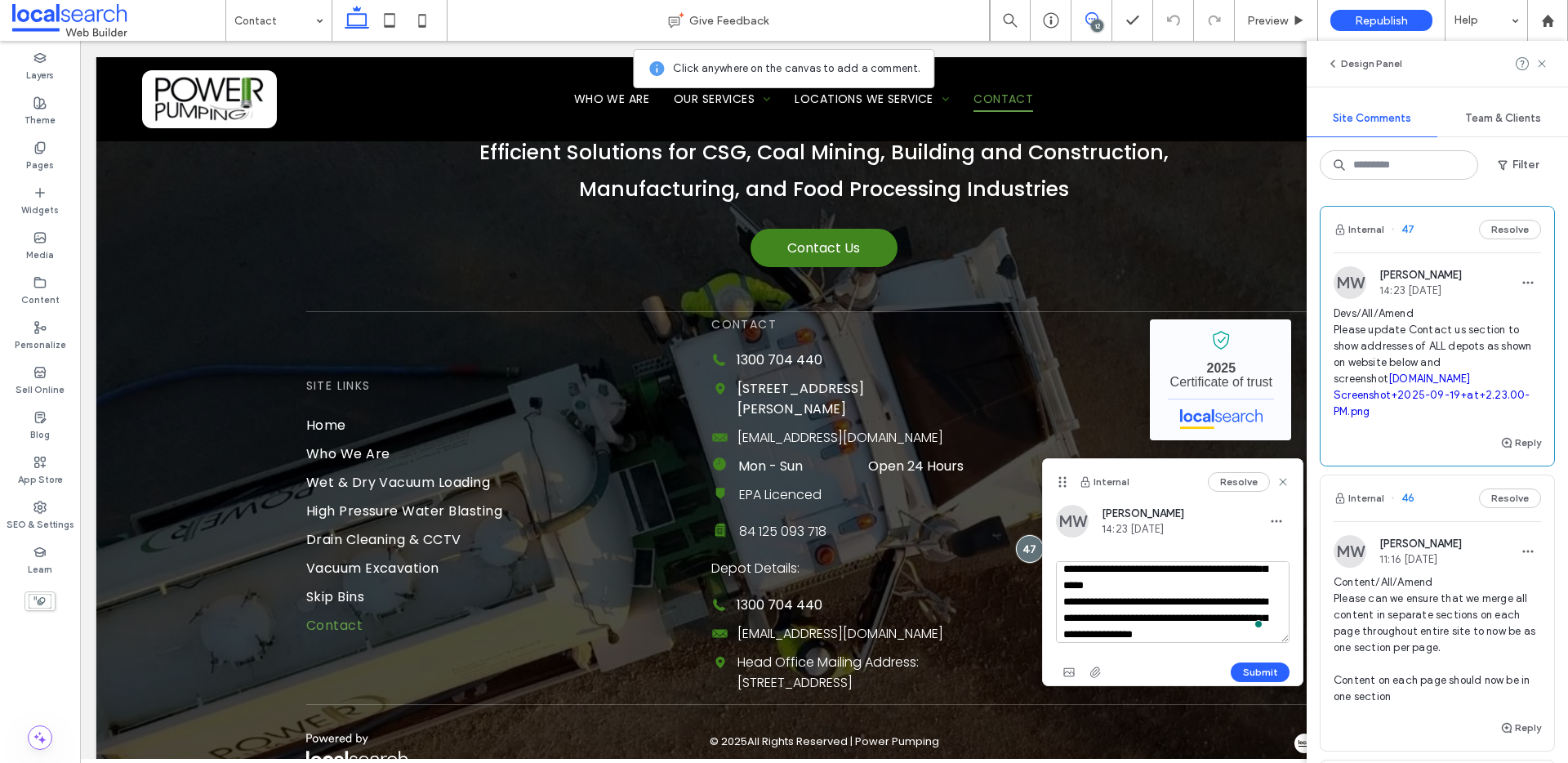
scroll to position [80, 0]
click at [1255, 670] on button "Submit" at bounding box center [1260, 672] width 59 height 20
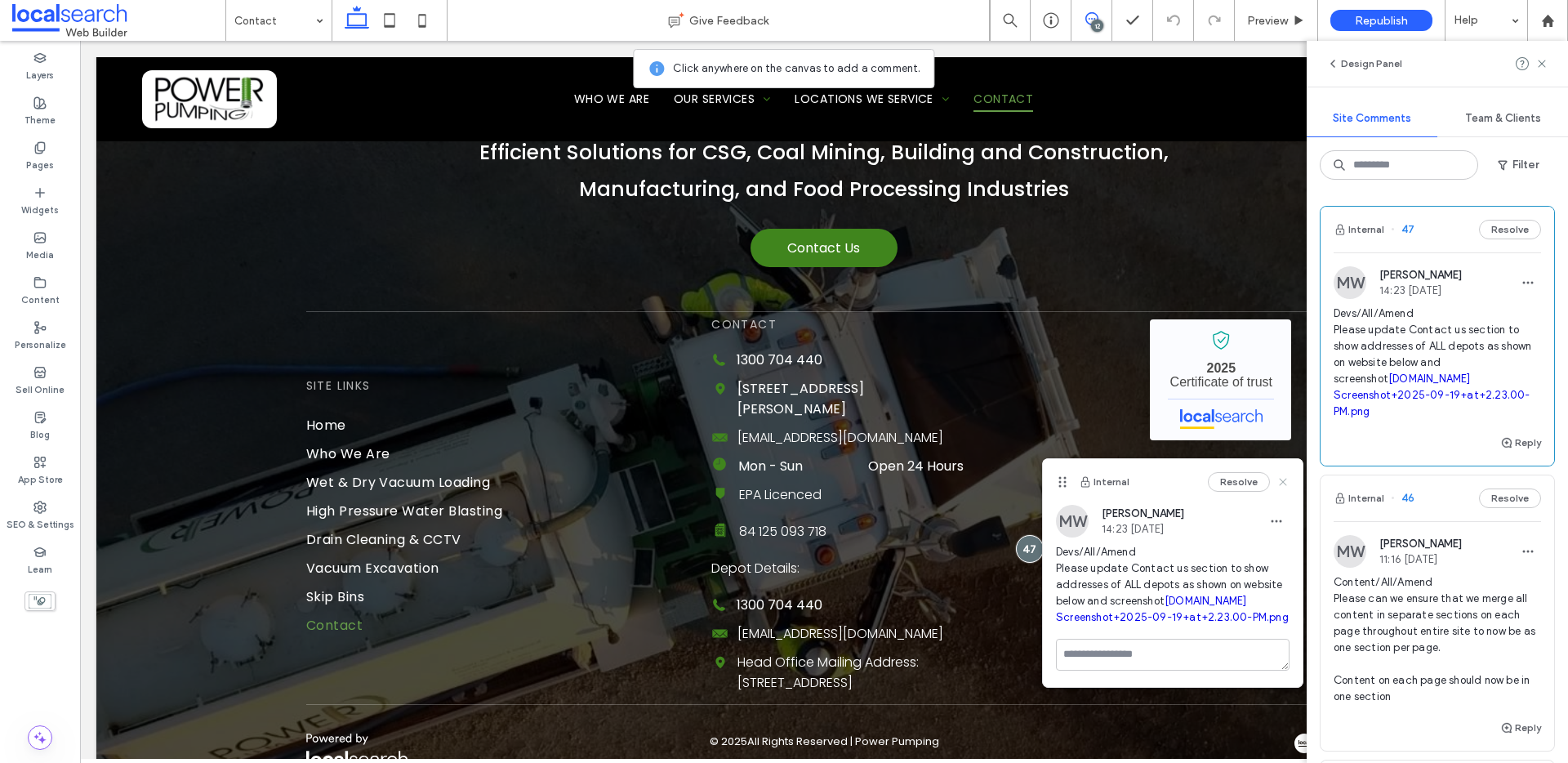
drag, startPoint x: 1282, startPoint y: 481, endPoint x: 1202, endPoint y: 445, distance: 87.7
click at [1282, 481] on use at bounding box center [1282, 482] width 8 height 8
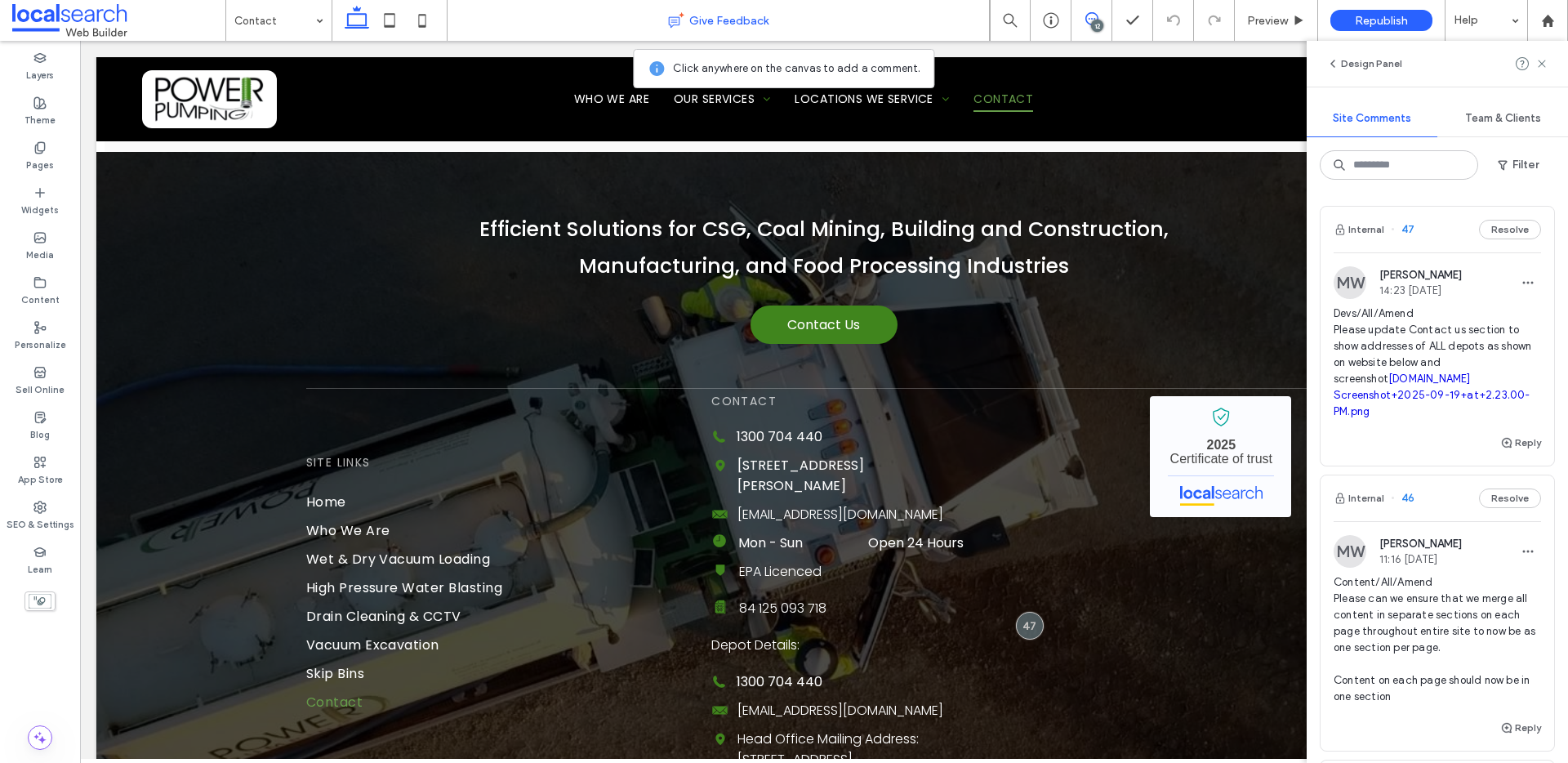
scroll to position [900, 0]
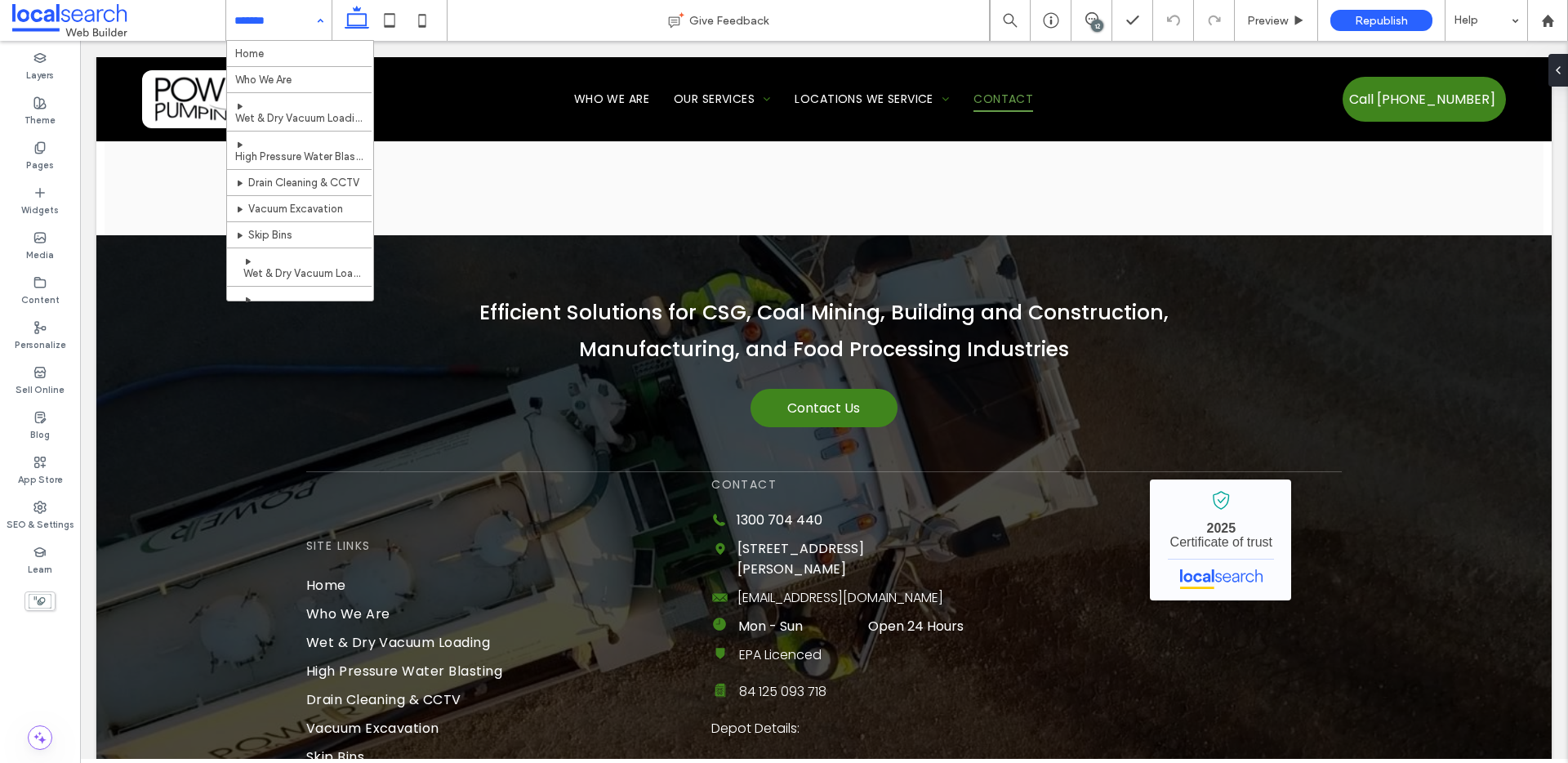
click at [312, 16] on div "Home Who We Are Wet & Dry Vacuum Loading High Pressure Water Blasting Drain Cle…" at bounding box center [279, 20] width 105 height 41
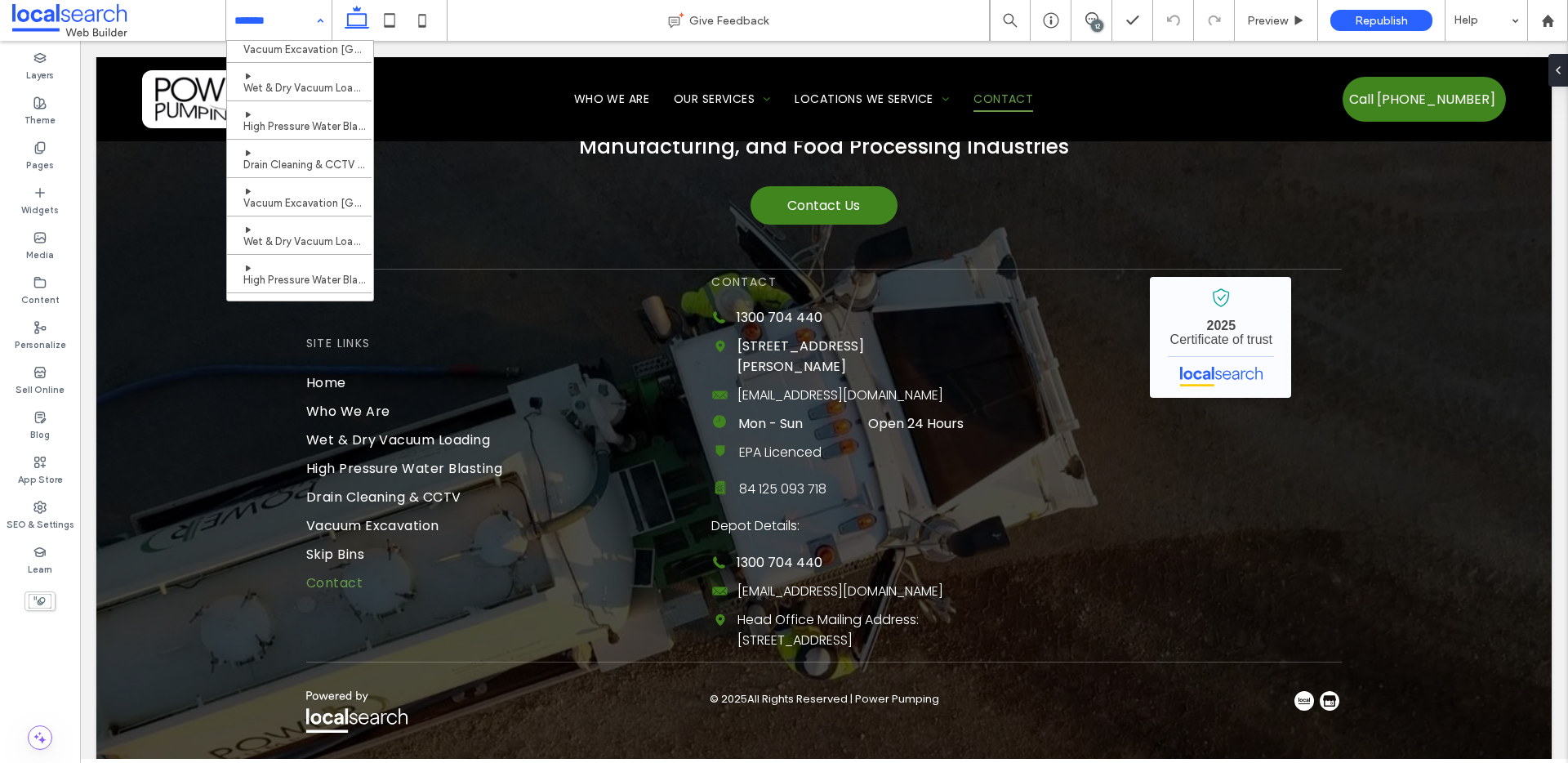
scroll to position [407, 0]
click at [312, 11] on div "Home Who We Are Wet & Dry Vacuum Loading High Pressure Water Blasting Drain Cle…" at bounding box center [279, 20] width 105 height 41
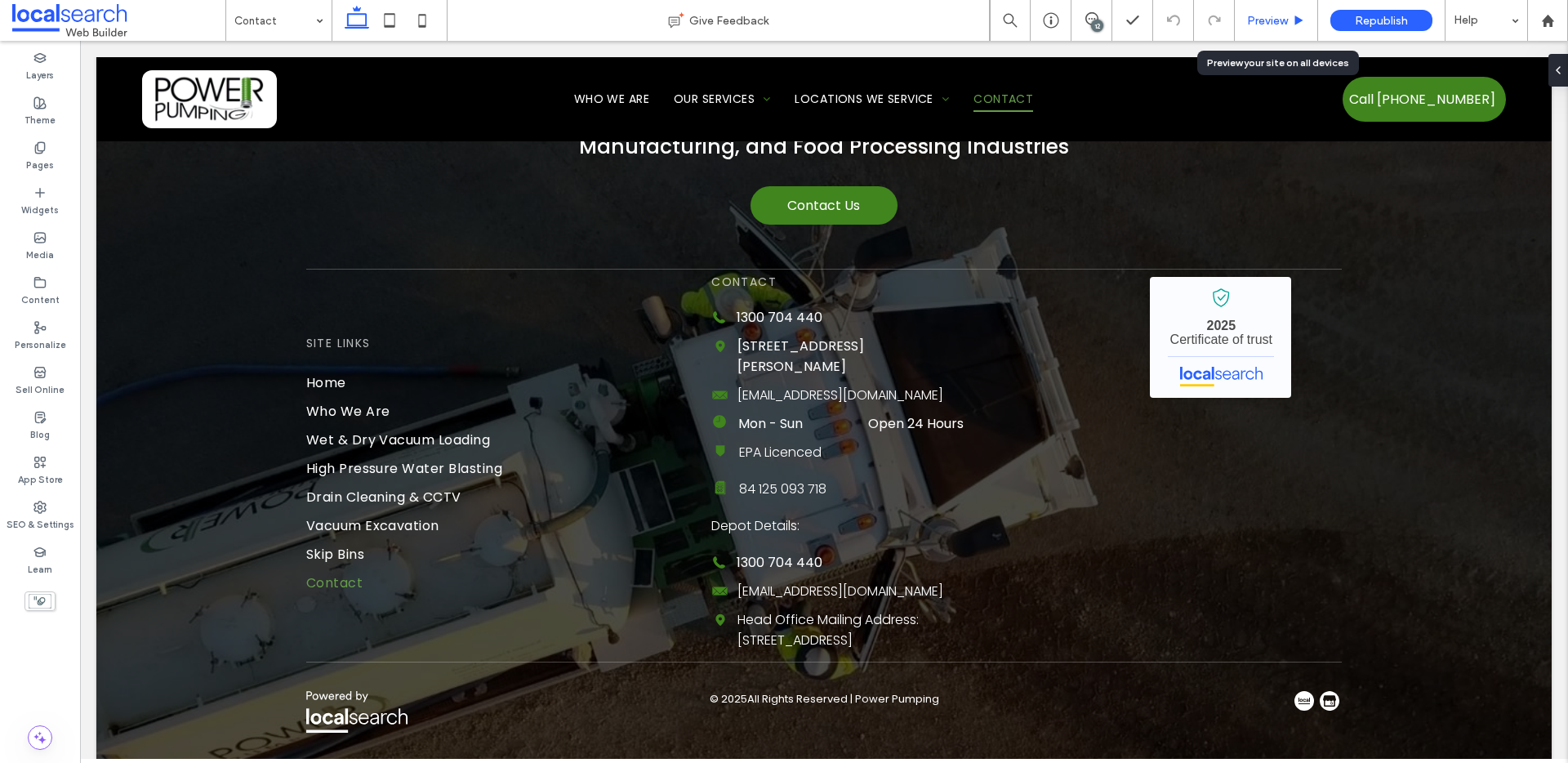
click at [1274, 9] on div "Preview" at bounding box center [1276, 20] width 84 height 41
click at [1284, 21] on span "Preview" at bounding box center [1267, 21] width 41 height 14
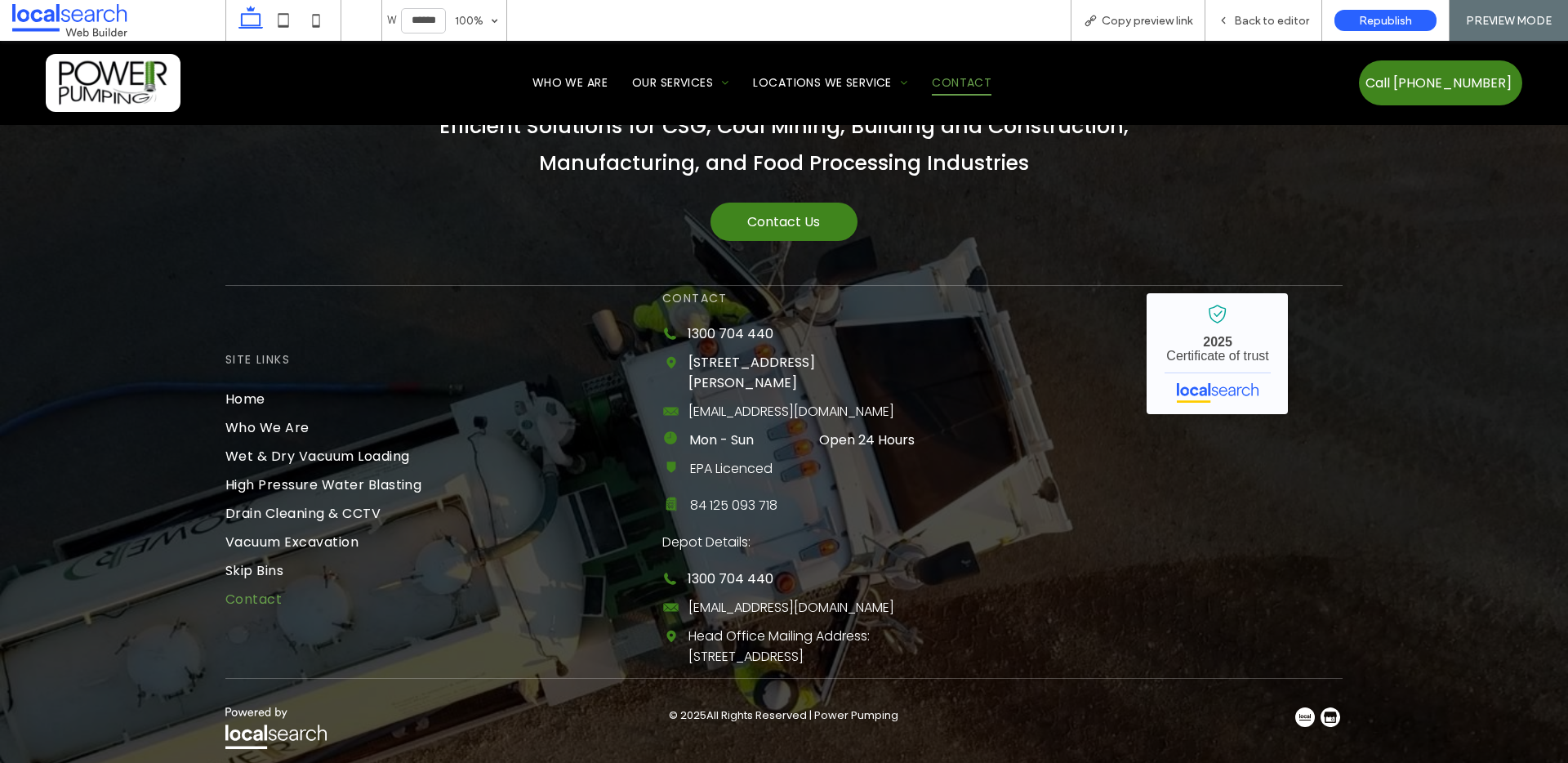
scroll to position [1078, 0]
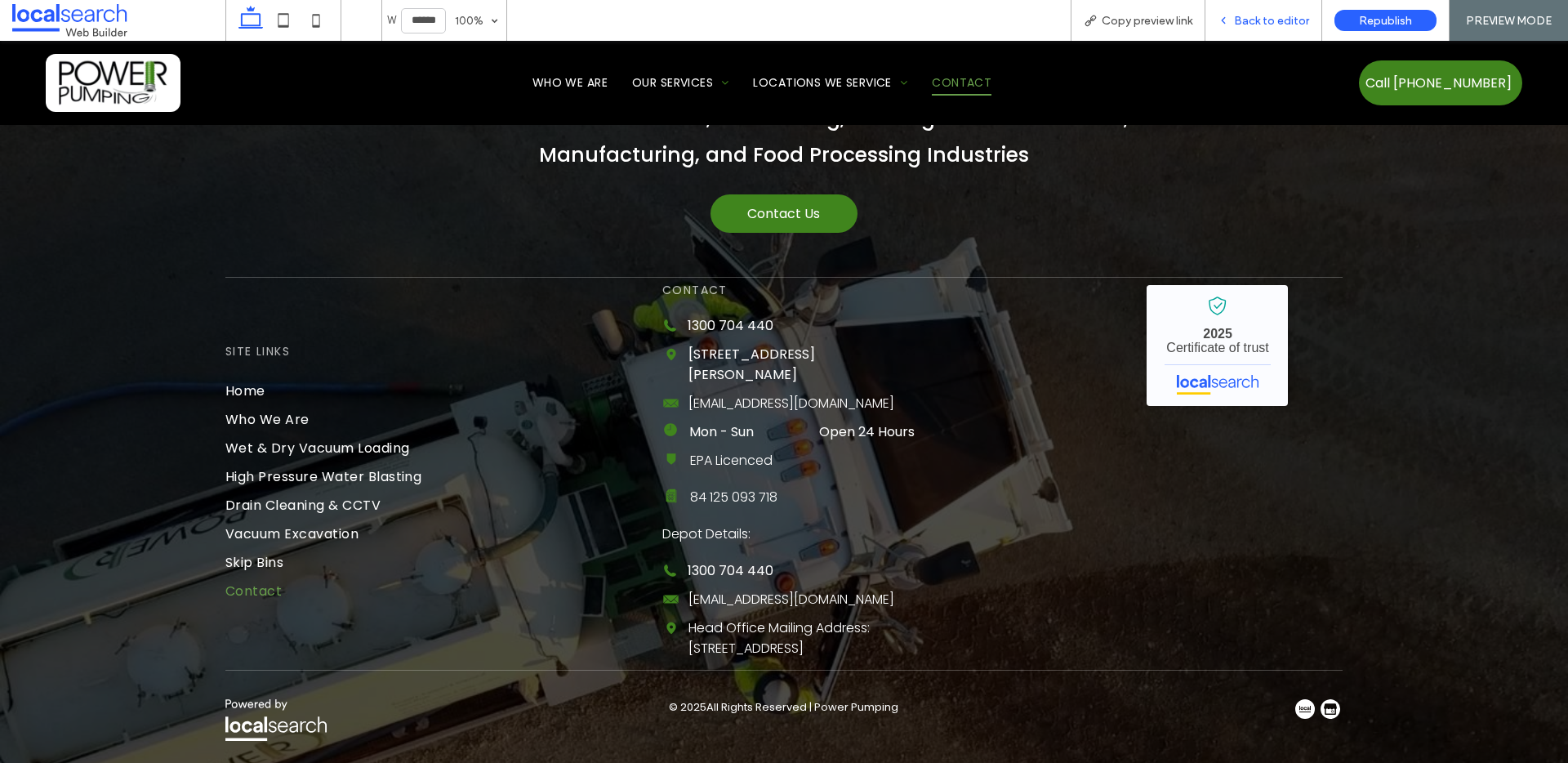
click at [1262, 35] on div "Back to editor" at bounding box center [1263, 20] width 116 height 41
click at [1263, 24] on span "Back to editor" at bounding box center [1271, 21] width 75 height 14
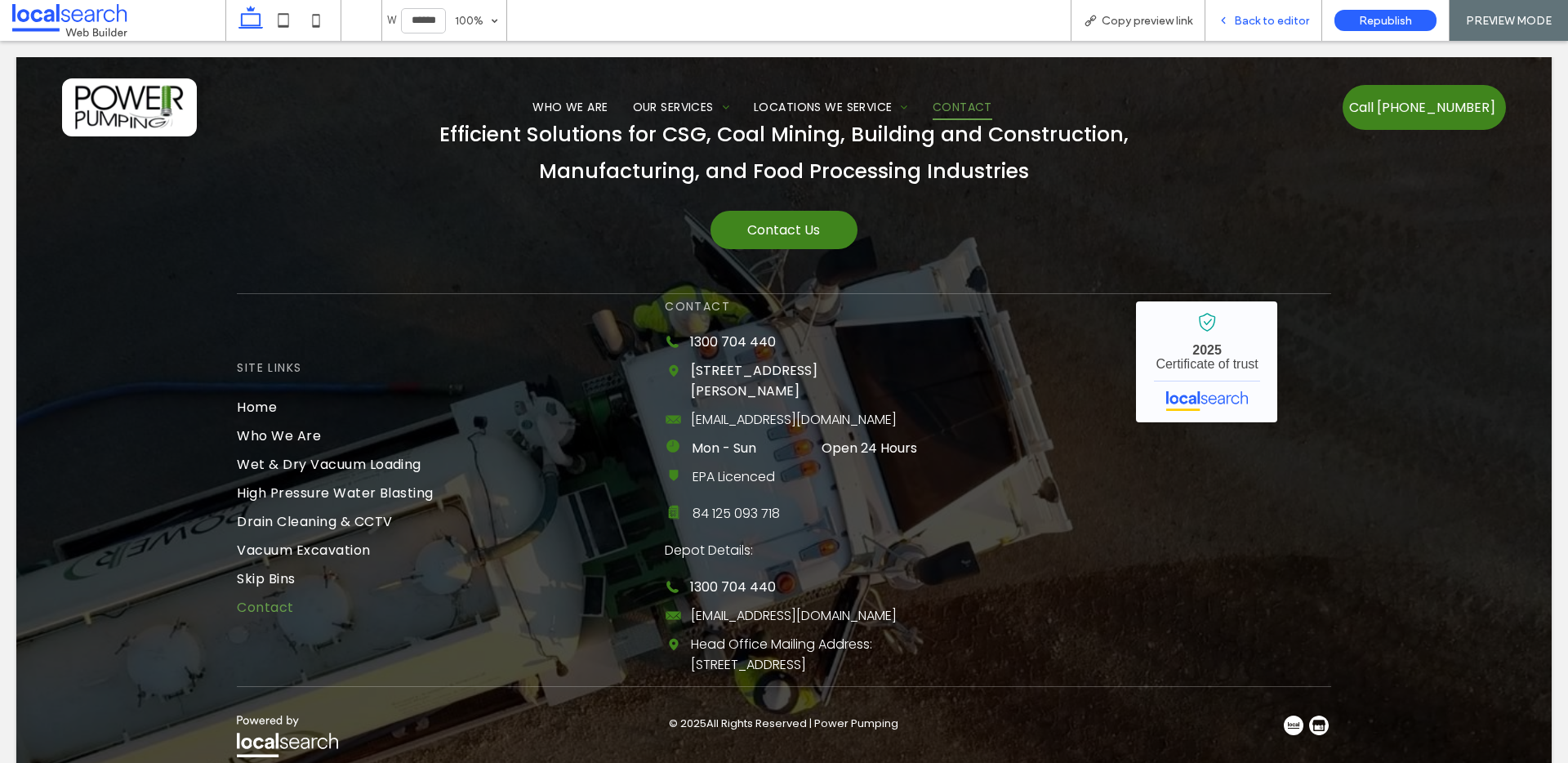
scroll to position [1094, 0]
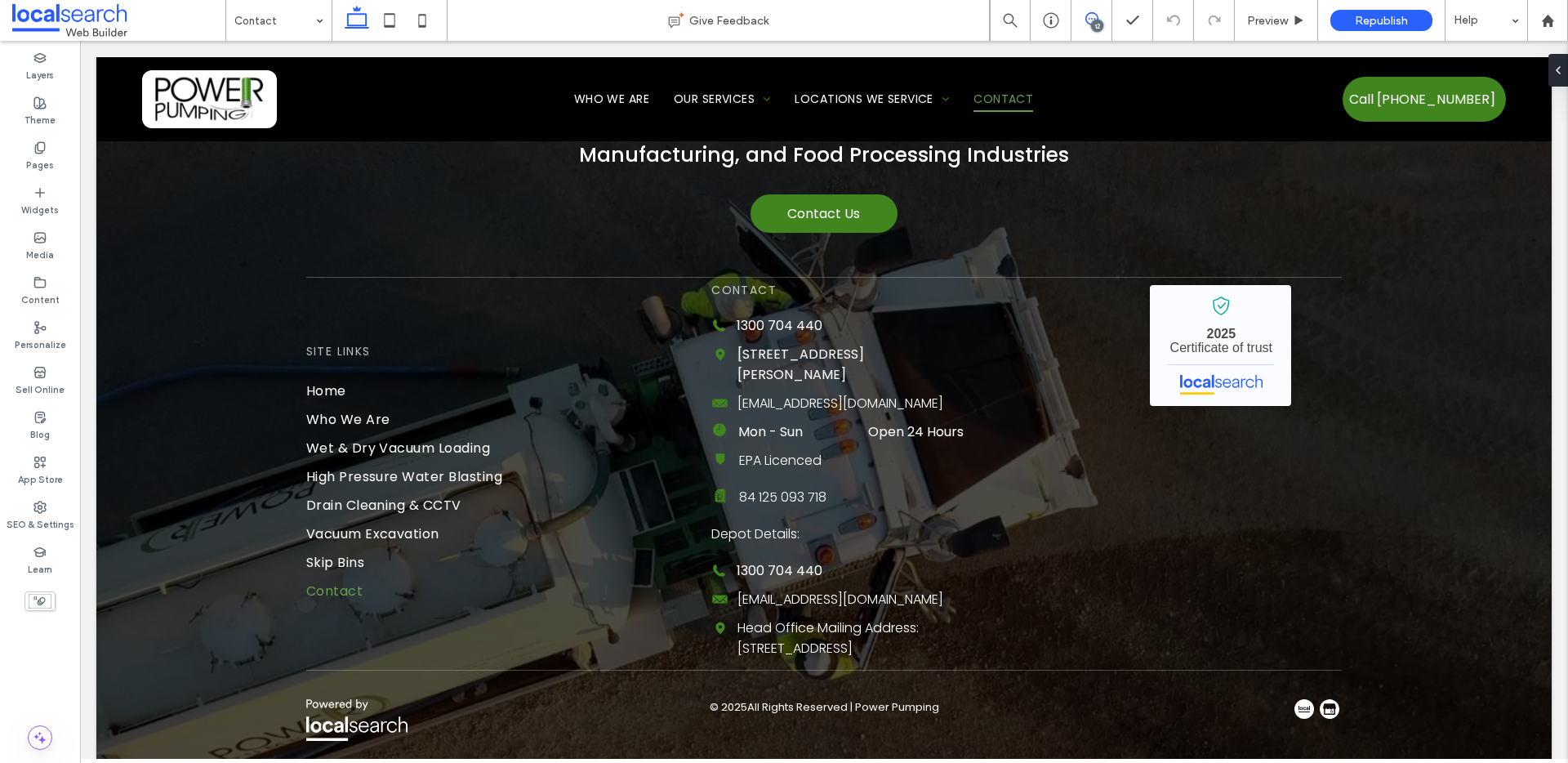
click at [1093, 16] on icon at bounding box center [1092, 18] width 13 height 13
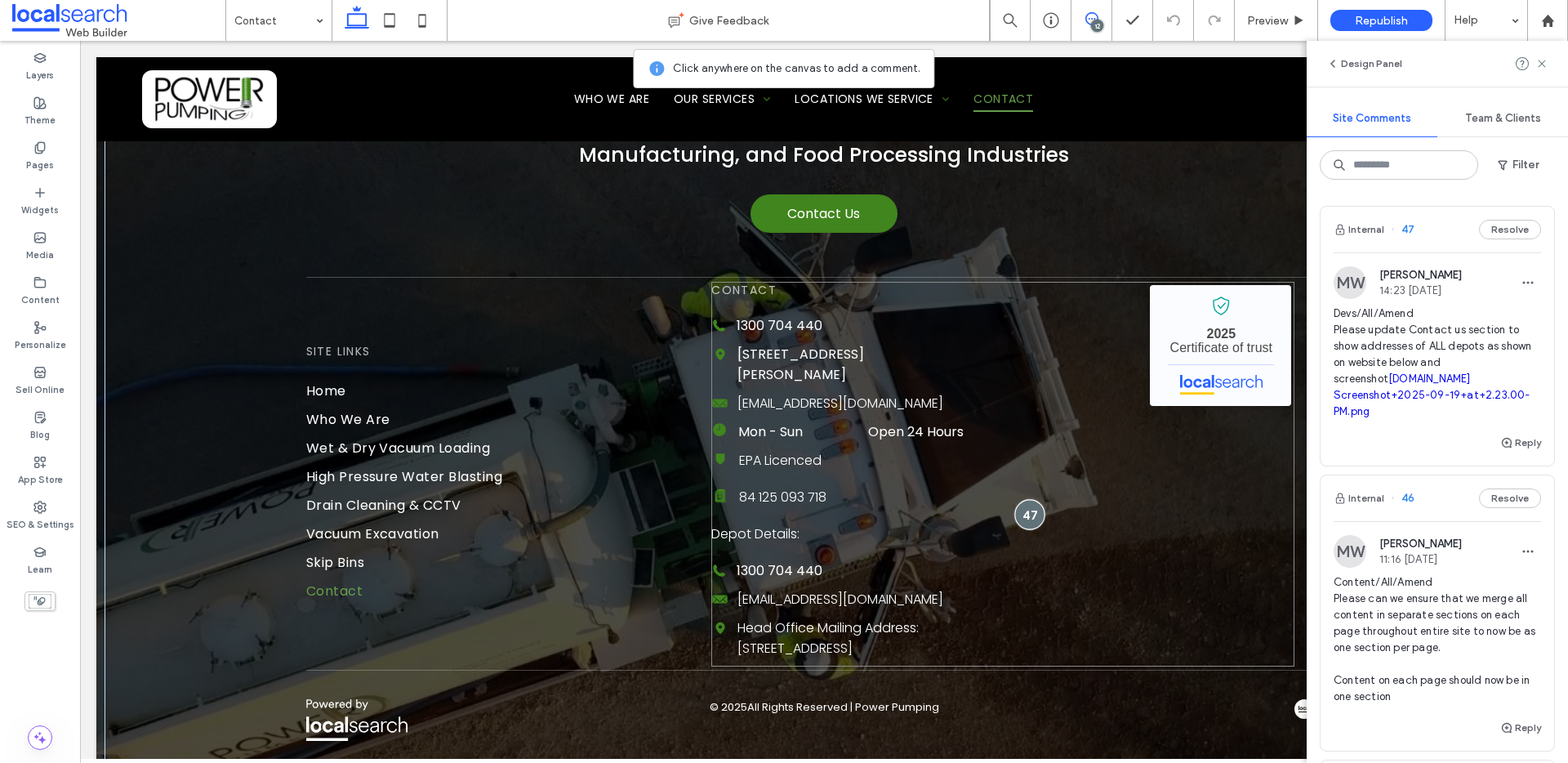
click at [1023, 503] on div at bounding box center [1030, 514] width 30 height 30
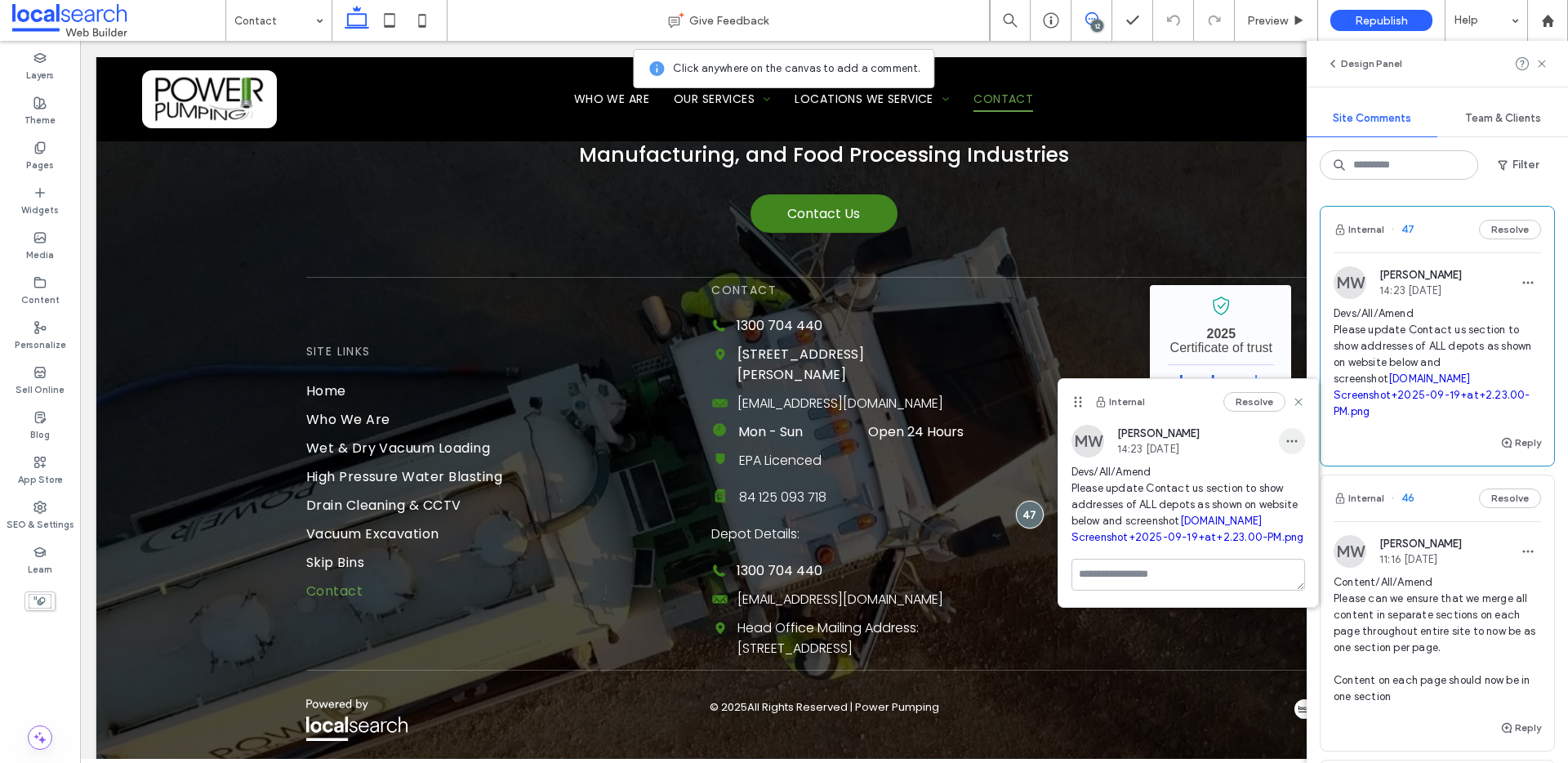
click at [1294, 438] on icon "button" at bounding box center [1292, 441] width 13 height 13
click at [1295, 487] on span "Edit" at bounding box center [1303, 483] width 22 height 16
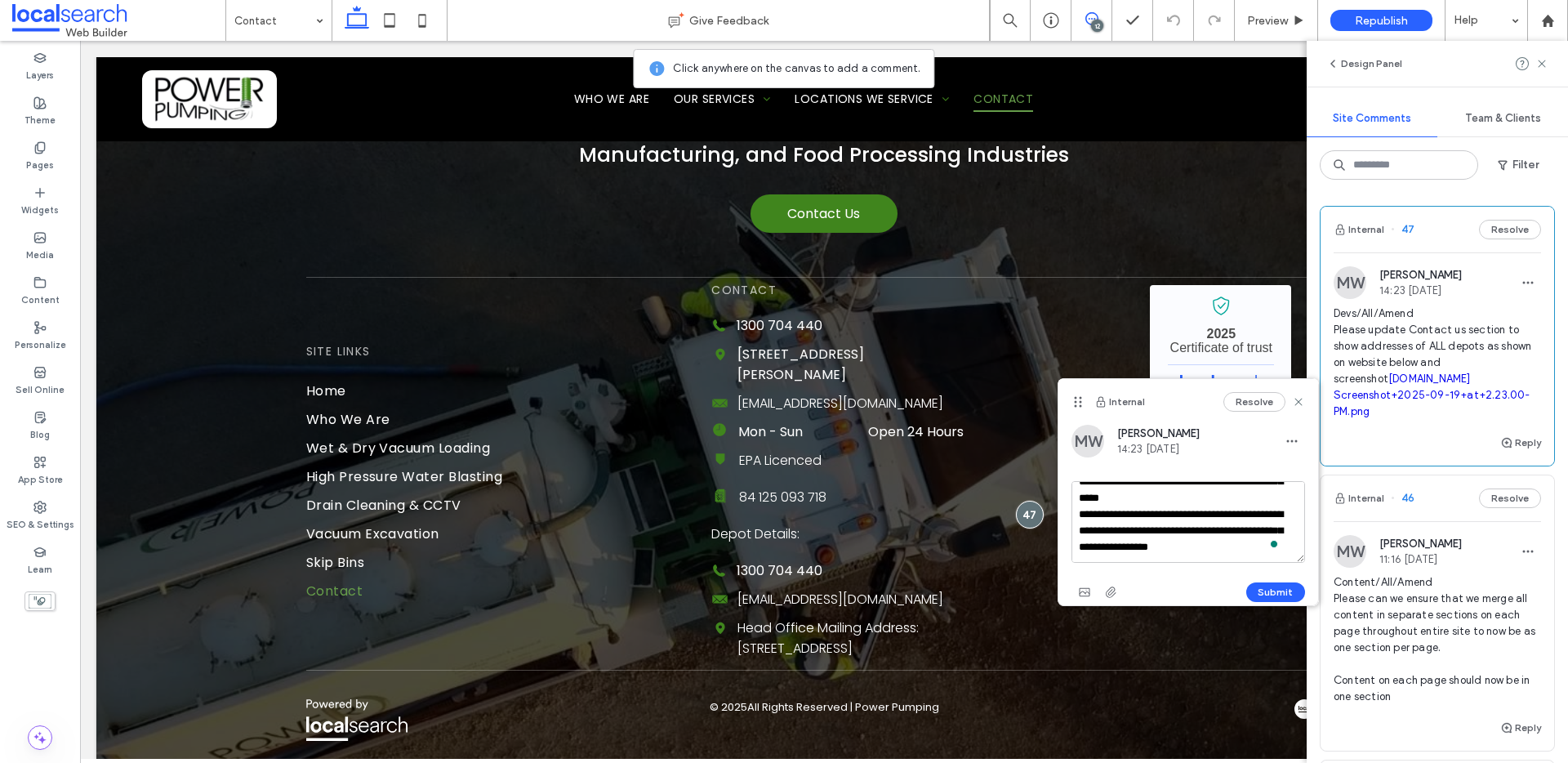
scroll to position [80, 0]
click at [1203, 543] on textarea "**********" at bounding box center [1188, 521] width 234 height 82
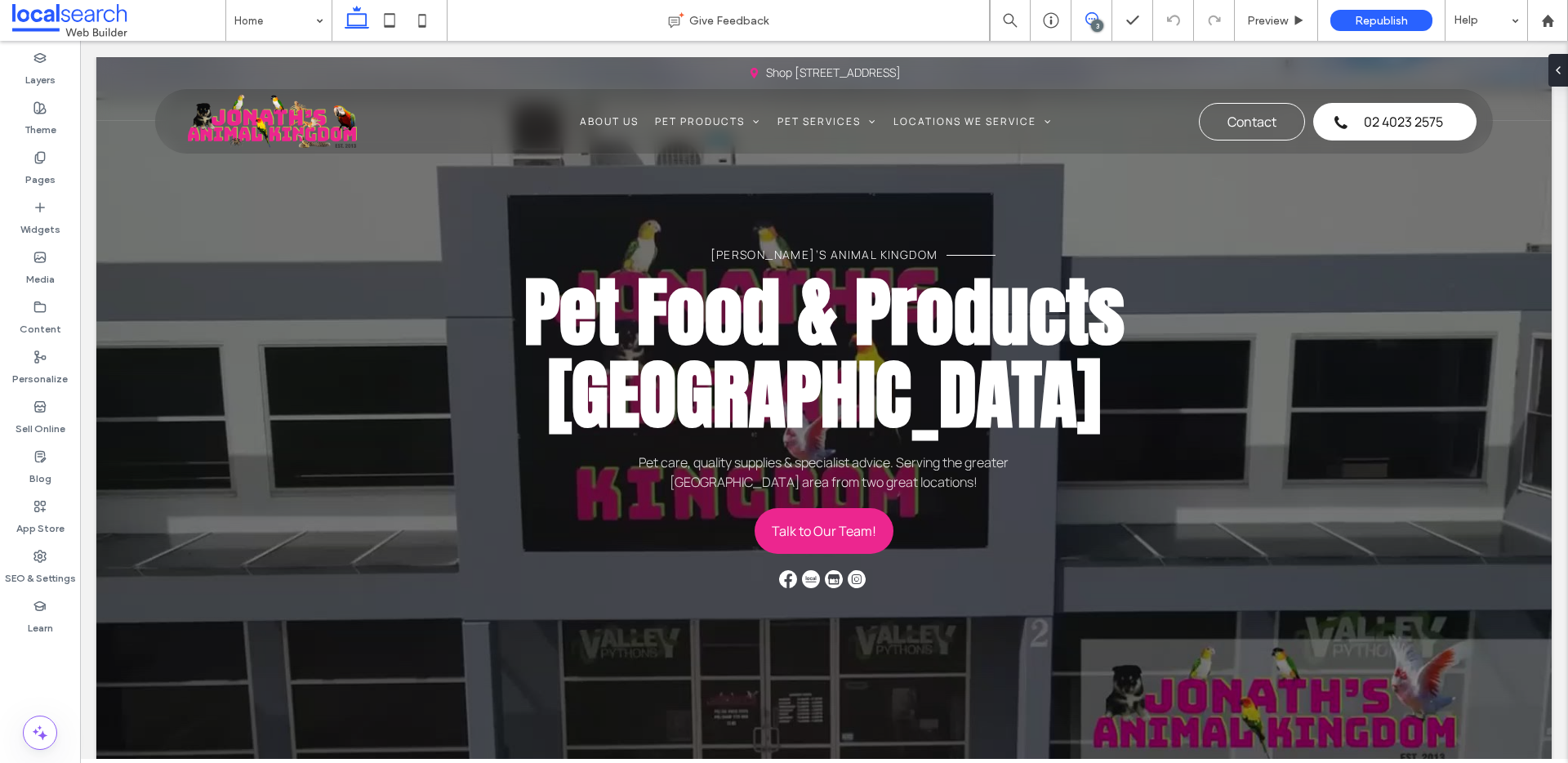
click at [1092, 16] on icon at bounding box center [1092, 18] width 13 height 13
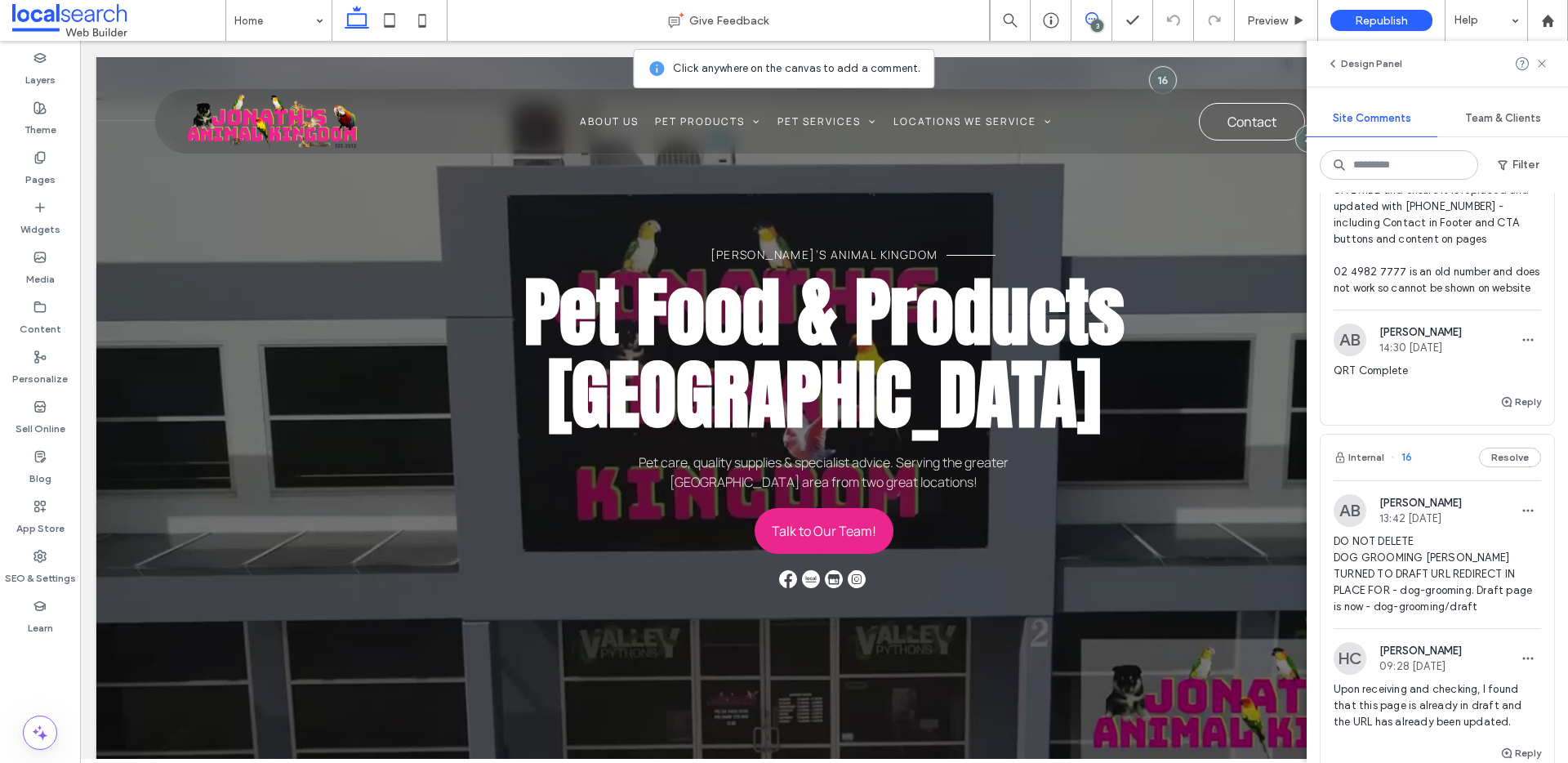
scroll to position [357, 0]
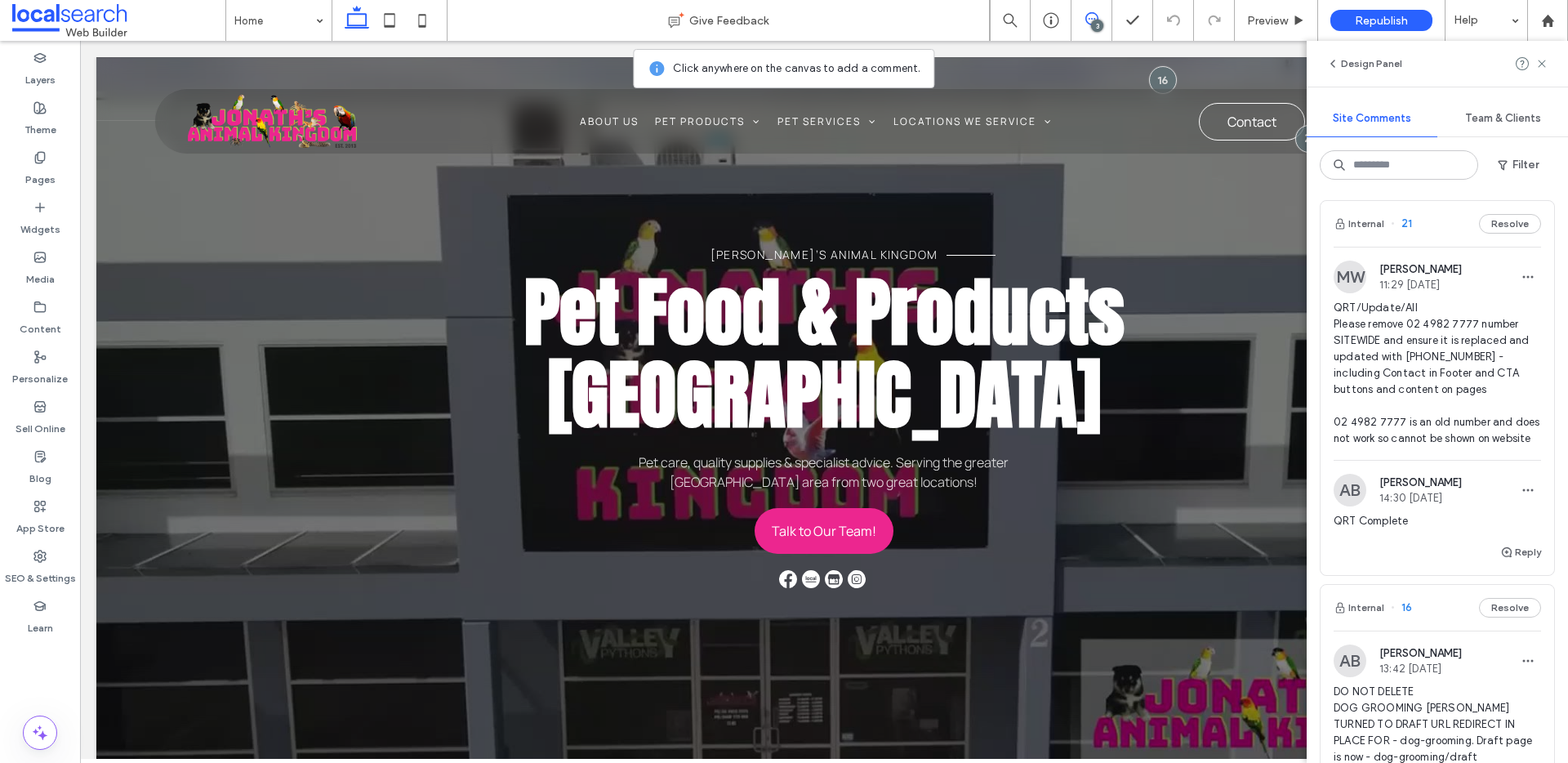
click at [1405, 224] on span "21" at bounding box center [1401, 224] width 22 height 16
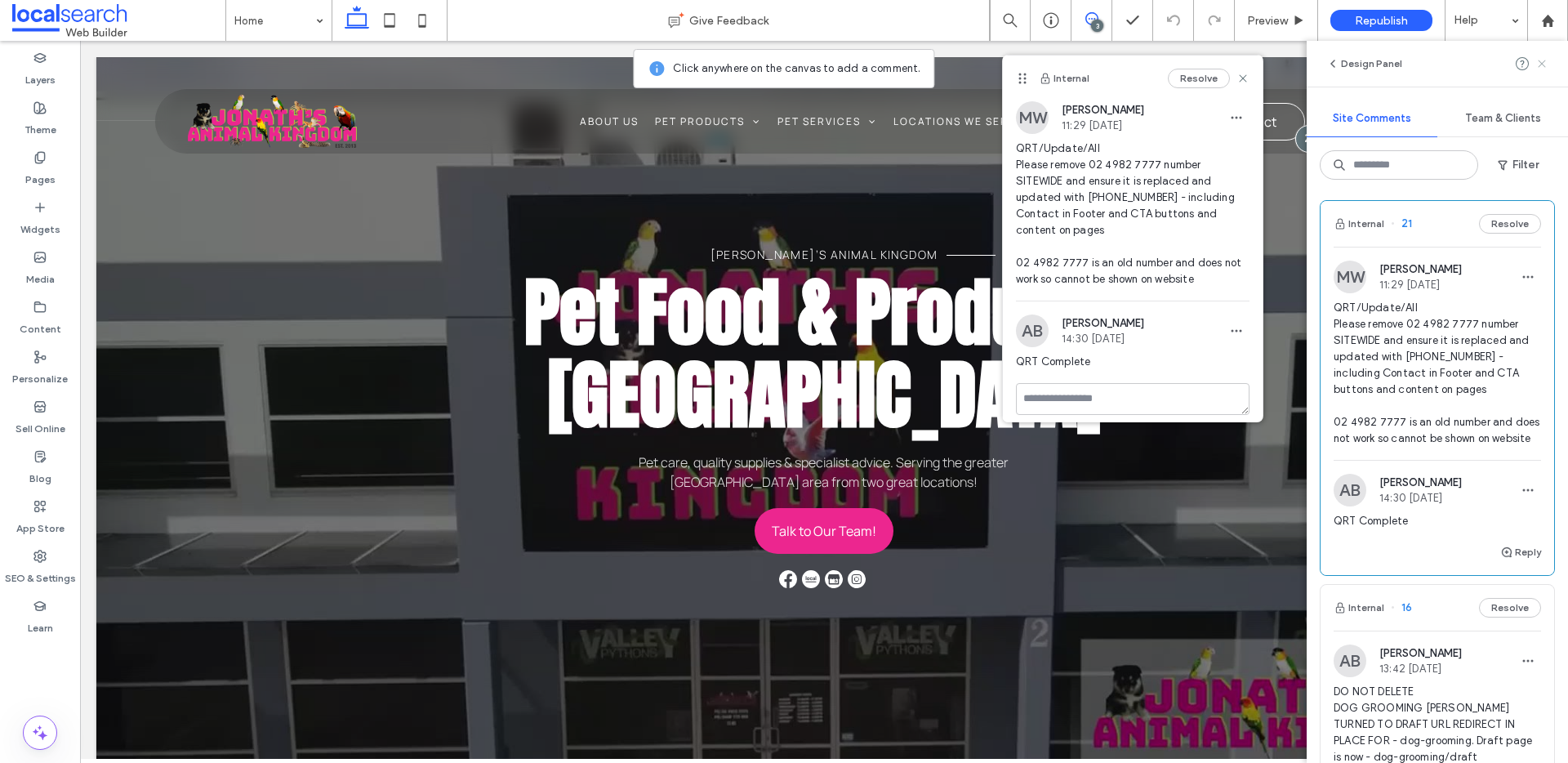
click at [1546, 64] on icon at bounding box center [1541, 63] width 13 height 13
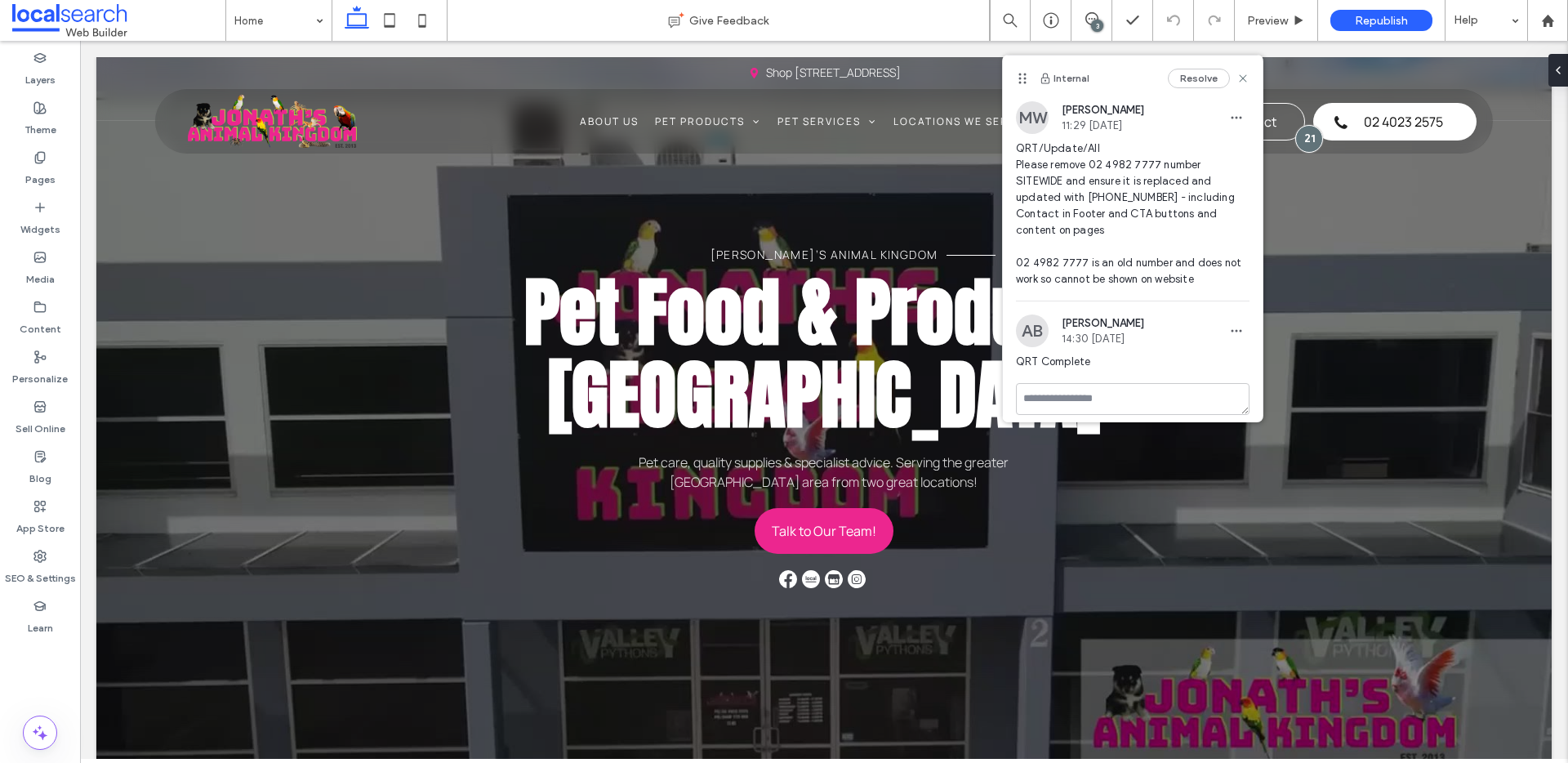
scroll to position [0, 0]
click at [1195, 79] on button "Resolve" at bounding box center [1199, 79] width 62 height 20
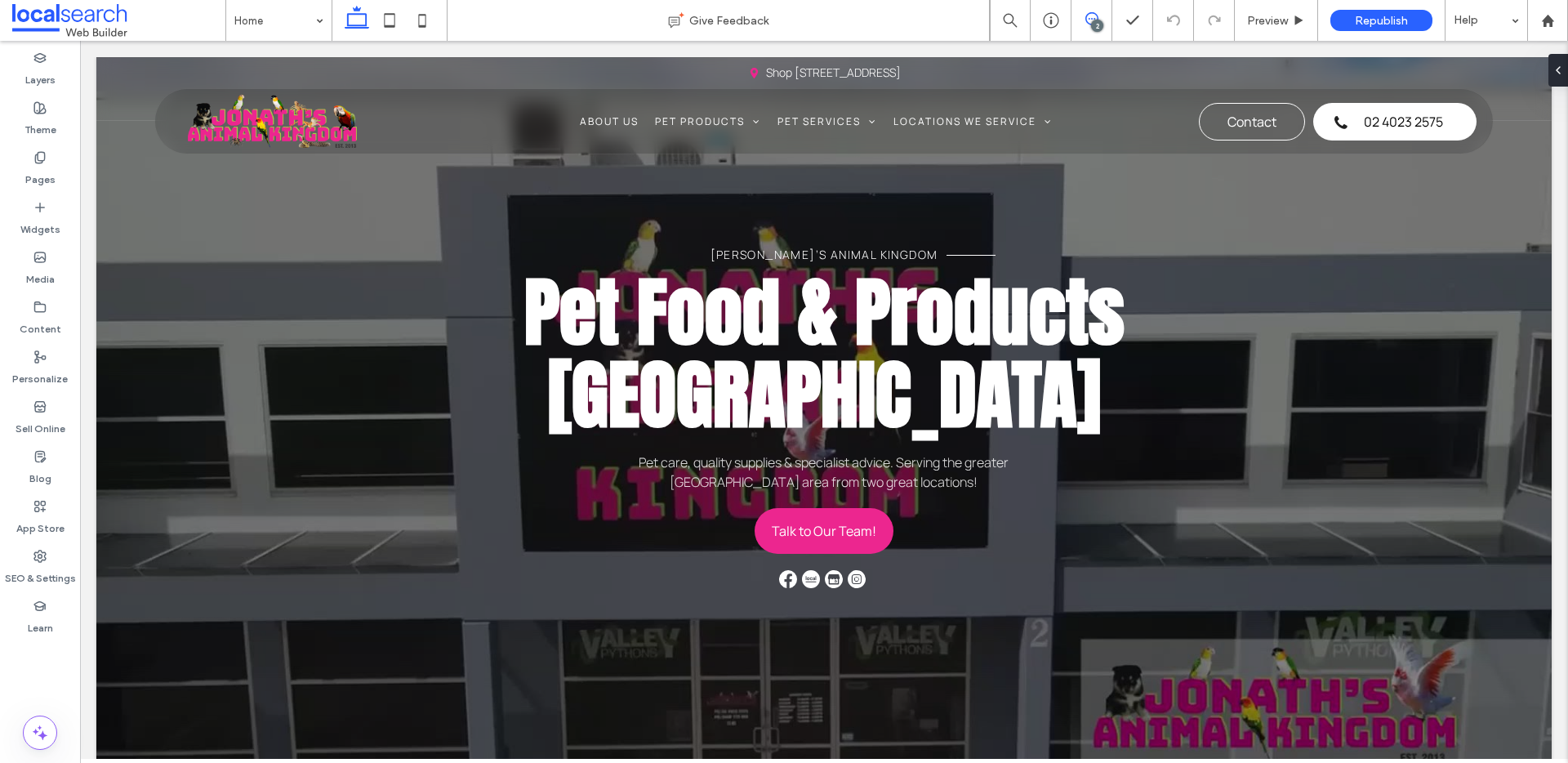
click at [1093, 17] on icon at bounding box center [1092, 18] width 13 height 13
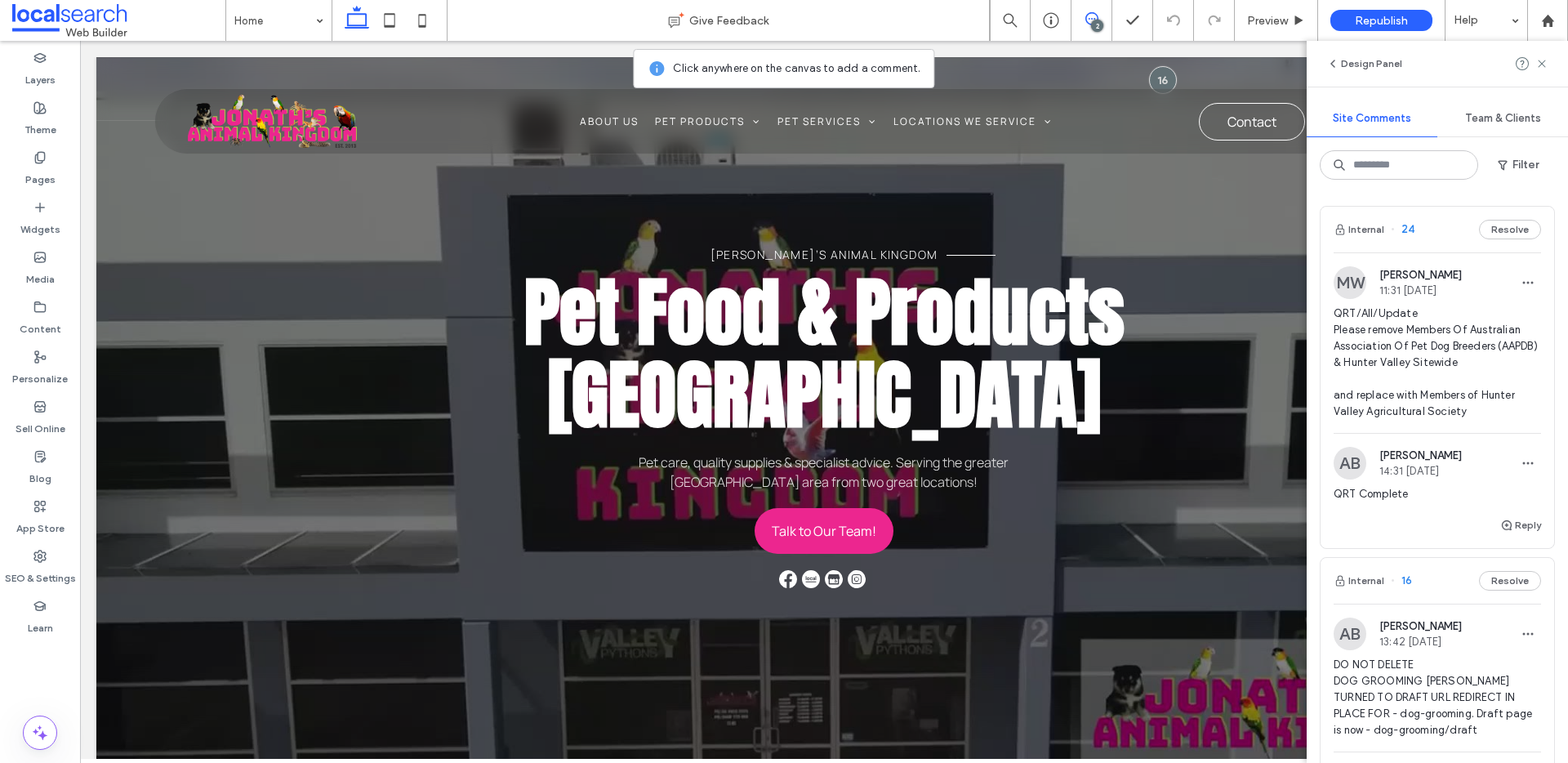
scroll to position [3, 0]
click at [1408, 223] on span "24" at bounding box center [1402, 226] width 23 height 16
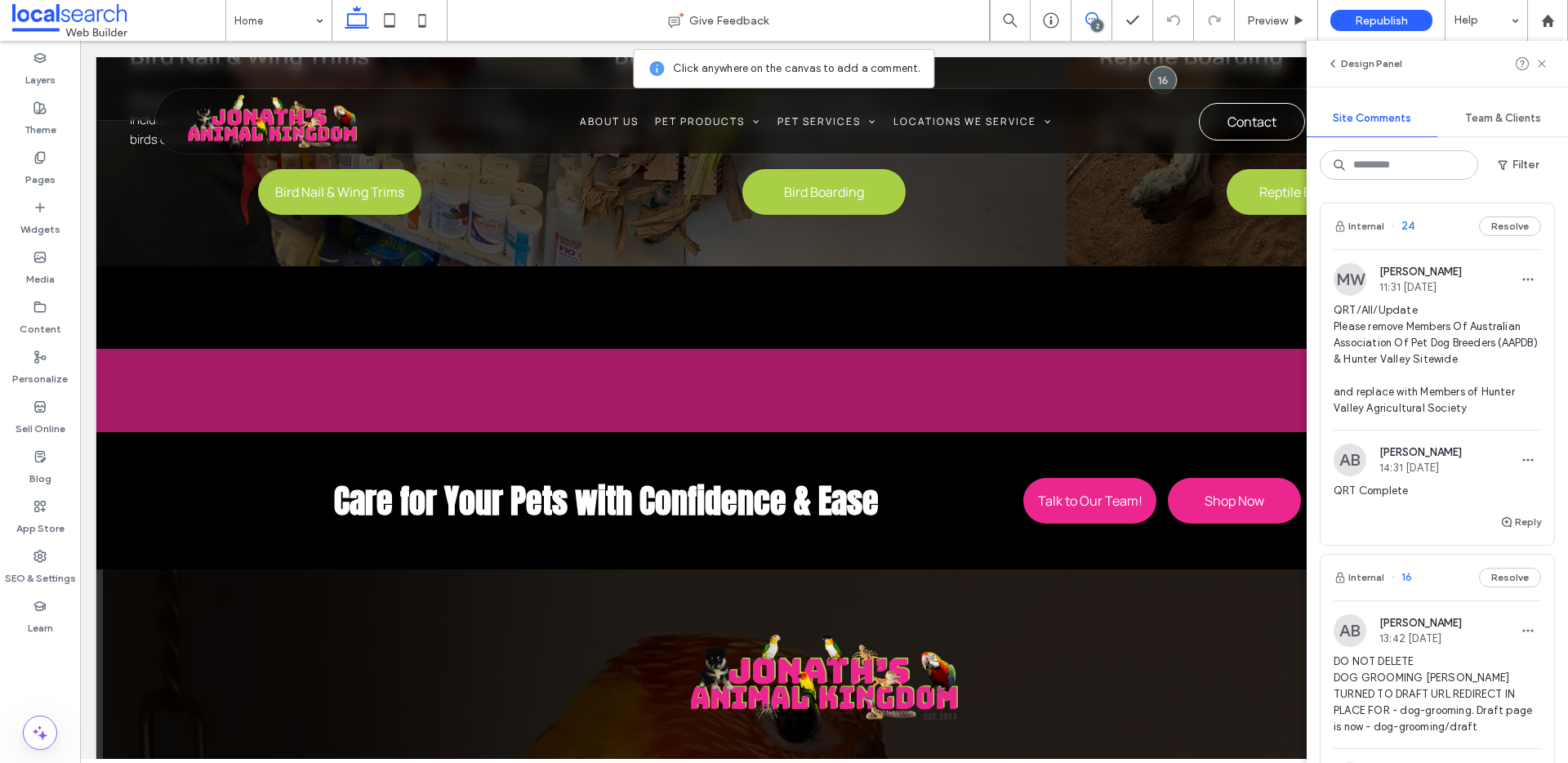
scroll to position [4558, 0]
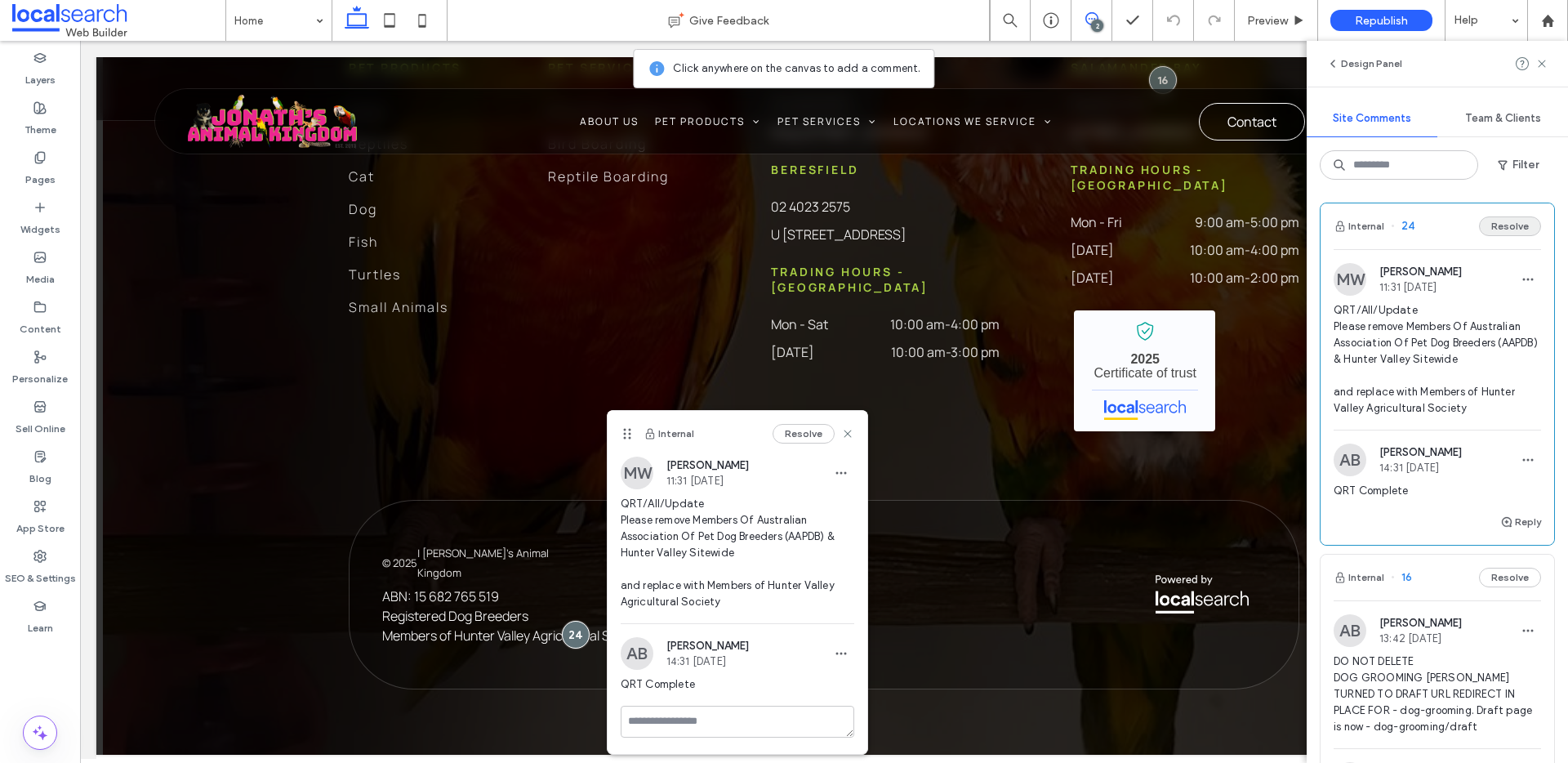
click at [1497, 224] on button "Resolve" at bounding box center [1510, 226] width 62 height 20
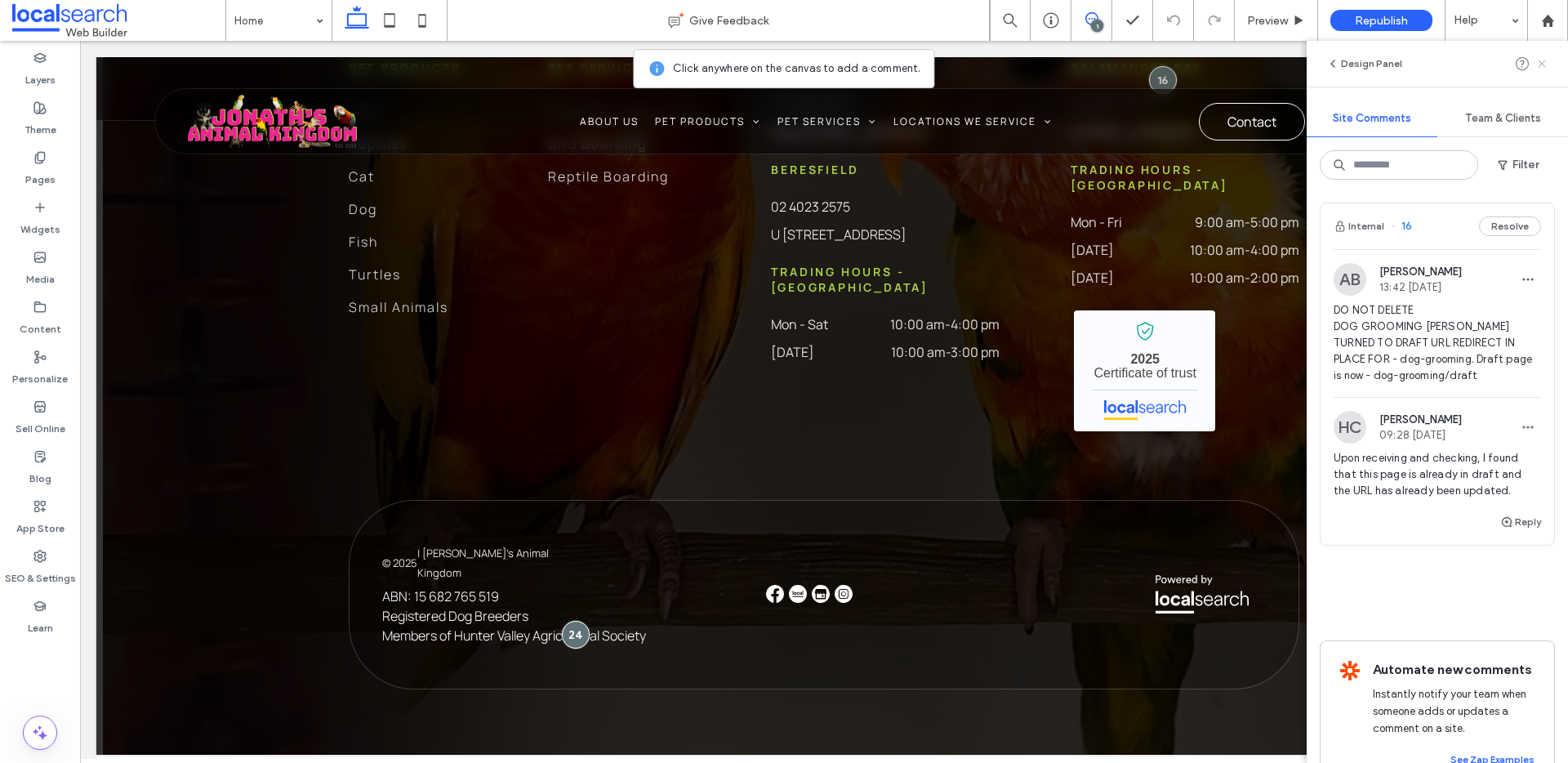
scroll to position [0, 0]
click at [1540, 63] on use at bounding box center [1541, 63] width 8 height 8
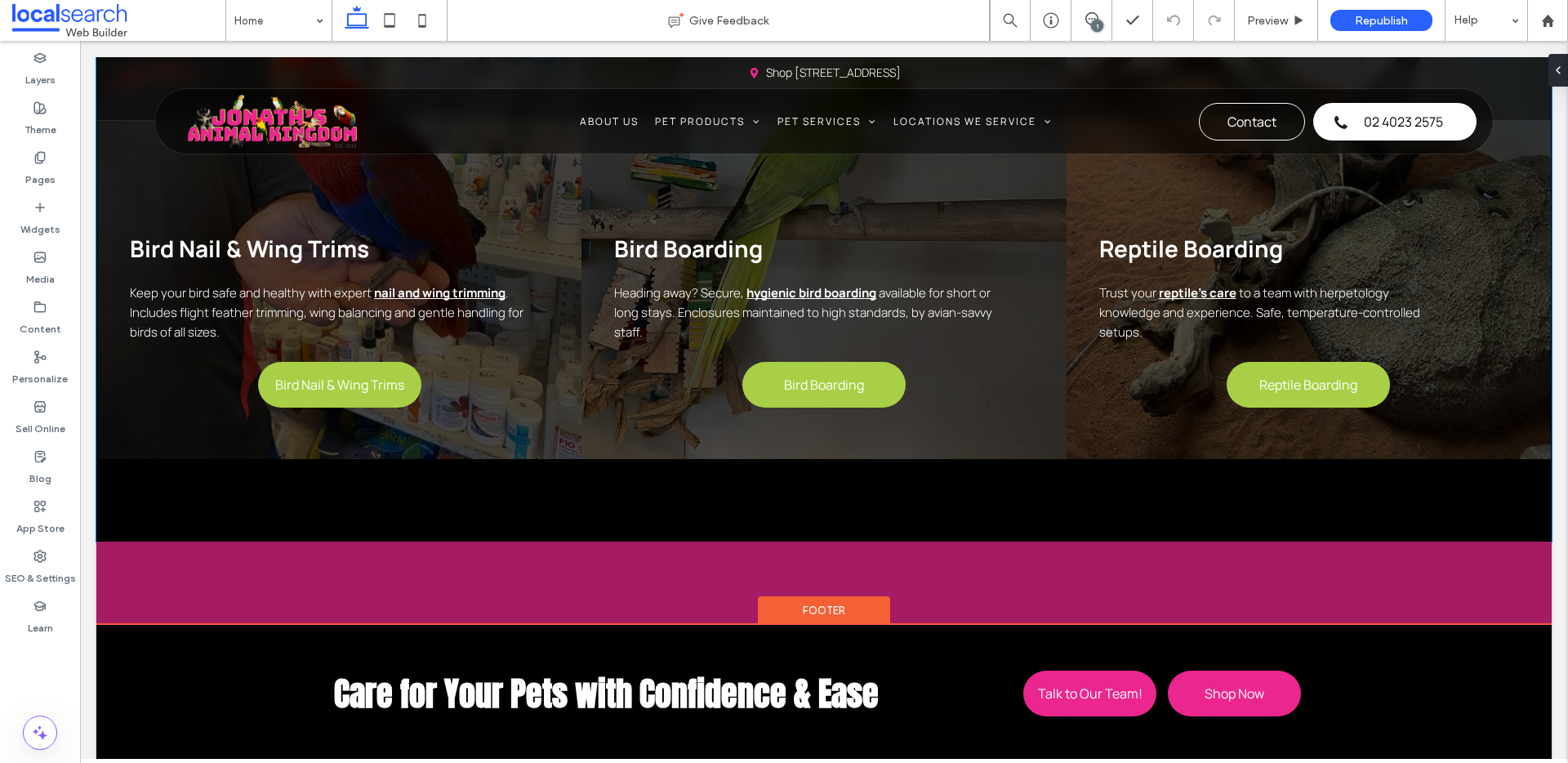
scroll to position [3651, 0]
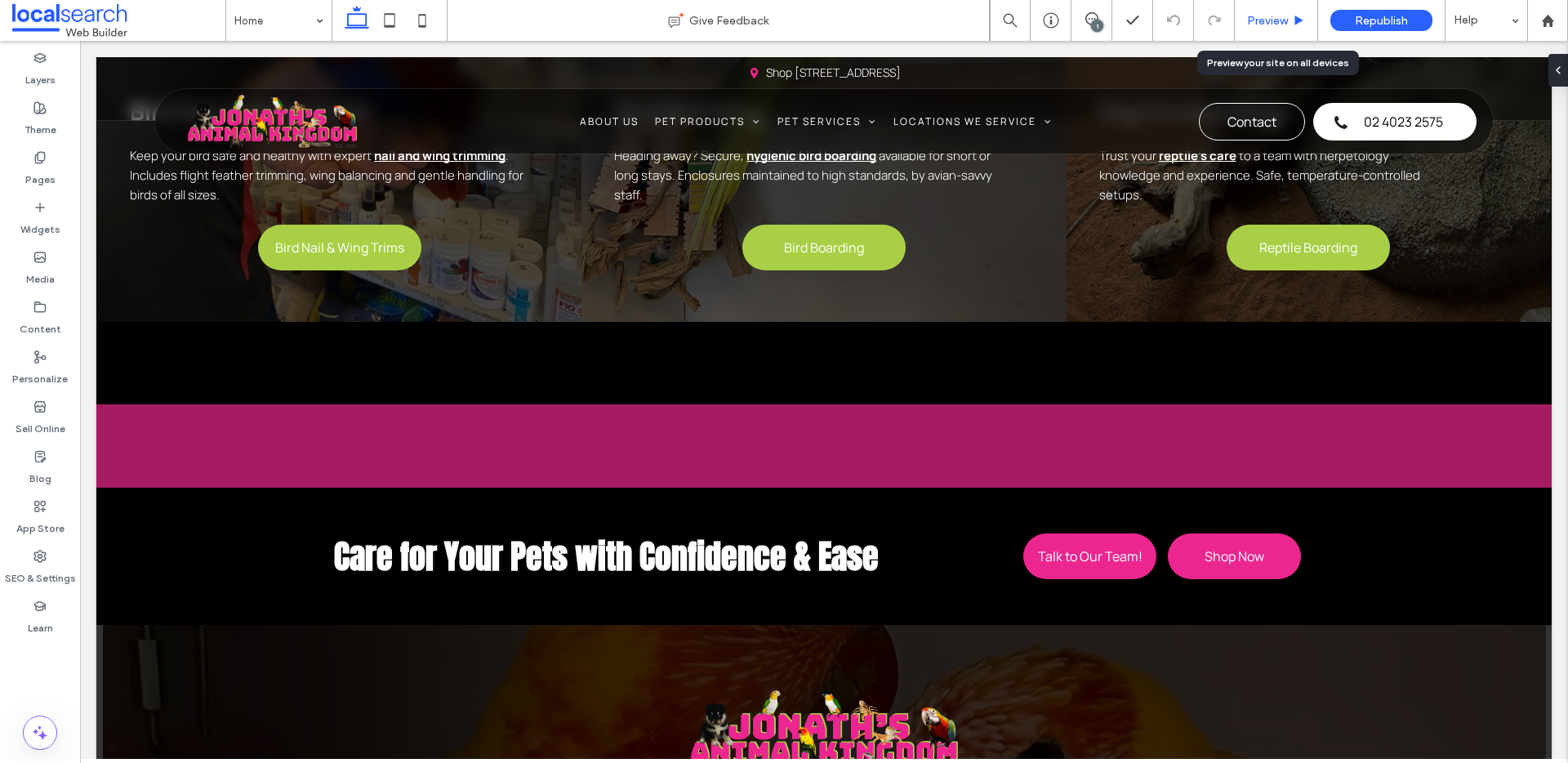
click at [1275, 25] on span "Preview" at bounding box center [1267, 21] width 41 height 14
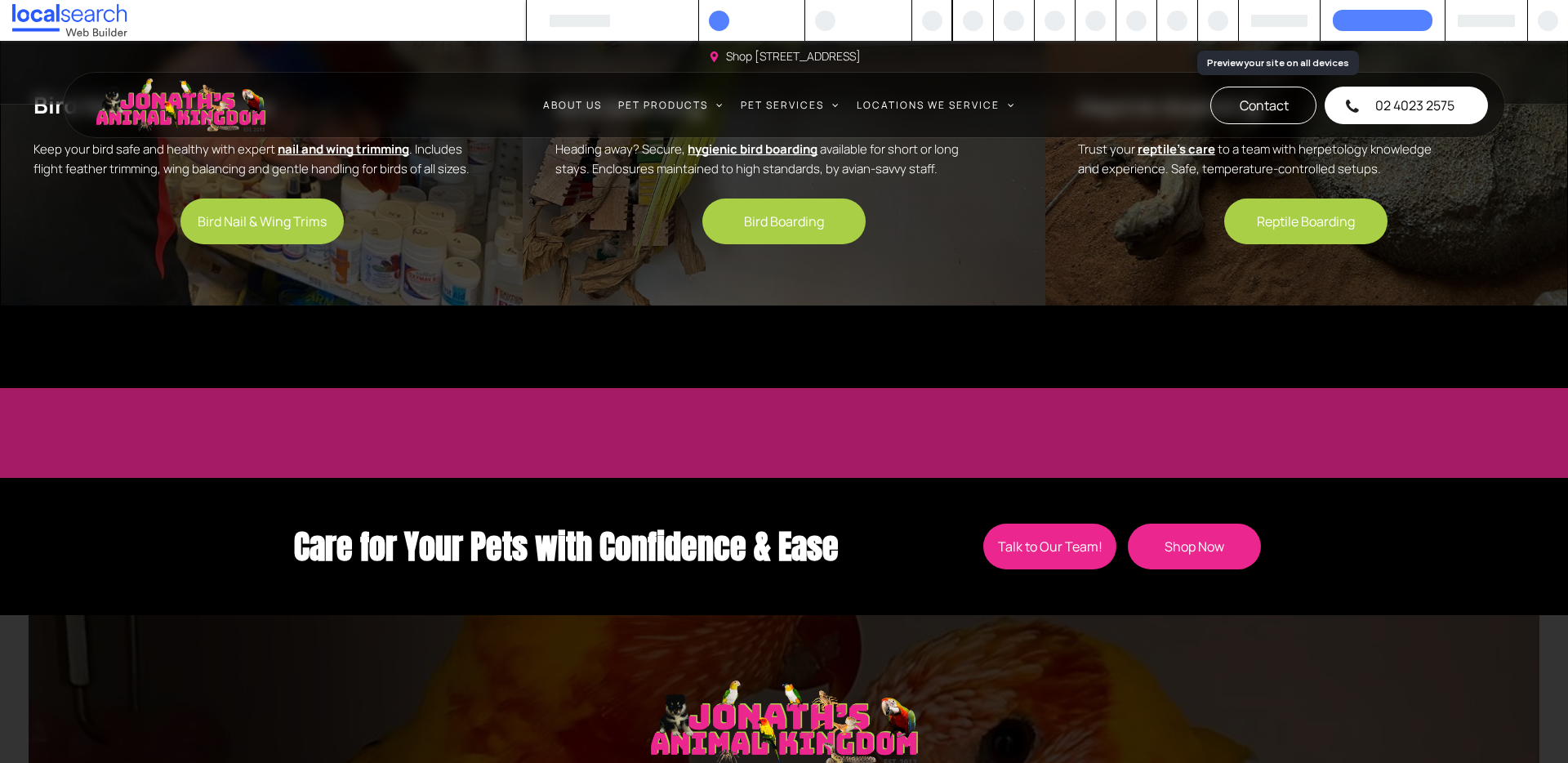
scroll to position [3635, 0]
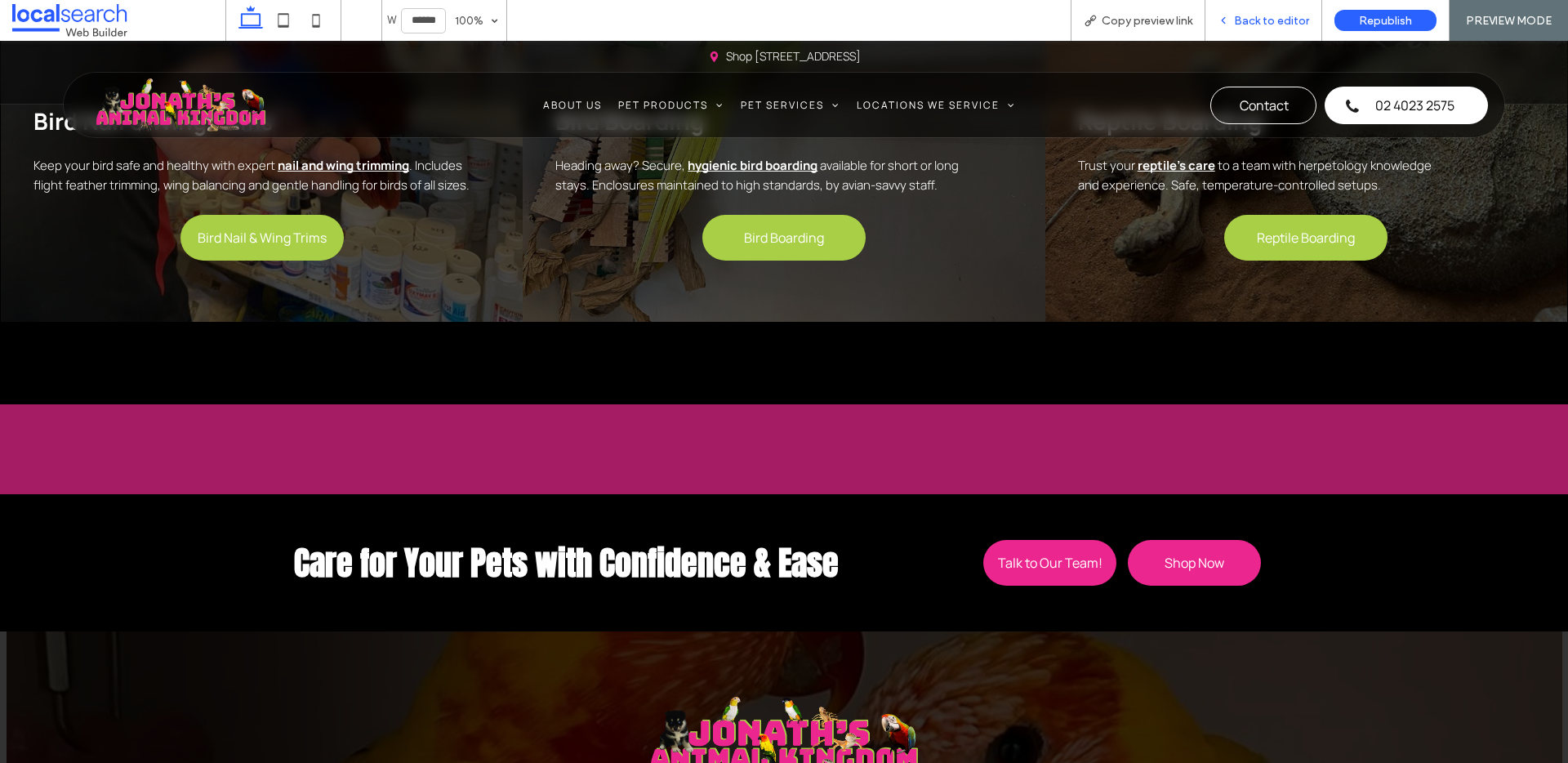
click at [1281, 18] on span "Back to editor" at bounding box center [1271, 21] width 75 height 14
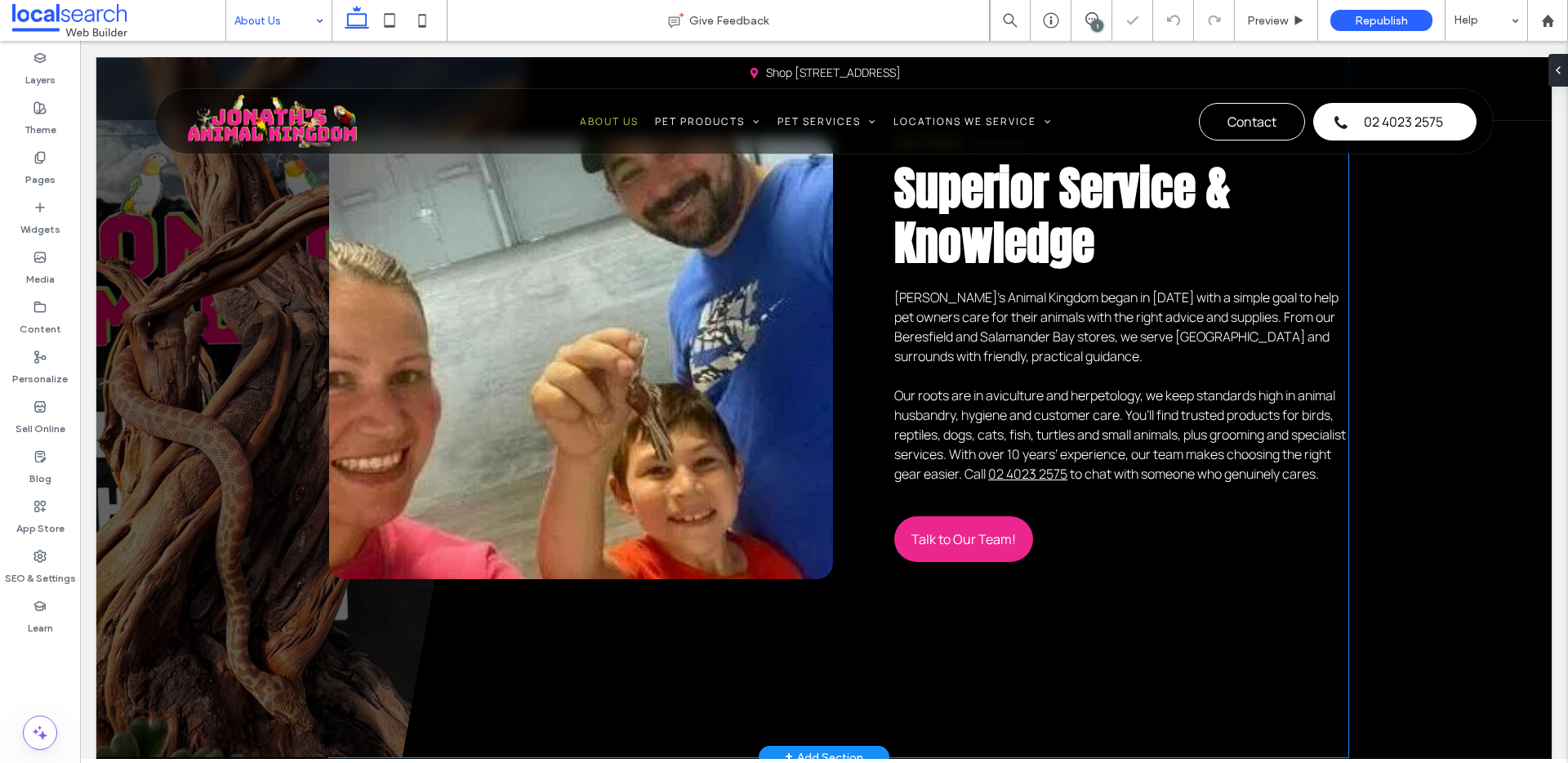
scroll to position [527, 0]
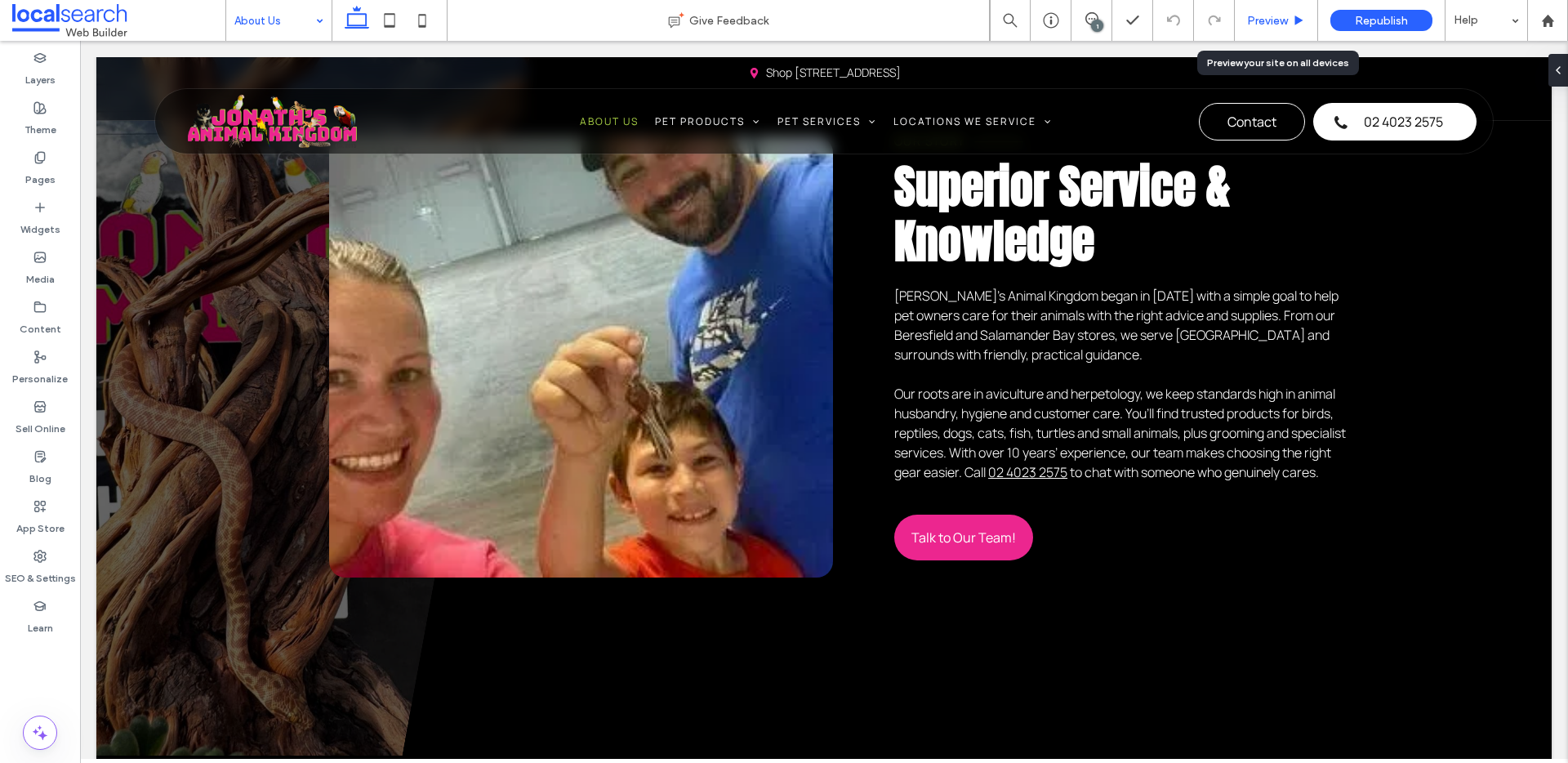
click at [1279, 16] on span "Preview" at bounding box center [1267, 21] width 41 height 14
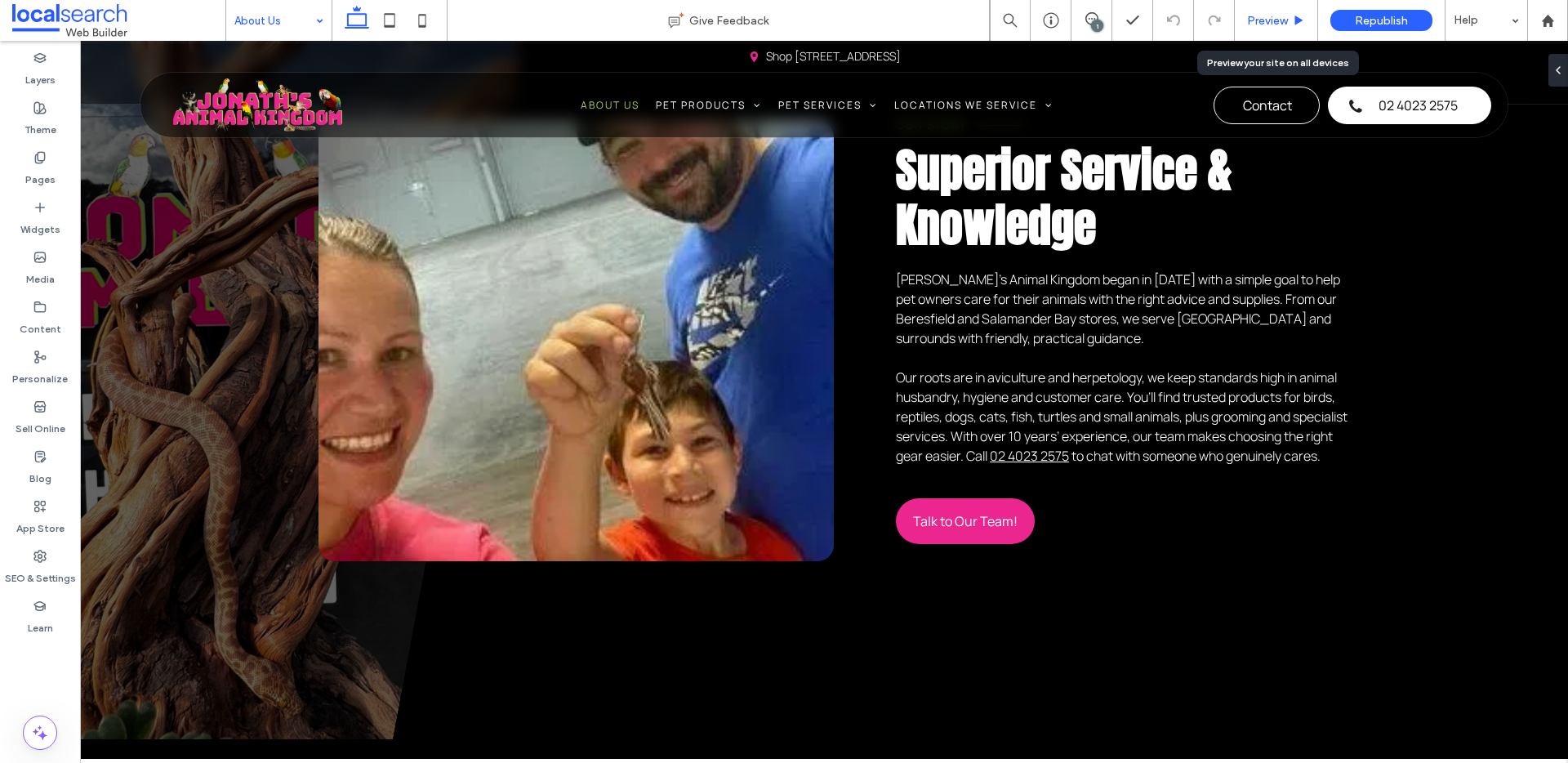
scroll to position [510, 0]
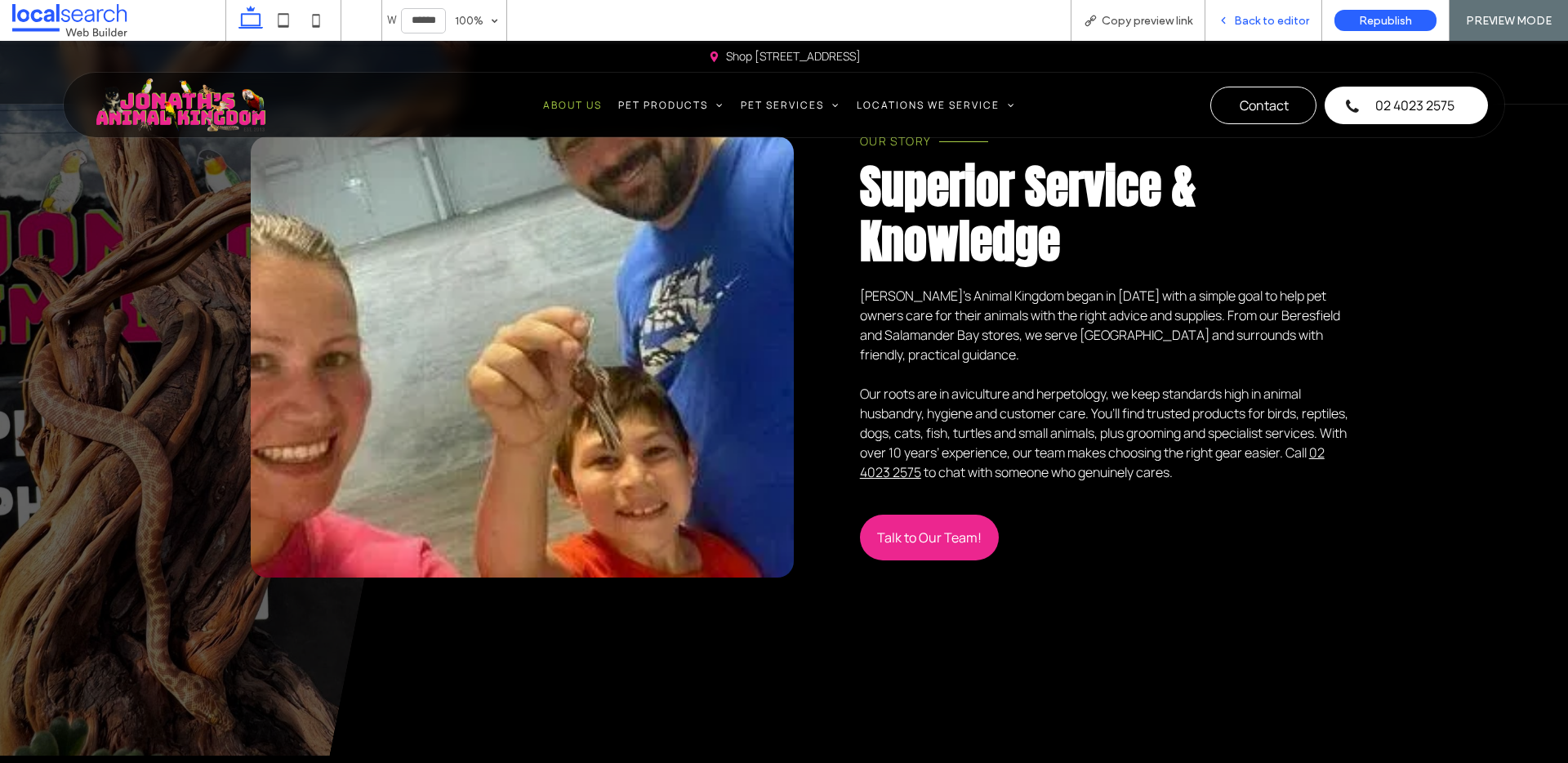
click at [1277, 19] on span "Back to editor" at bounding box center [1271, 21] width 75 height 14
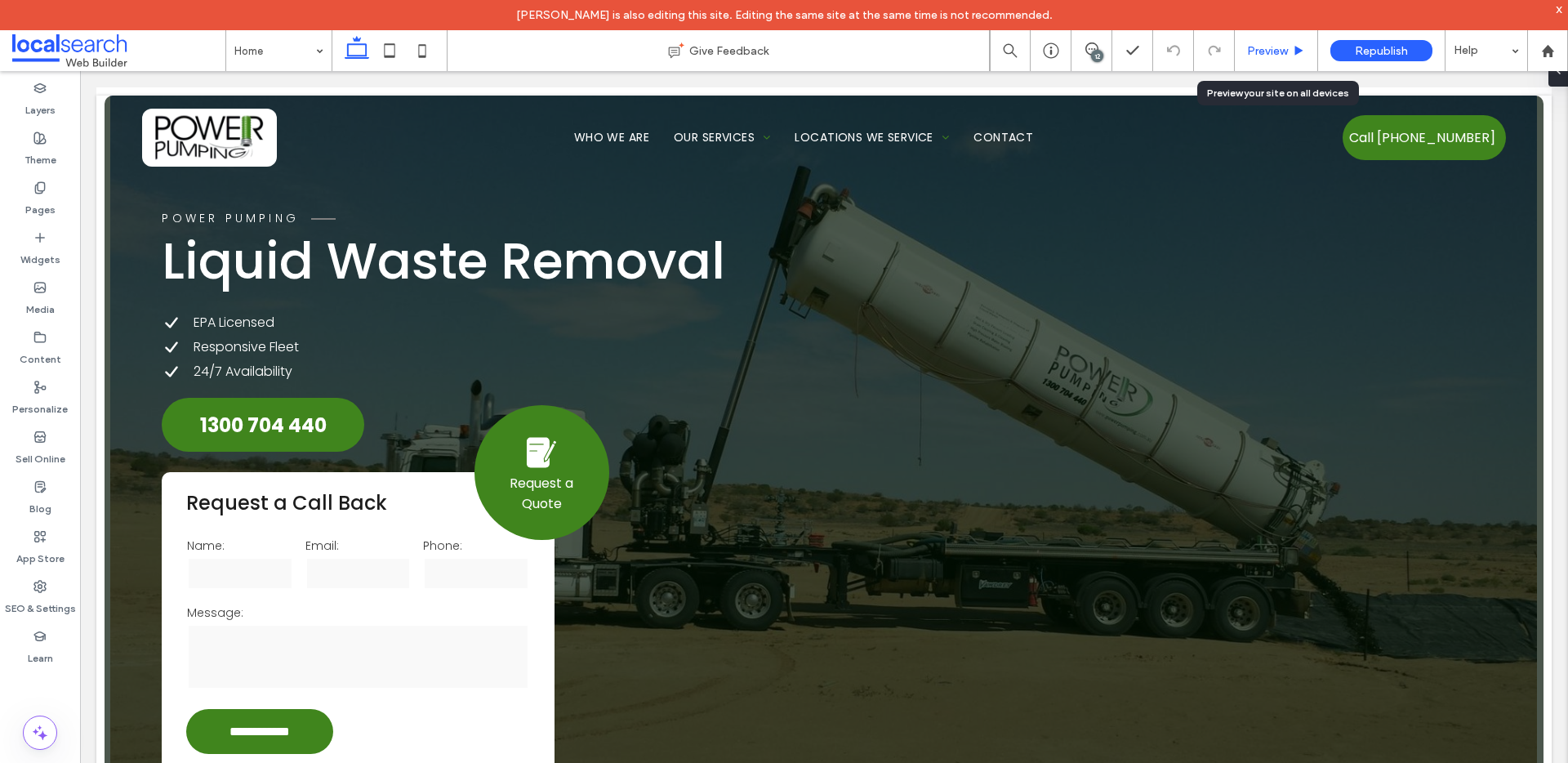
click at [1254, 50] on span "Preview" at bounding box center [1267, 51] width 41 height 14
